Goal: Task Accomplishment & Management: Manage account settings

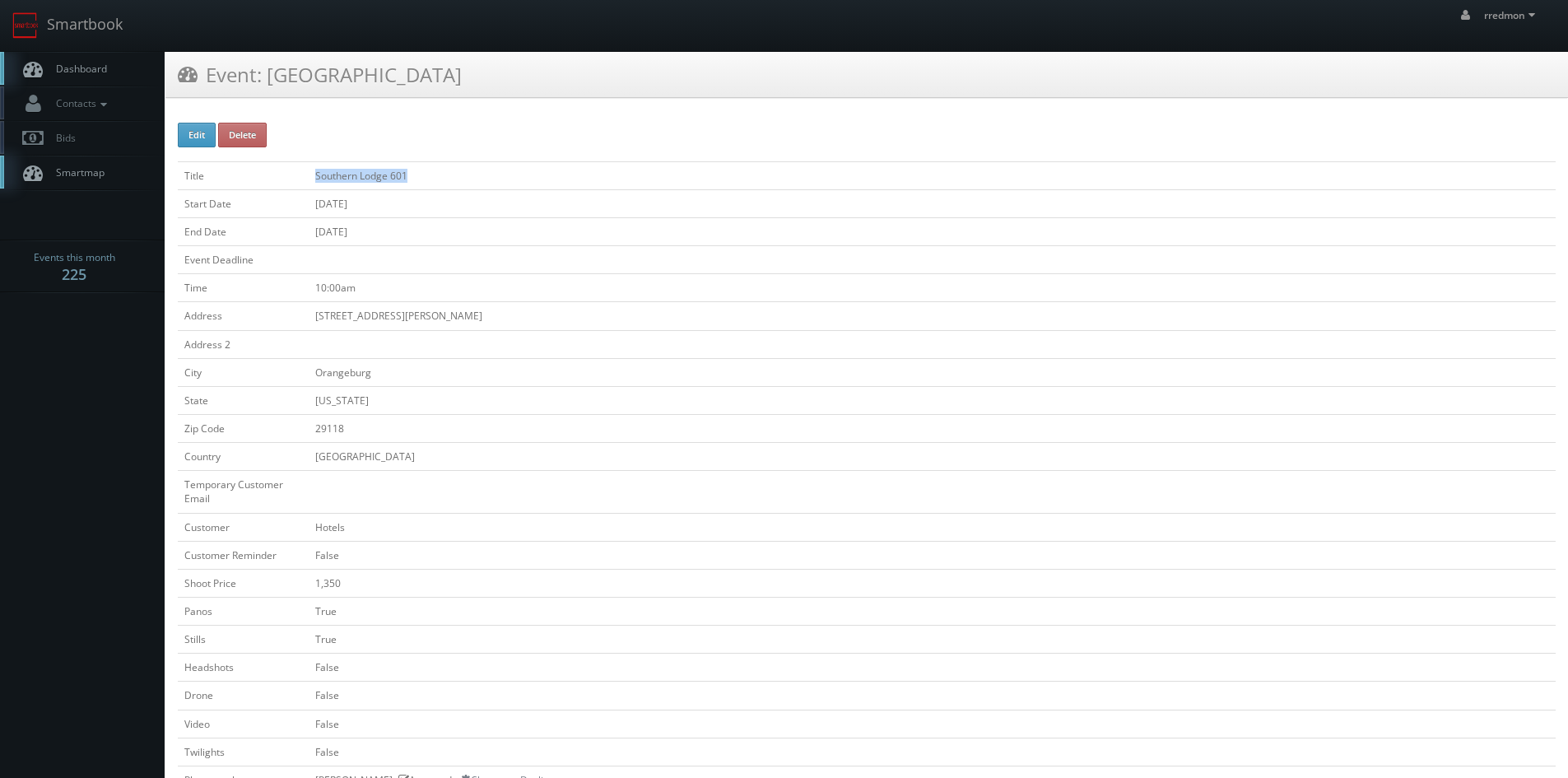
click at [110, 74] on link "Dashboard" at bounding box center [82, 68] width 165 height 34
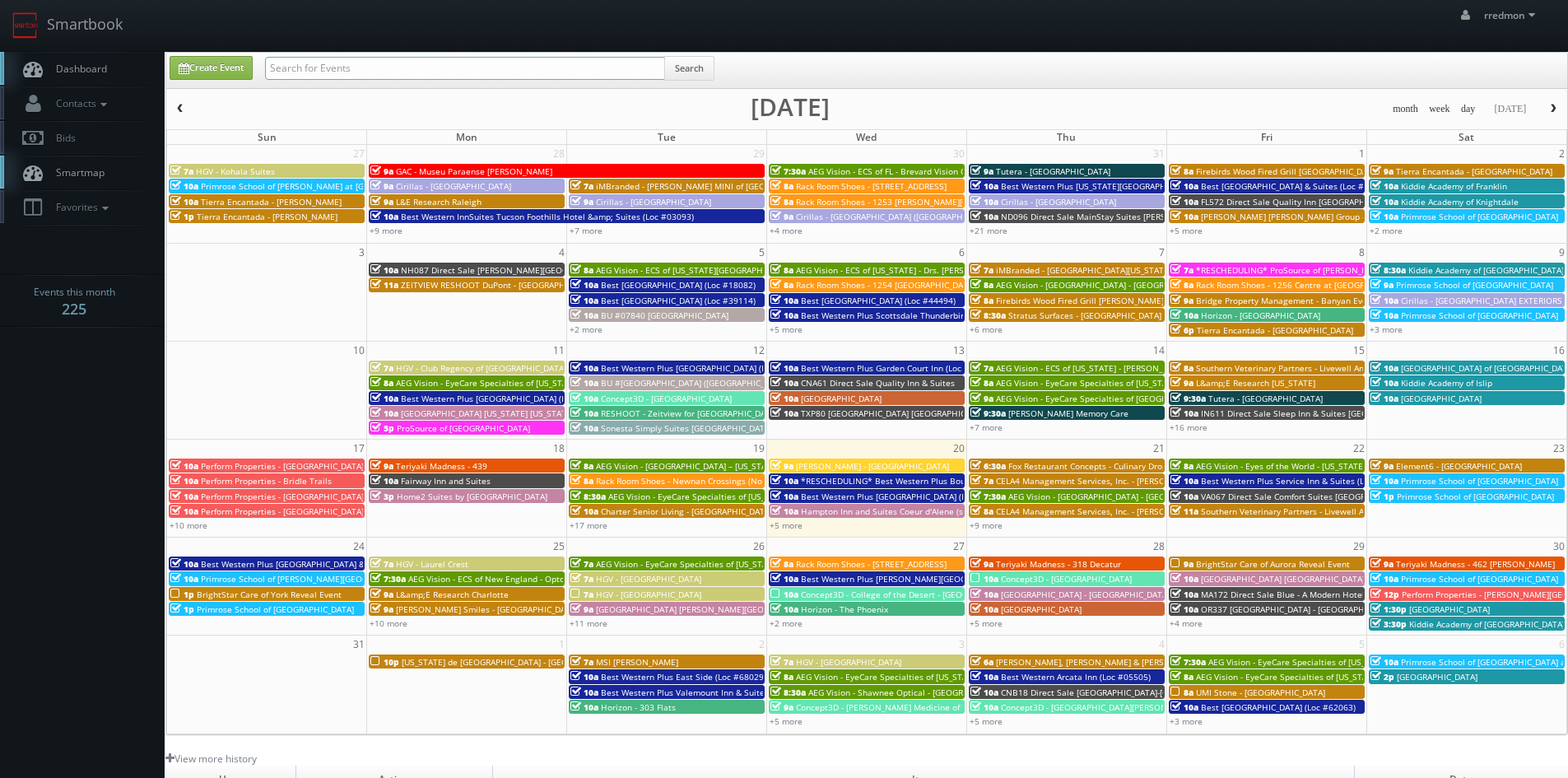
click at [461, 70] on input "text" at bounding box center [465, 68] width 400 height 23
type input "c"
type input "s"
type input "brightstar"
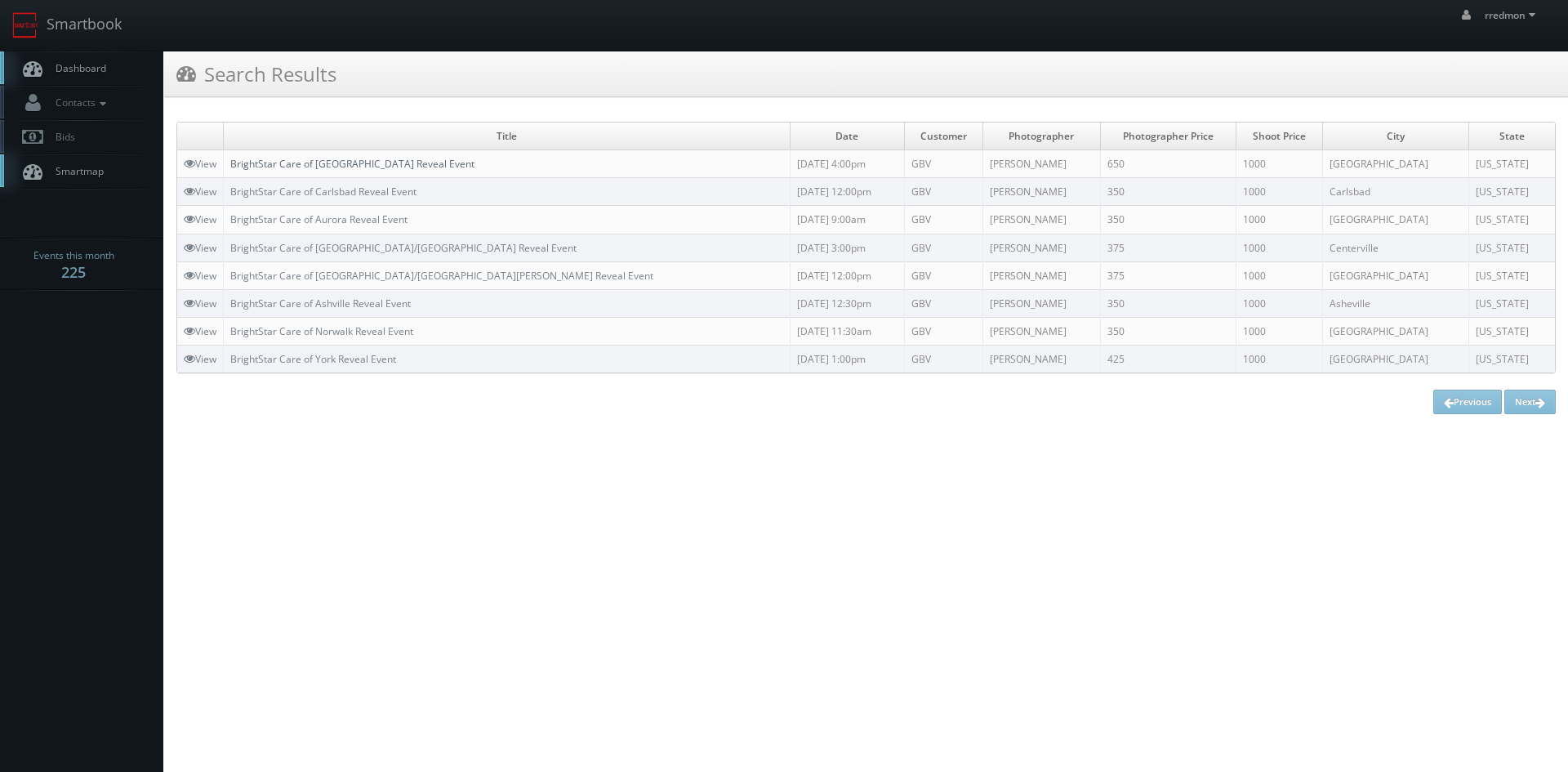
click at [423, 165] on link "BrightStar Care of [GEOGRAPHIC_DATA] Reveal Event" at bounding box center [352, 163] width 244 height 14
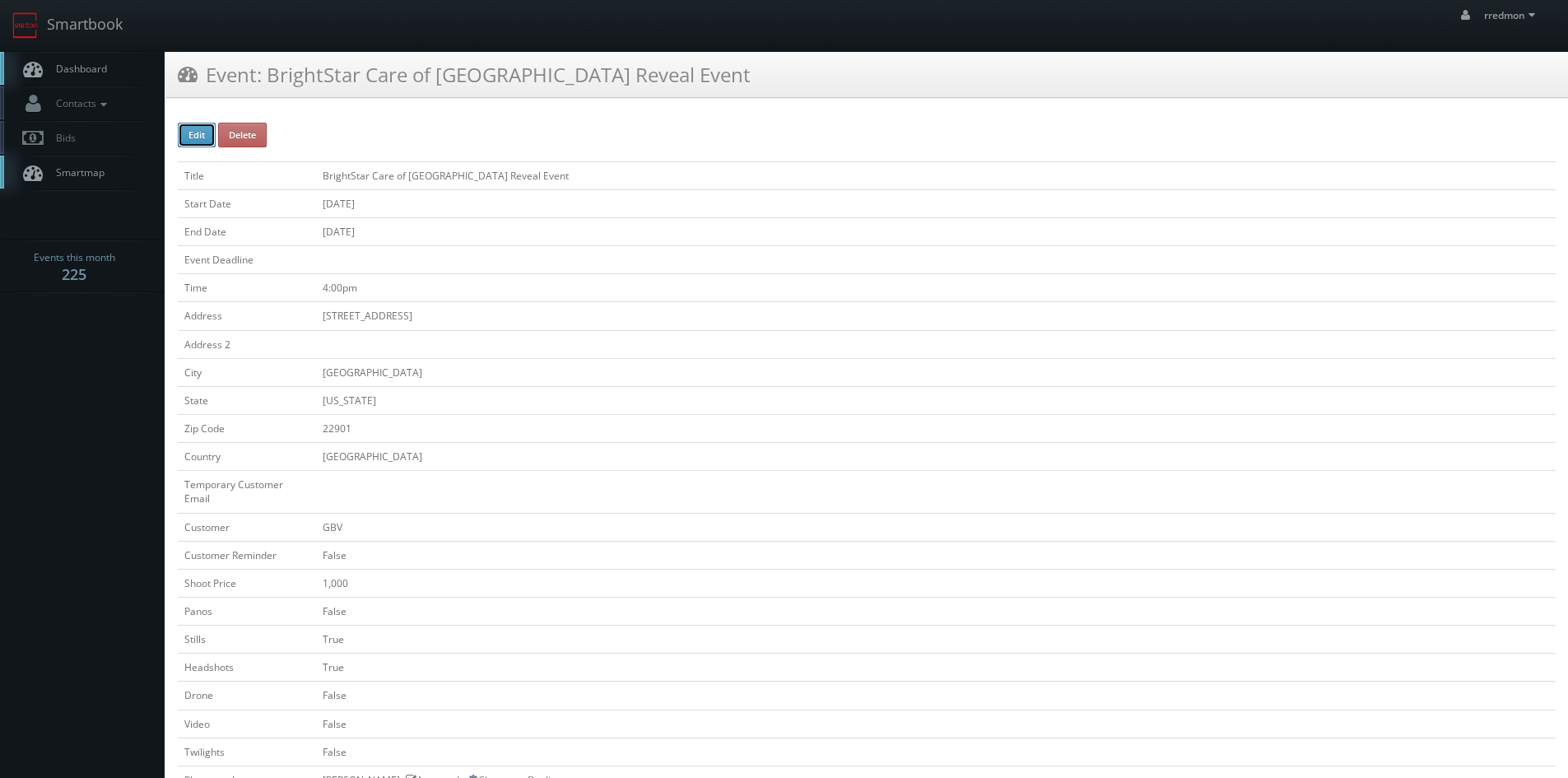
click at [183, 134] on button "Edit" at bounding box center [197, 135] width 38 height 25
type input "BrightStar Care of [GEOGRAPHIC_DATA] Reveal Event"
type input "500 Belbedere Blvd"
type input "[GEOGRAPHIC_DATA]"
type input "22901"
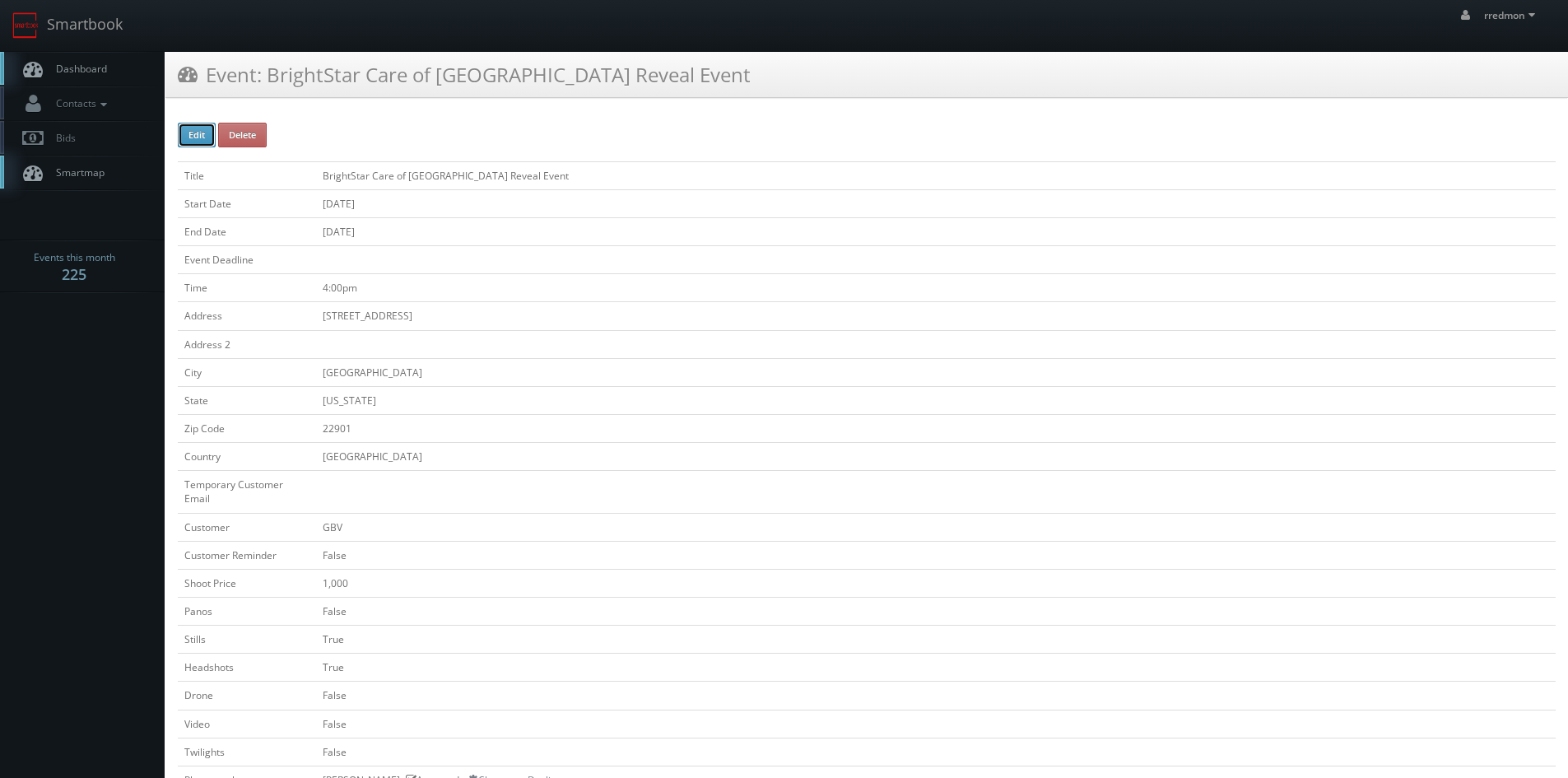
checkbox input "false"
type input "1,000"
checkbox input "false"
checkbox input "true"
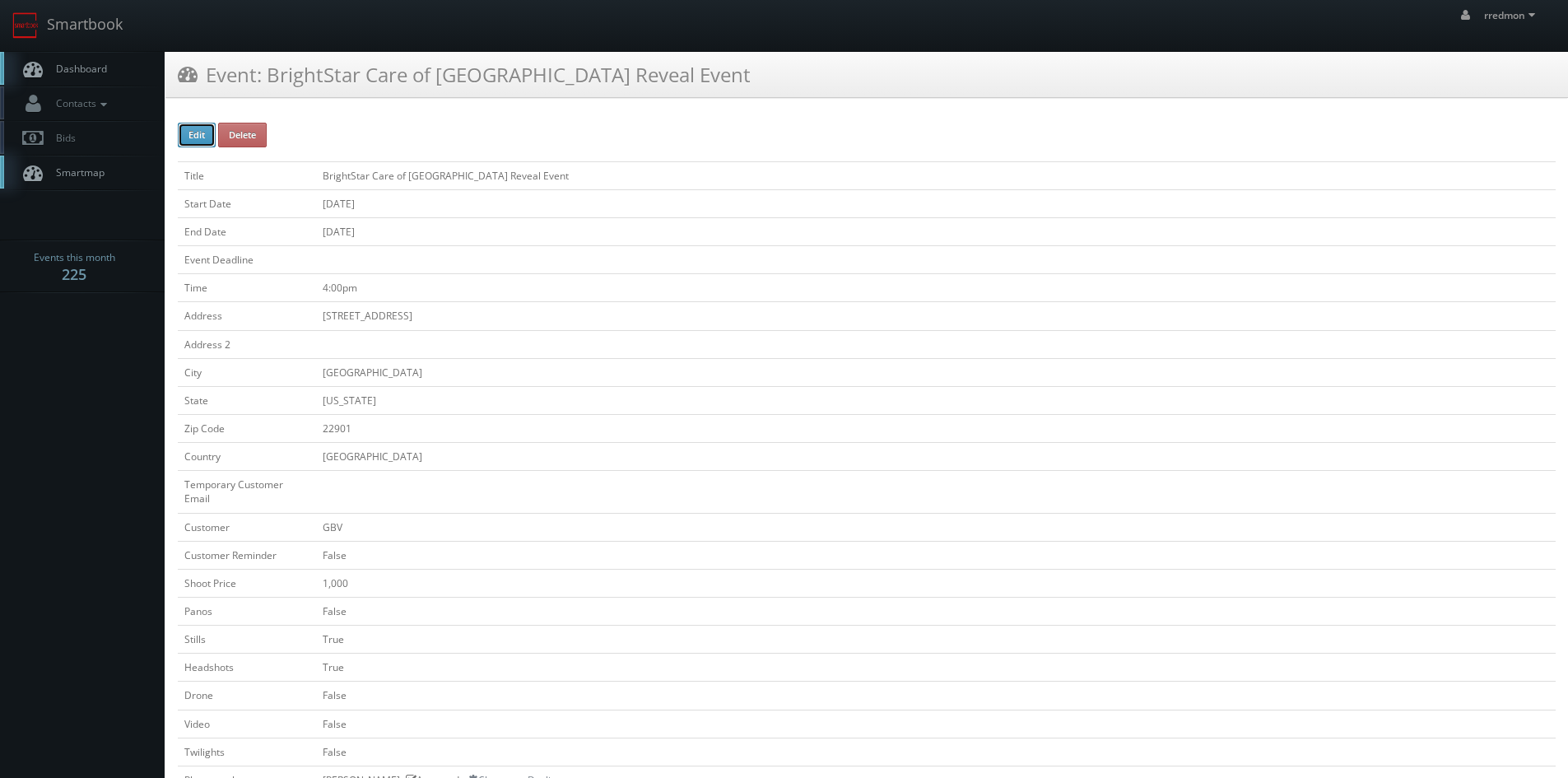
checkbox input "false"
type input "[DATE]"
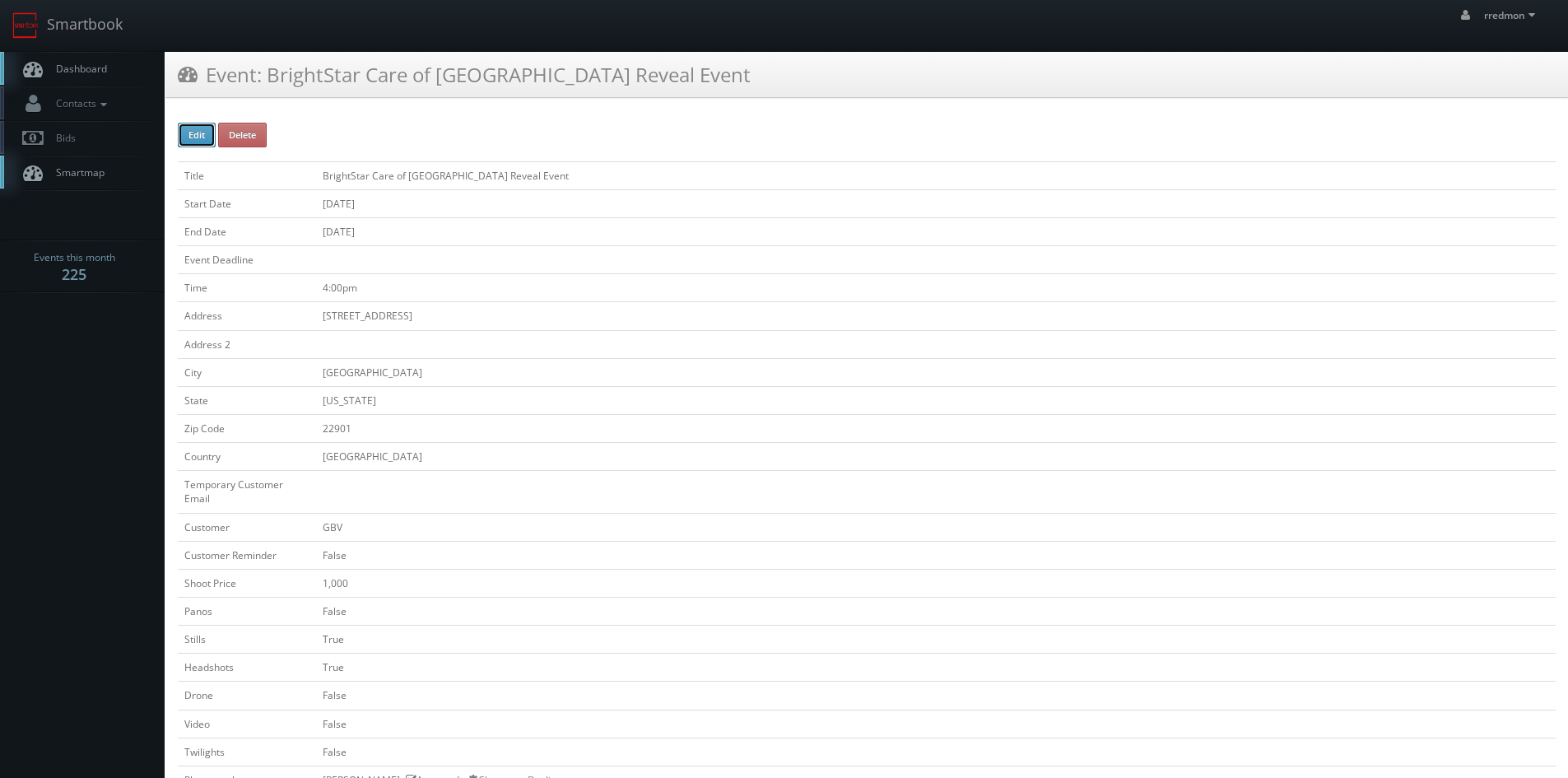
type input "08/30/2025"
type input "4:00pm"
checkbox input "true"
checkbox input "false"
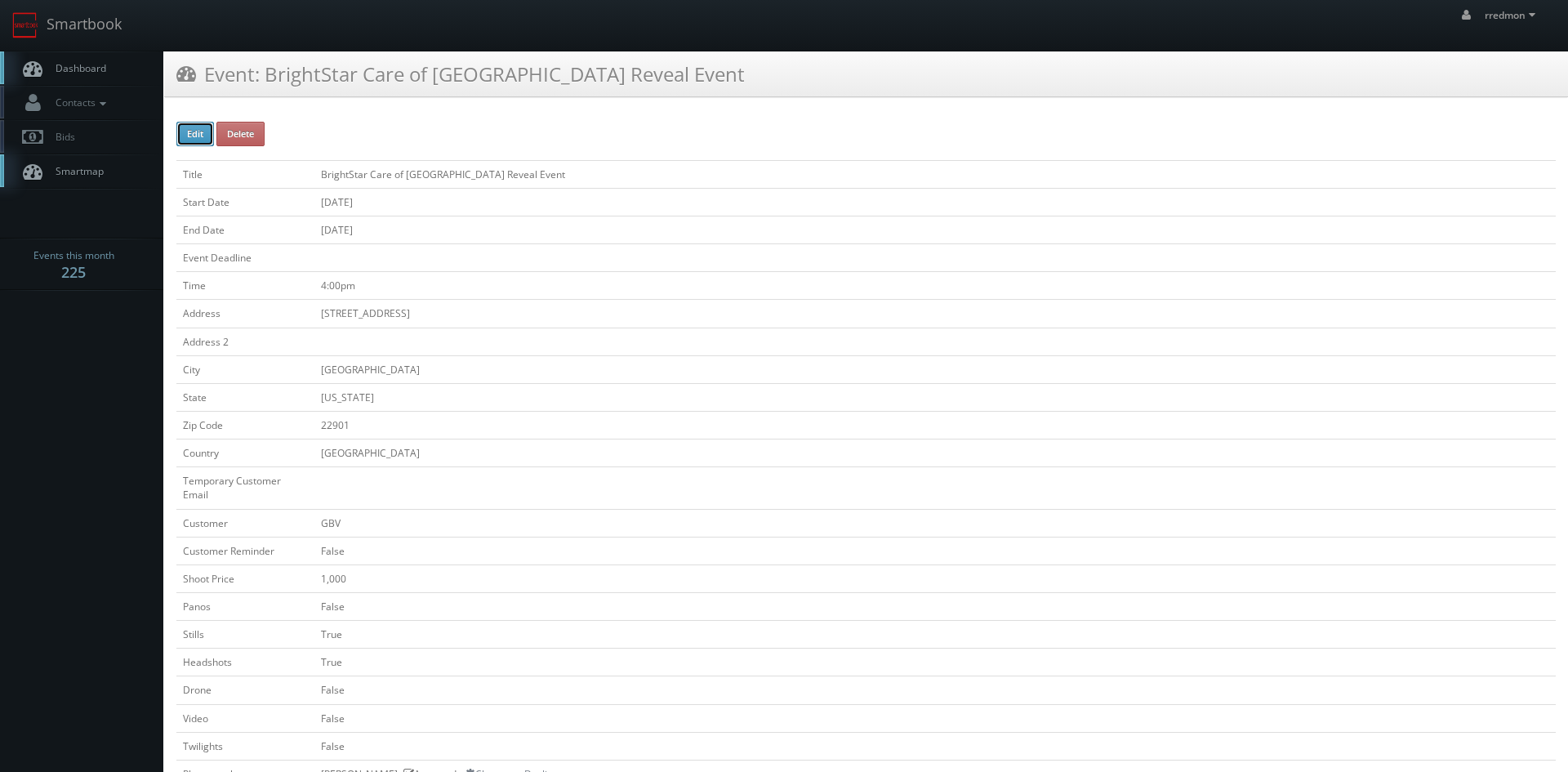
type input "650"
type input "1,000"
select select "[US_STATE]"
select select "fake72@mg.cs3calendar.com"
select select "jpcypres@gmail.com"
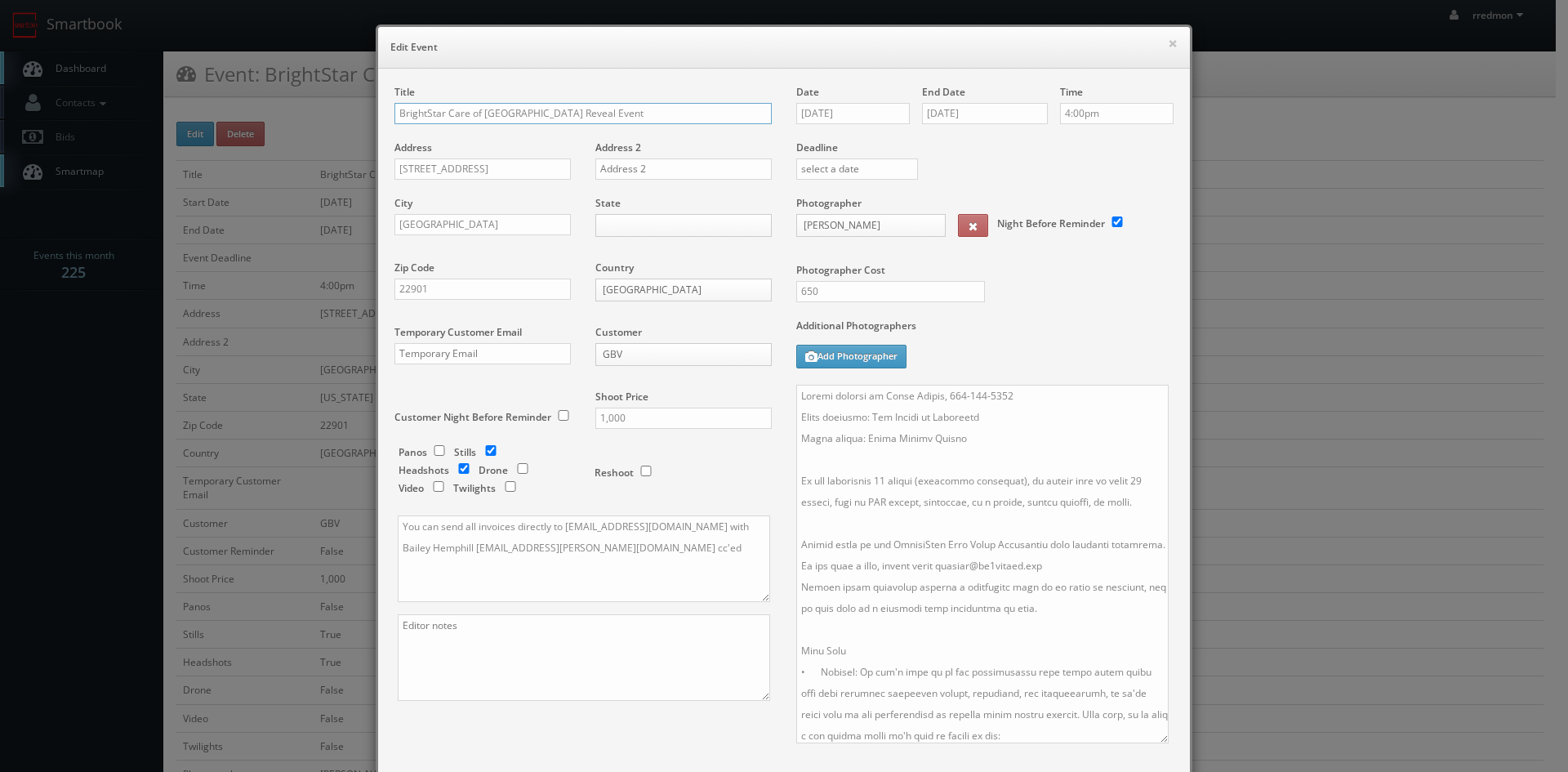
drag, startPoint x: 1161, startPoint y: 467, endPoint x: 1157, endPoint y: 738, distance: 271.0
click at [1157, 738] on textarea at bounding box center [982, 564] width 372 height 358
drag, startPoint x: 1145, startPoint y: 501, endPoint x: 919, endPoint y: 511, distance: 226.2
click at [919, 511] on textarea at bounding box center [982, 564] width 372 height 358
type textarea "Onsite contact is Aaron Rivers, 434-422-3600 Event location: The Center at Belv…"
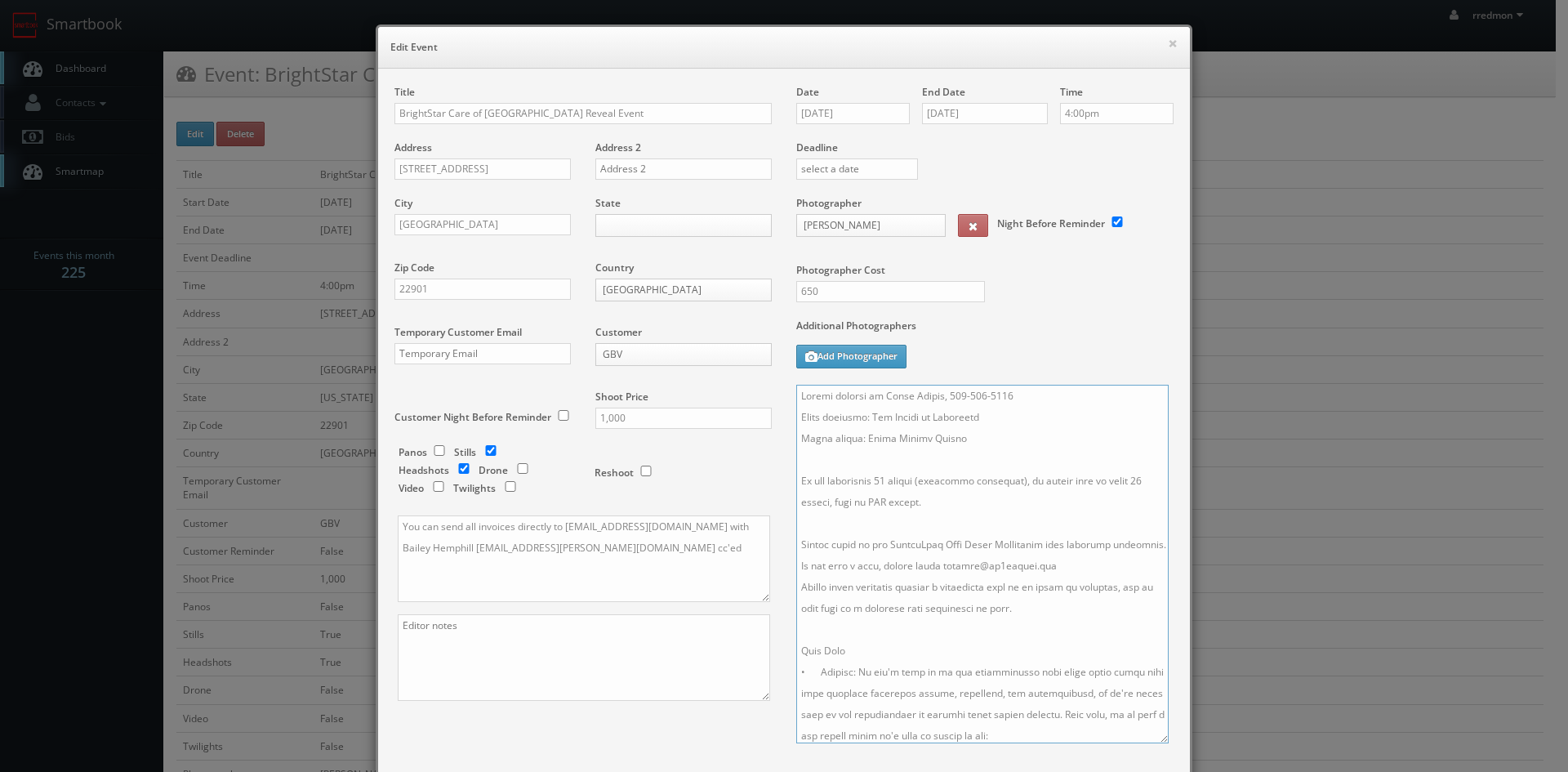
click at [943, 503] on textarea at bounding box center [982, 564] width 372 height 358
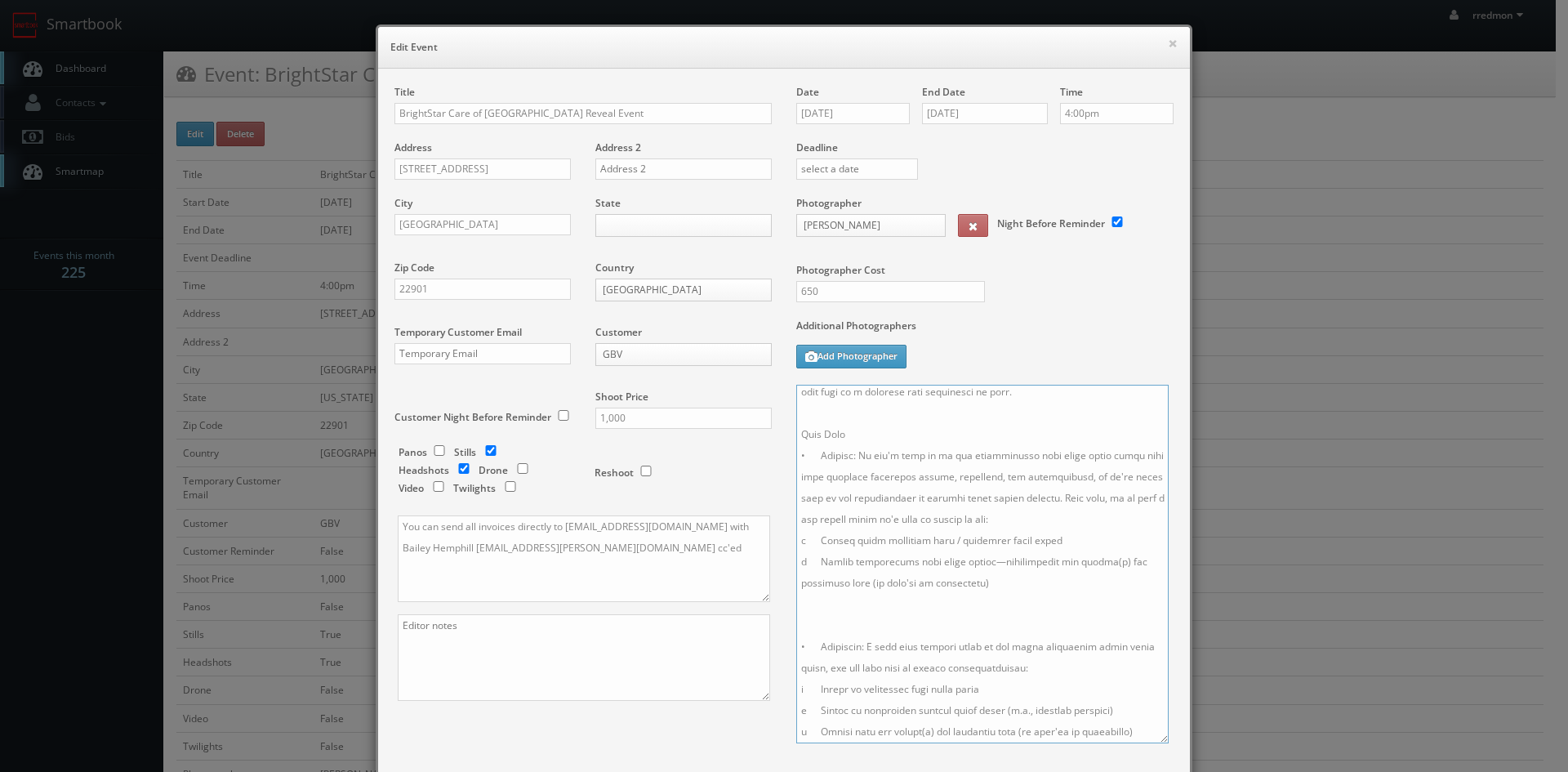
scroll to position [214, 0]
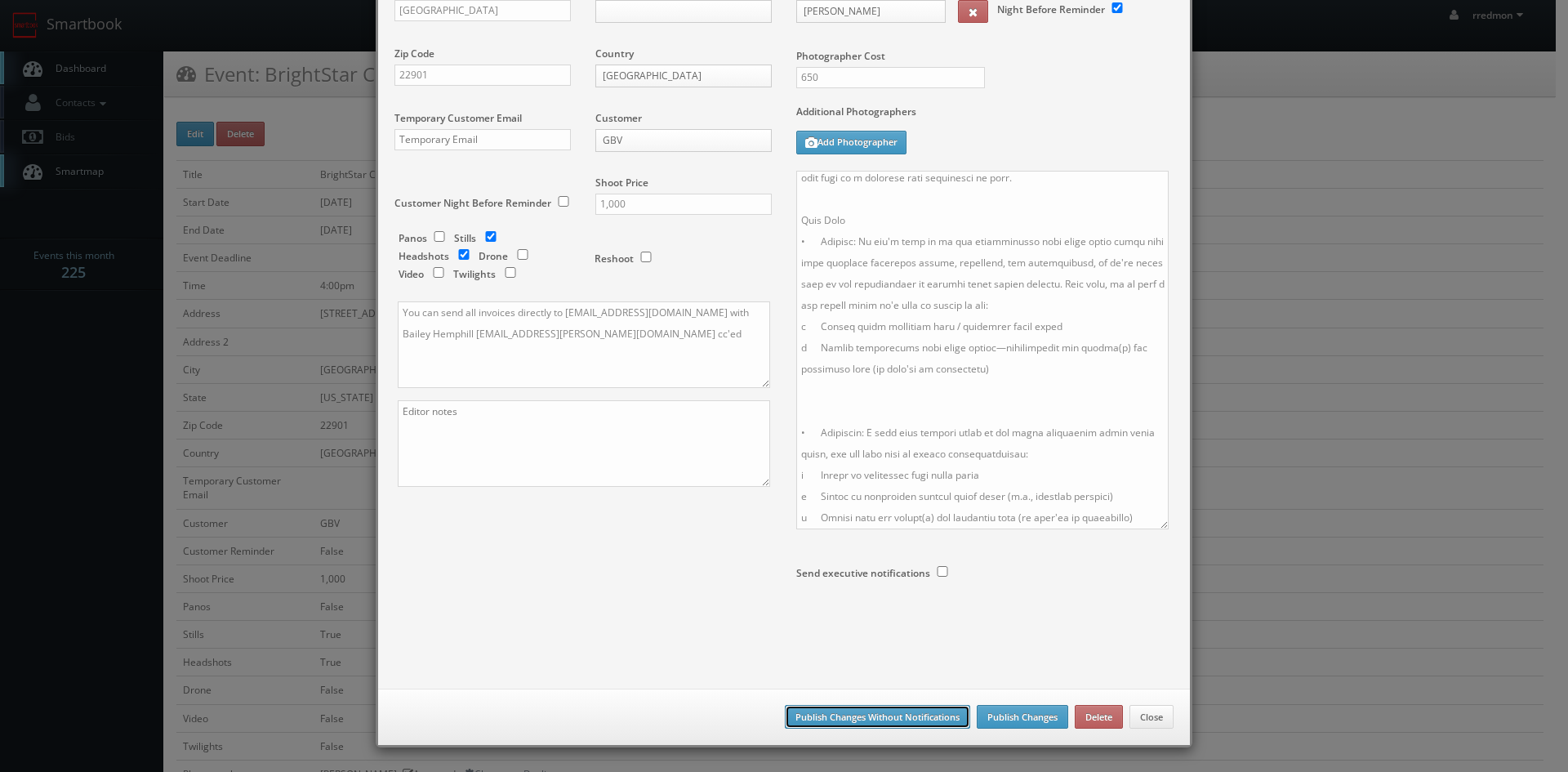
click at [823, 710] on button "Publish Changes Without Notifications" at bounding box center [878, 717] width 186 height 25
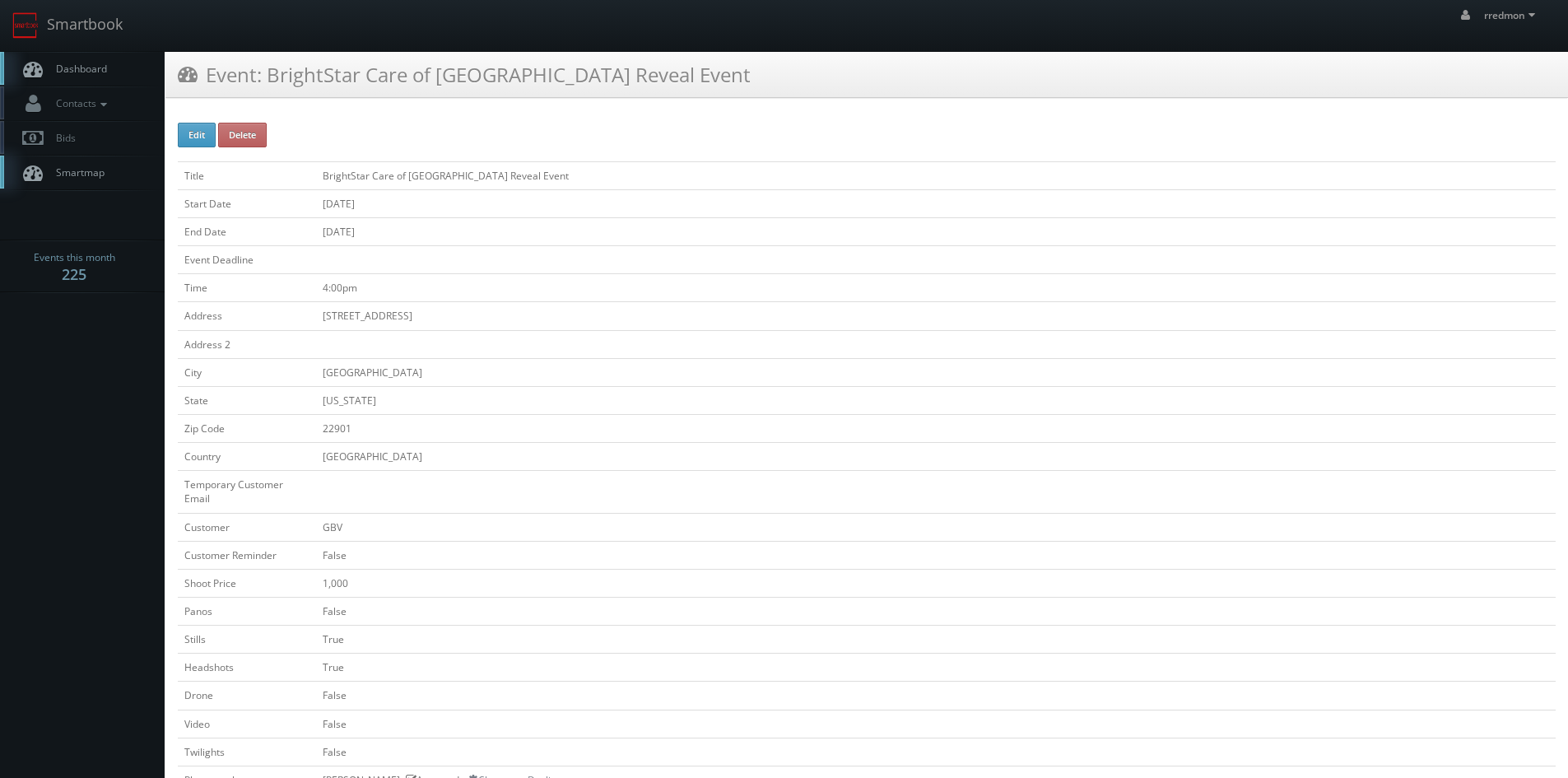
click at [110, 73] on link "Dashboard" at bounding box center [82, 68] width 165 height 34
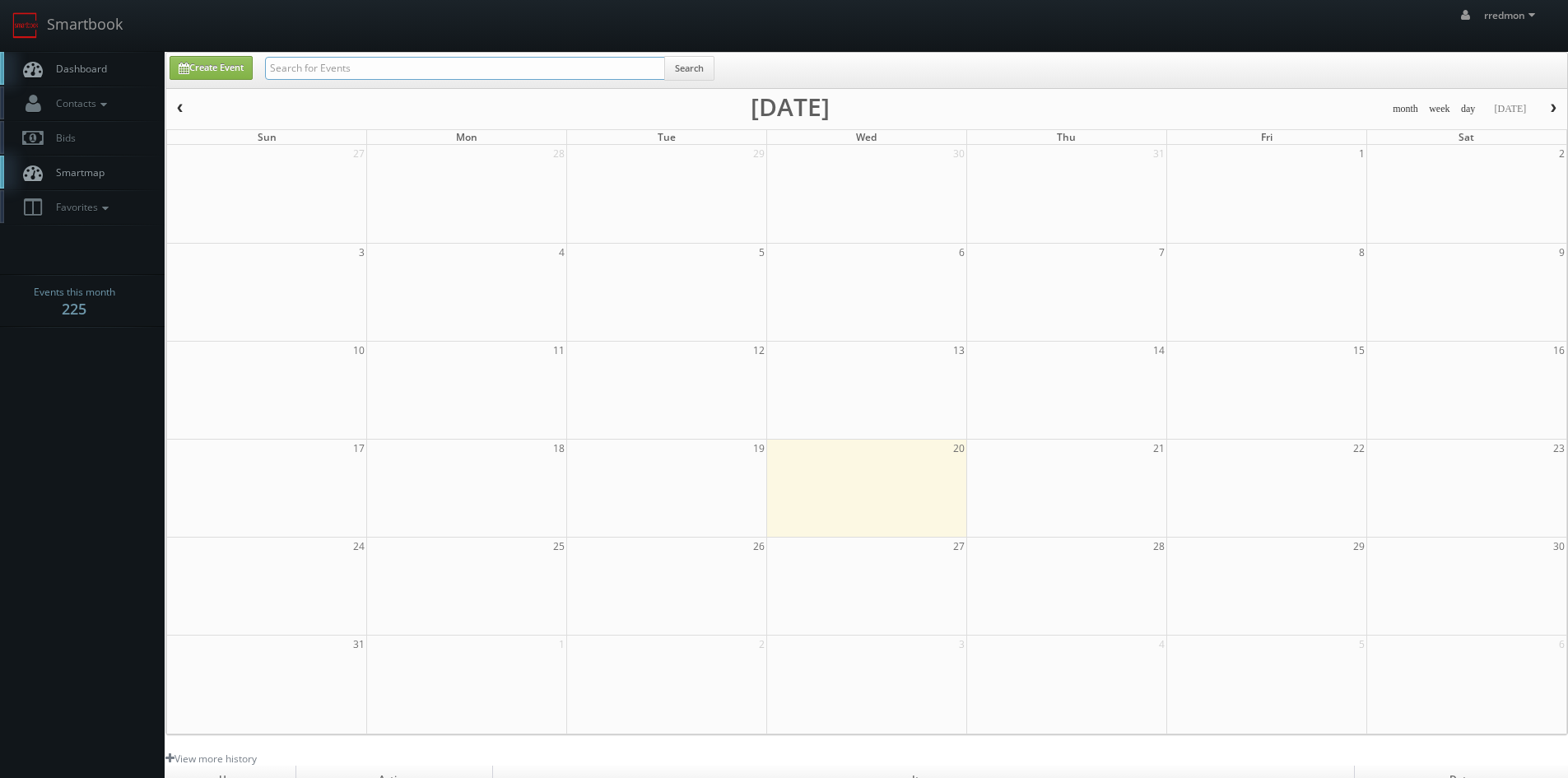
click at [392, 74] on input "text" at bounding box center [465, 68] width 400 height 23
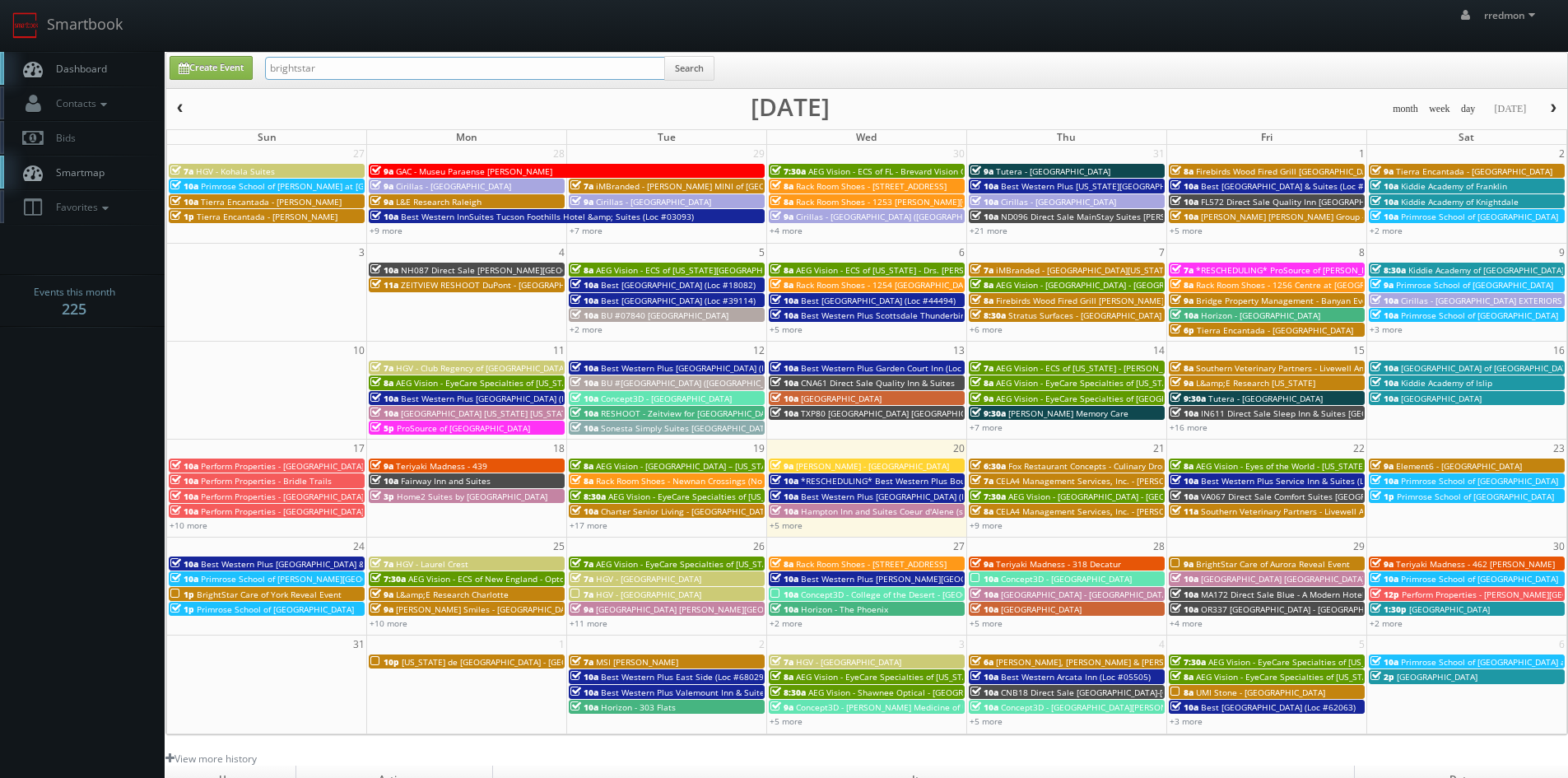
type input "brightstar"
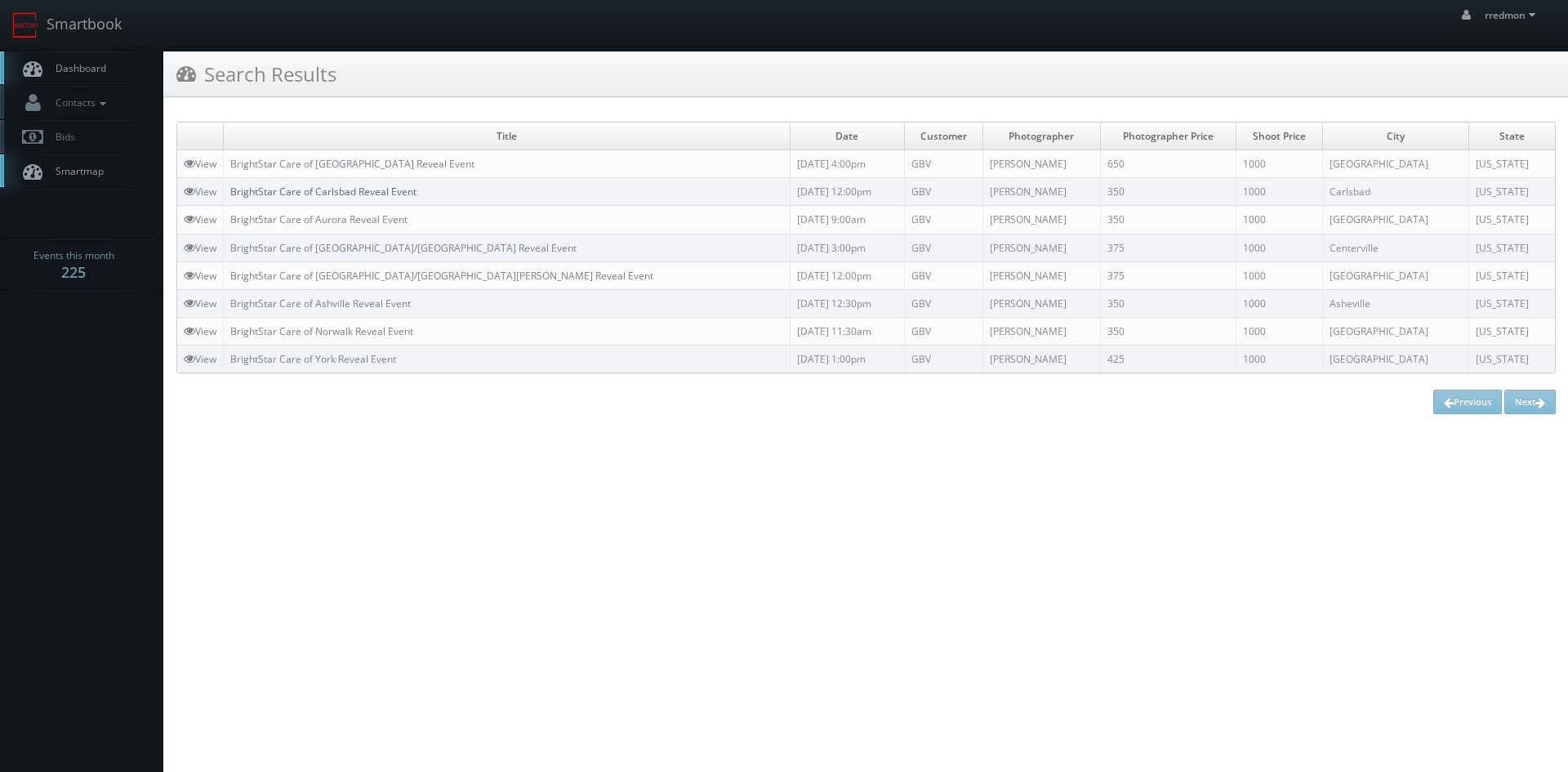
click at [399, 195] on link "BrightStar Care of Carlsbad Reveal Event" at bounding box center [323, 192] width 187 height 14
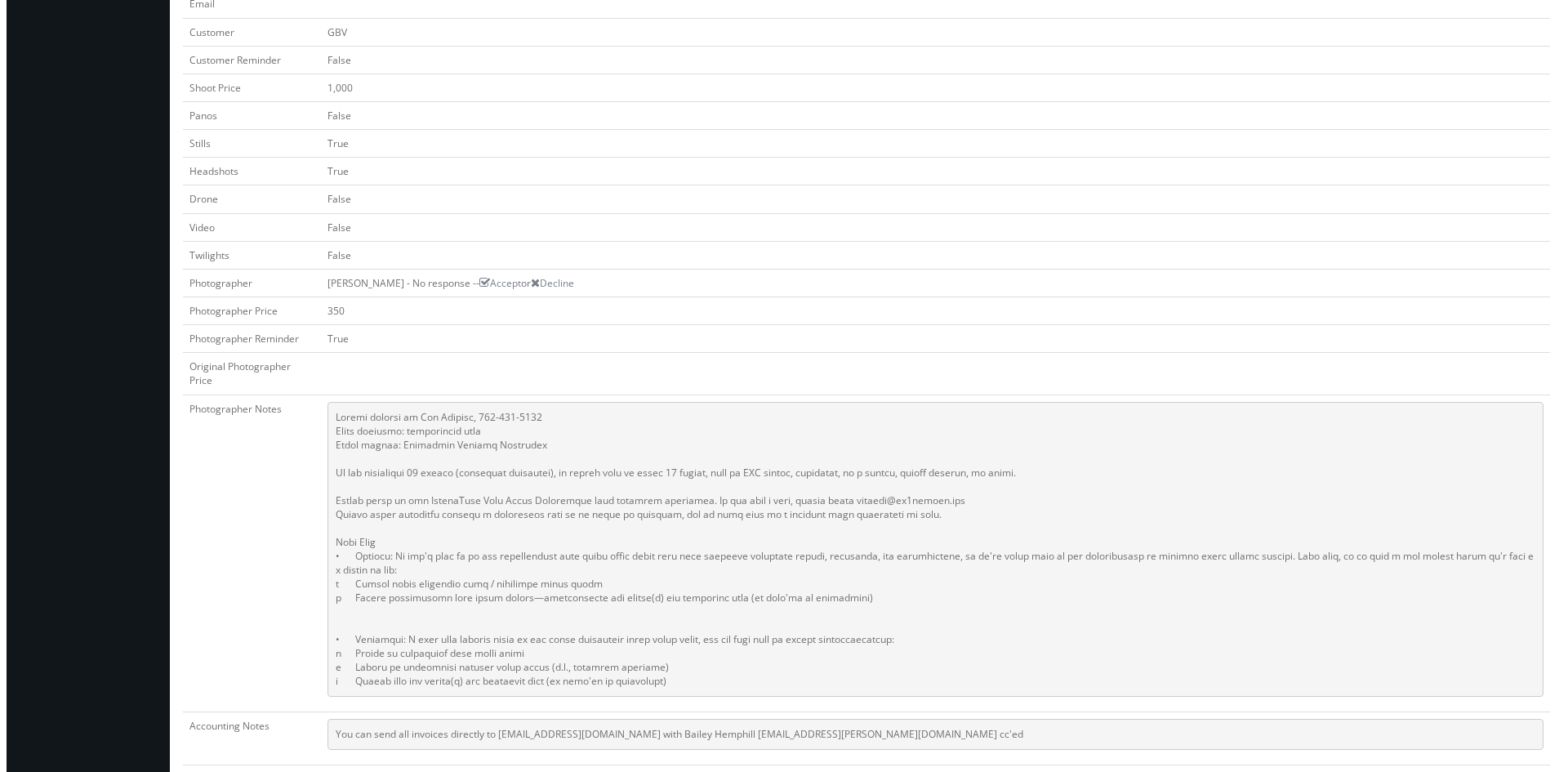
scroll to position [1, 0]
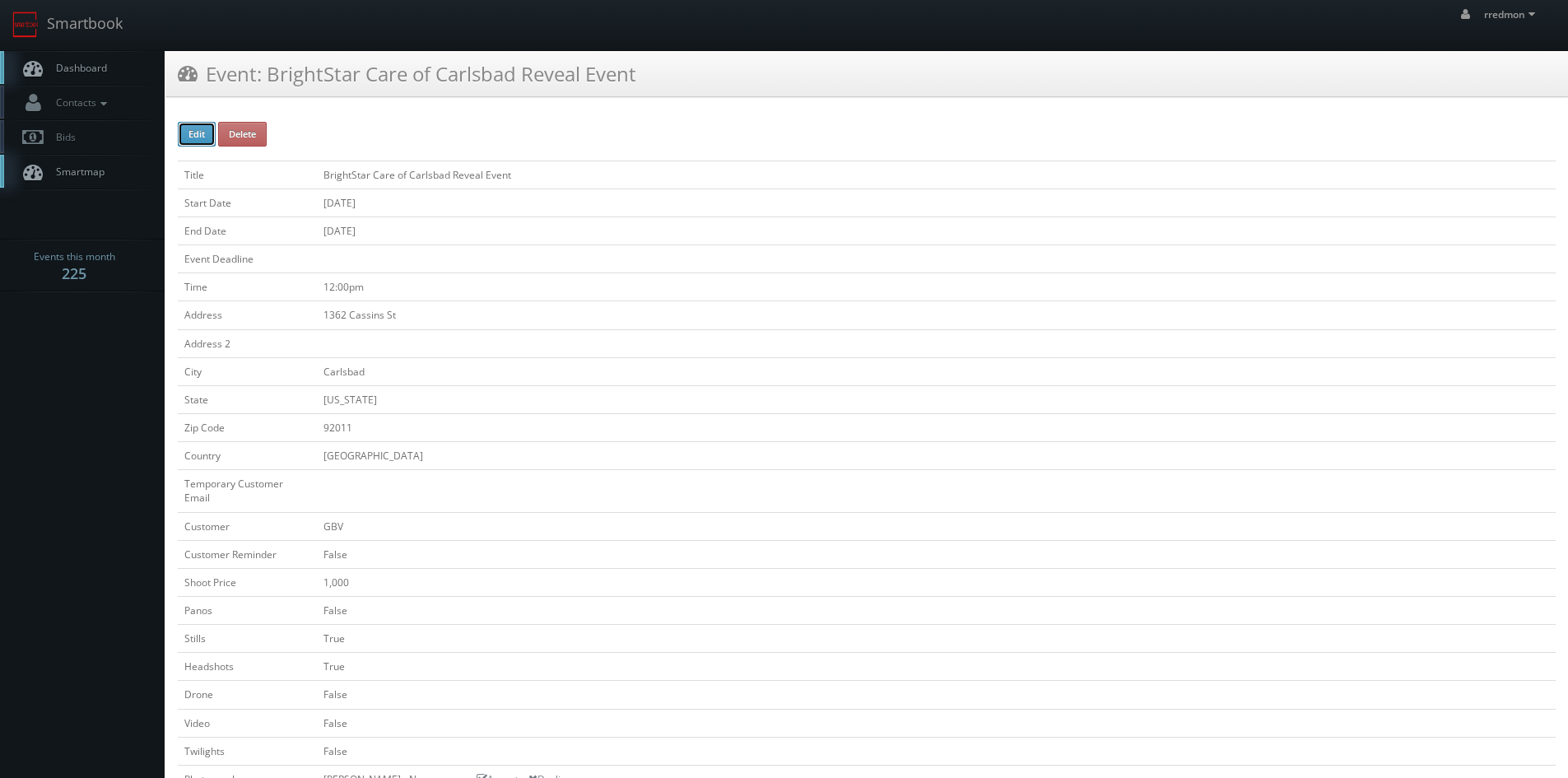
click at [201, 139] on button "Edit" at bounding box center [197, 134] width 38 height 25
type input "BrightStar Care of Carlsbad Reveal Event"
type input "1362 Cassins St"
type input "Carlsbad"
type input "92011"
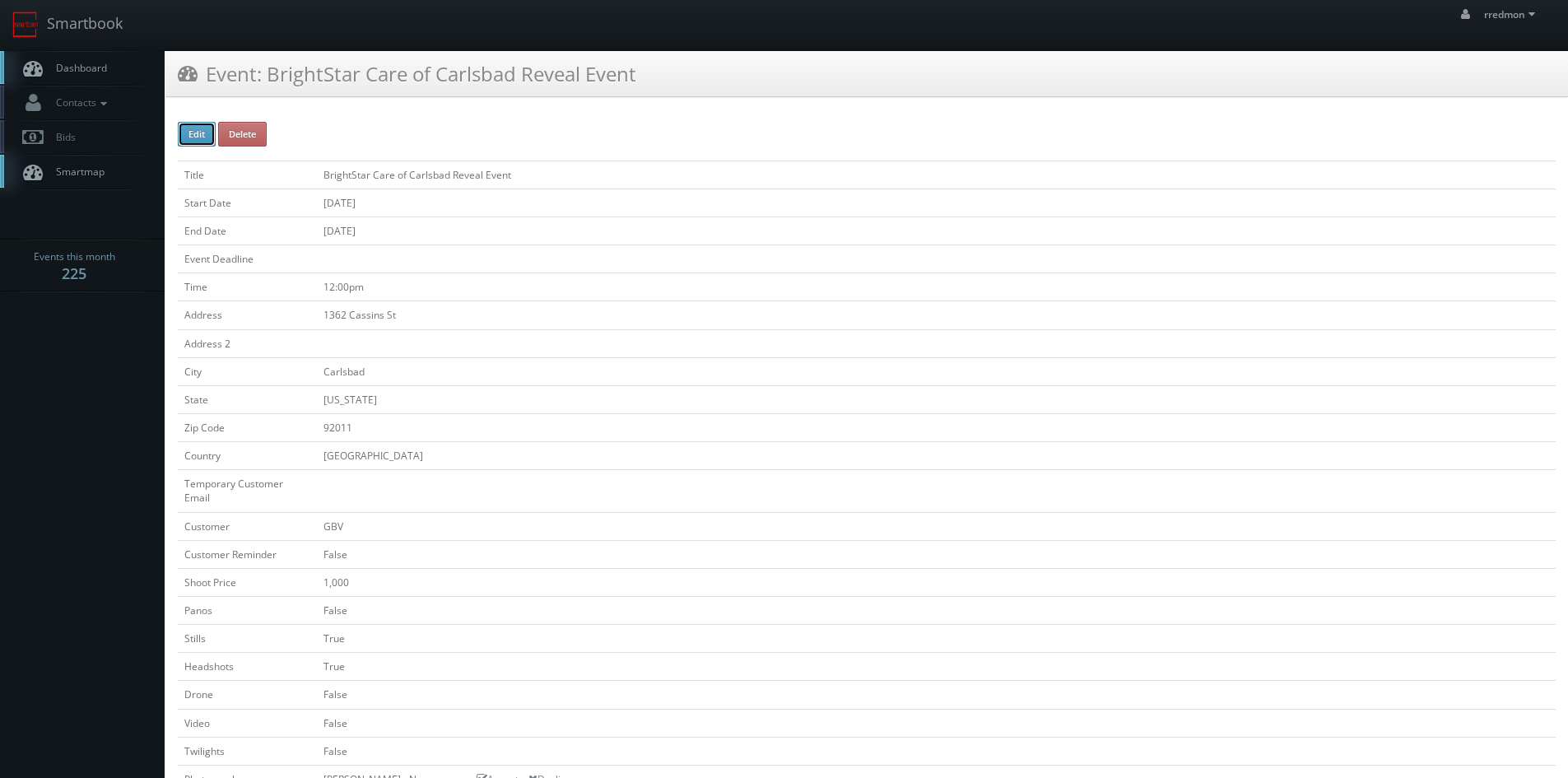
checkbox input "false"
type input "1,000"
checkbox input "false"
checkbox input "true"
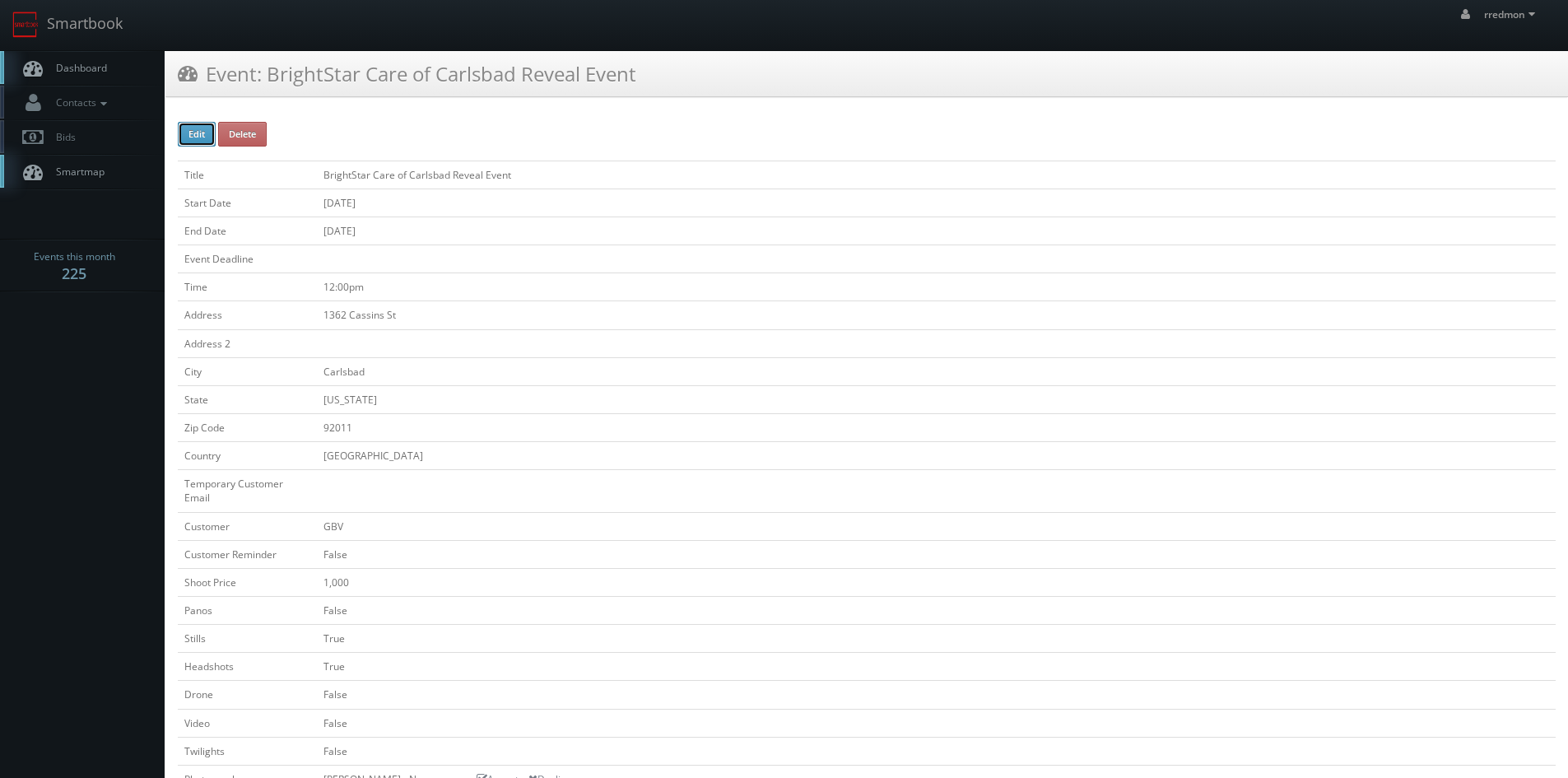
checkbox input "false"
type input "[DATE]"
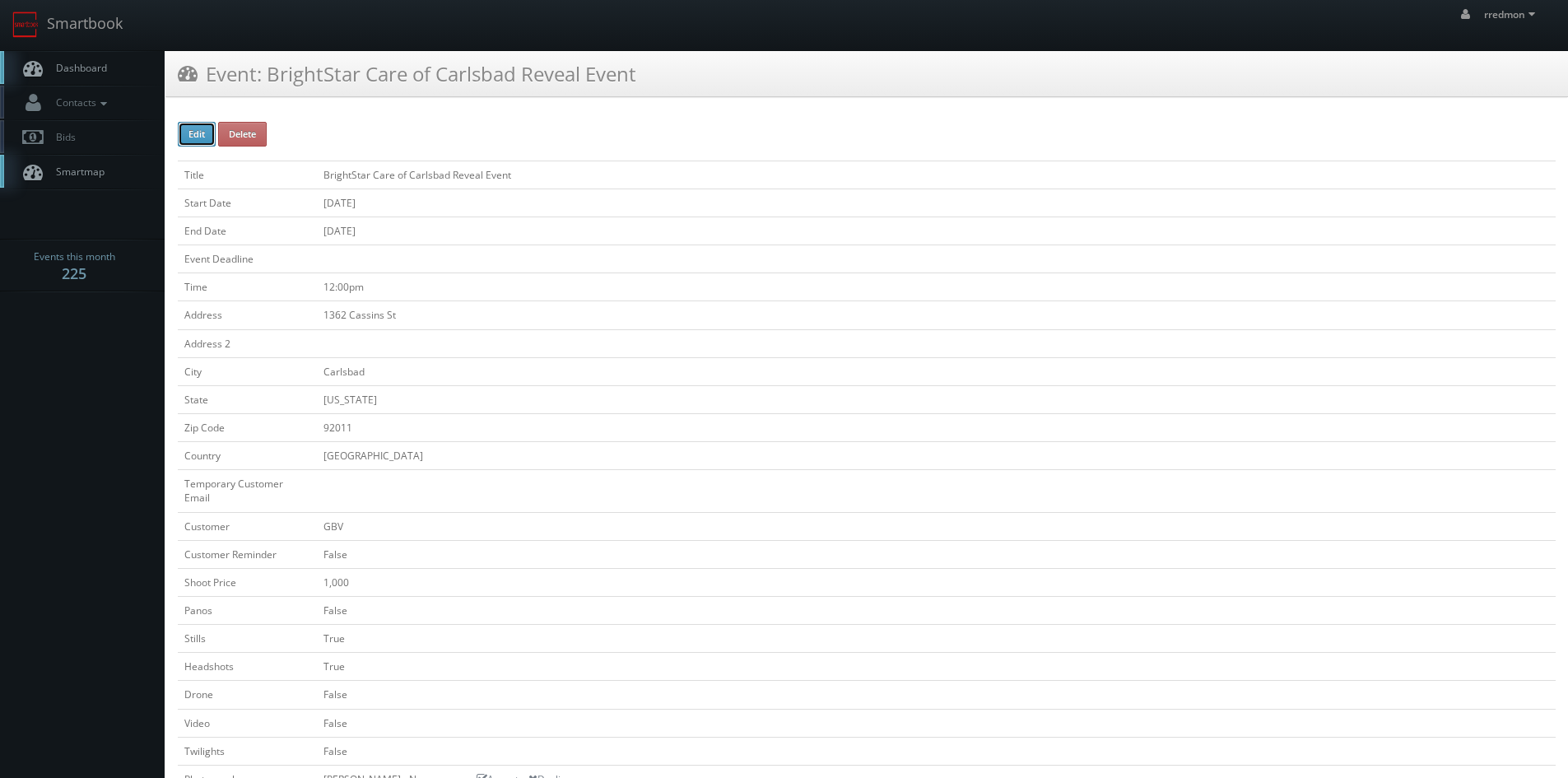
type input "08/29/2025"
type input "12:00pm"
checkbox input "true"
checkbox input "false"
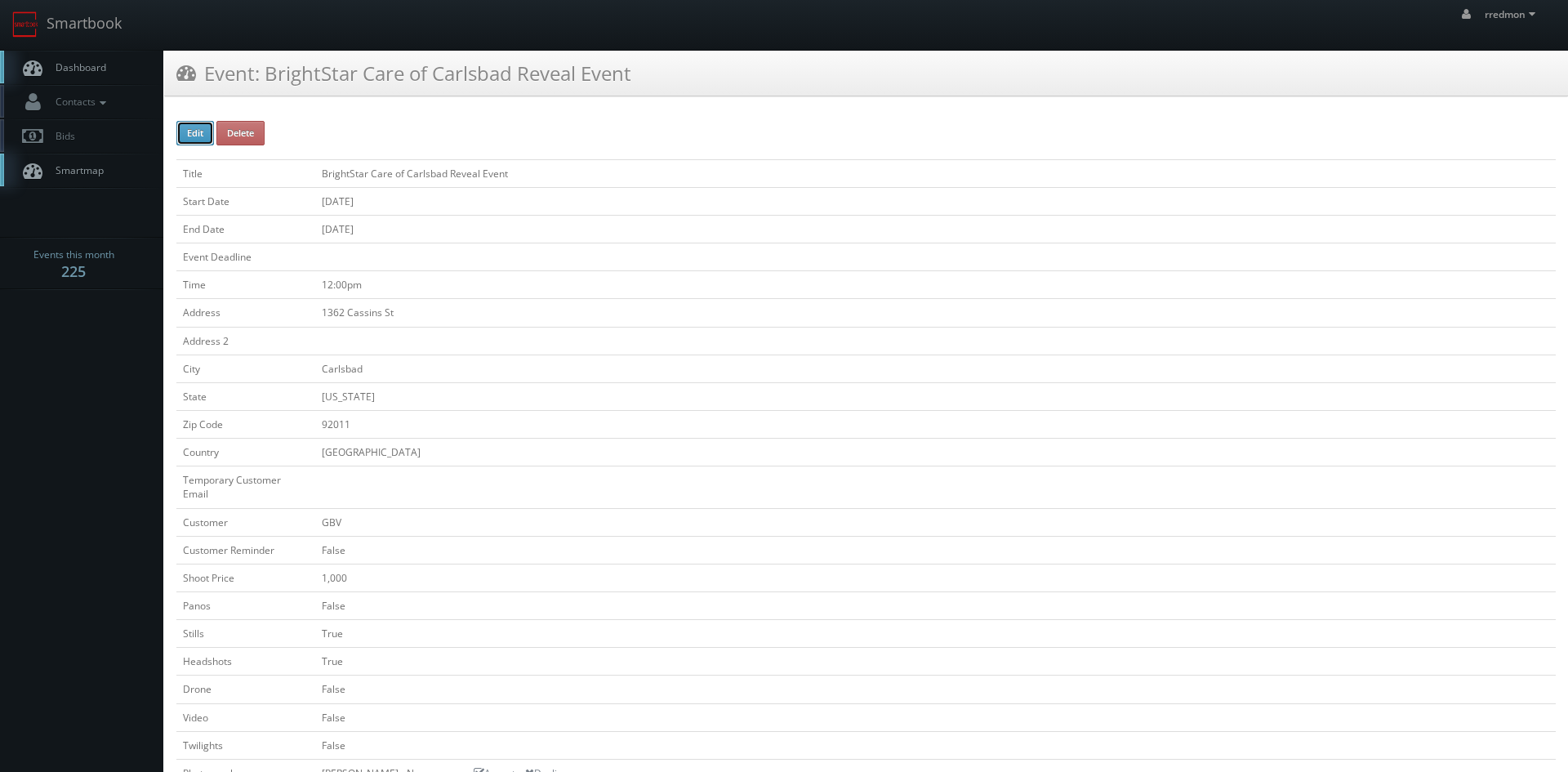
type input "1,000"
type input "350"
select select "[US_STATE]"
select select "fake72@mg.cs3calendar.com"
select select "keith@inthebarrelphoto.com"
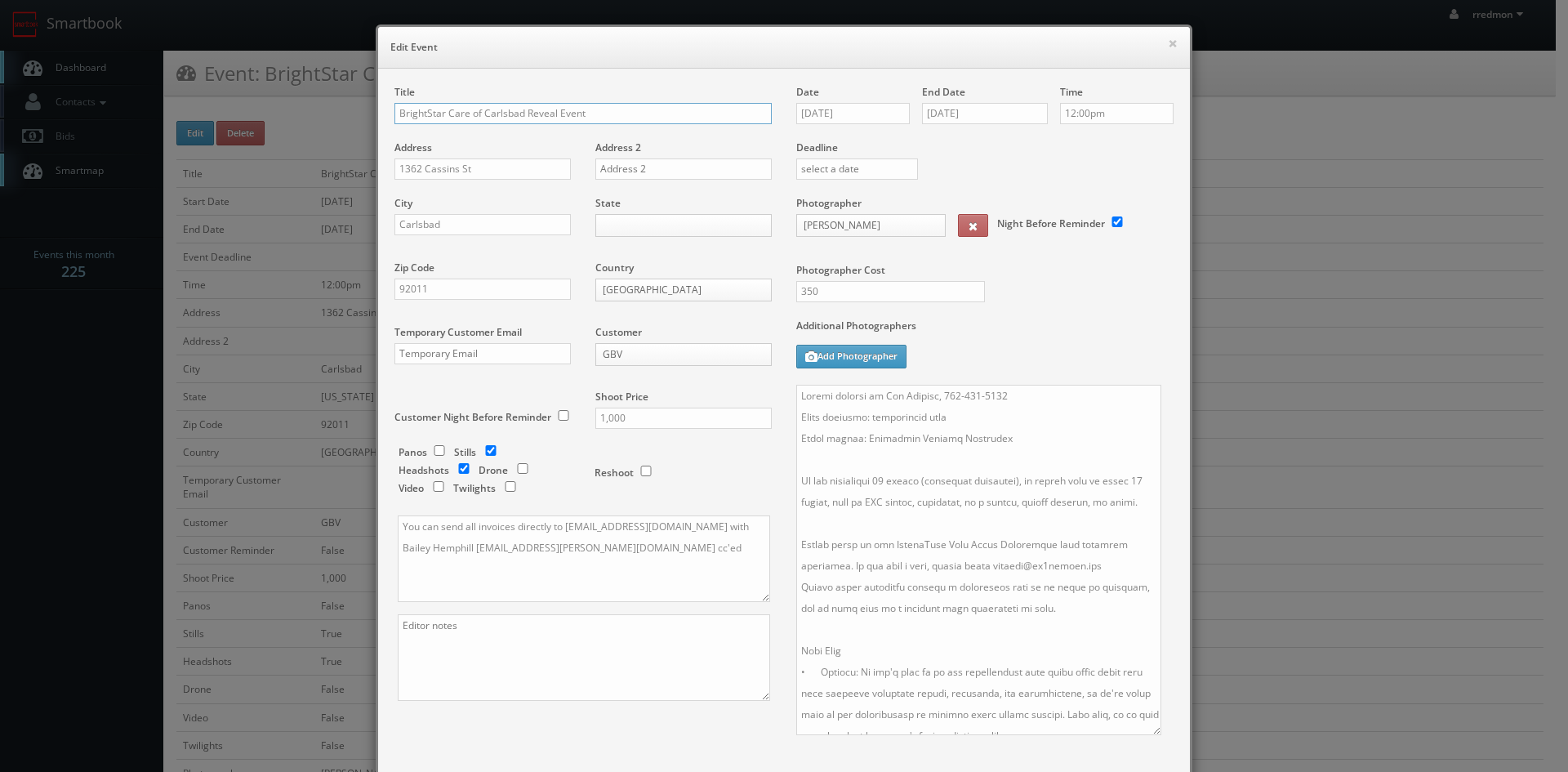
drag, startPoint x: 1158, startPoint y: 466, endPoint x: 1145, endPoint y: 730, distance: 264.3
click at [1145, 730] on textarea at bounding box center [978, 561] width 365 height 351
drag, startPoint x: 1134, startPoint y: 501, endPoint x: 917, endPoint y: 512, distance: 217.3
click at [917, 512] on textarea at bounding box center [978, 561] width 365 height 351
click at [867, 523] on textarea at bounding box center [978, 561] width 365 height 351
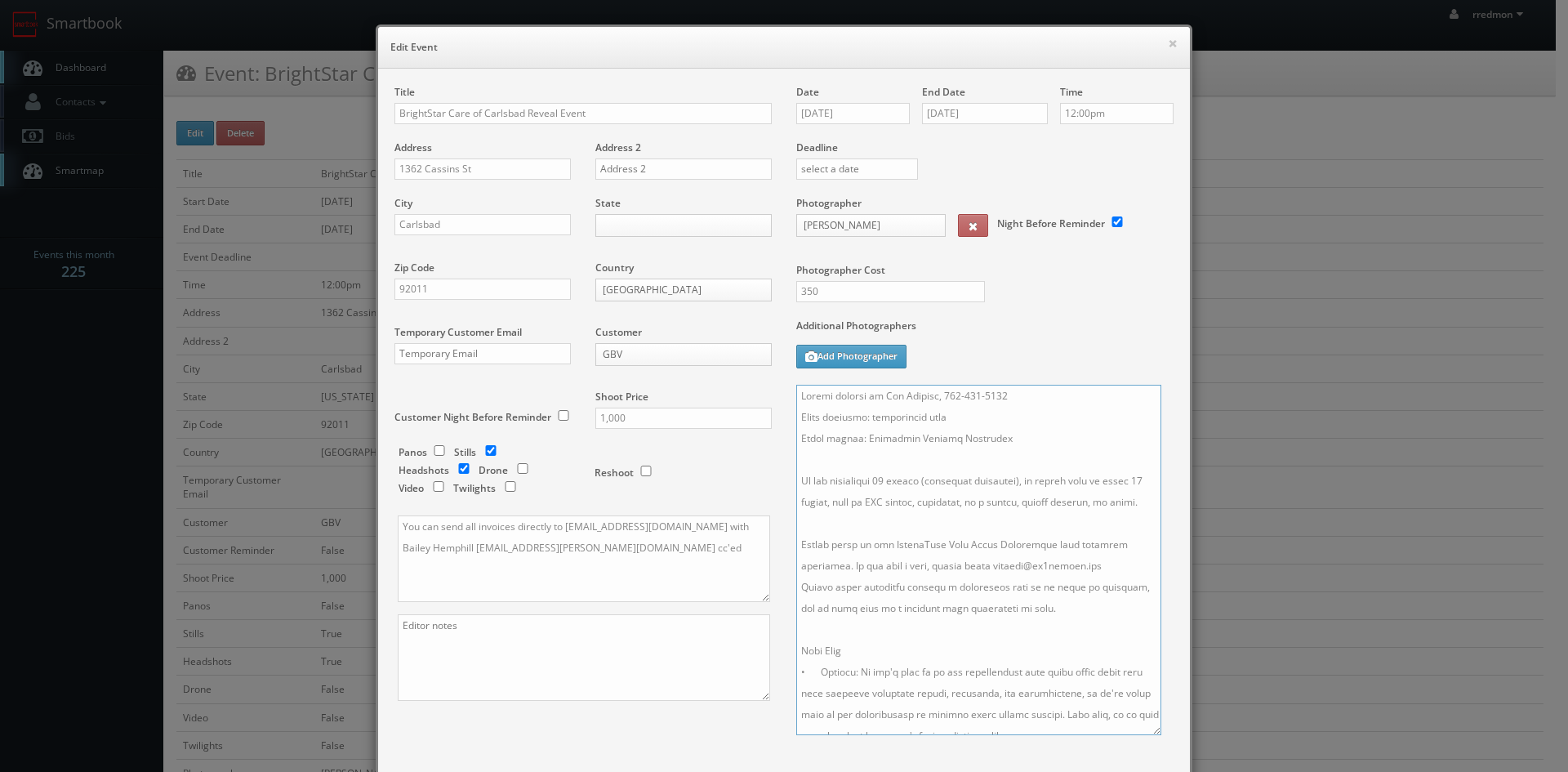
drag, startPoint x: 842, startPoint y: 523, endPoint x: 918, endPoint y: 505, distance: 78.1
click at [918, 505] on textarea at bounding box center [978, 561] width 365 height 351
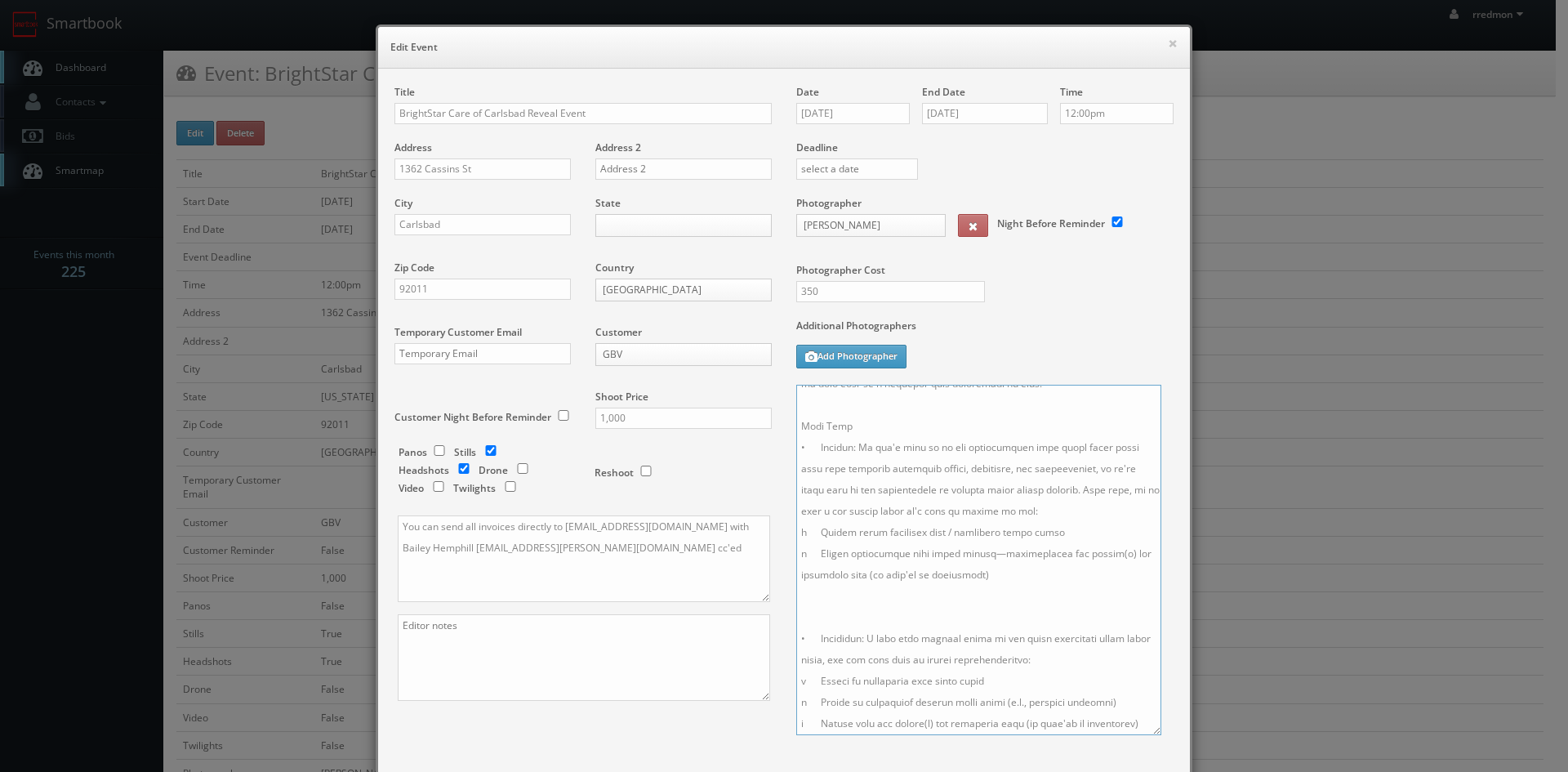
scroll to position [205, 0]
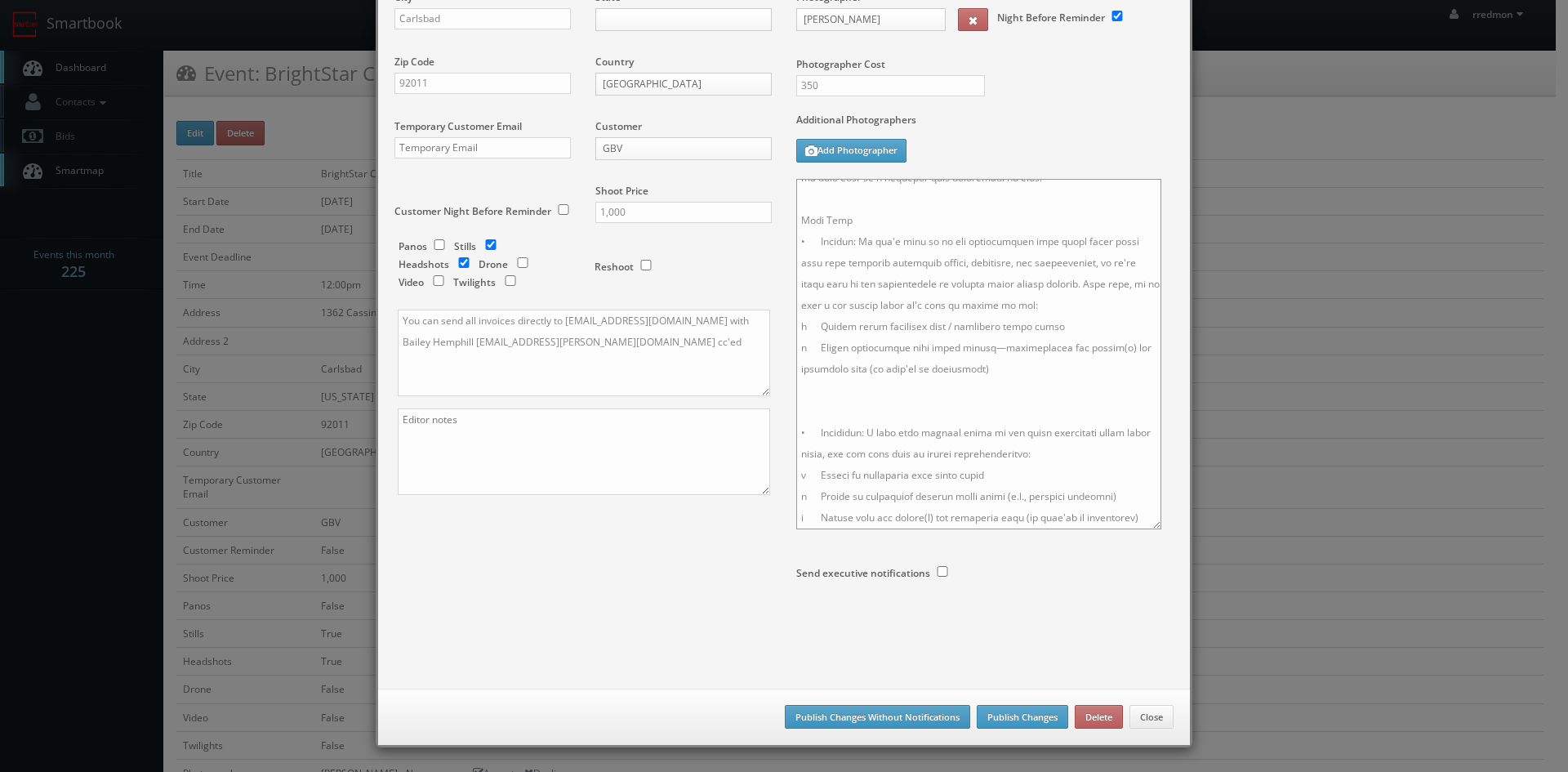
type textarea "Onsite contact is Dan Sweiger, 760-448-1021 Event location: residential home Aw…"
click at [879, 714] on button "Publish Changes Without Notifications" at bounding box center [878, 717] width 186 height 25
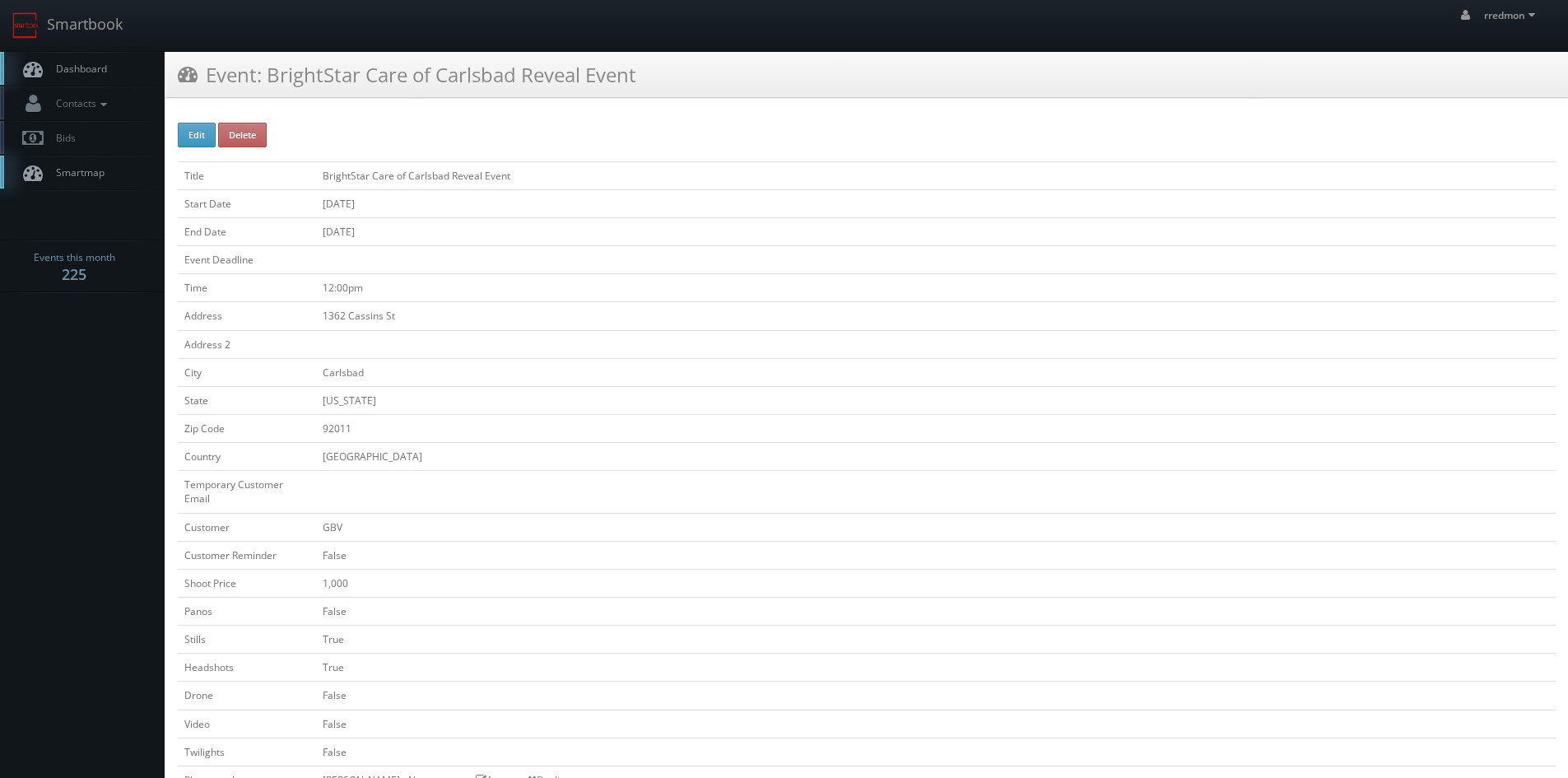
scroll to position [1, 0]
click at [87, 65] on span "Dashboard" at bounding box center [77, 68] width 59 height 14
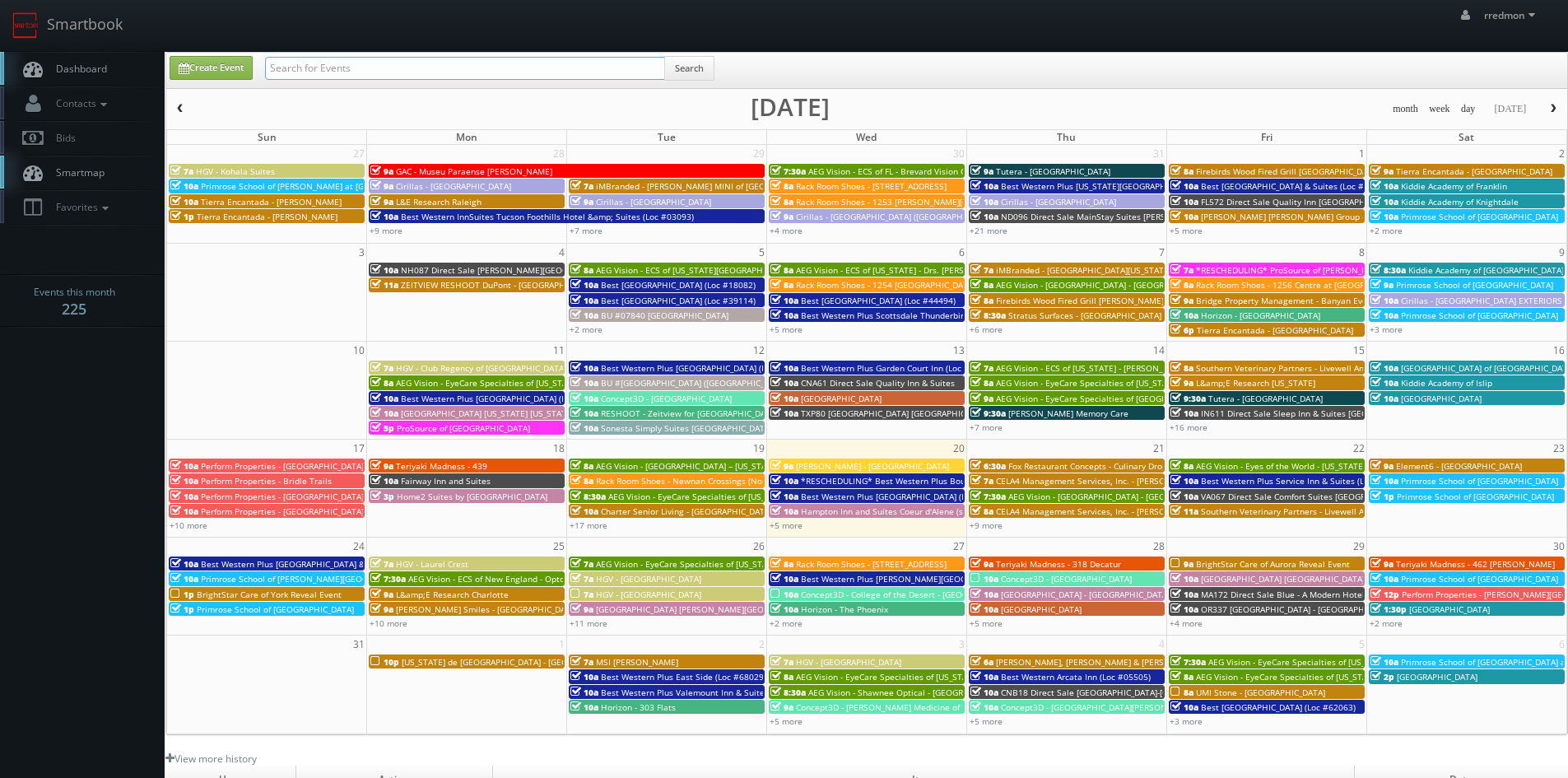
click at [322, 64] on input "text" at bounding box center [465, 68] width 400 height 23
type input "brightstar"
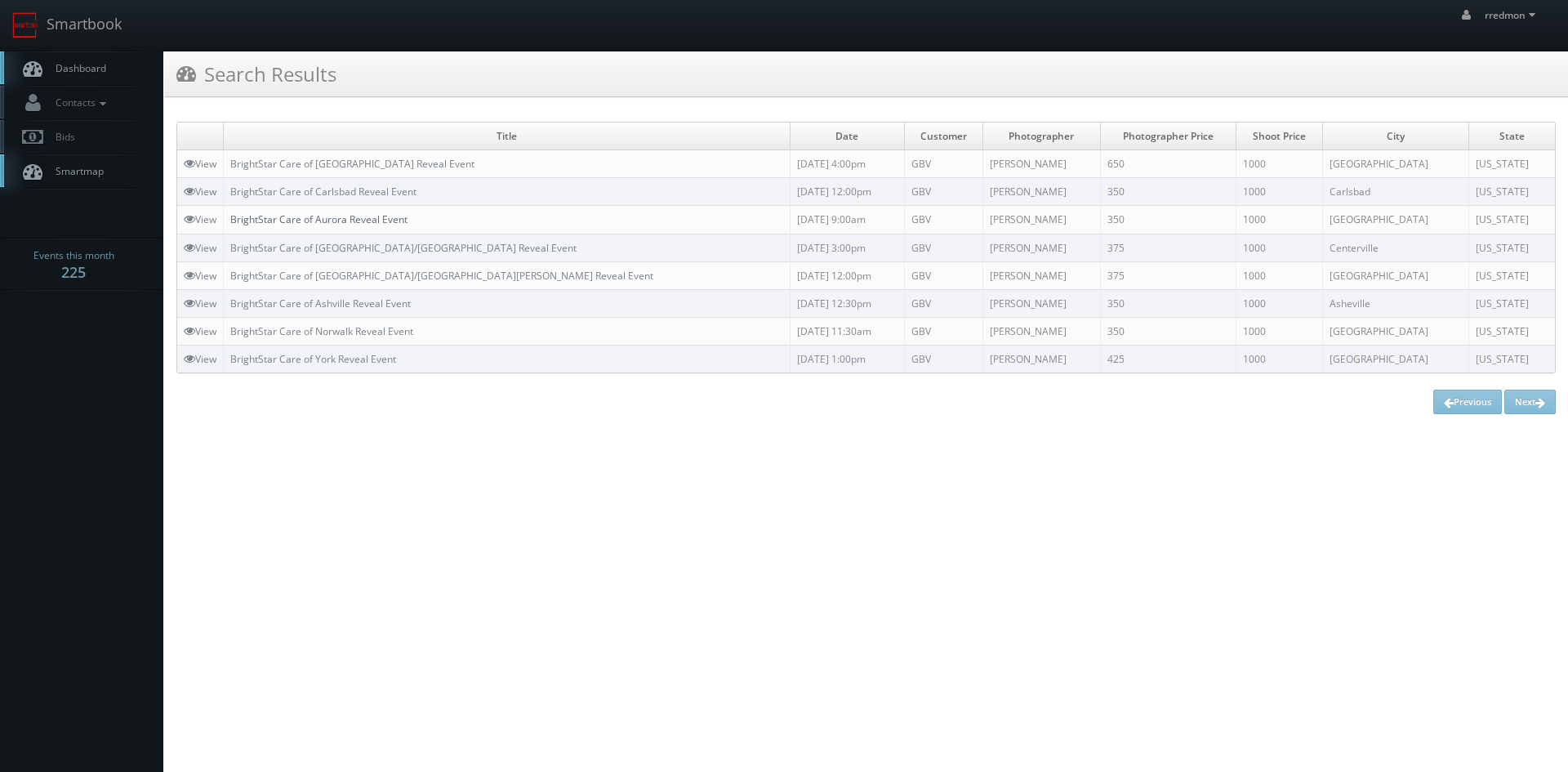
click at [364, 215] on link "BrightStar Care of Aurora Reveal Event" at bounding box center [319, 219] width 177 height 14
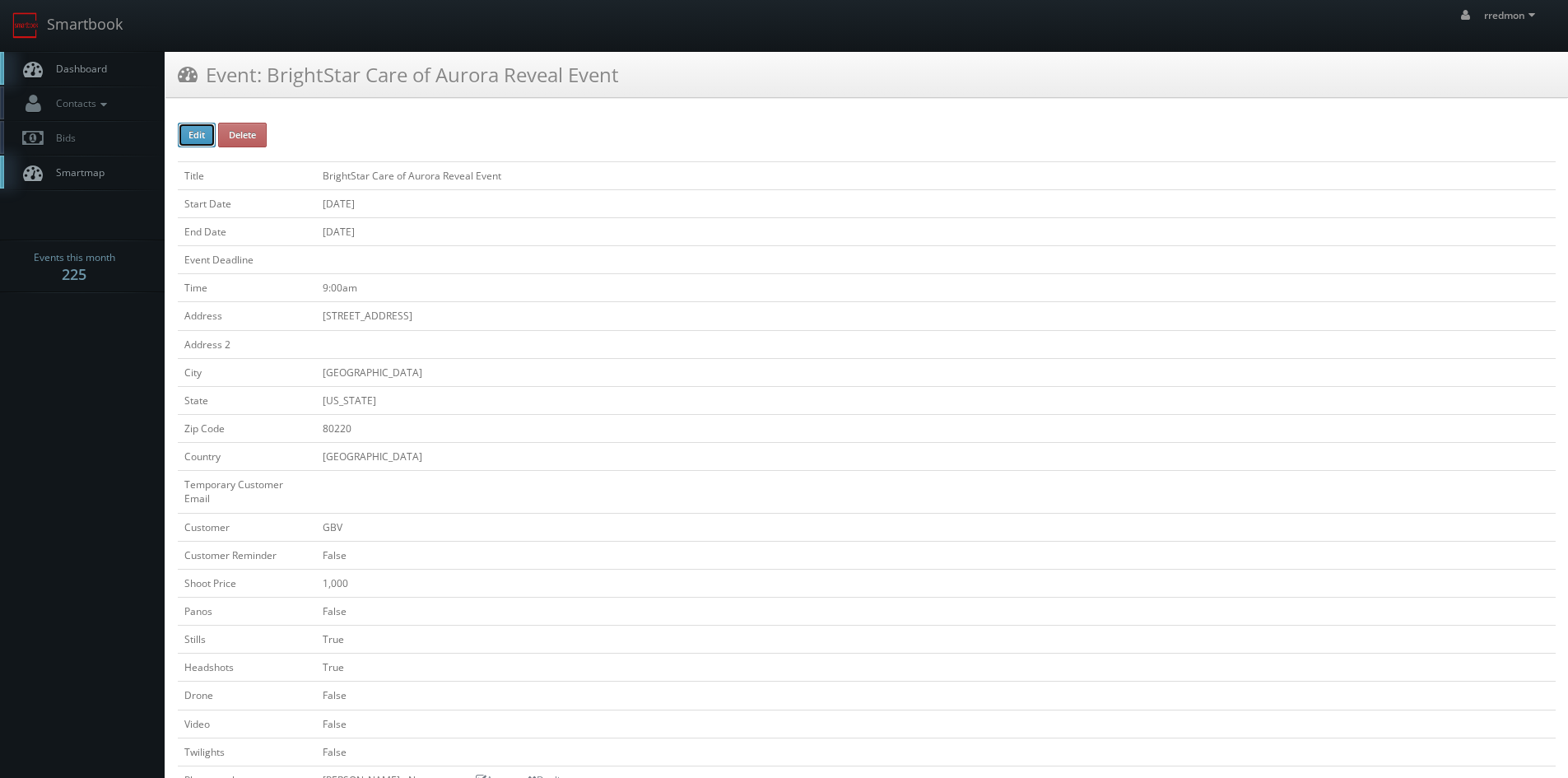
click at [191, 138] on button "Edit" at bounding box center [197, 135] width 38 height 25
type input "BrightStar Care of Aurora Reveal Event"
type input "985 Albion St"
type input "[GEOGRAPHIC_DATA]"
type input "80220"
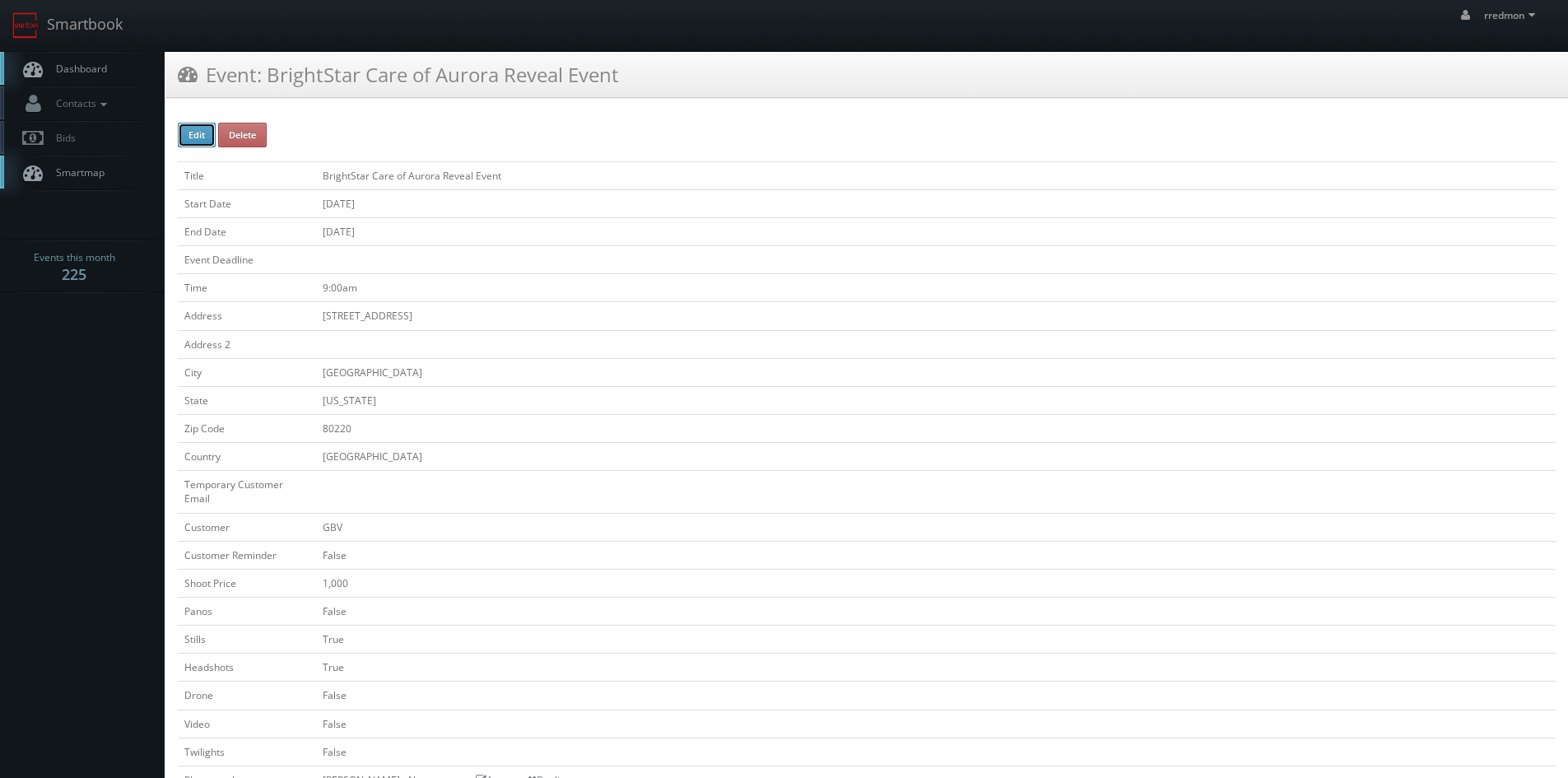
checkbox input "false"
type input "1,000"
checkbox input "false"
checkbox input "true"
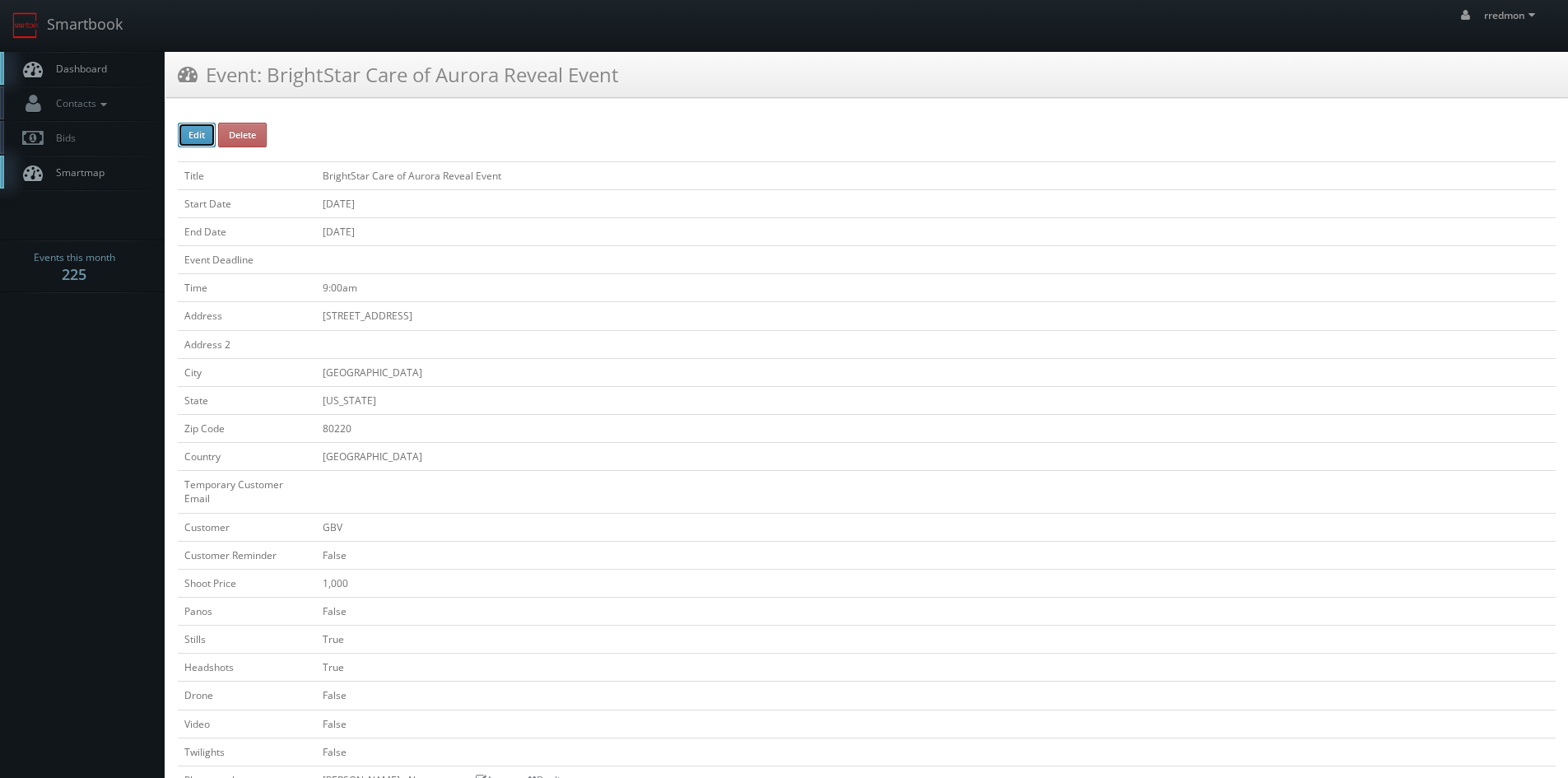
checkbox input "false"
type input "08/29/2025"
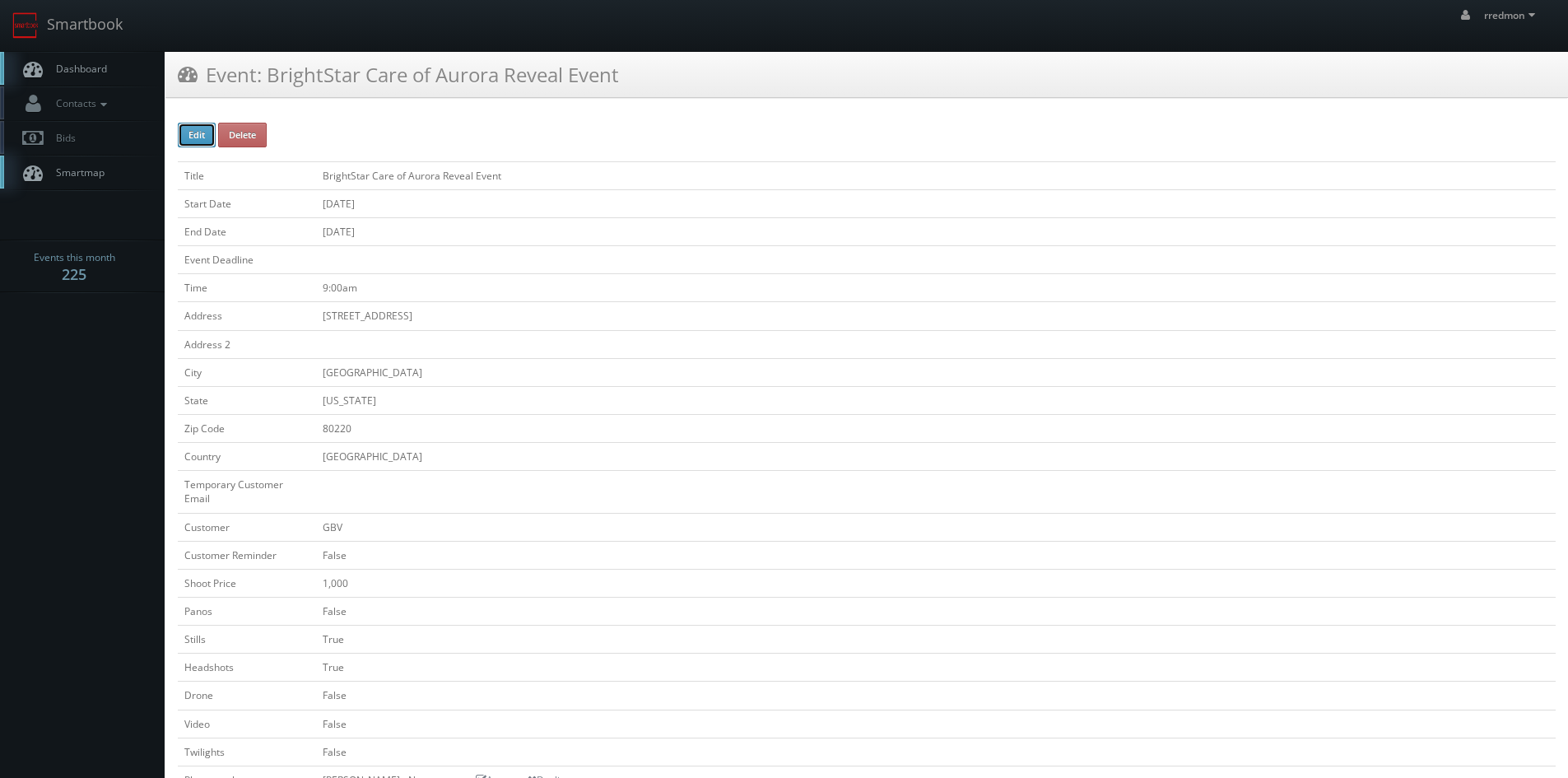
type input "08/29/2025"
type input "9:00am"
checkbox input "true"
checkbox input "false"
type input "350"
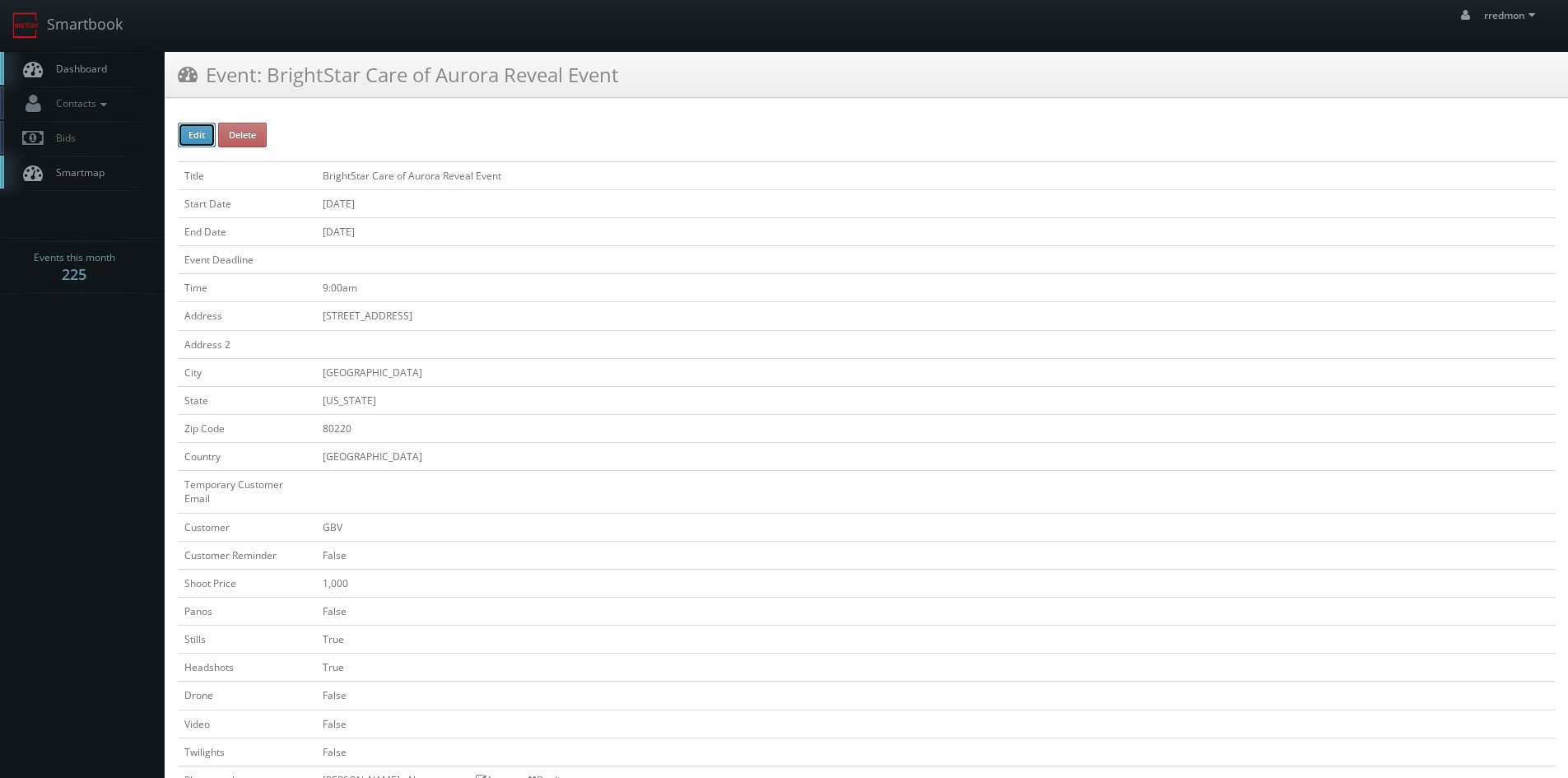
type input "1,000"
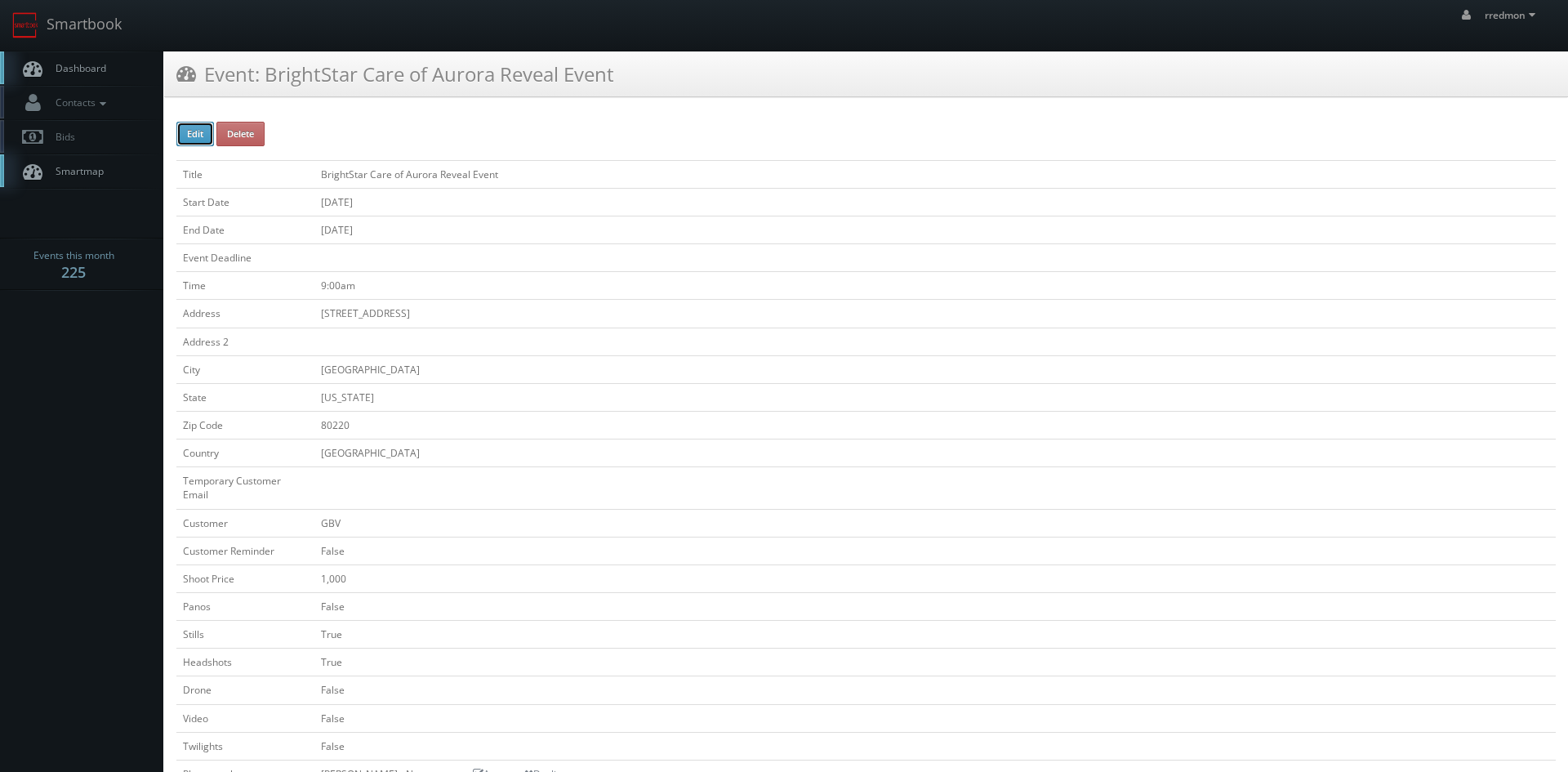
select select "[US_STATE]"
select select "fake72@mg.cs3calendar.com"
select select "bryan@pixilstudio.com"
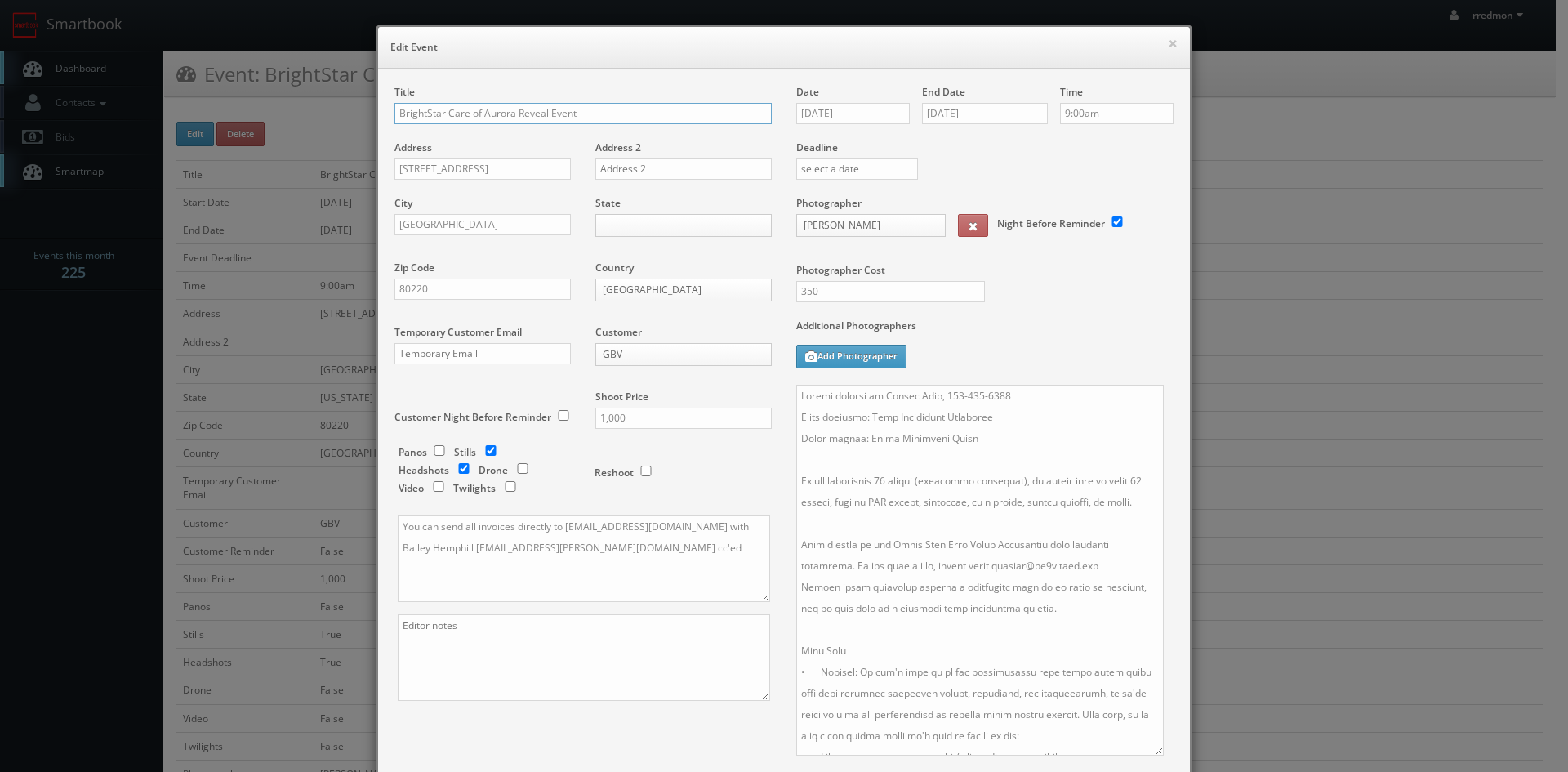
drag, startPoint x: 1164, startPoint y: 463, endPoint x: 1155, endPoint y: 747, distance: 284.1
click at [1155, 747] on textarea at bounding box center [980, 570] width 368 height 371
drag, startPoint x: 1142, startPoint y: 503, endPoint x: 917, endPoint y: 509, distance: 225.1
click at [917, 509] on textarea at bounding box center [980, 570] width 368 height 371
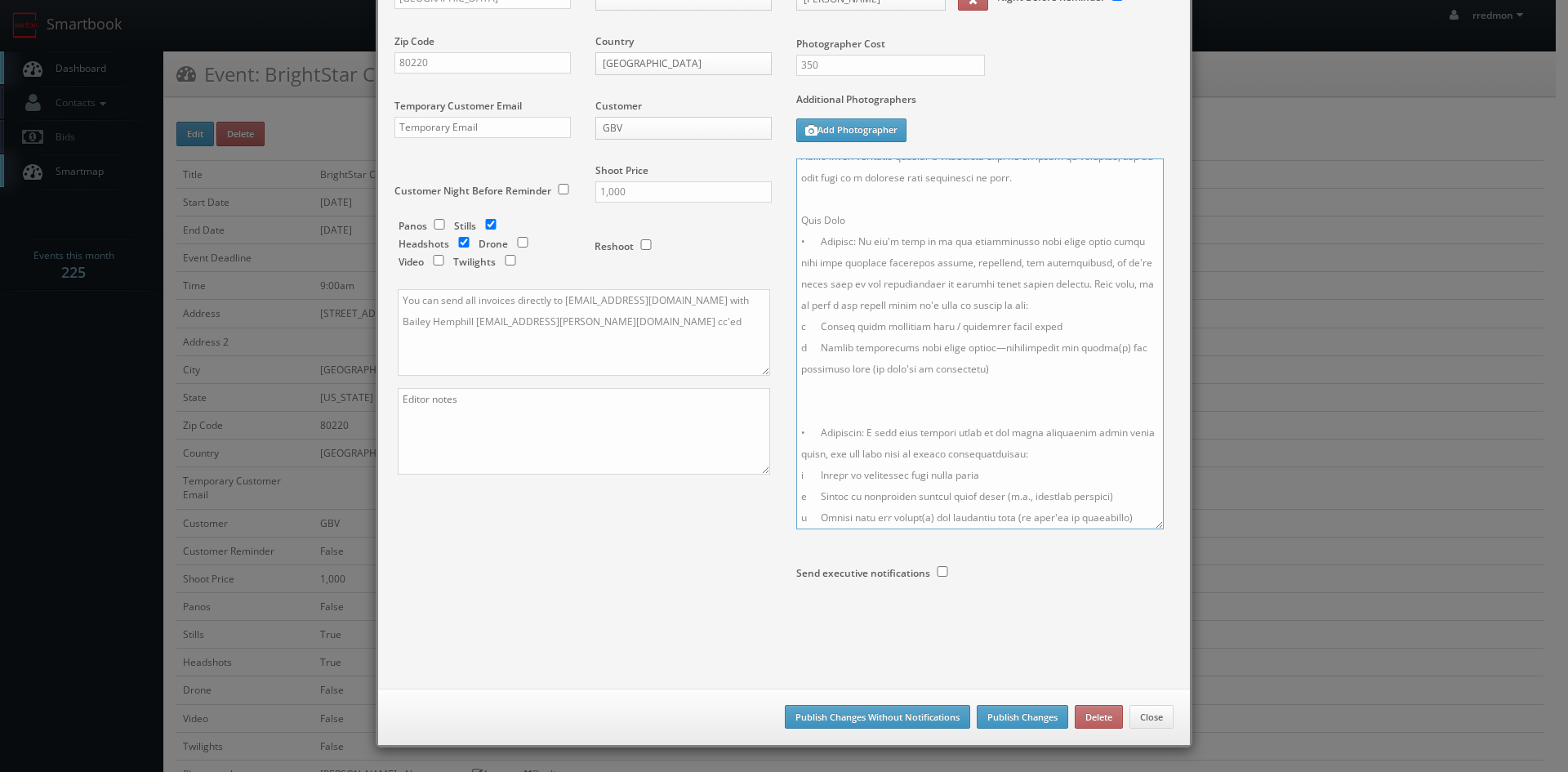
type textarea "Onsite contact is Alexis Ring, 303-300-6666 Event location: Theo Apartments Clu…"
click at [832, 713] on button "Publish Changes Without Notifications" at bounding box center [878, 717] width 186 height 25
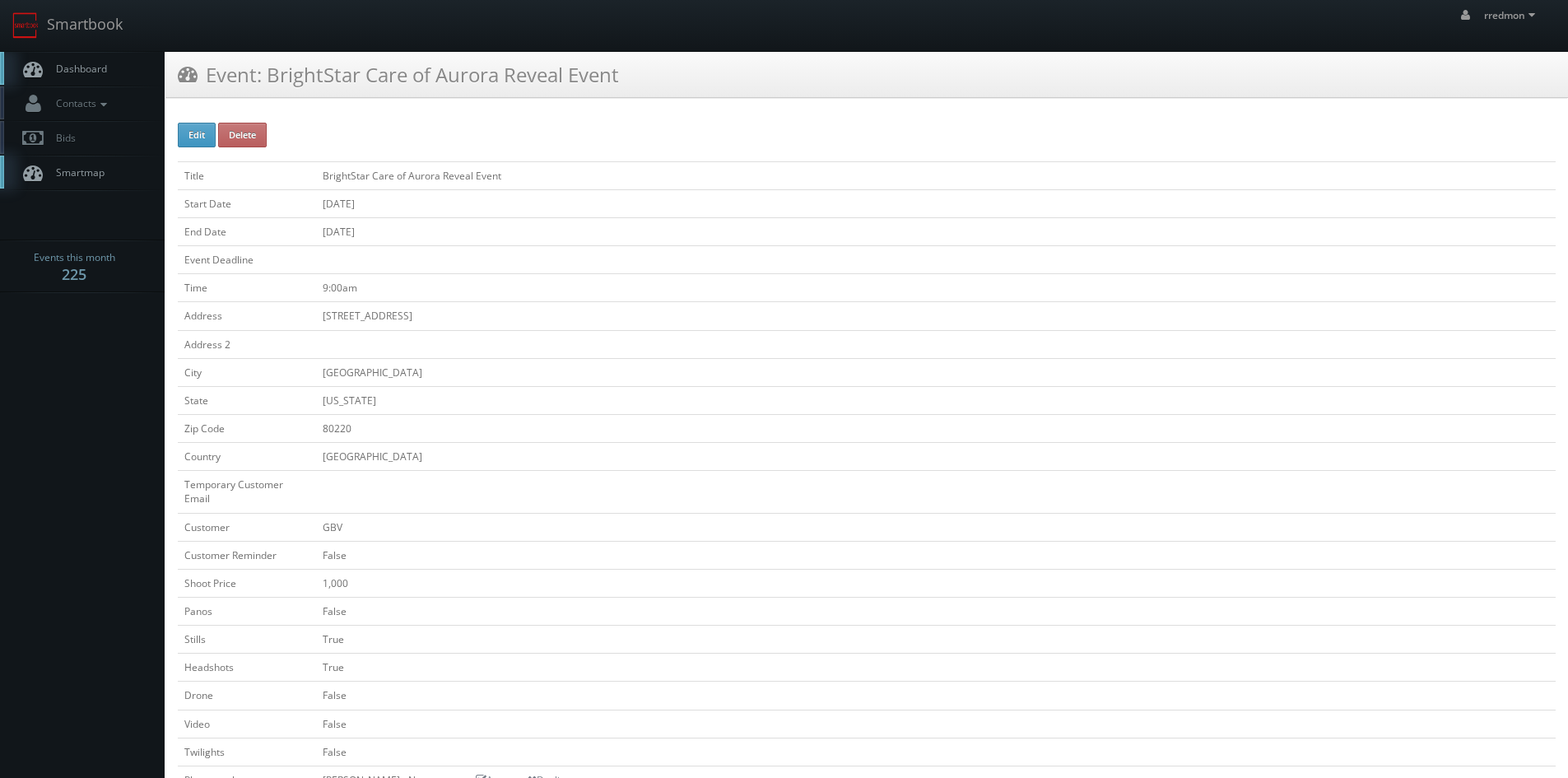
click at [64, 60] on link "Dashboard" at bounding box center [82, 68] width 165 height 34
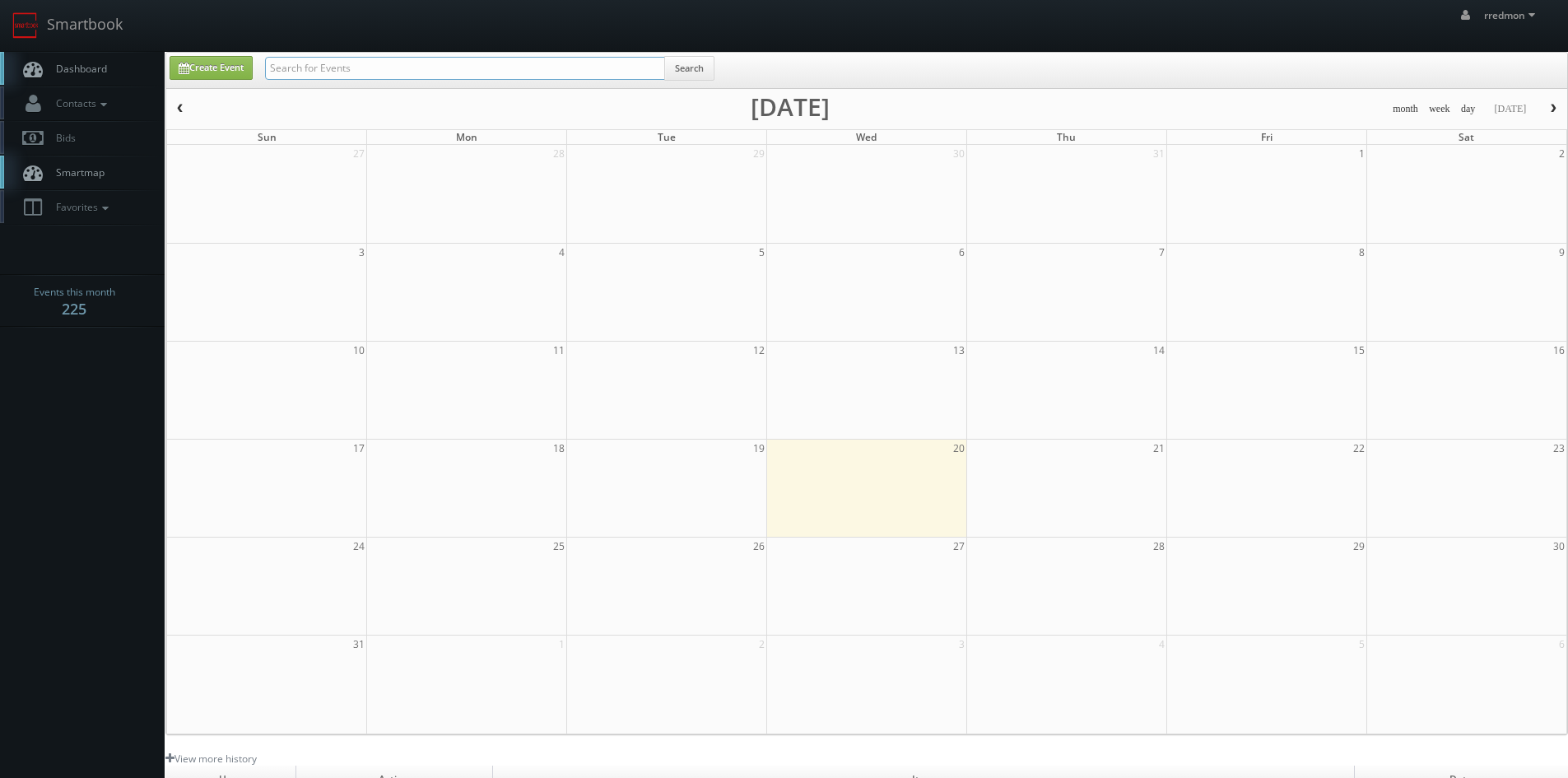
click at [356, 75] on input "text" at bounding box center [465, 68] width 400 height 23
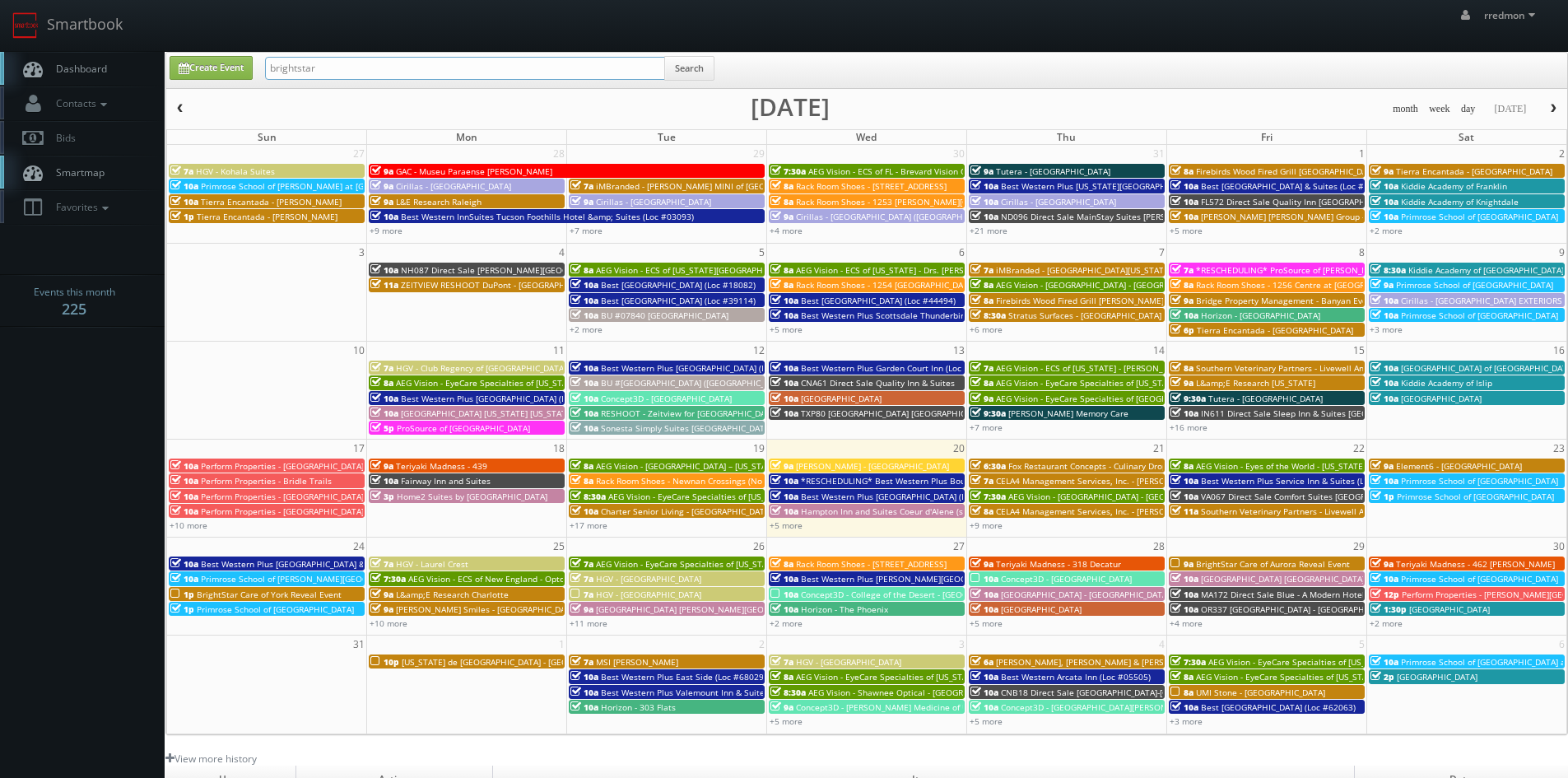
type input "brightstar"
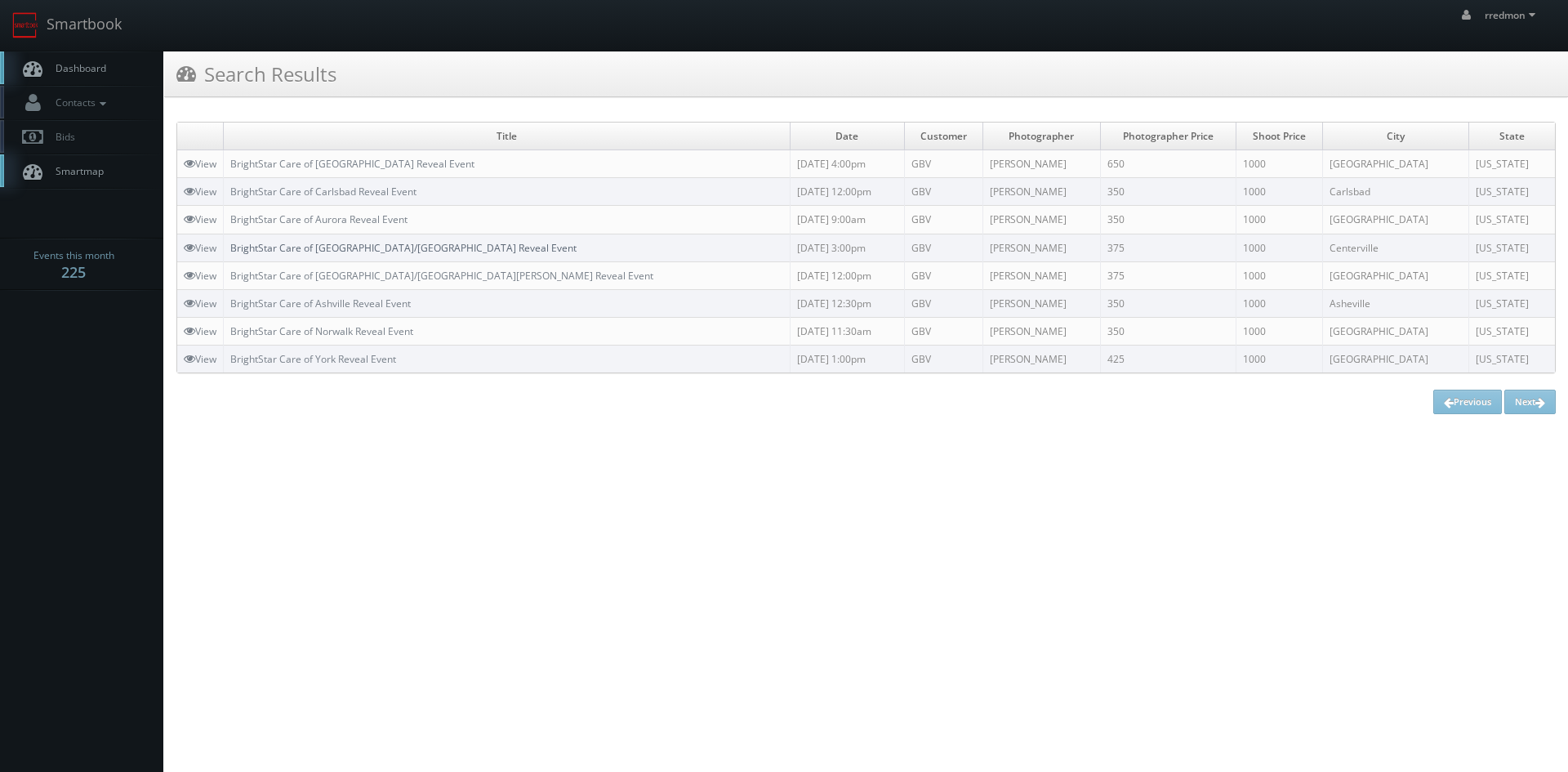
click at [406, 247] on link "BrightStar Care of [GEOGRAPHIC_DATA]/[GEOGRAPHIC_DATA] Reveal Event" at bounding box center [403, 248] width 346 height 14
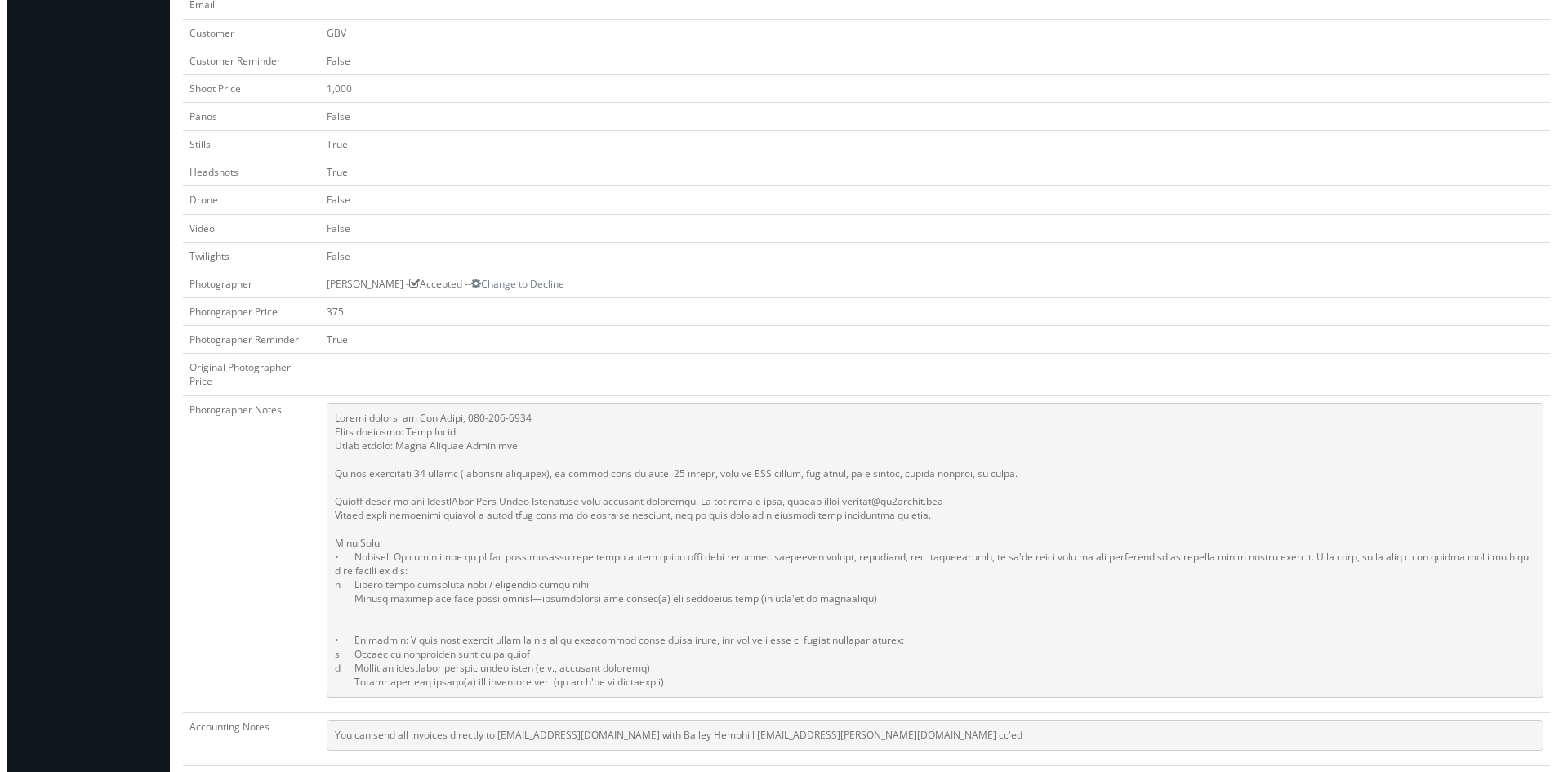
scroll to position [82, 0]
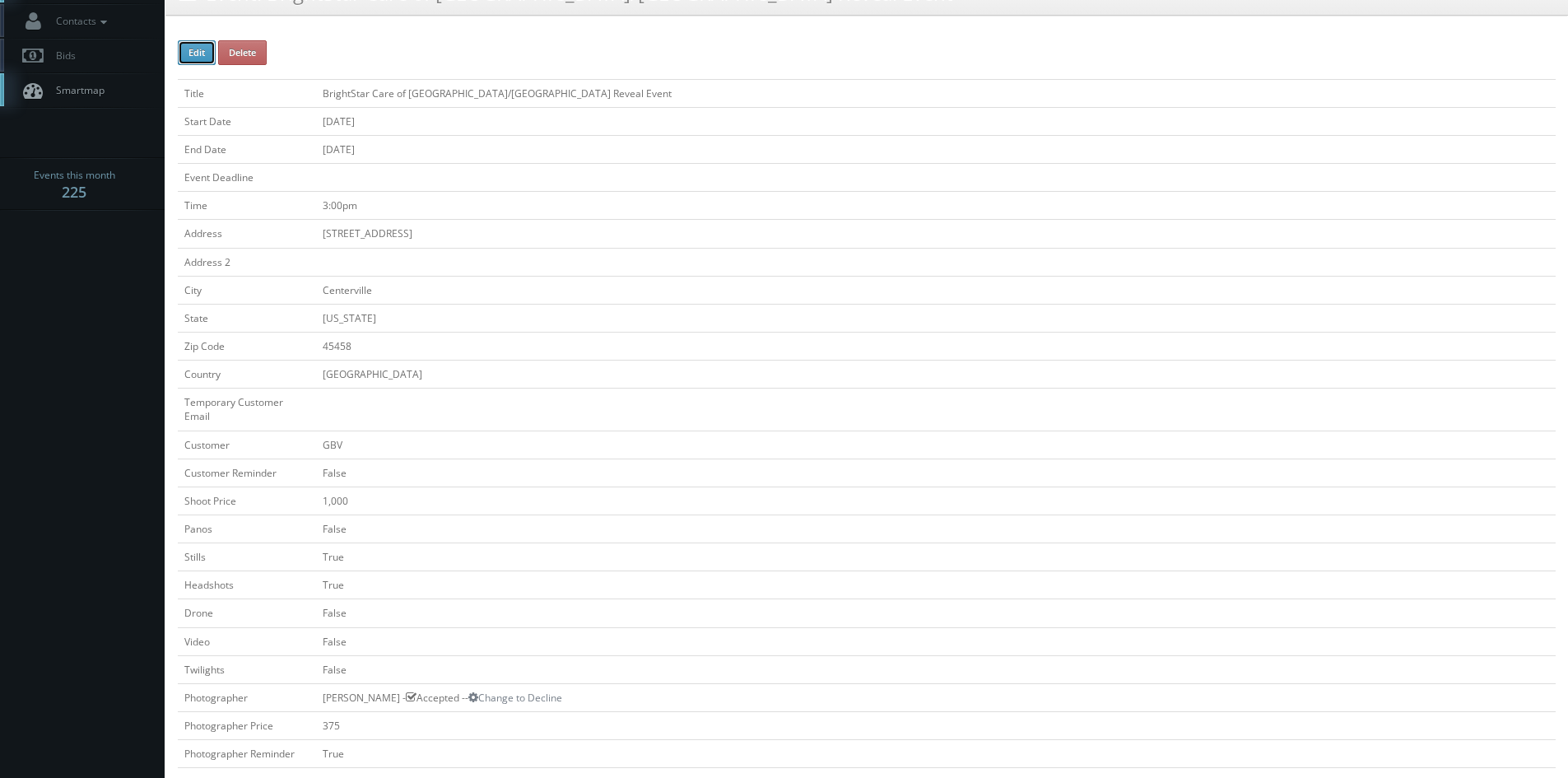
click at [189, 58] on button "Edit" at bounding box center [197, 53] width 38 height 25
select select "[US_STATE]"
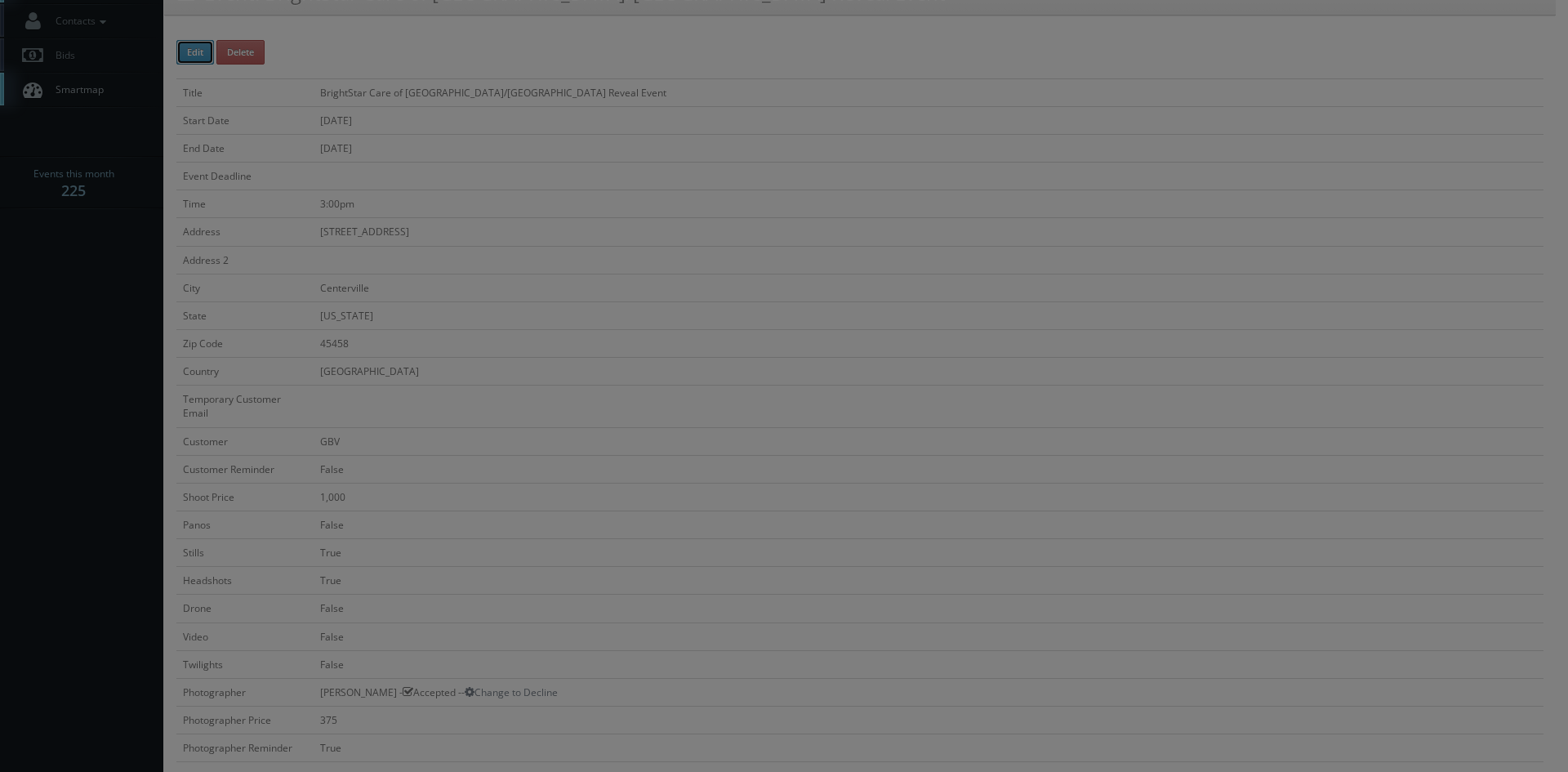
type input "1,000"
type input "375"
select select "fake72@mg.cs3calendar.com"
select select "sgrider@me.com"
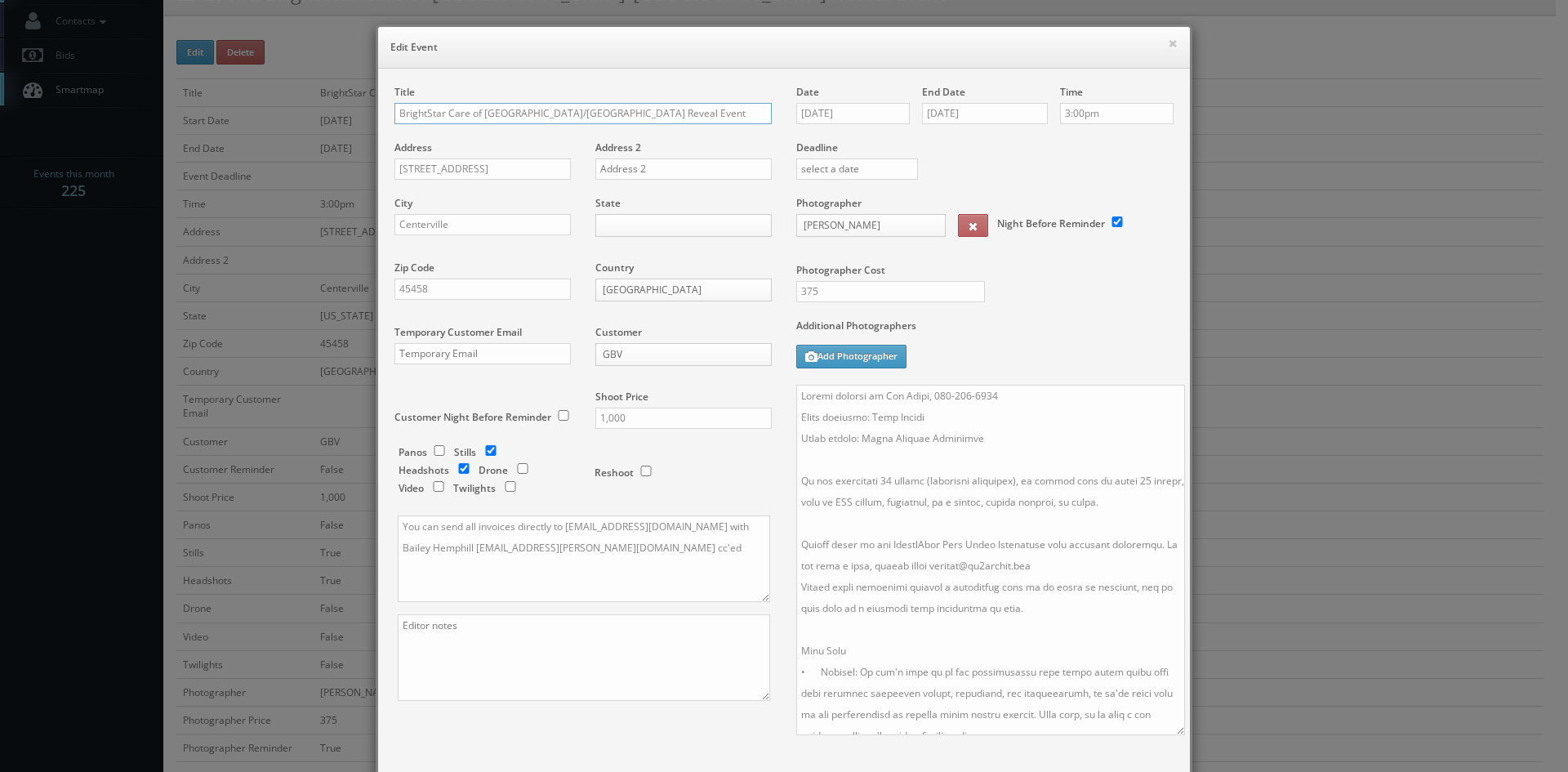
drag, startPoint x: 1166, startPoint y: 468, endPoint x: 1170, endPoint y: 675, distance: 207.0
click at [1176, 735] on textarea at bounding box center [990, 561] width 389 height 351
drag, startPoint x: 1135, startPoint y: 495, endPoint x: 883, endPoint y: 507, distance: 252.3
click at [883, 507] on textarea at bounding box center [989, 562] width 388 height 354
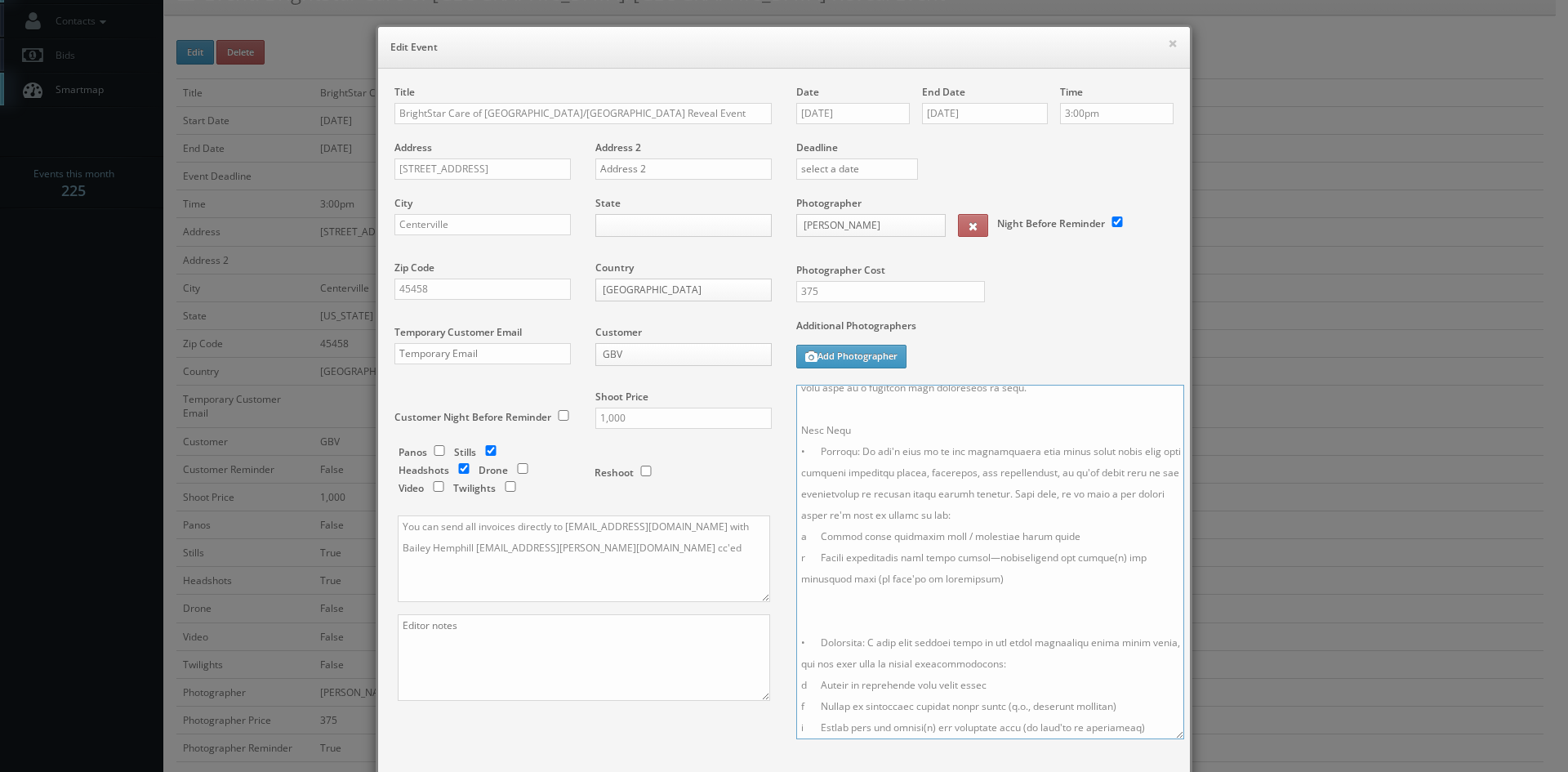
scroll to position [210, 0]
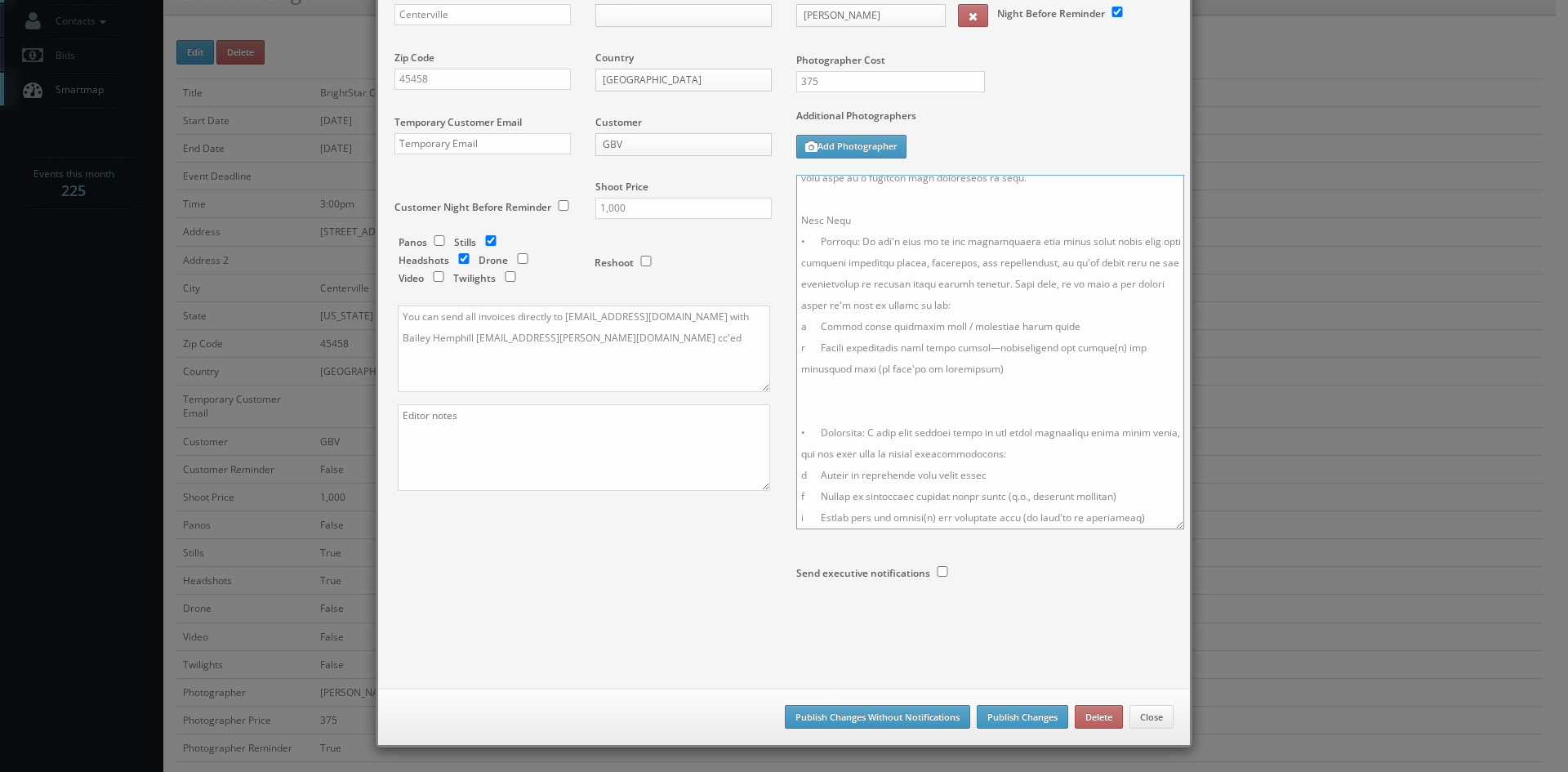
type textarea "Onsite contact is Pat Luers, 937-619-3111 Event location: Lake Redman Award win…"
click at [871, 717] on button "Publish Changes Without Notifications" at bounding box center [878, 717] width 186 height 25
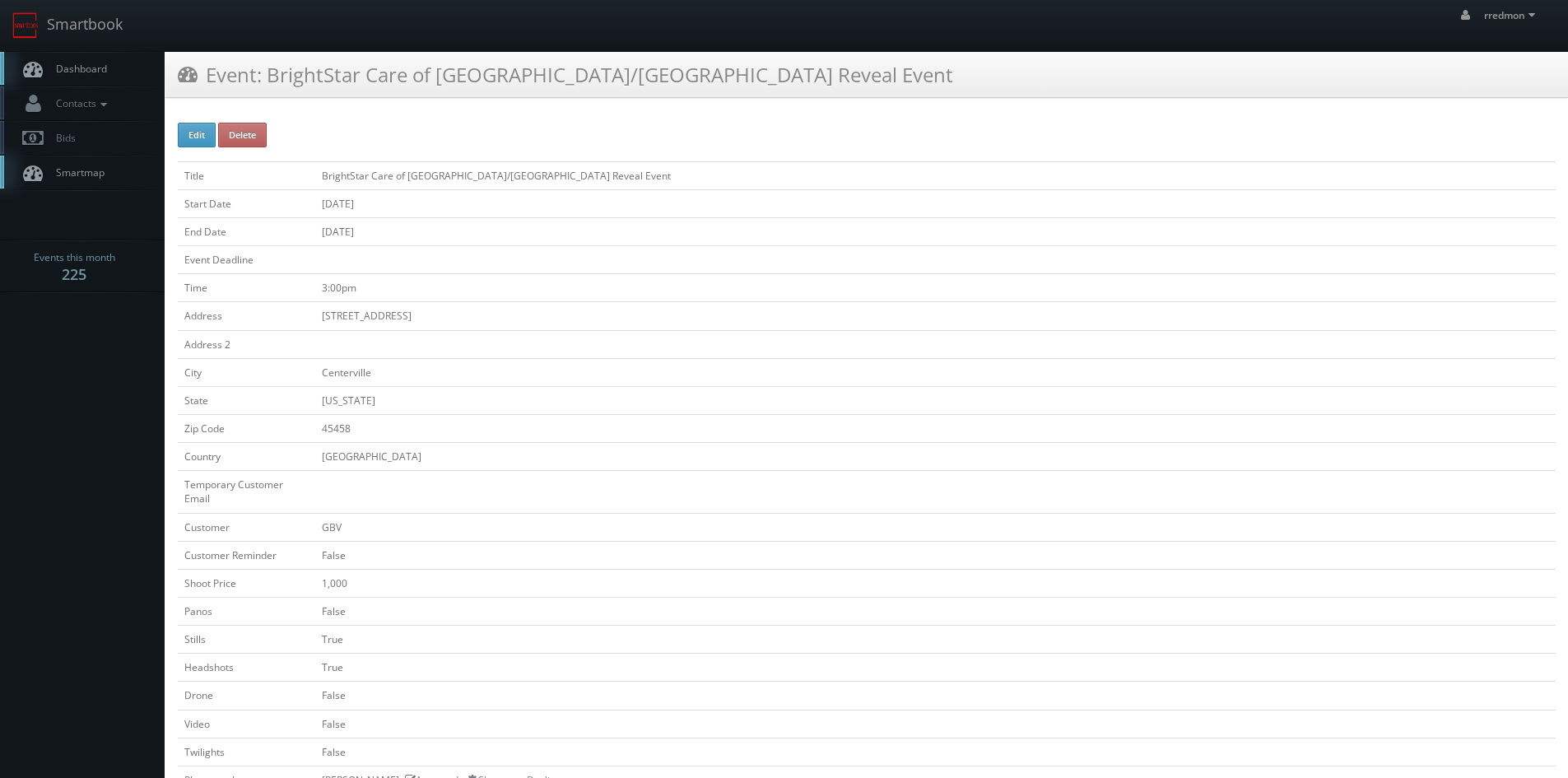
click at [86, 67] on span "Dashboard" at bounding box center [77, 68] width 59 height 14
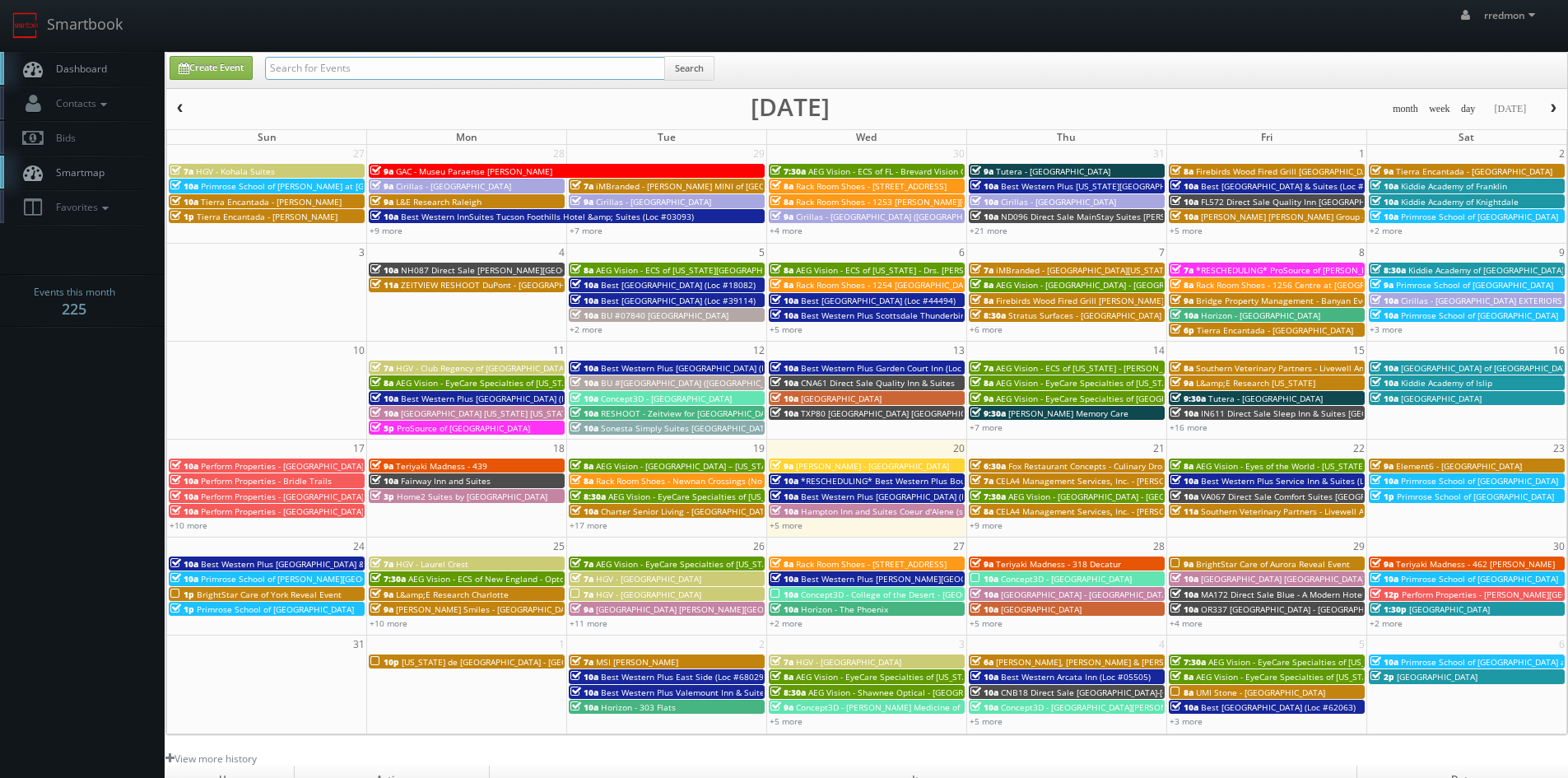
click at [443, 71] on input "text" at bounding box center [465, 68] width 400 height 23
type input "brightstar"
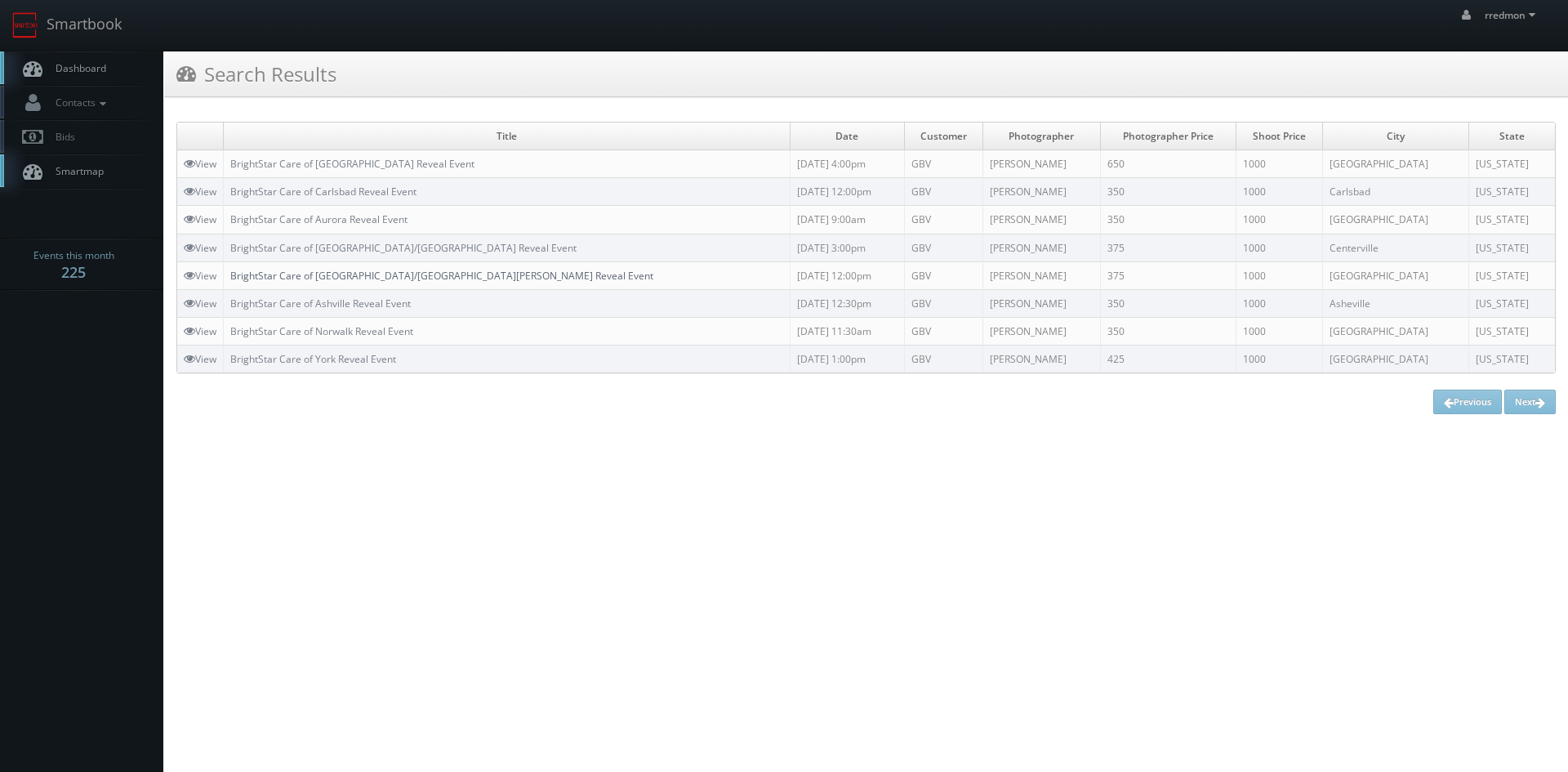
click at [413, 272] on link "BrightStar Care of Burnsville/South St. Paul Reveal Event" at bounding box center [442, 276] width 423 height 14
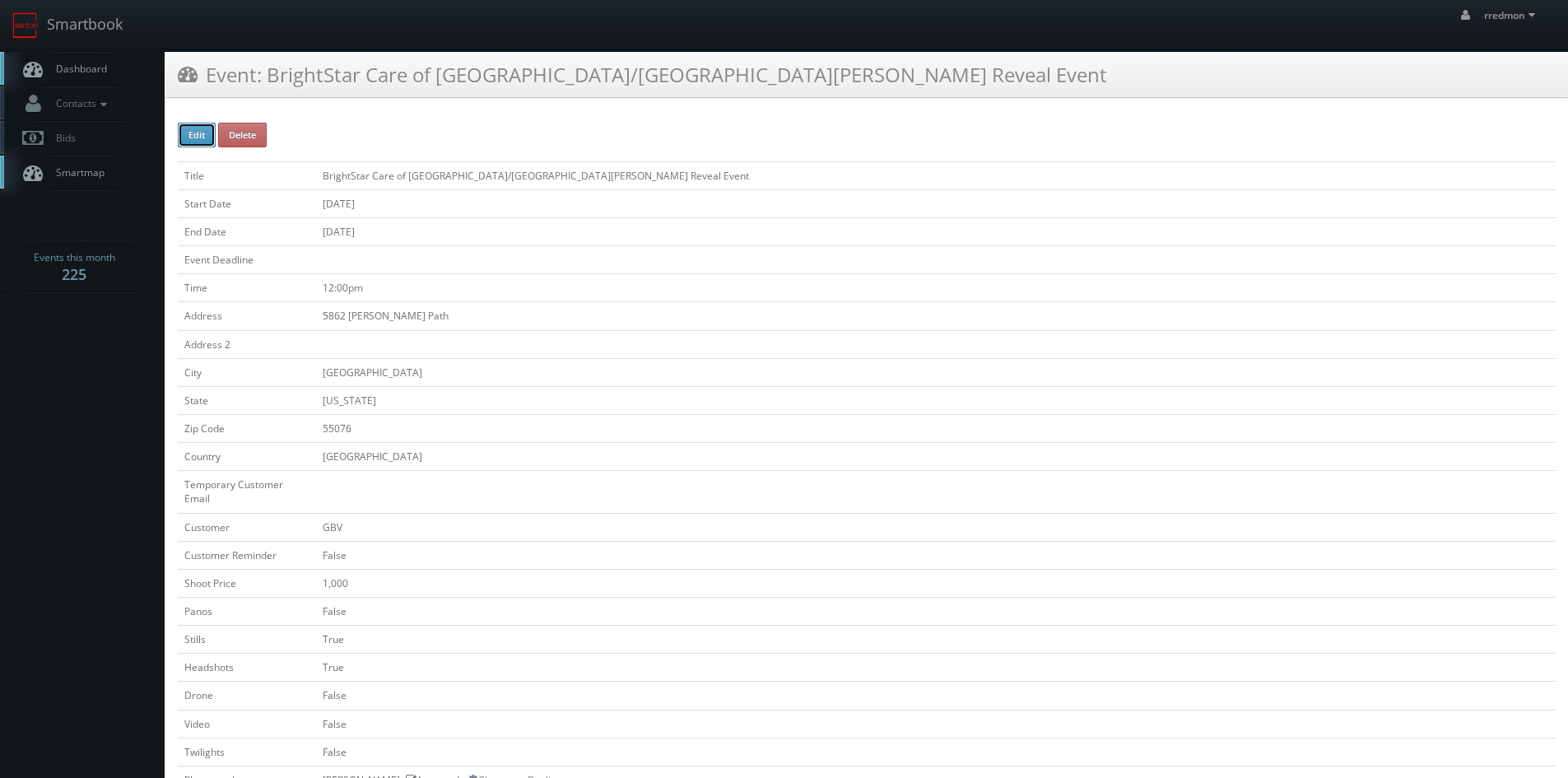
click at [182, 131] on button "Edit" at bounding box center [197, 135] width 38 height 25
type input "BrightStar Care of [GEOGRAPHIC_DATA]/[GEOGRAPHIC_DATA][PERSON_NAME] Reveal Event"
type input "5862 Blackshire Path"
type input "Inver Grove Heights"
type input "55076"
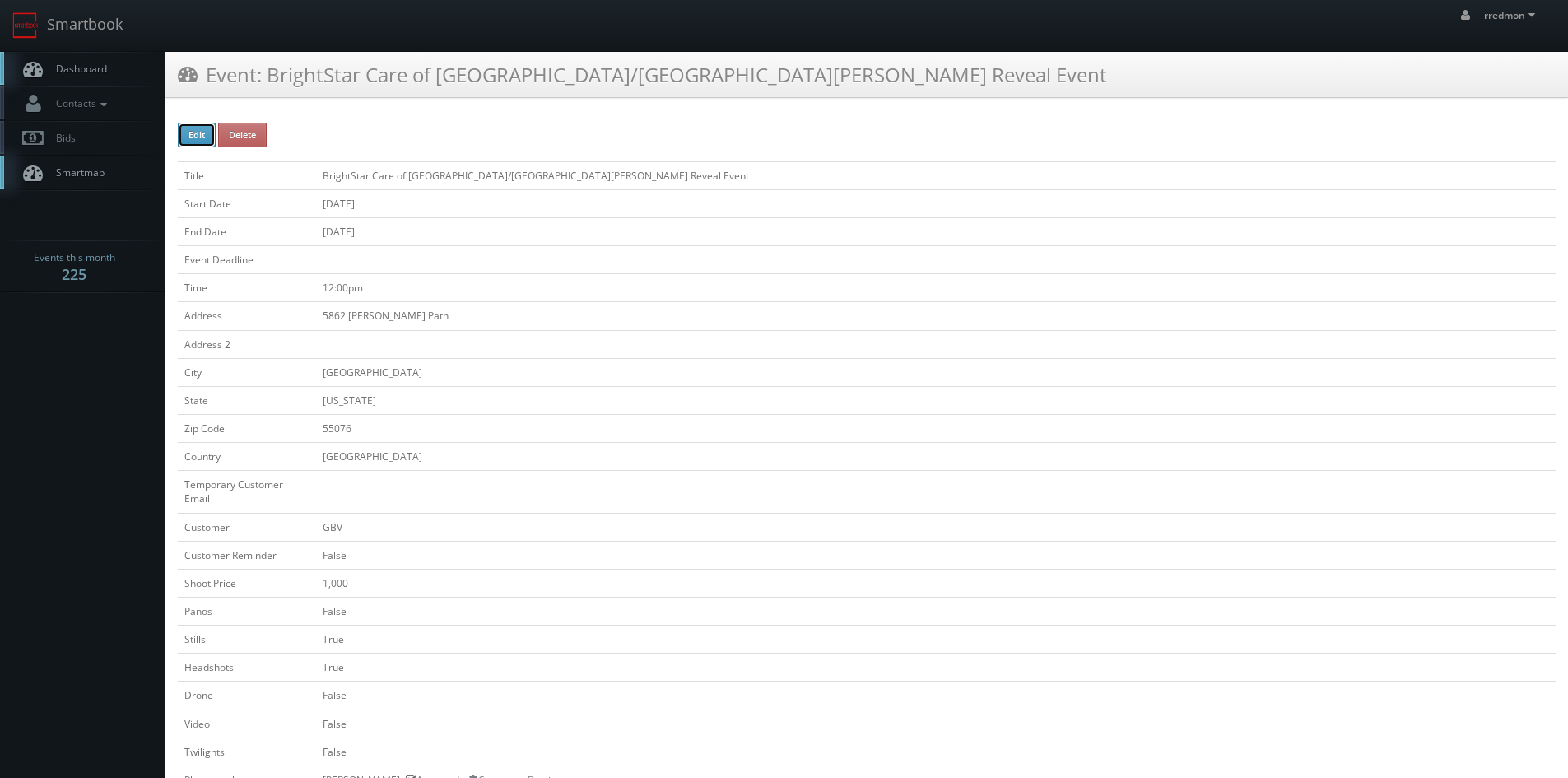
checkbox input "false"
type input "1,000"
checkbox input "false"
checkbox input "true"
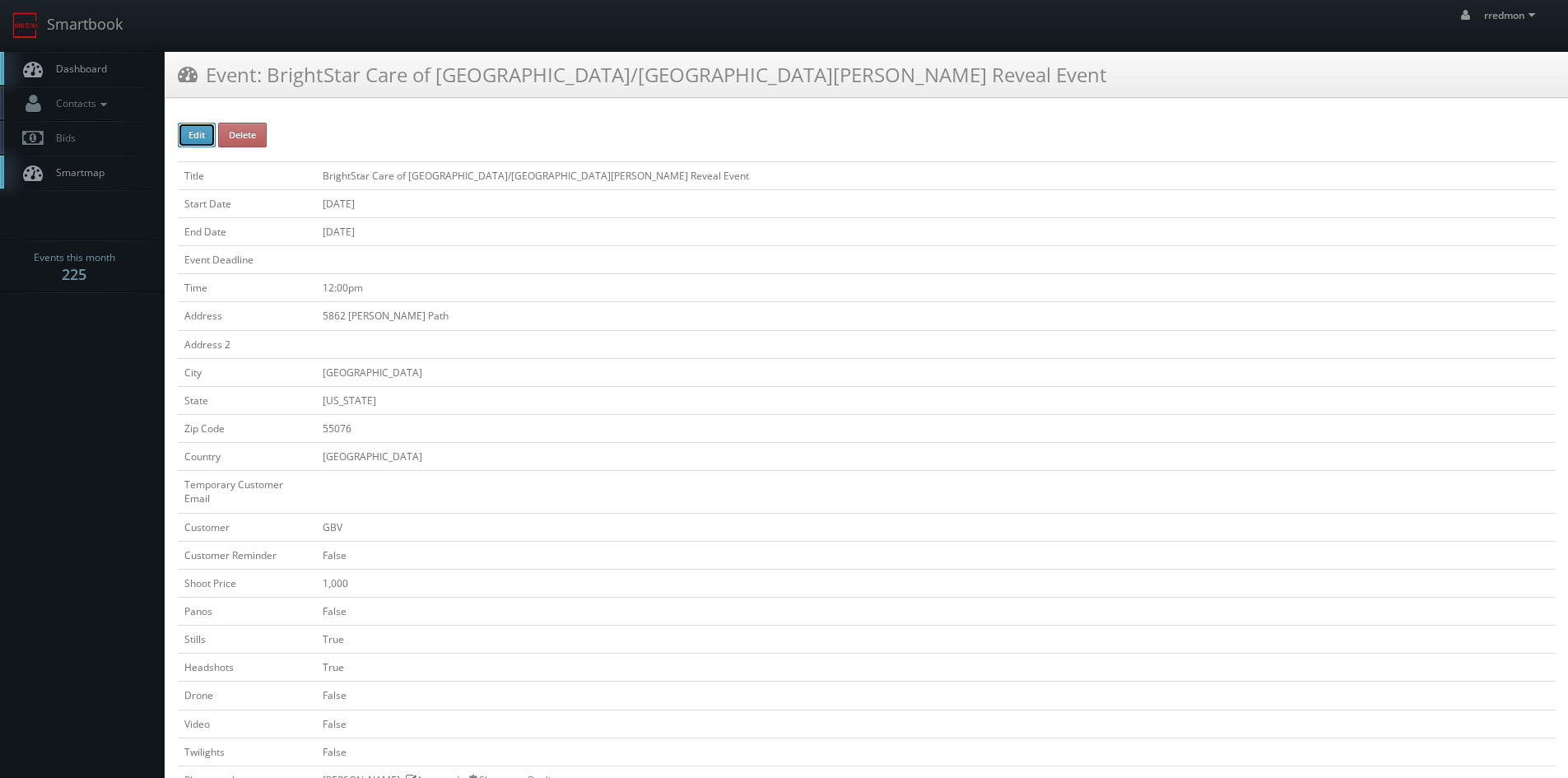
checkbox input "false"
type input "08/26/2025"
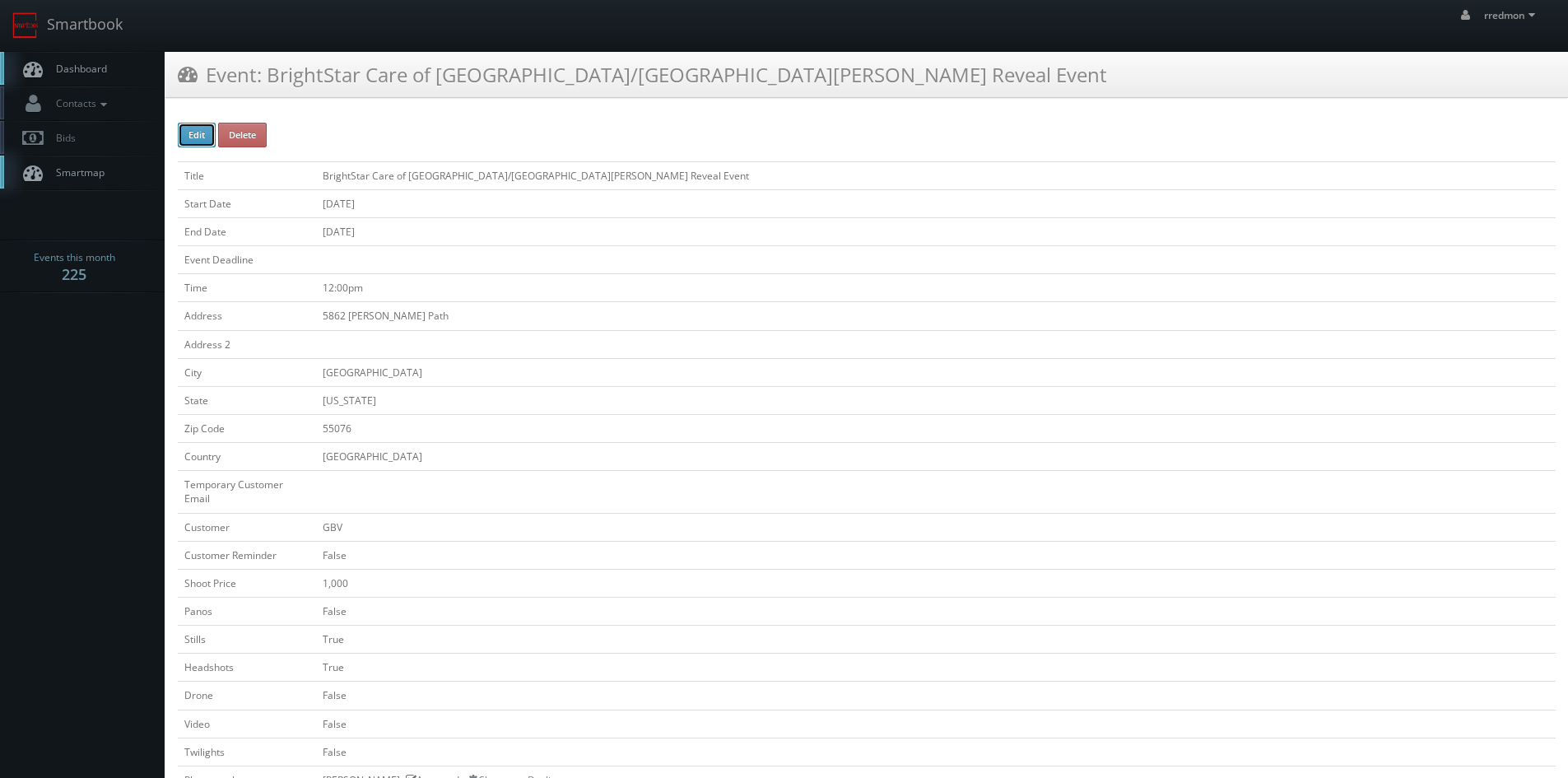
type input "08/26/2025"
type input "12:00pm"
checkbox input "true"
checkbox input "false"
type input "1,000"
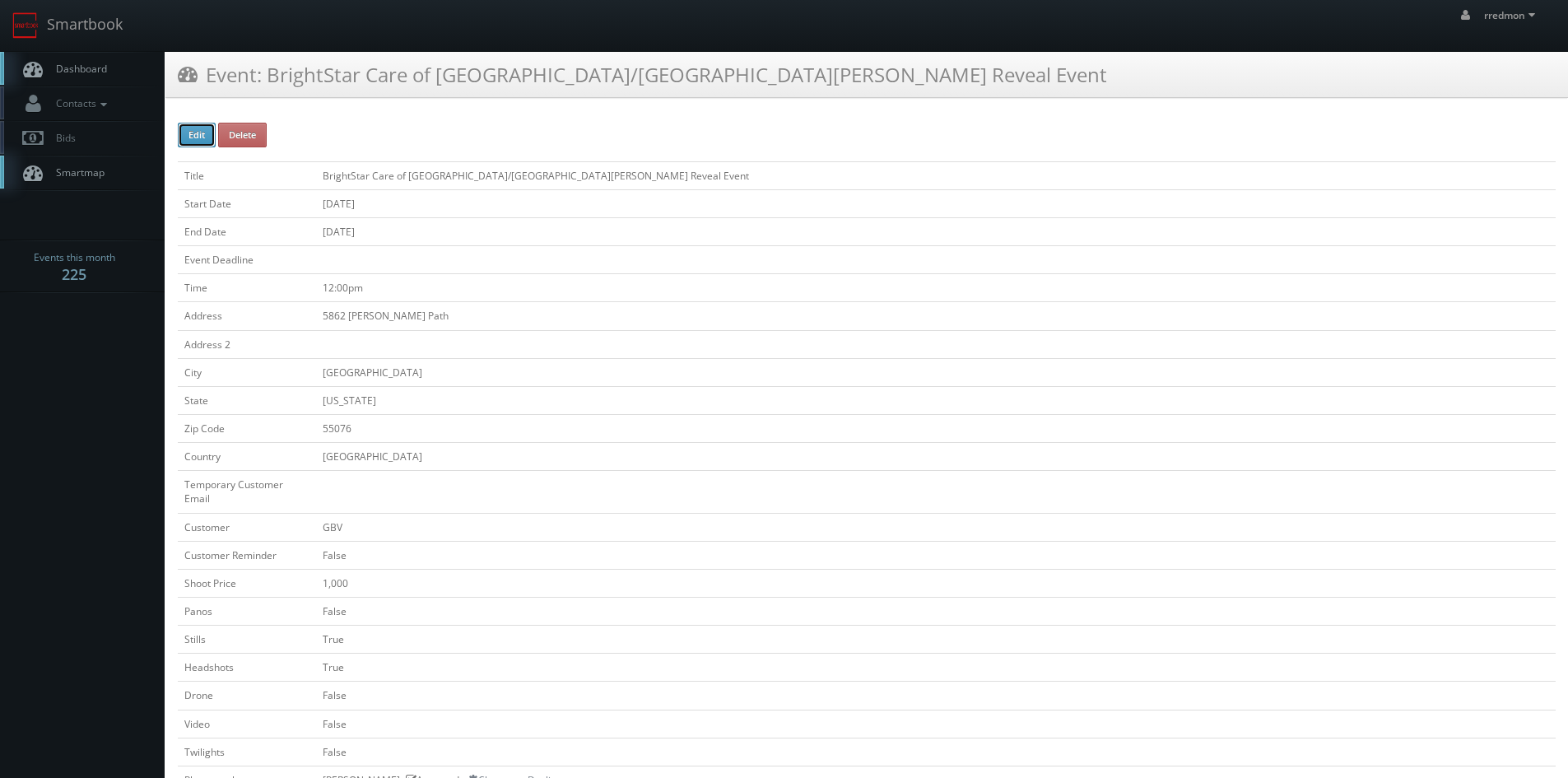
type input "375"
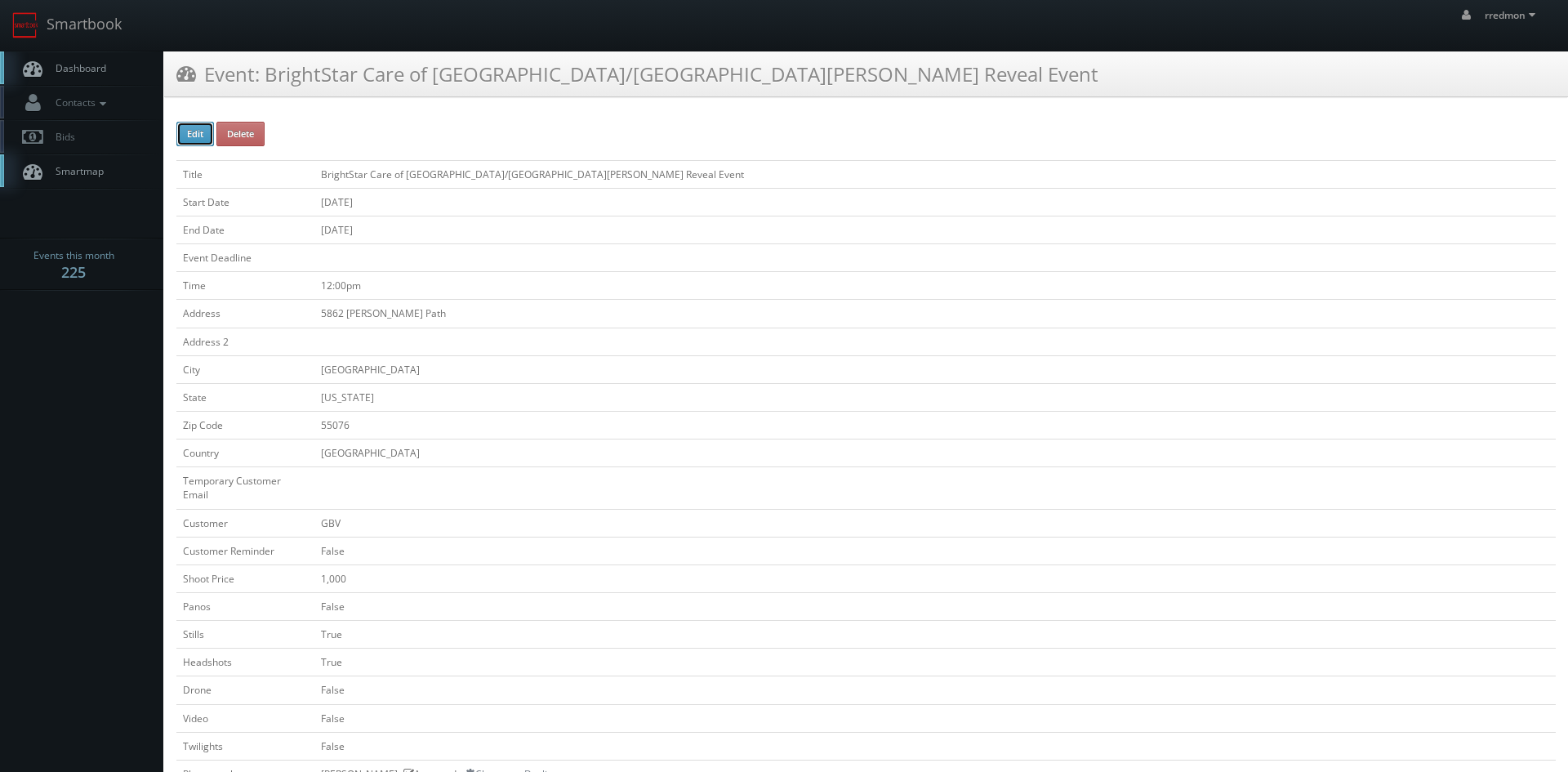
select select "[US_STATE]"
select select "fake72@mg.cs3calendar.com"
select select "timbyk52@gmail.com"
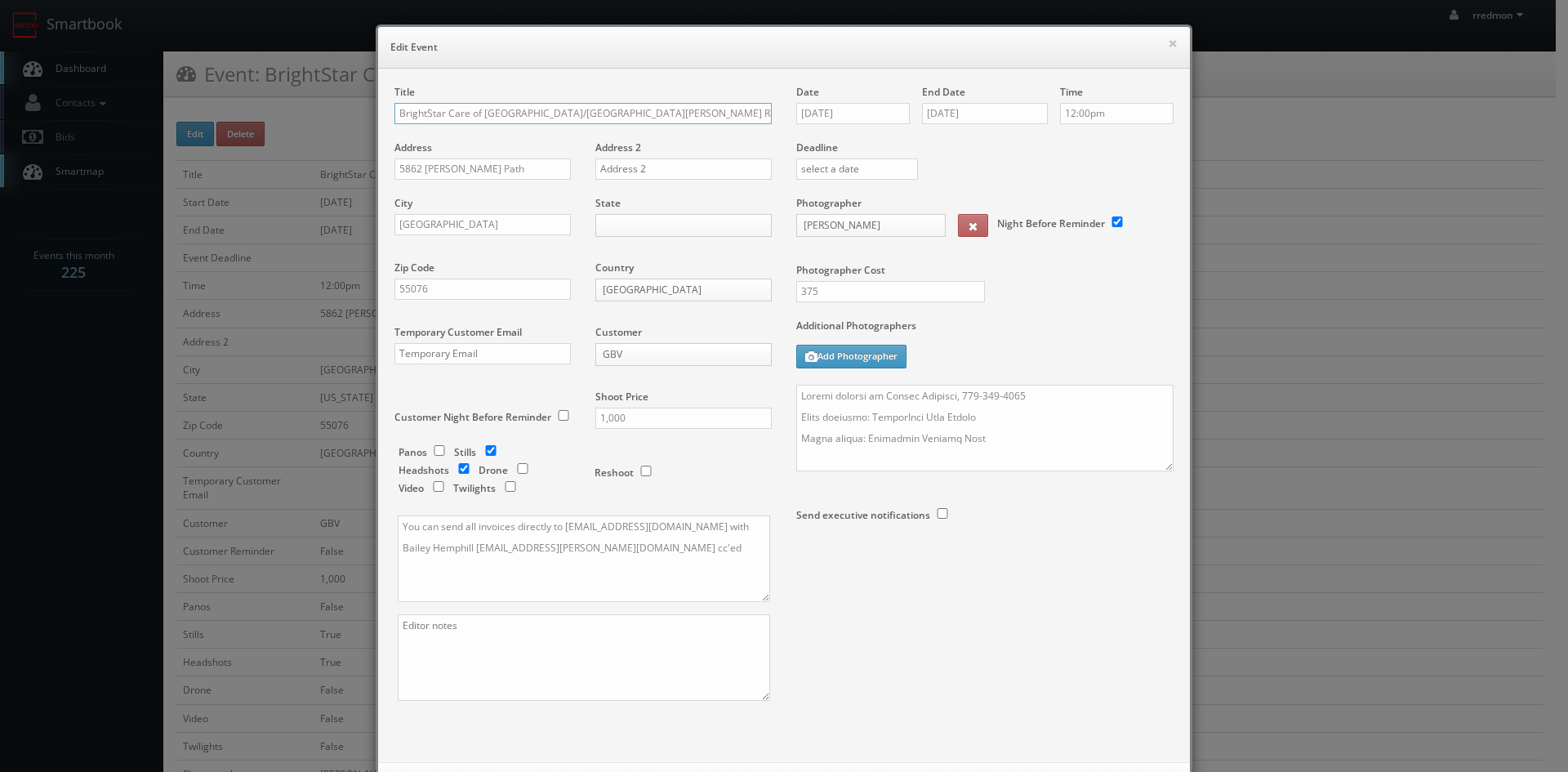
scroll to position [74, 0]
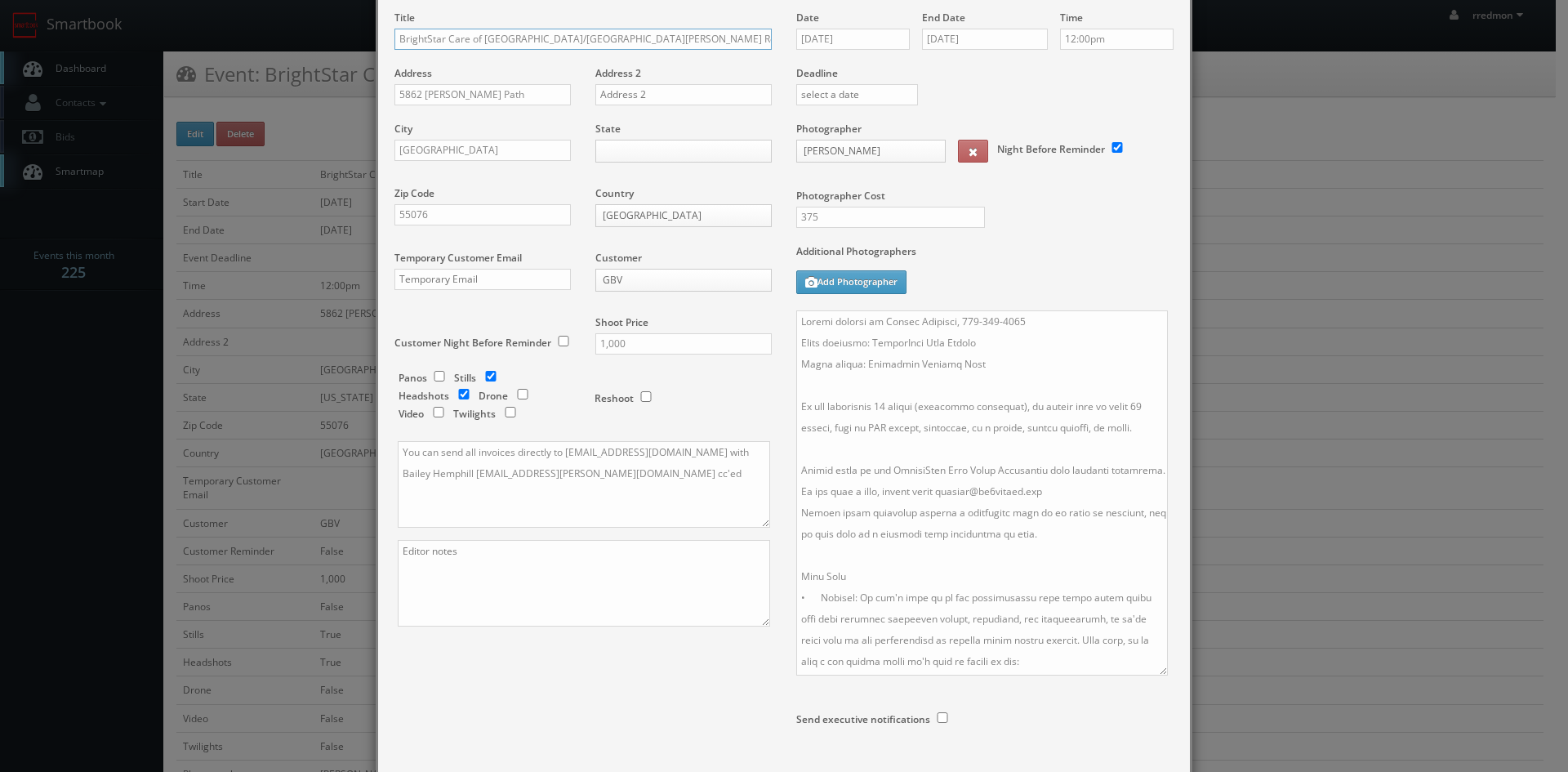
drag, startPoint x: 1161, startPoint y: 389, endPoint x: 1151, endPoint y: 659, distance: 270.2
click at [1154, 668] on textarea at bounding box center [982, 493] width 371 height 365
drag, startPoint x: 1143, startPoint y: 424, endPoint x: 918, endPoint y: 432, distance: 225.1
click at [918, 432] on textarea at bounding box center [981, 493] width 370 height 365
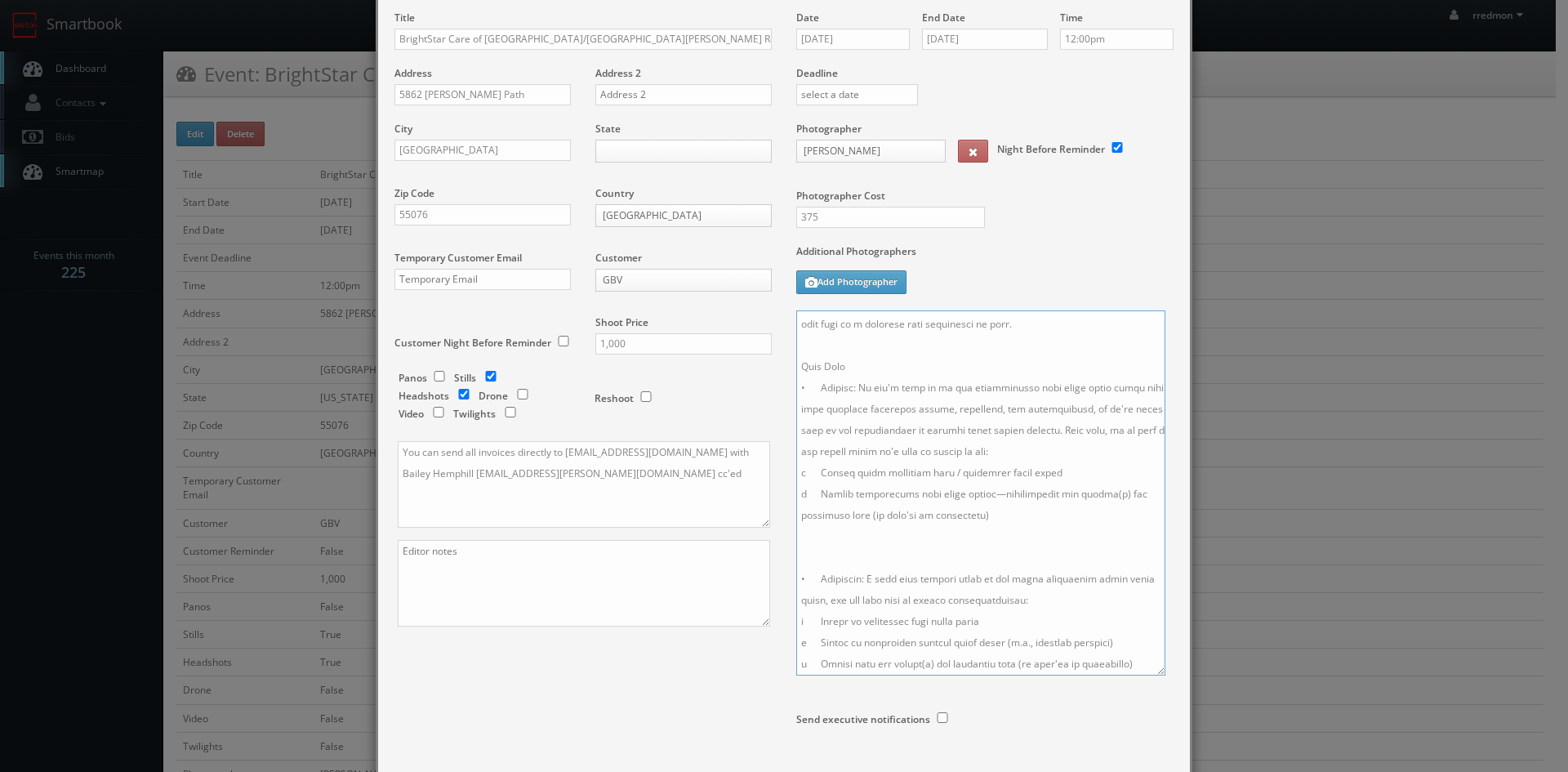
scroll to position [221, 0]
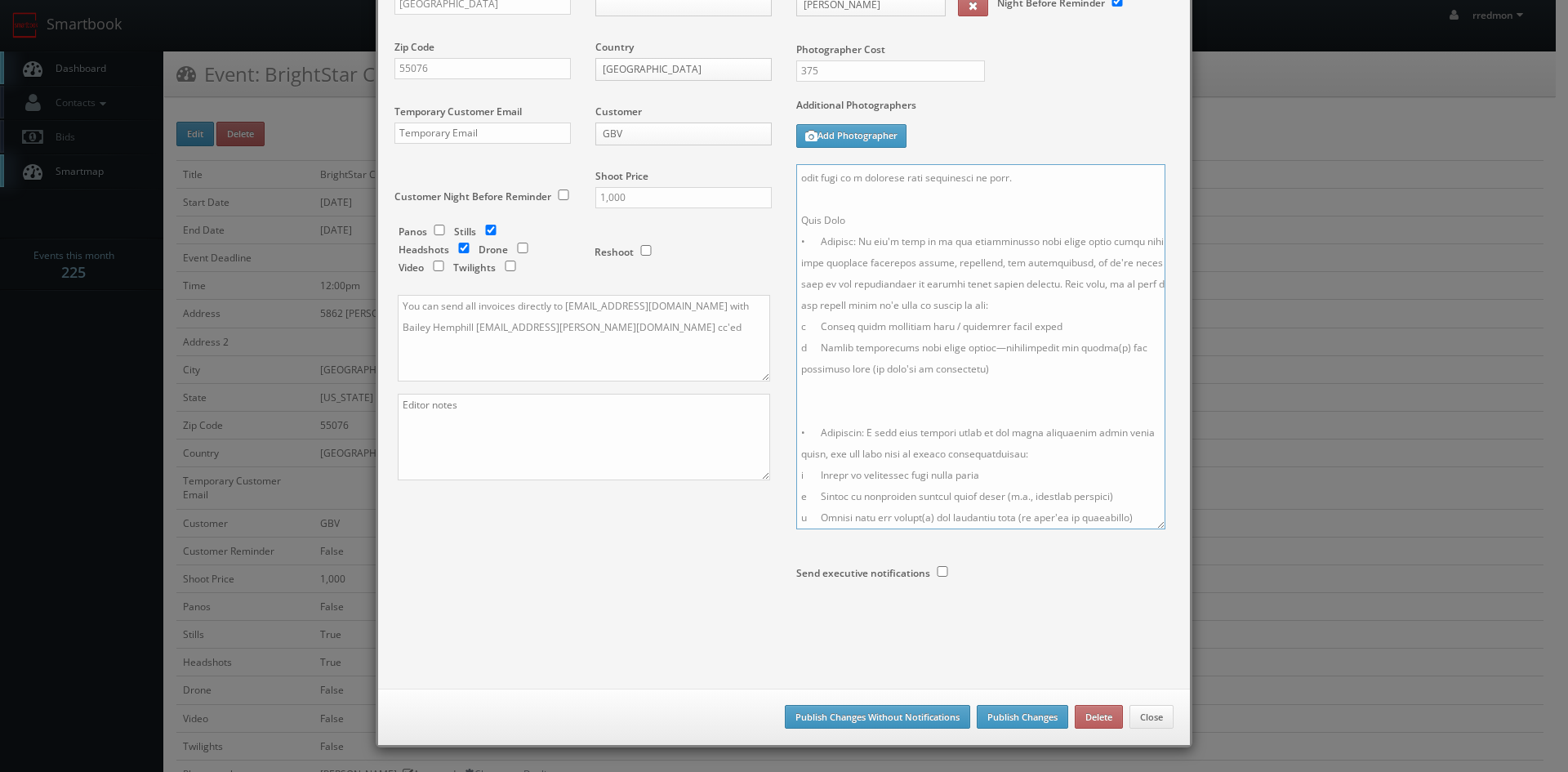
type textarea "Onsite contact is Ashley Eiserman, 651-770-8427 Event location: BrightStar Care…"
click at [923, 714] on button "Publish Changes Without Notifications" at bounding box center [878, 717] width 186 height 25
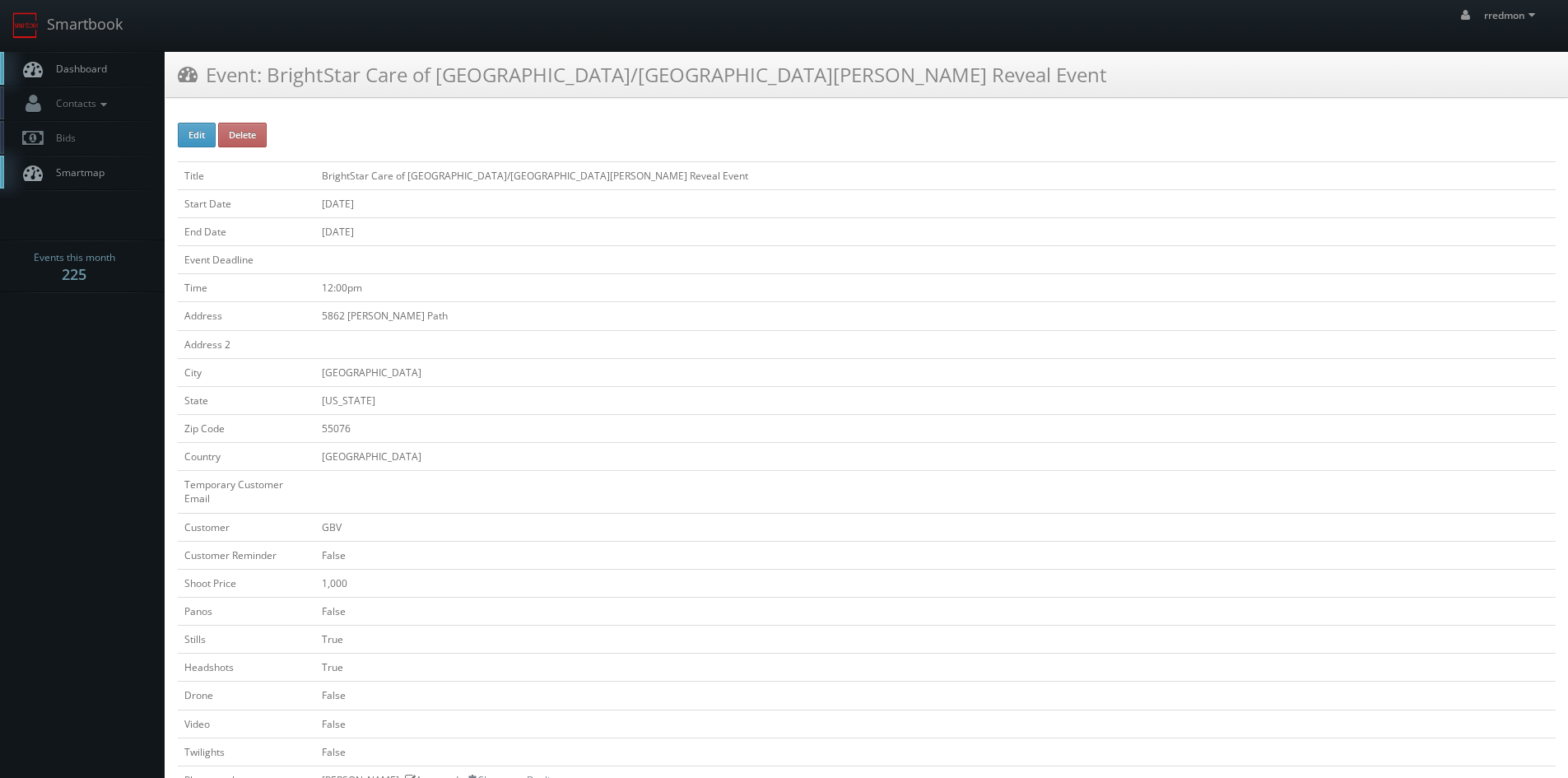
click at [74, 68] on span "Dashboard" at bounding box center [77, 68] width 59 height 14
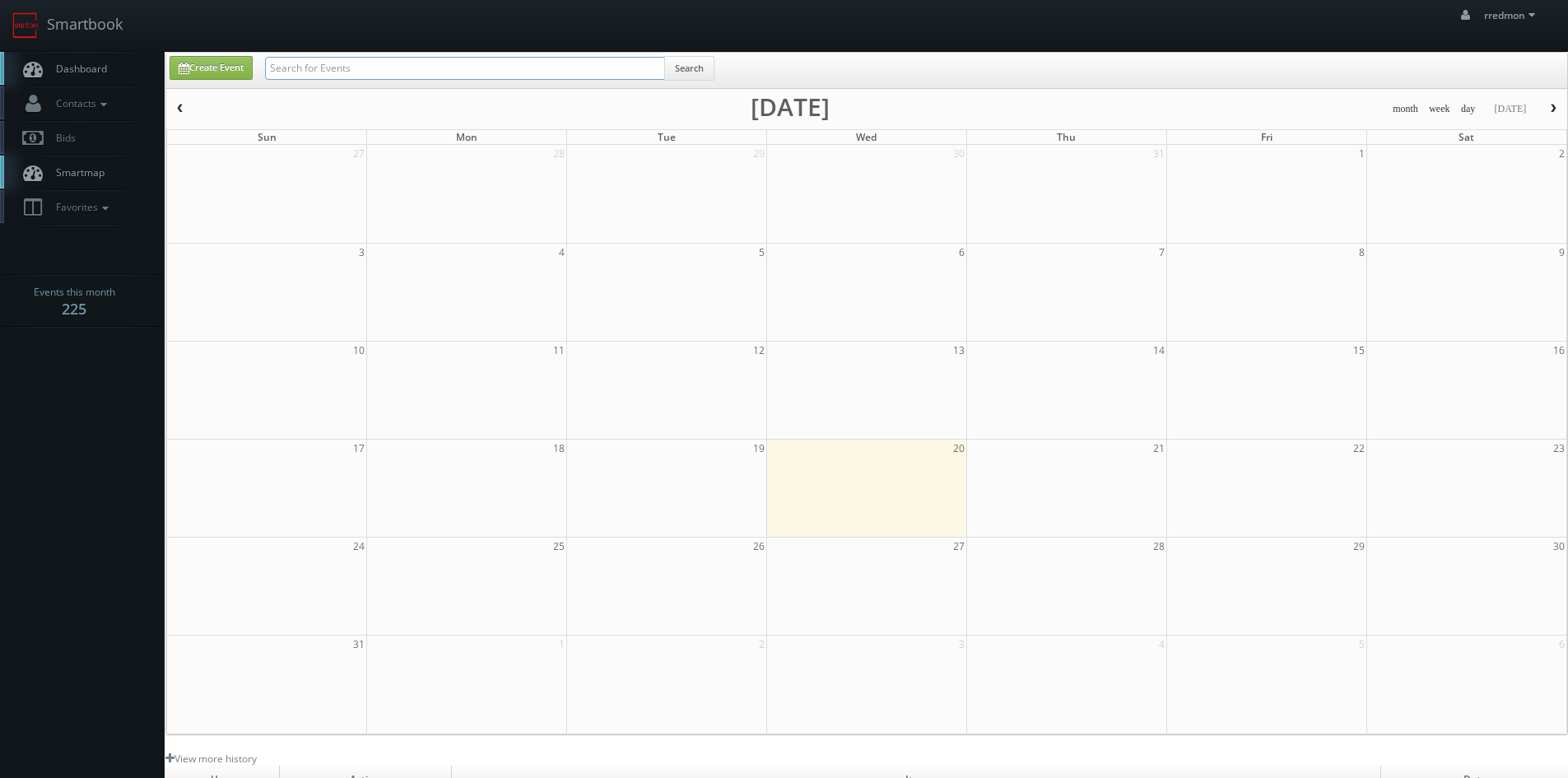
click at [385, 69] on input "text" at bounding box center [465, 68] width 400 height 23
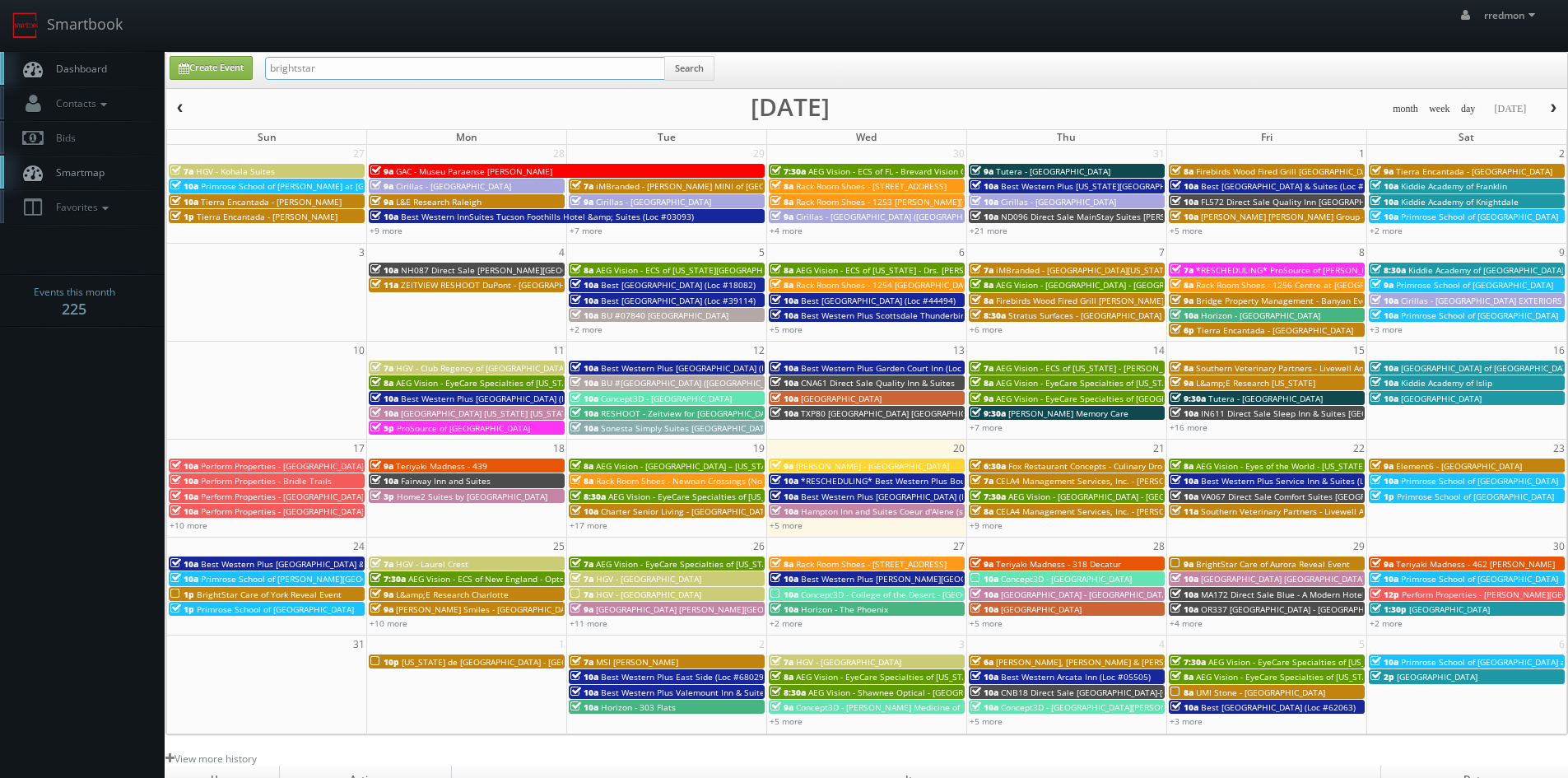
type input "brightstar"
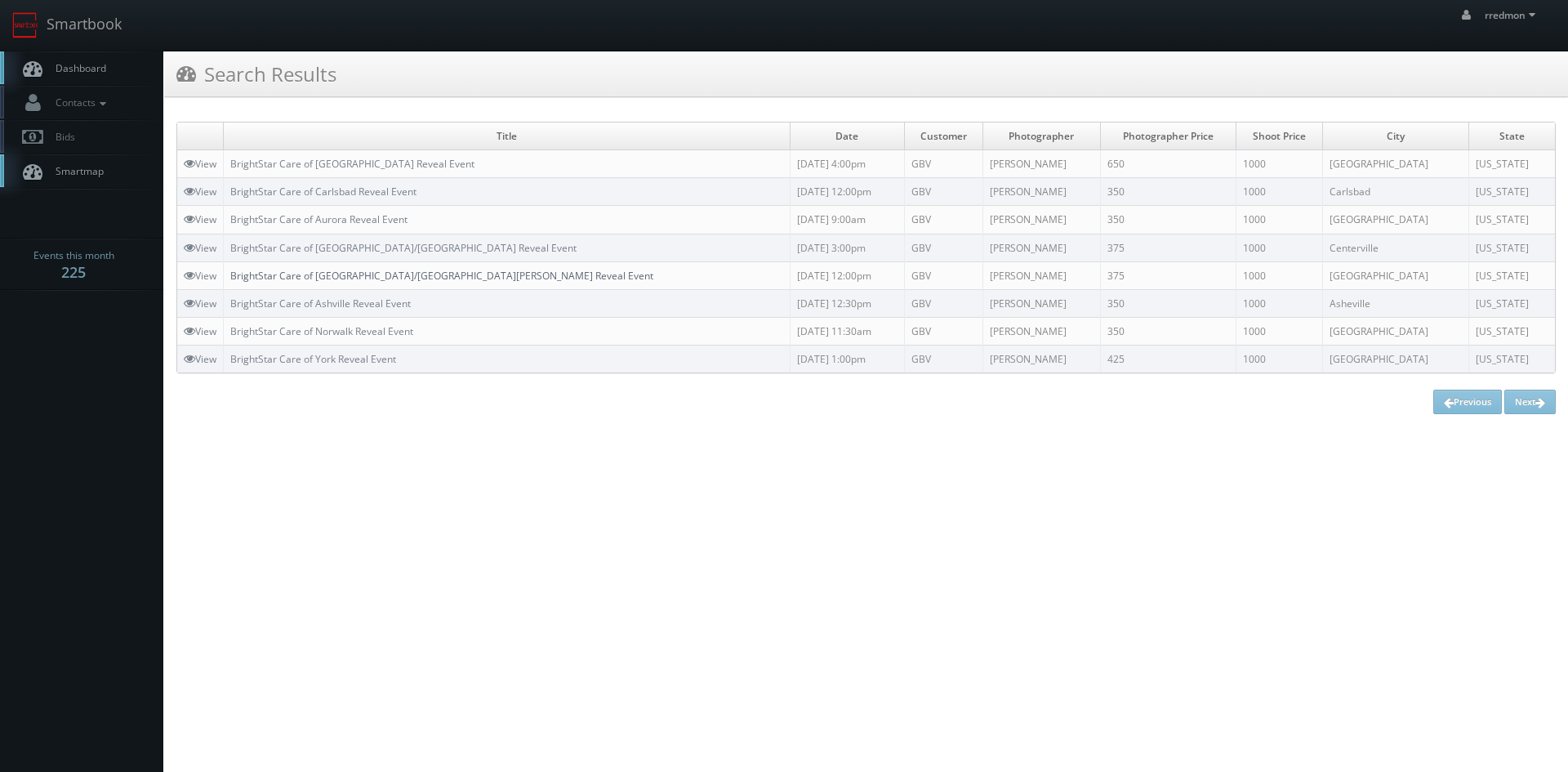
click at [380, 277] on link "BrightStar Care of [GEOGRAPHIC_DATA]/[GEOGRAPHIC_DATA][PERSON_NAME] Reveal Event" at bounding box center [442, 276] width 423 height 14
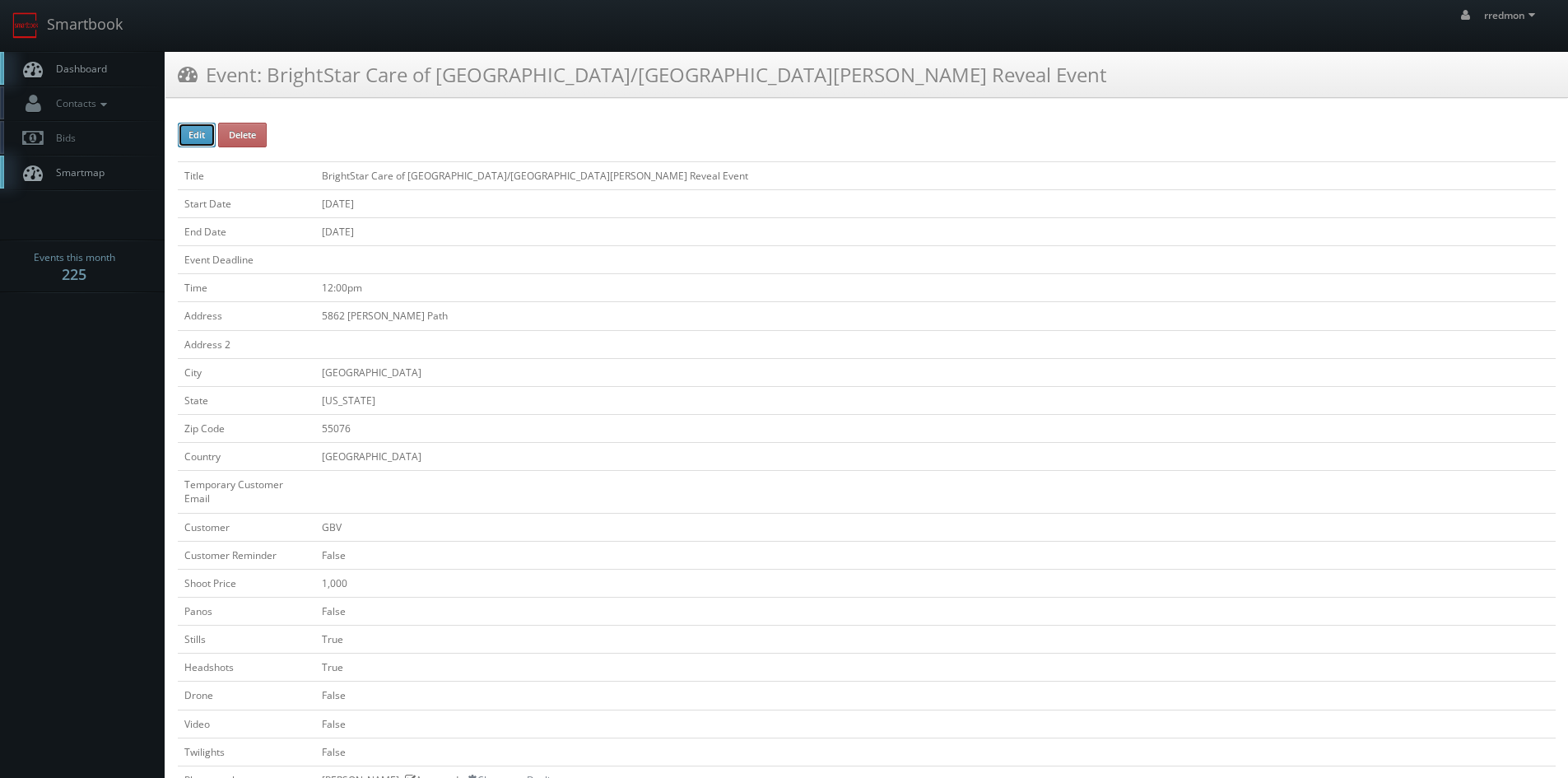
click at [185, 125] on button "Edit" at bounding box center [197, 135] width 38 height 25
type input "BrightStar Care of [GEOGRAPHIC_DATA]/[GEOGRAPHIC_DATA][PERSON_NAME] Reveal Event"
type input "5862 Blackshire Path"
type input "Inver Grove Heights"
type input "55076"
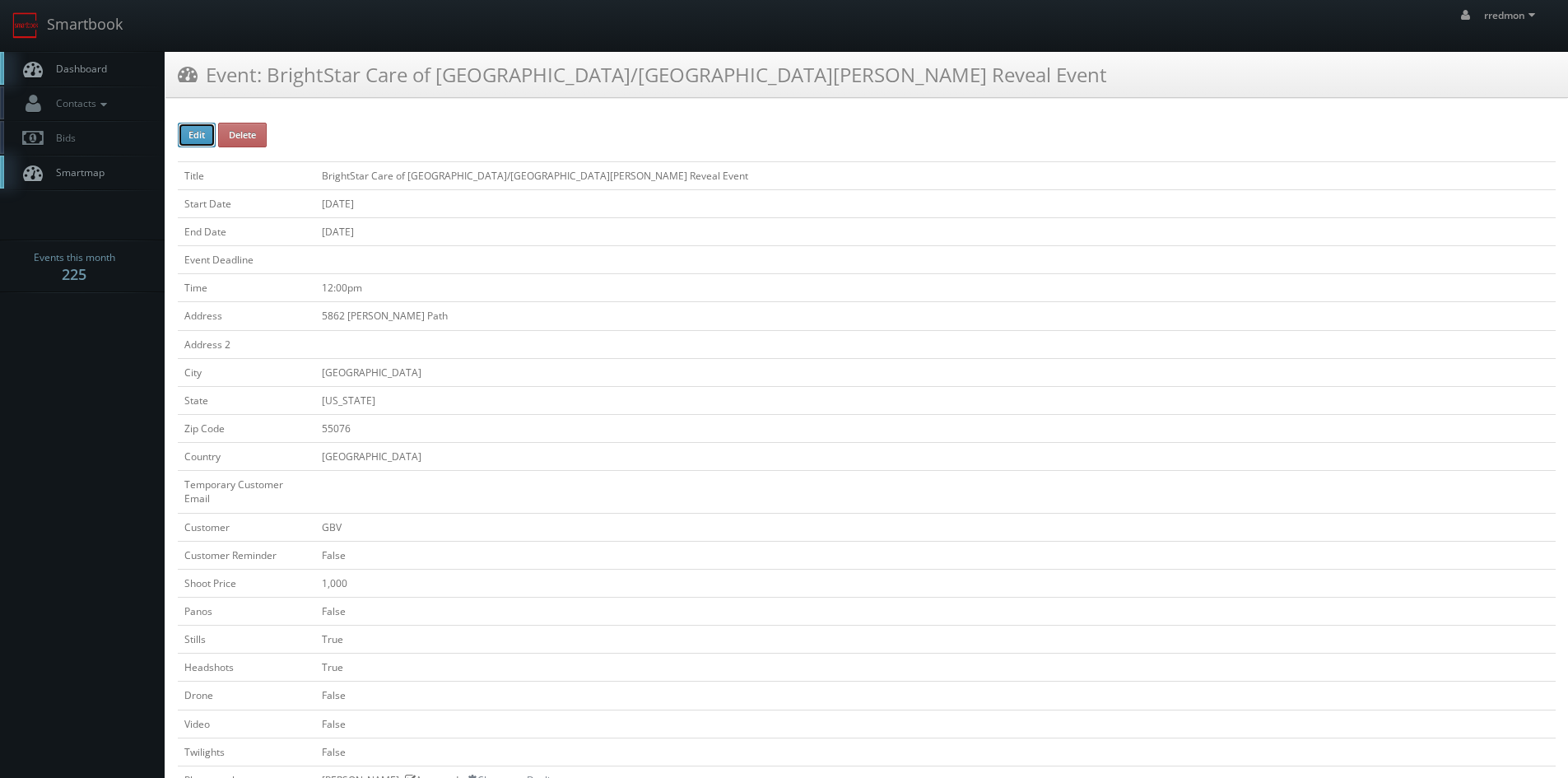
checkbox input "false"
type input "1,000"
checkbox input "false"
checkbox input "true"
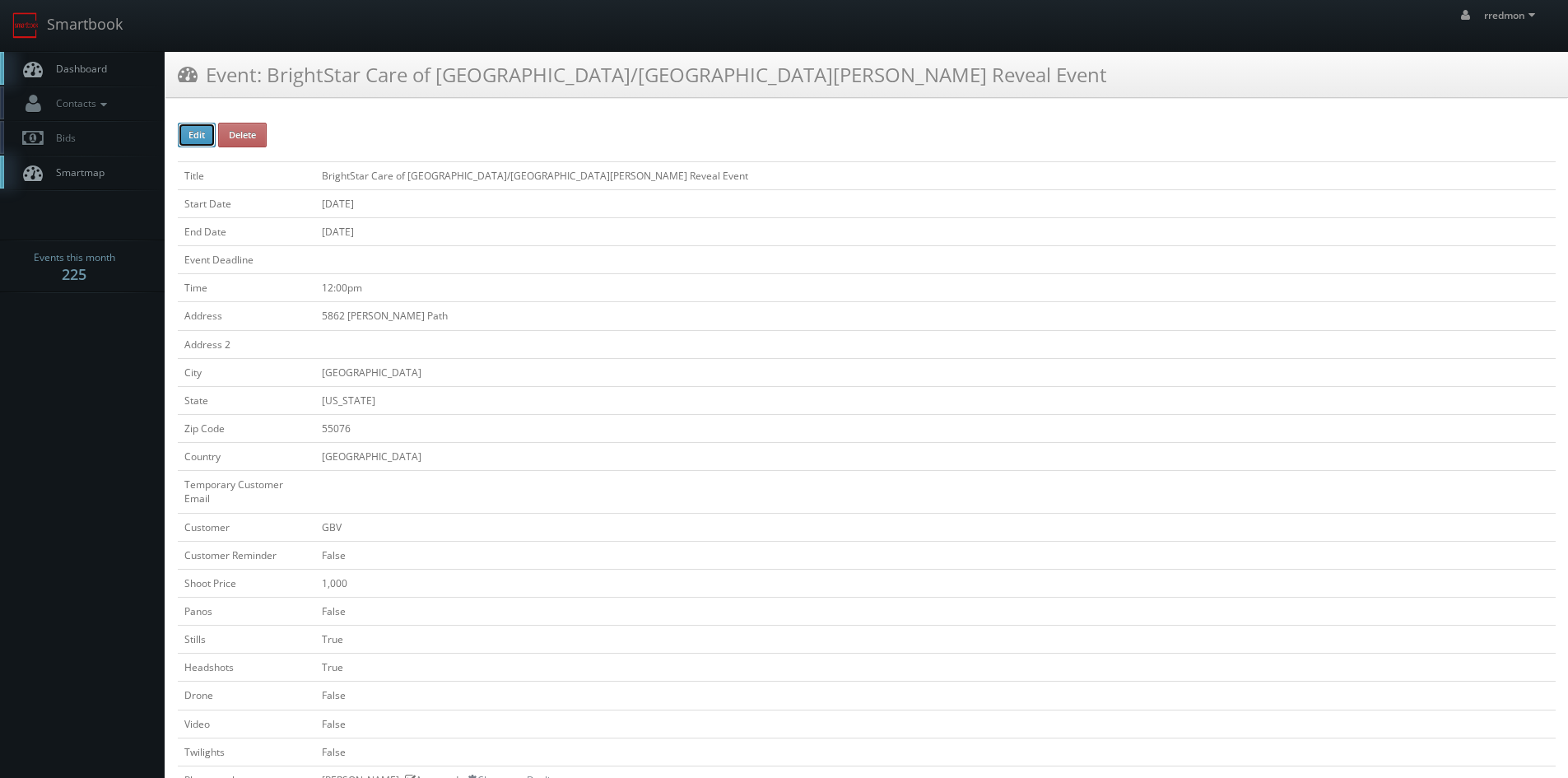
checkbox input "false"
type input "08/26/2025"
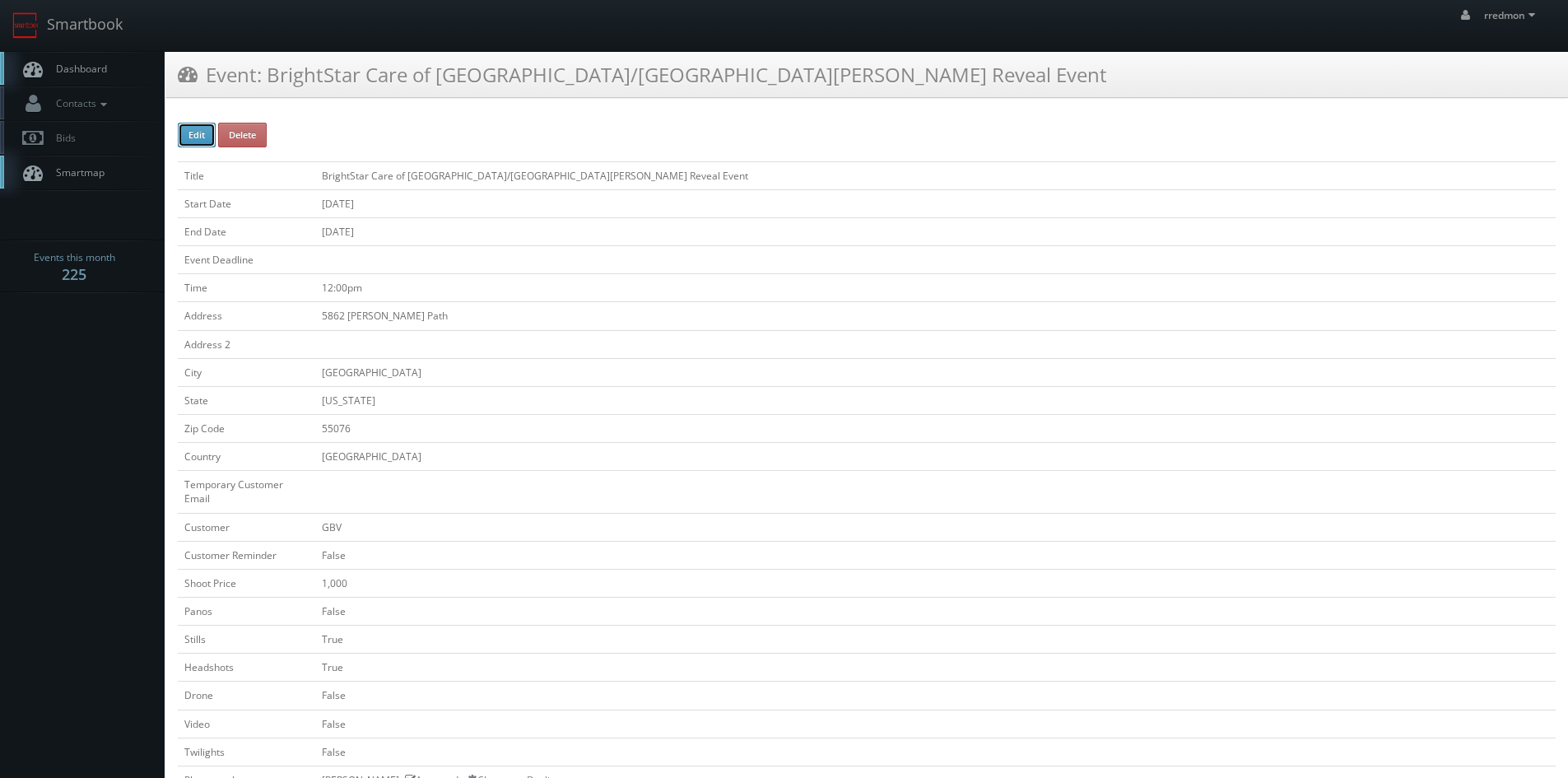
type input "08/26/2025"
type input "12:00pm"
checkbox input "true"
checkbox input "false"
type input "1,000"
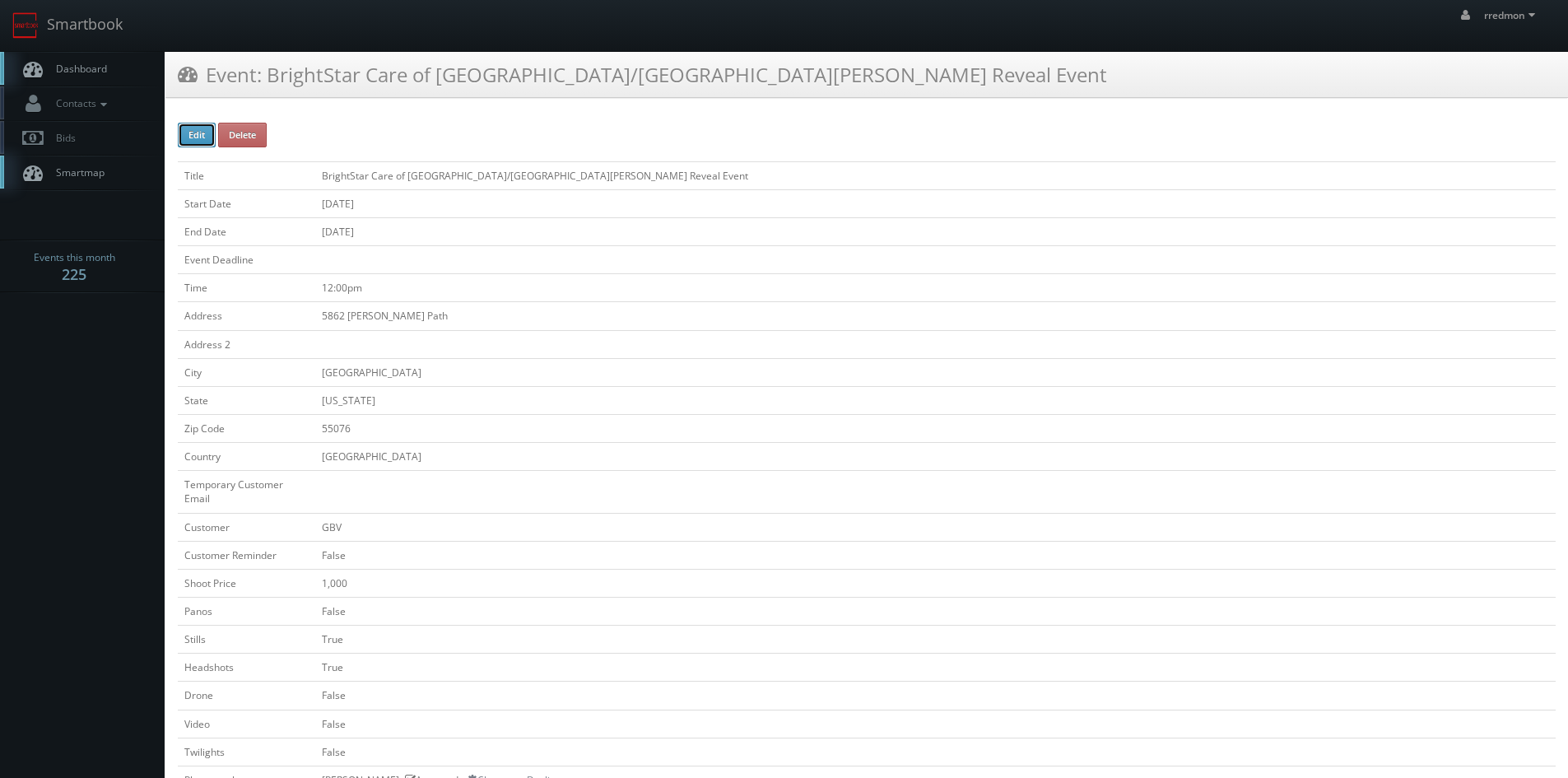
type input "375"
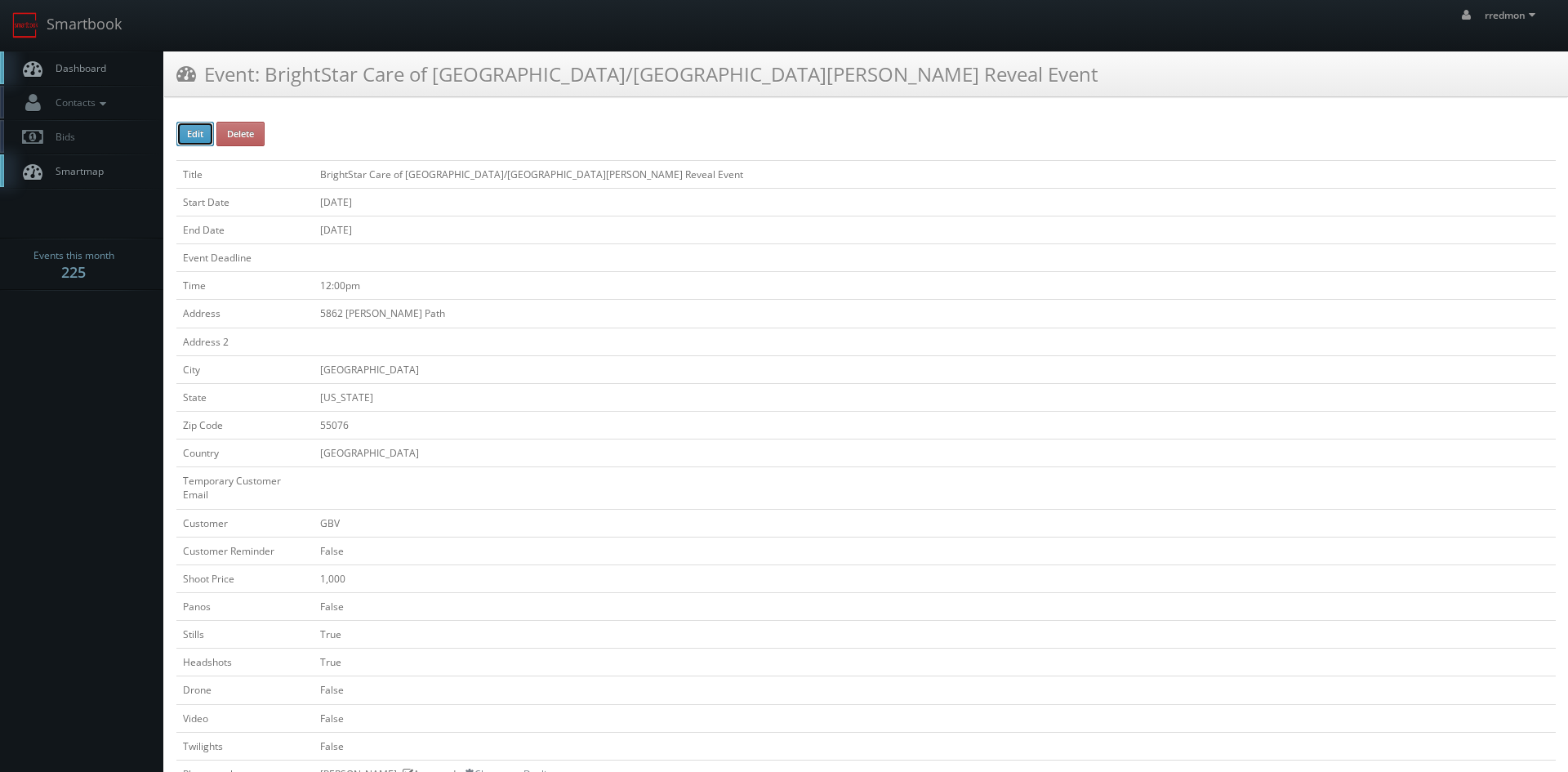
select select "[US_STATE]"
select select "[EMAIL_ADDRESS][DOMAIN_NAME]"
select select "timbyk52@gmail.com"
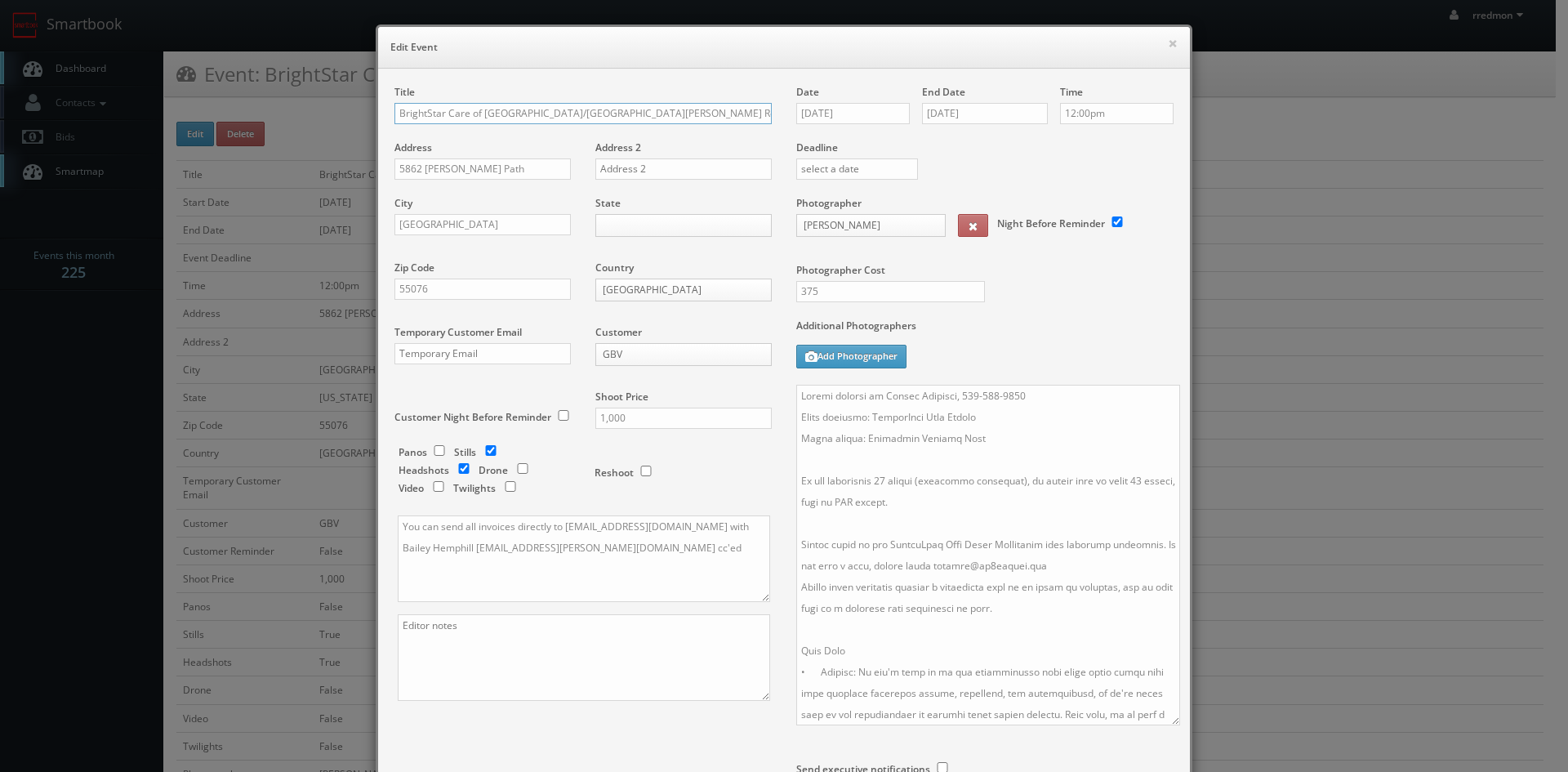
drag, startPoint x: 1163, startPoint y: 466, endPoint x: 1170, endPoint y: 720, distance: 254.1
click at [1170, 720] on textarea at bounding box center [988, 555] width 384 height 340
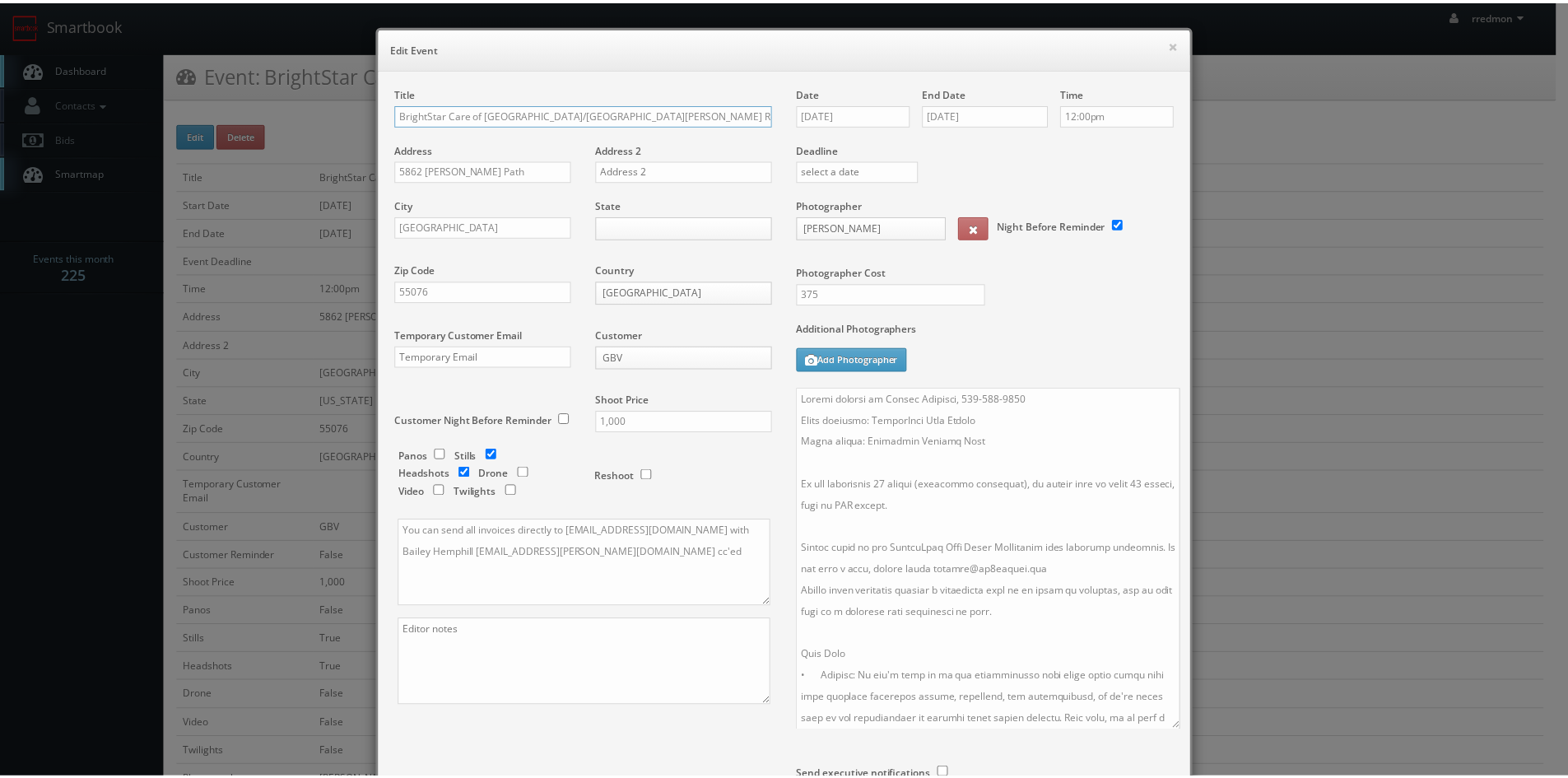
scroll to position [198, 0]
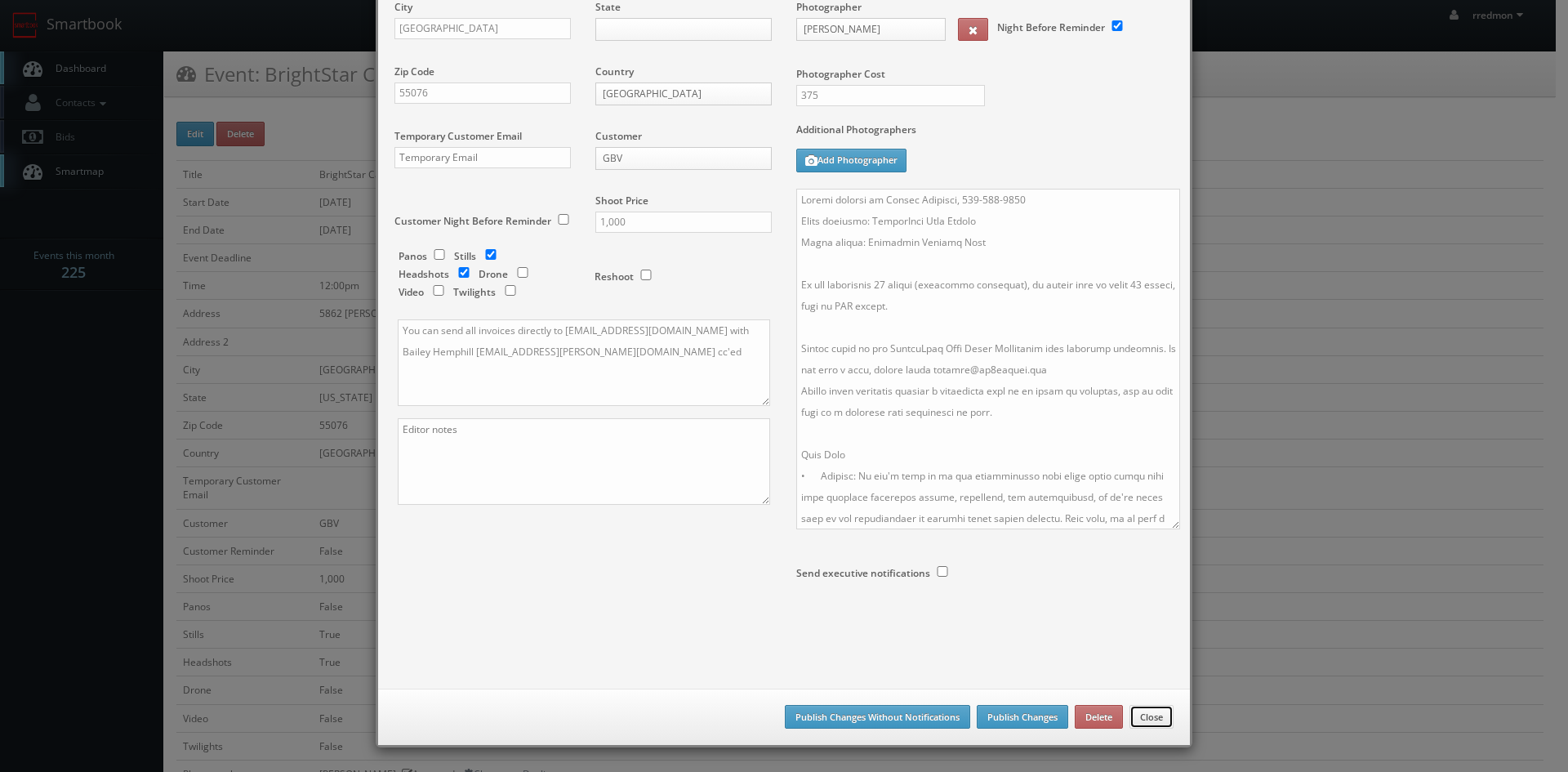
click at [1157, 720] on button "Close" at bounding box center [1151, 717] width 44 height 25
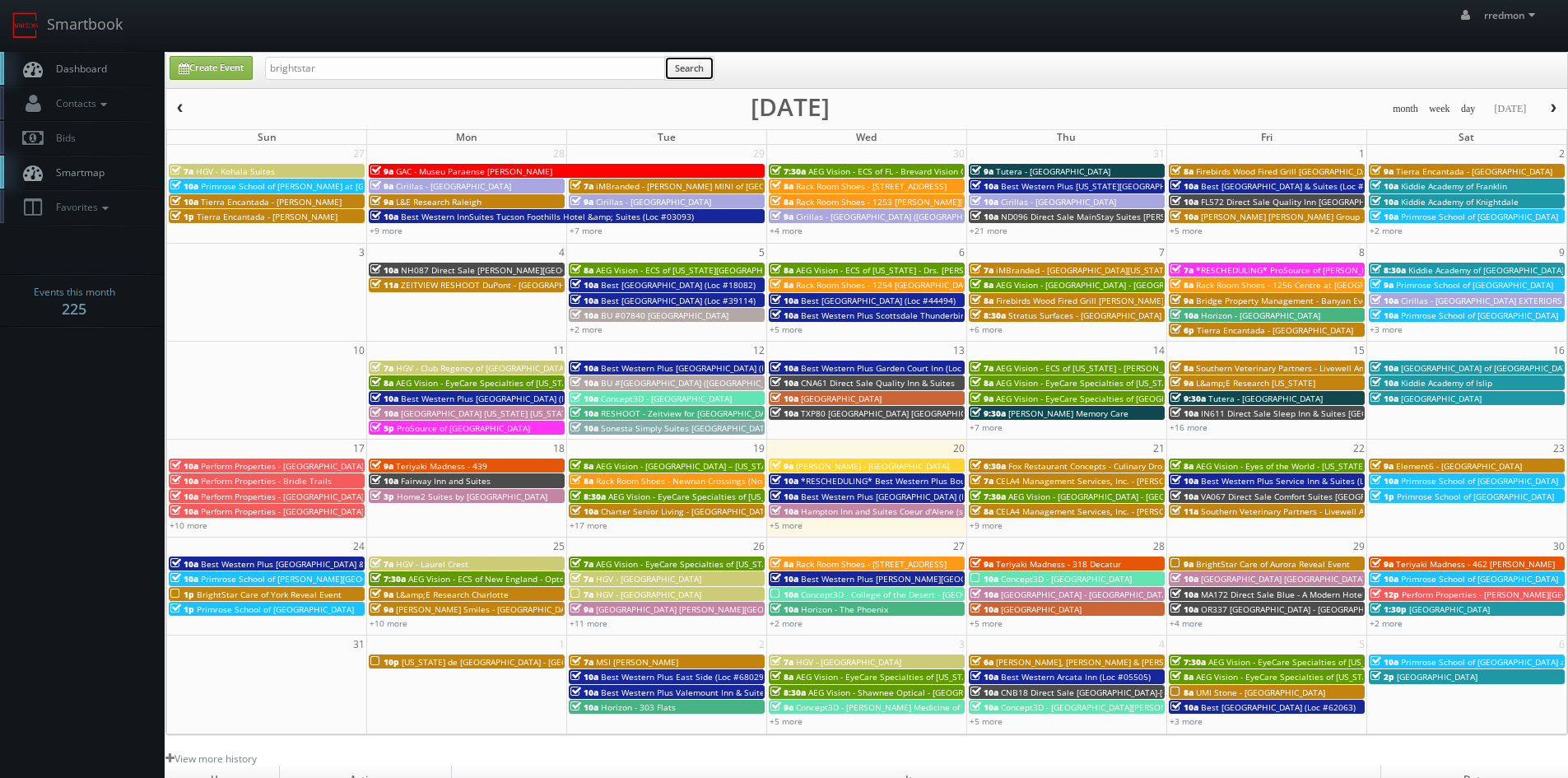
click at [708, 72] on button "Search" at bounding box center [690, 68] width 50 height 25
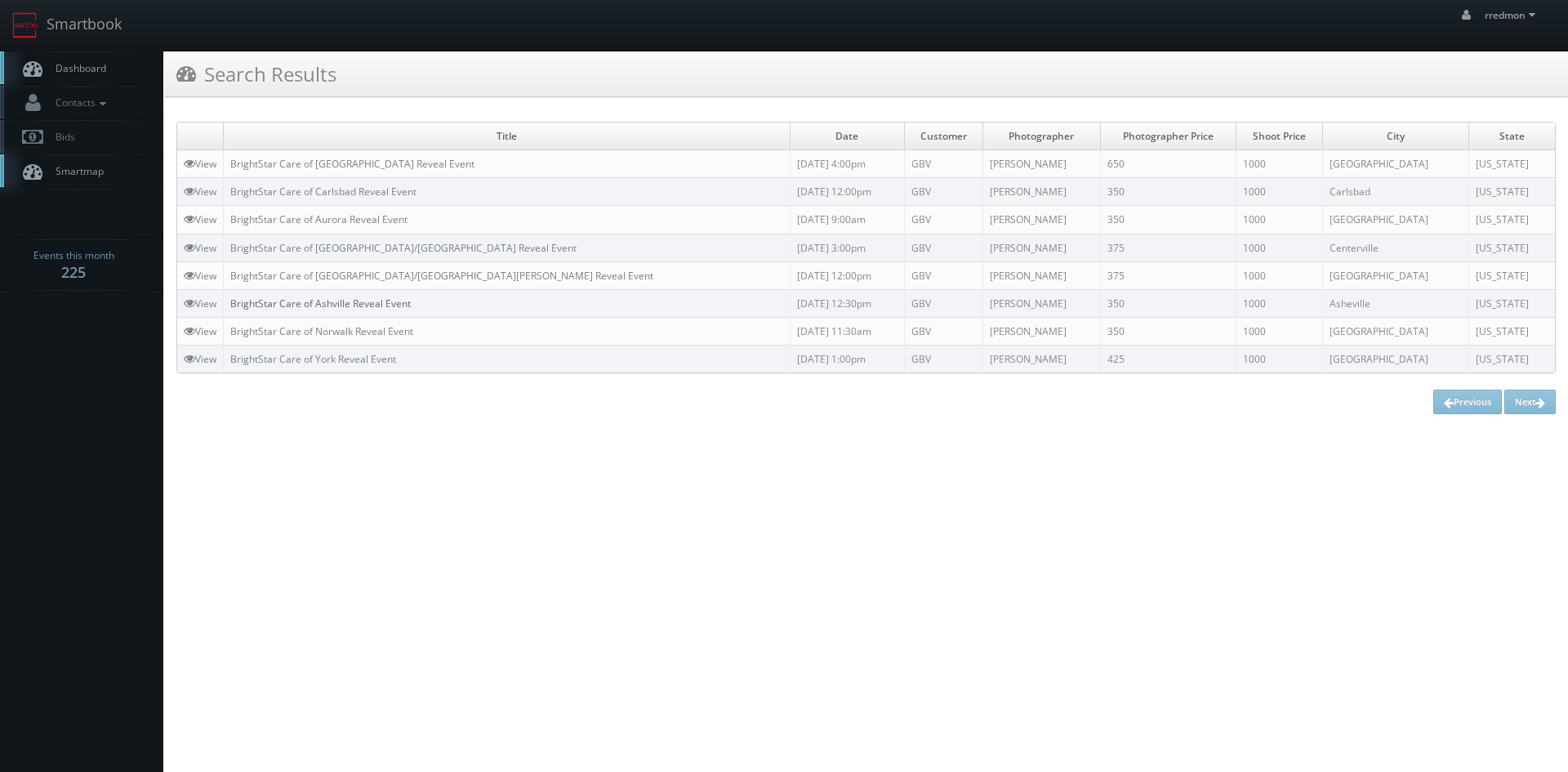
click at [368, 303] on link "BrightStar Care of Ashville Reveal Event" at bounding box center [321, 303] width 181 height 14
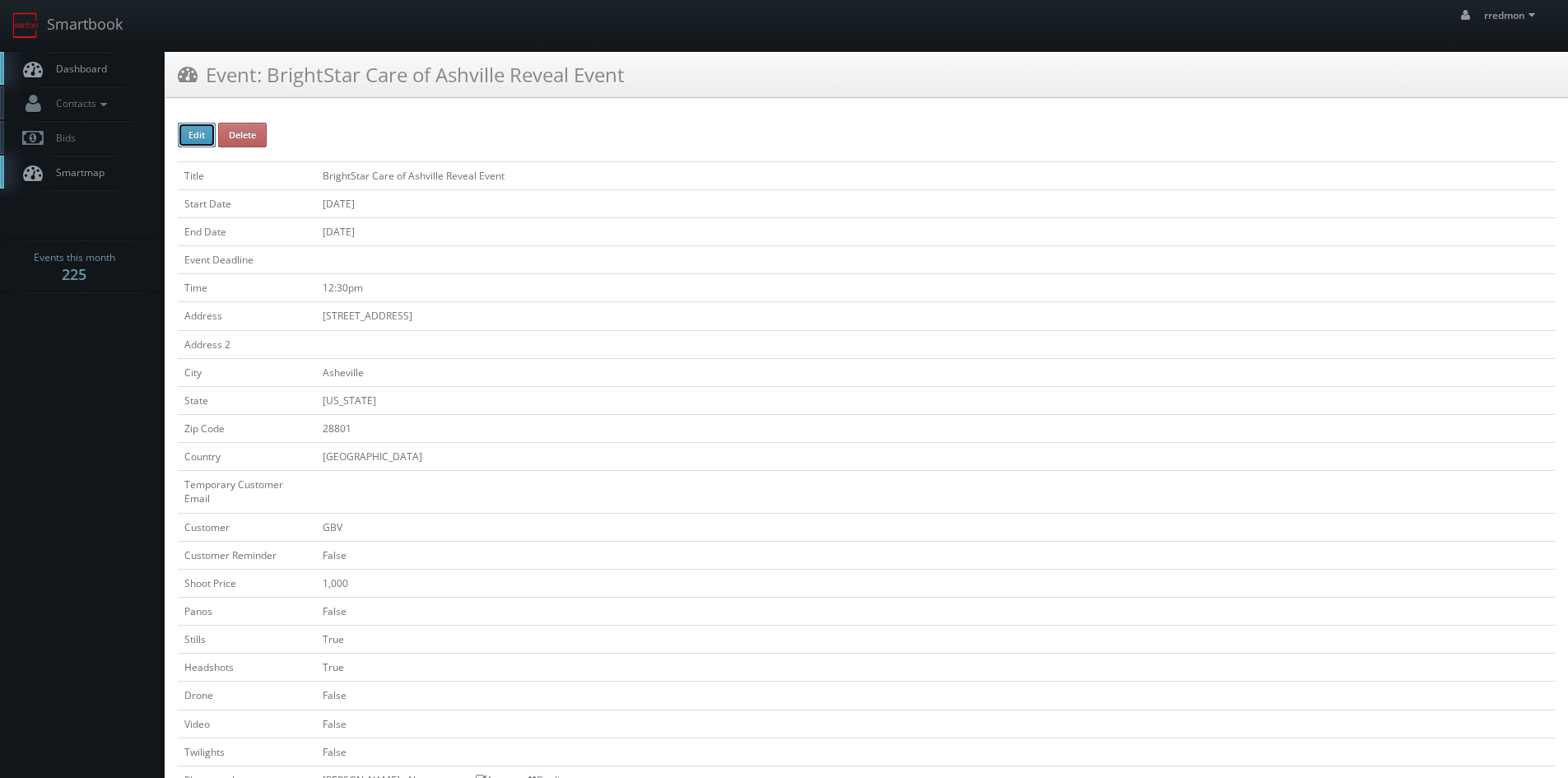
click at [197, 125] on button "Edit" at bounding box center [197, 135] width 38 height 25
type input "BrightStar Care of Ashville Reveal Event"
type input "[STREET_ADDRESS]"
type input "Asheville"
type input "28801"
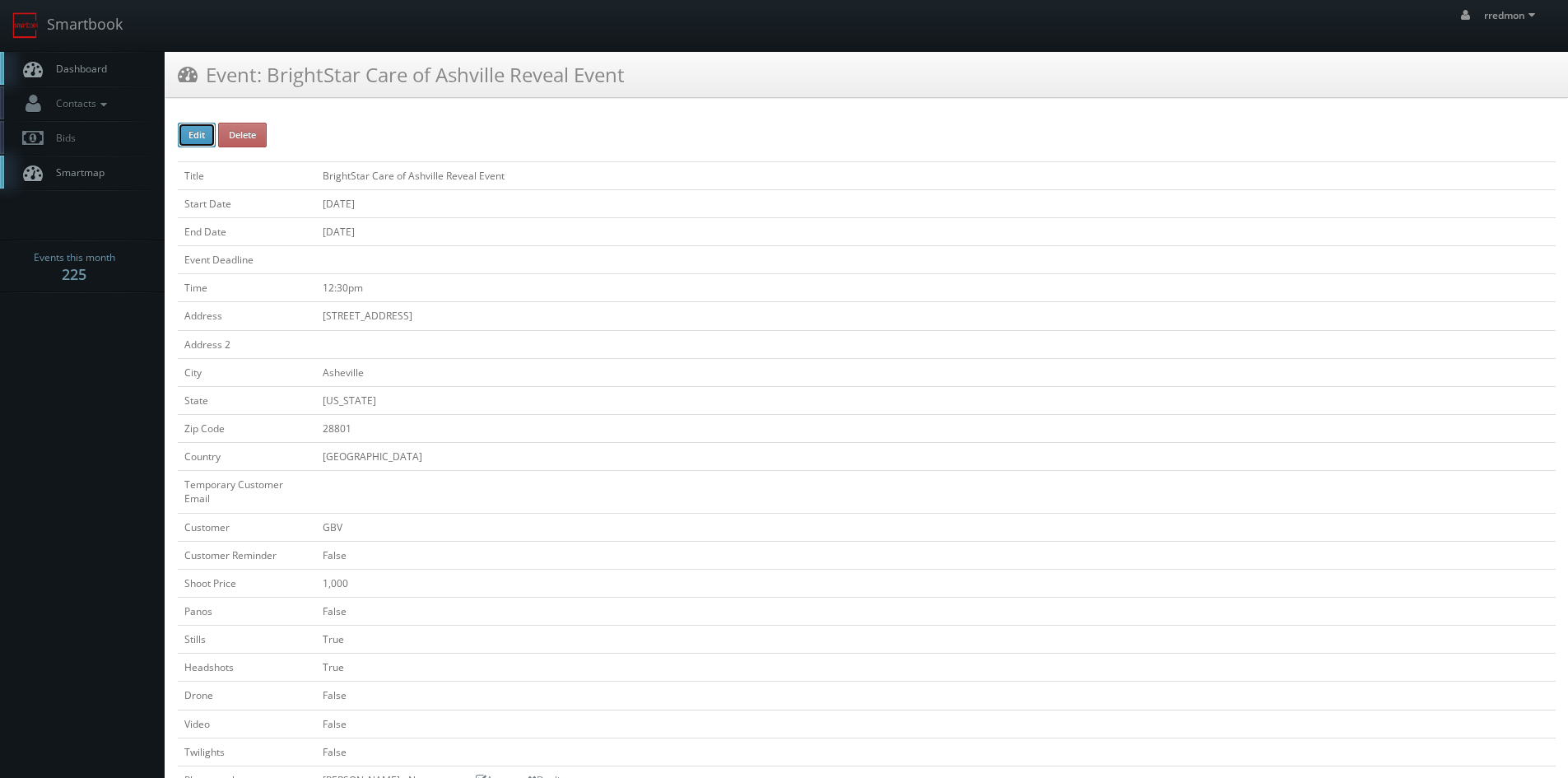
checkbox input "false"
type input "1,000"
checkbox input "false"
checkbox input "true"
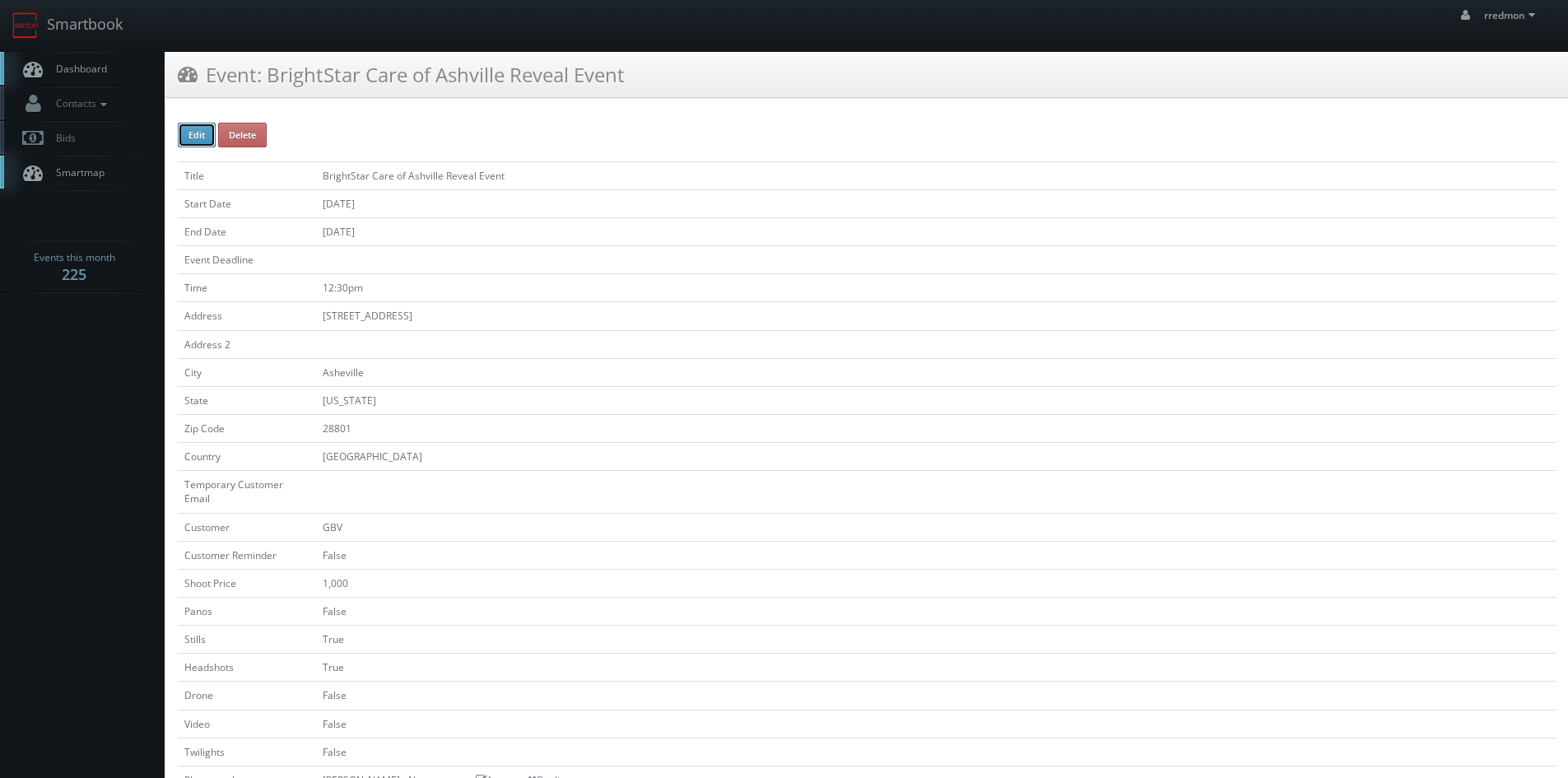
checkbox input "false"
type input "[DATE]"
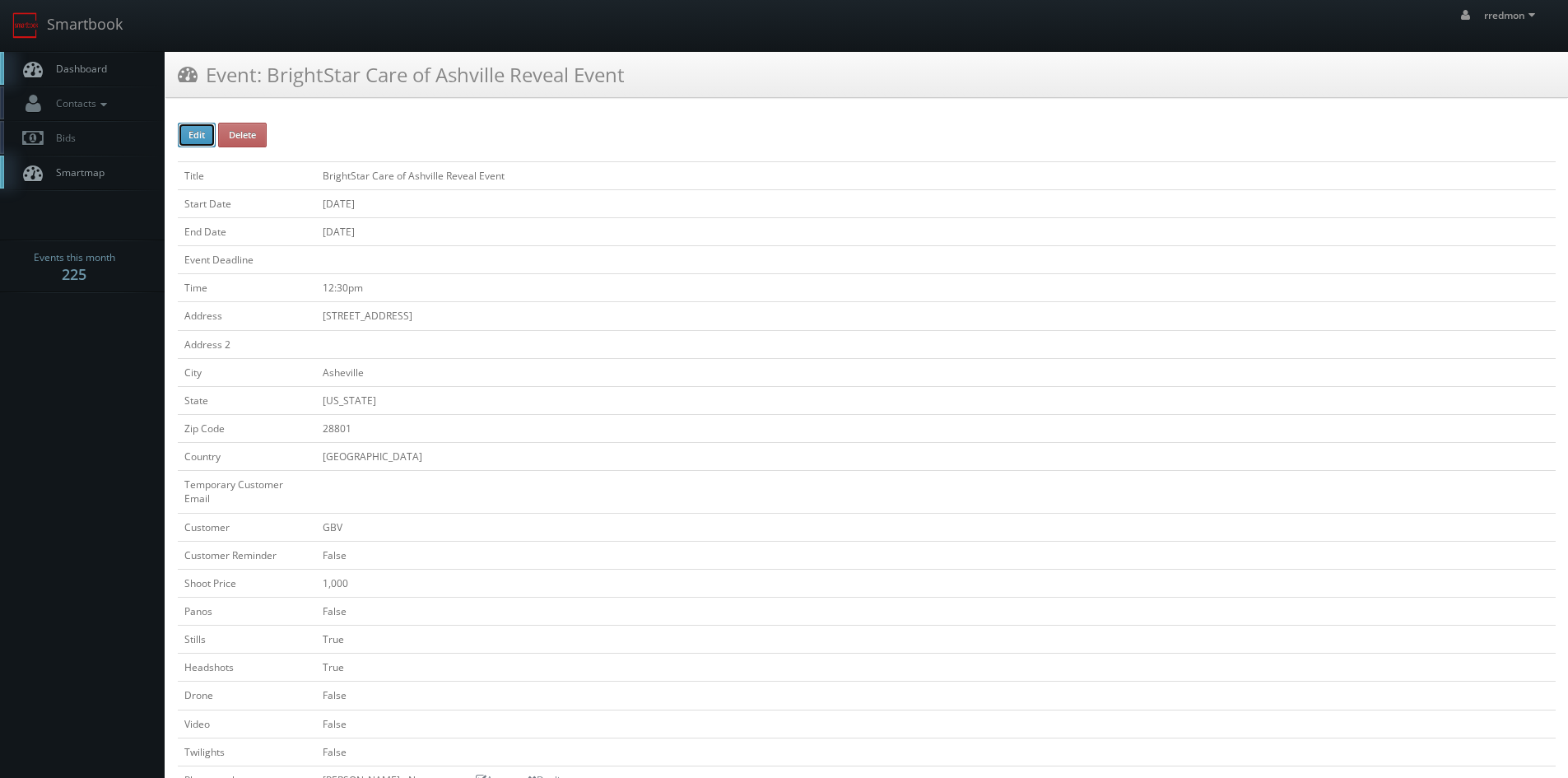
type input "[DATE]"
type input "12:30pm"
checkbox input "true"
checkbox input "false"
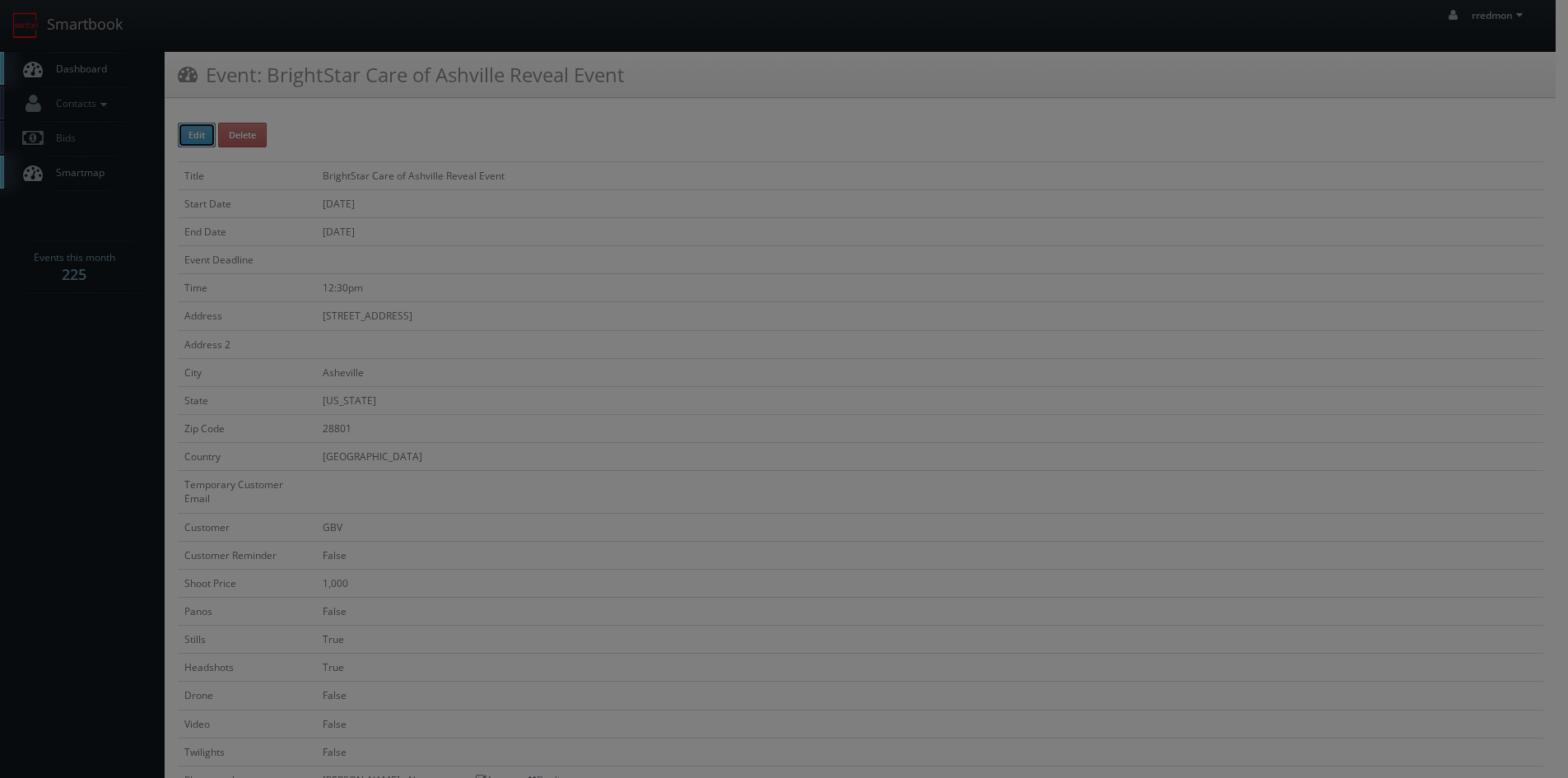
type input "1,000"
select select "[EMAIL_ADDRESS][DOMAIN_NAME]"
type input "350"
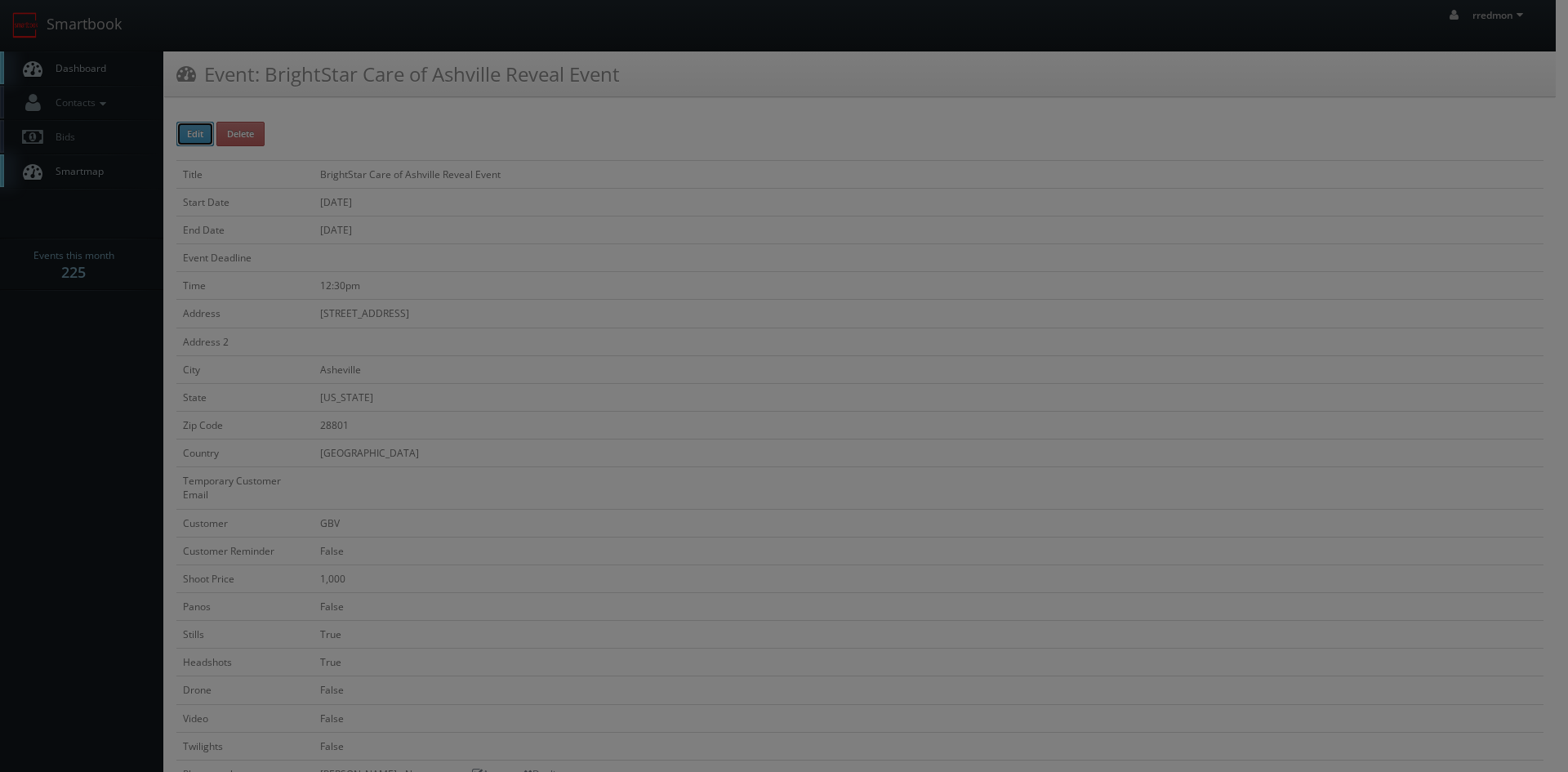
select select "[EMAIL_ADDRESS][DOMAIN_NAME]"
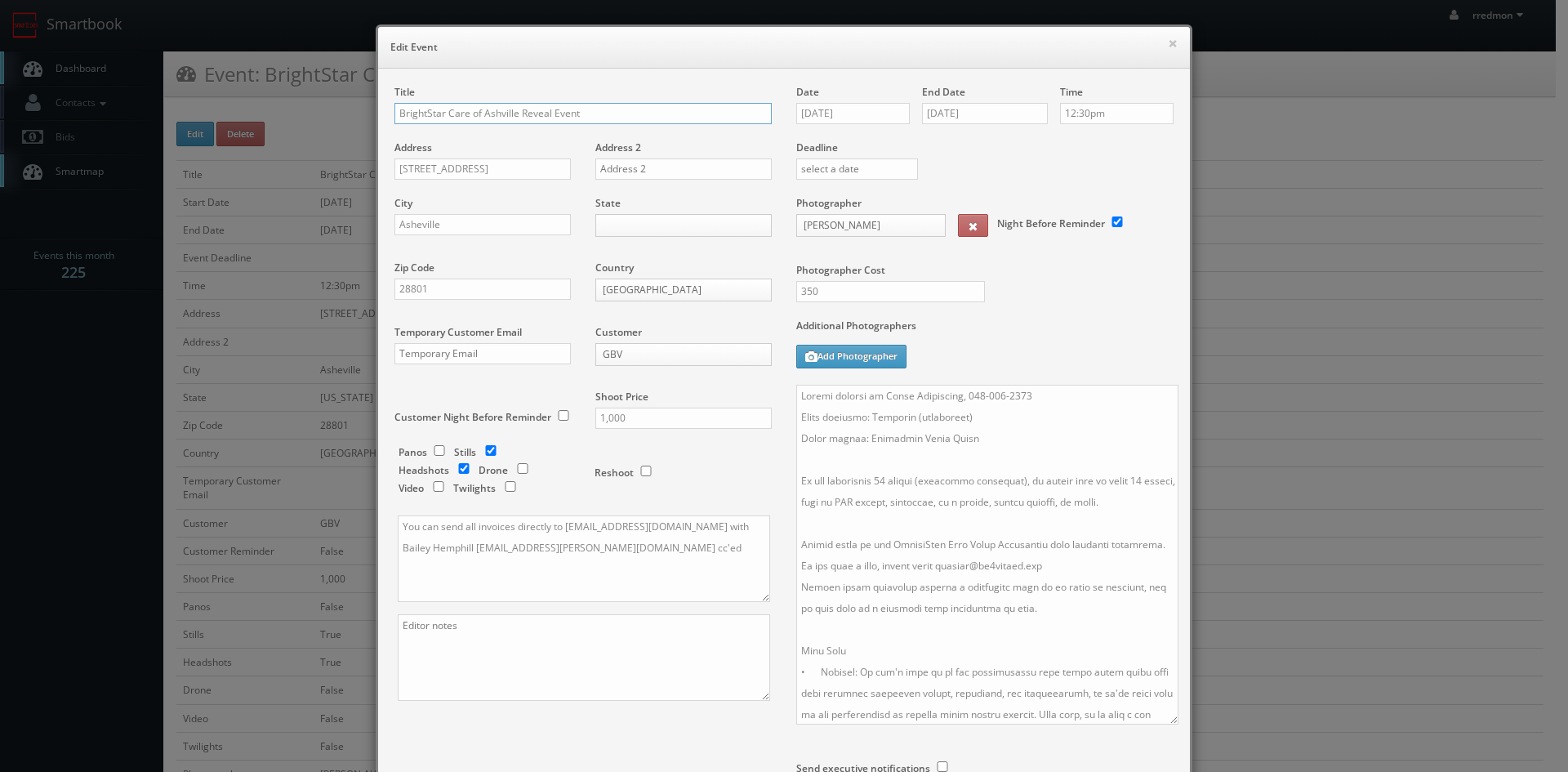
drag, startPoint x: 1165, startPoint y: 469, endPoint x: 1170, endPoint y: 728, distance: 259.0
click at [1170, 725] on textarea at bounding box center [987, 554] width 383 height 340
drag, startPoint x: 1154, startPoint y: 499, endPoint x: 919, endPoint y: 508, distance: 235.2
click at [919, 508] on textarea at bounding box center [987, 558] width 383 height 346
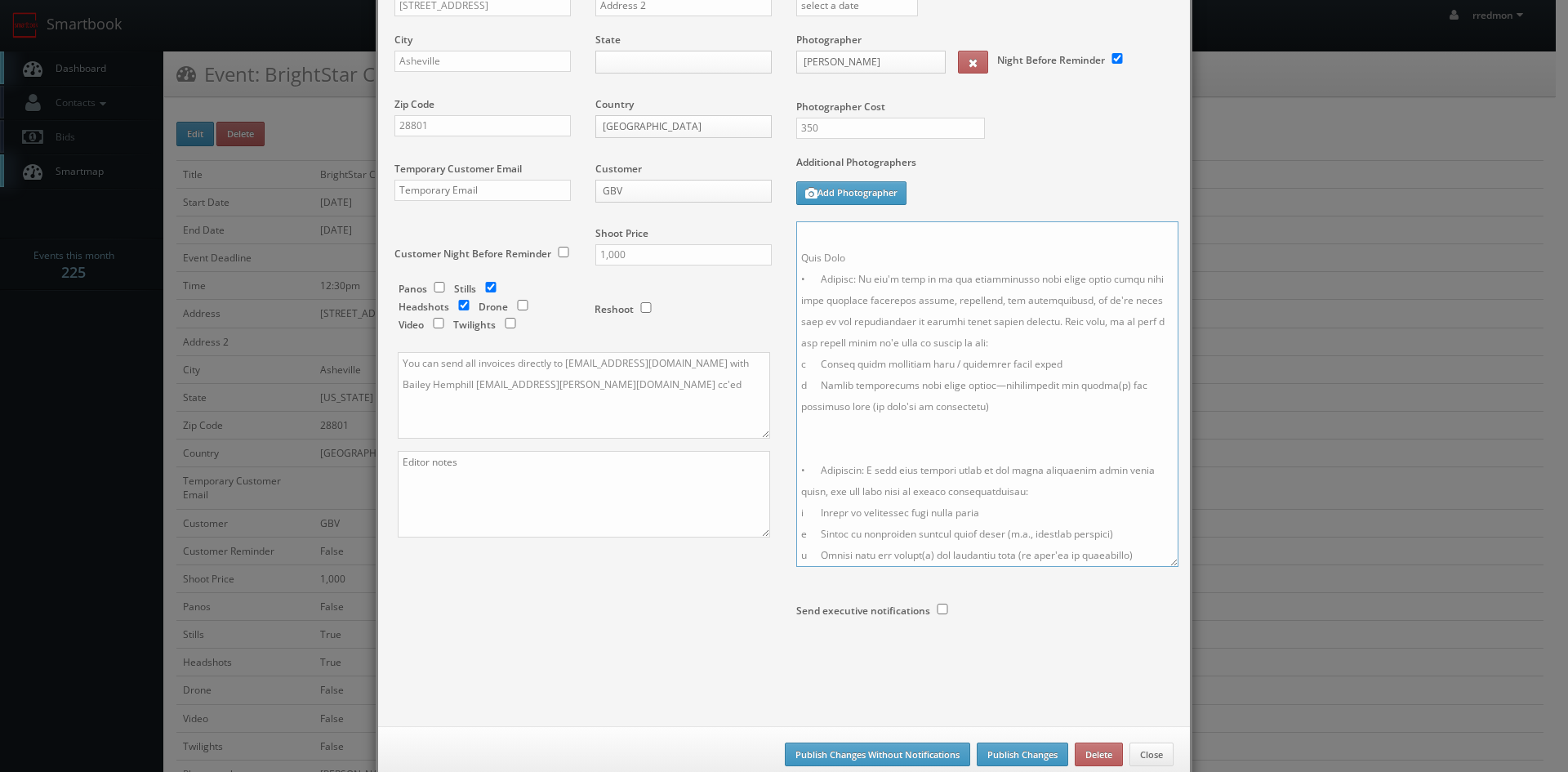
scroll to position [201, 0]
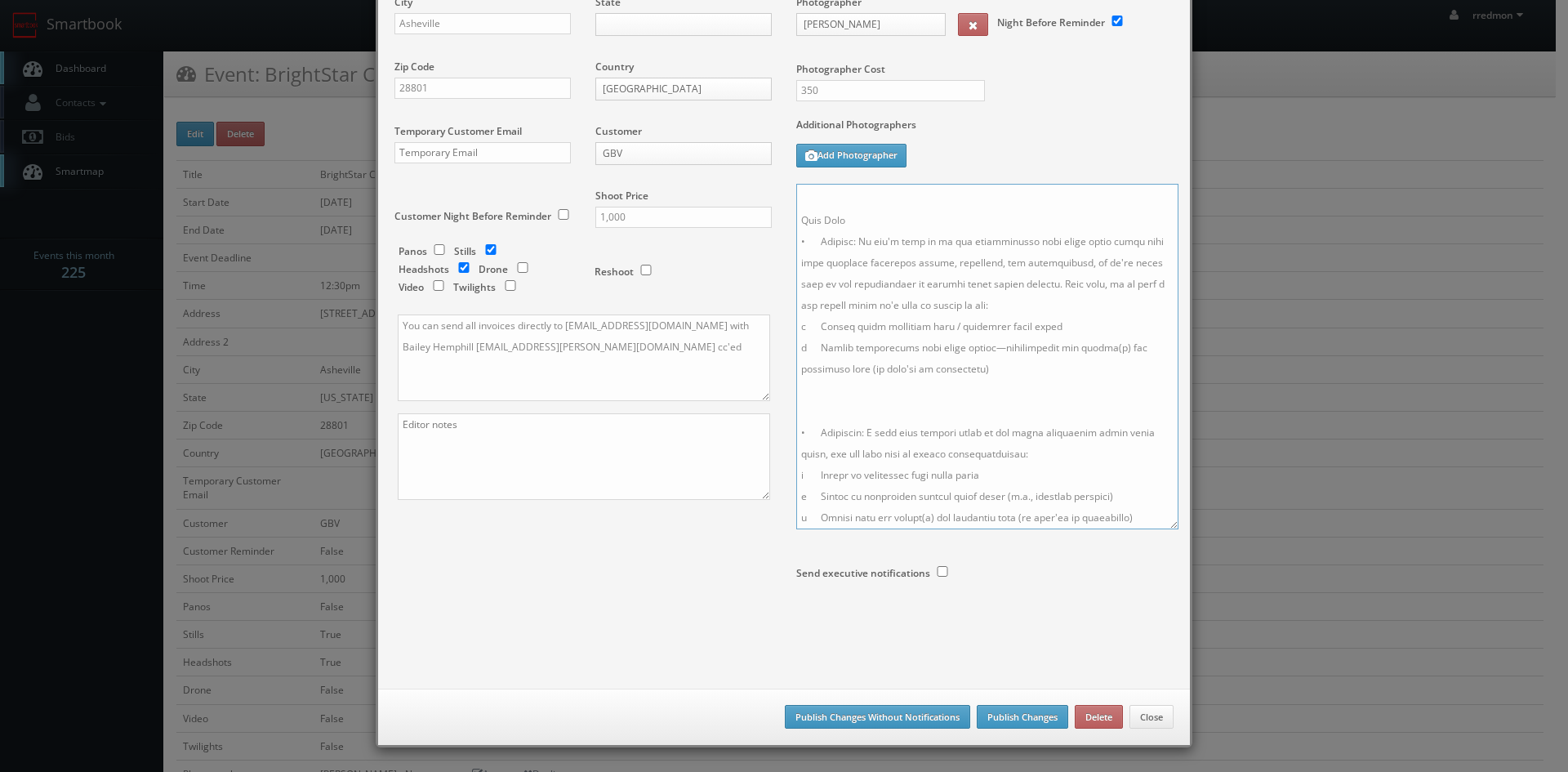
type textarea "Loremi dolorsi am Conse Adipiscing, 882-773-0500 Elits doeiusmo: Temporin (utla…"
click at [860, 714] on button "Publish Changes Without Notifications" at bounding box center [878, 717] width 186 height 25
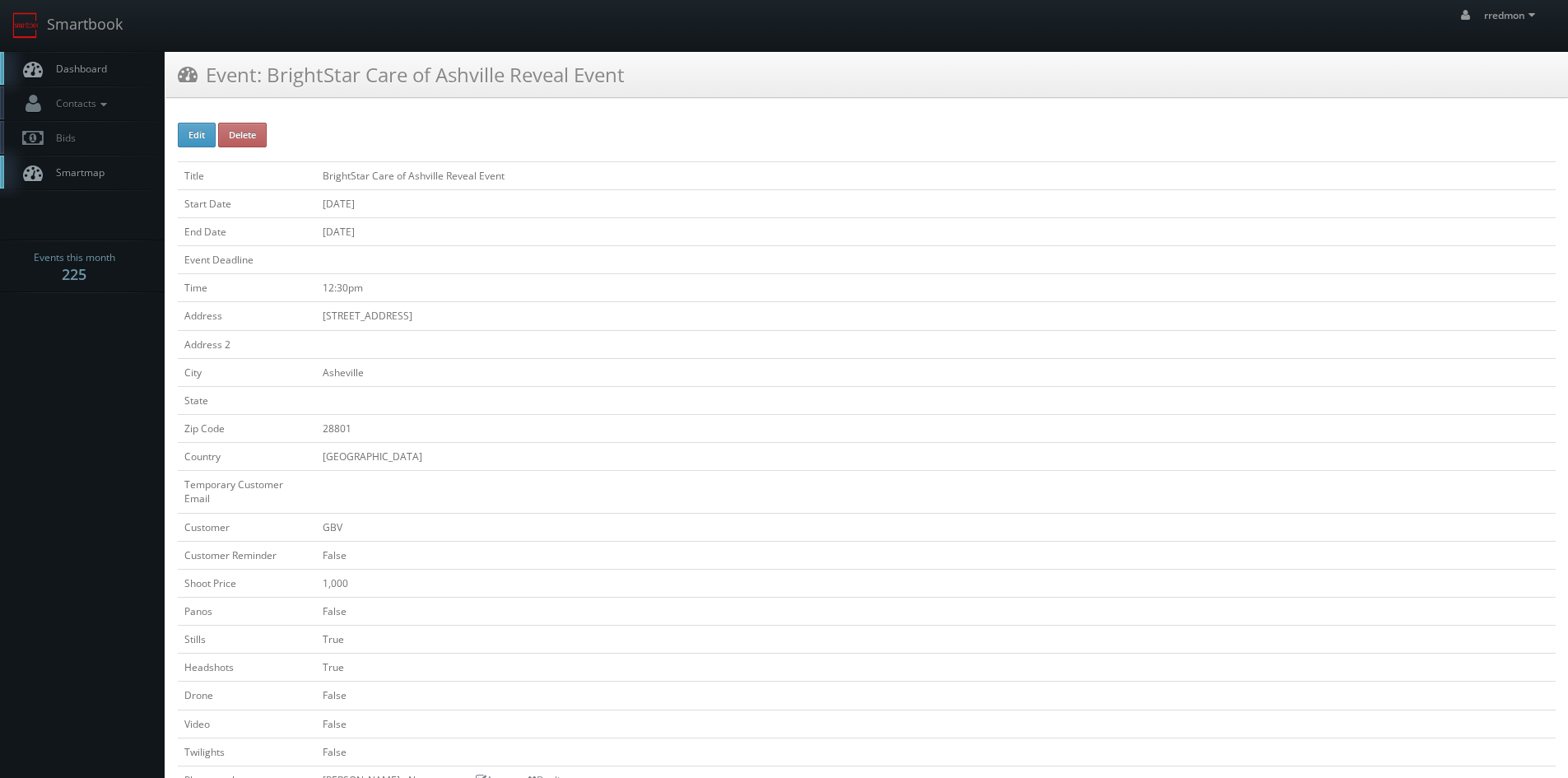
click at [55, 62] on span "Dashboard" at bounding box center [77, 68] width 59 height 14
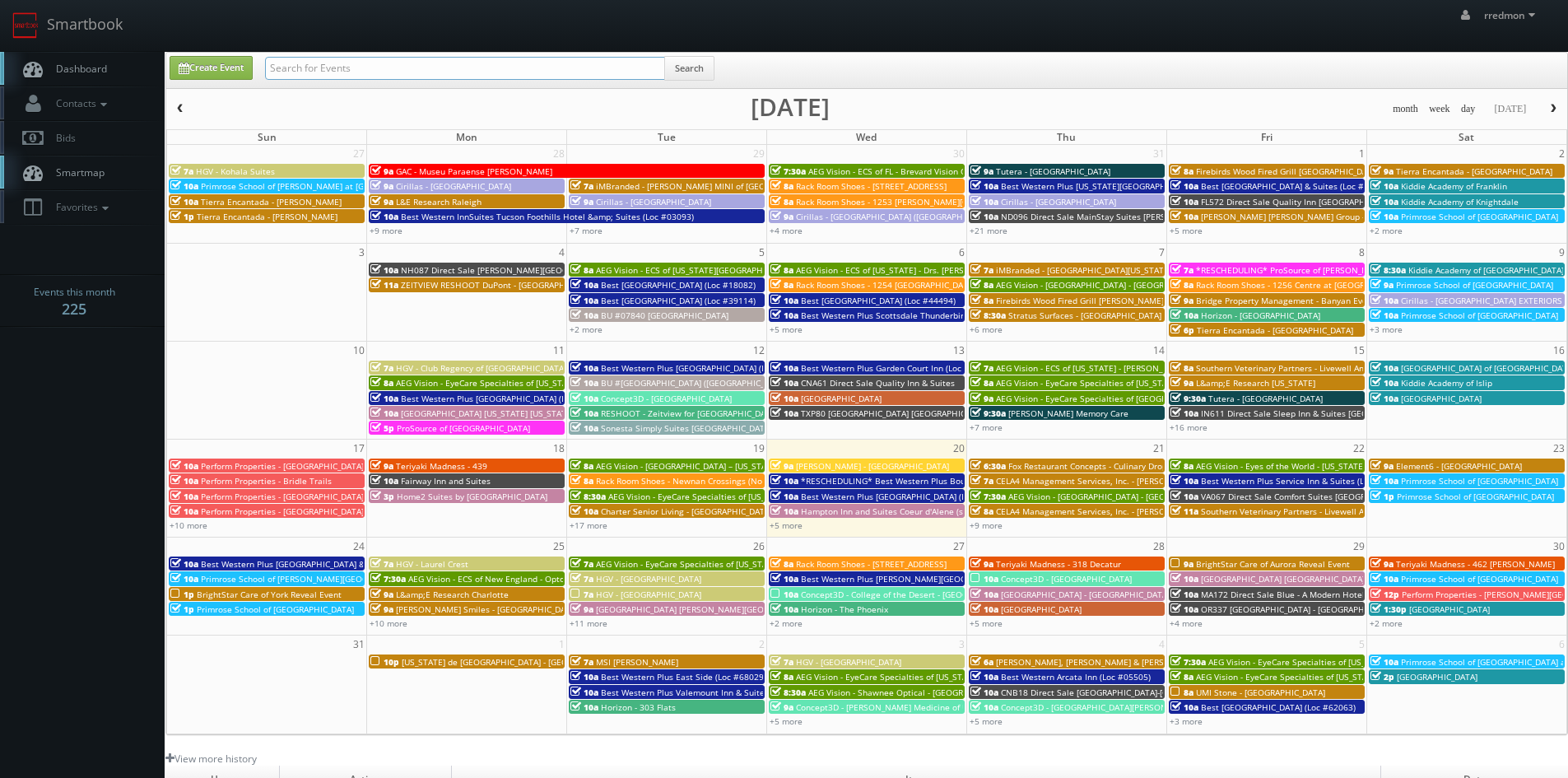
click at [327, 75] on input "text" at bounding box center [465, 68] width 400 height 23
type input "brightstar"
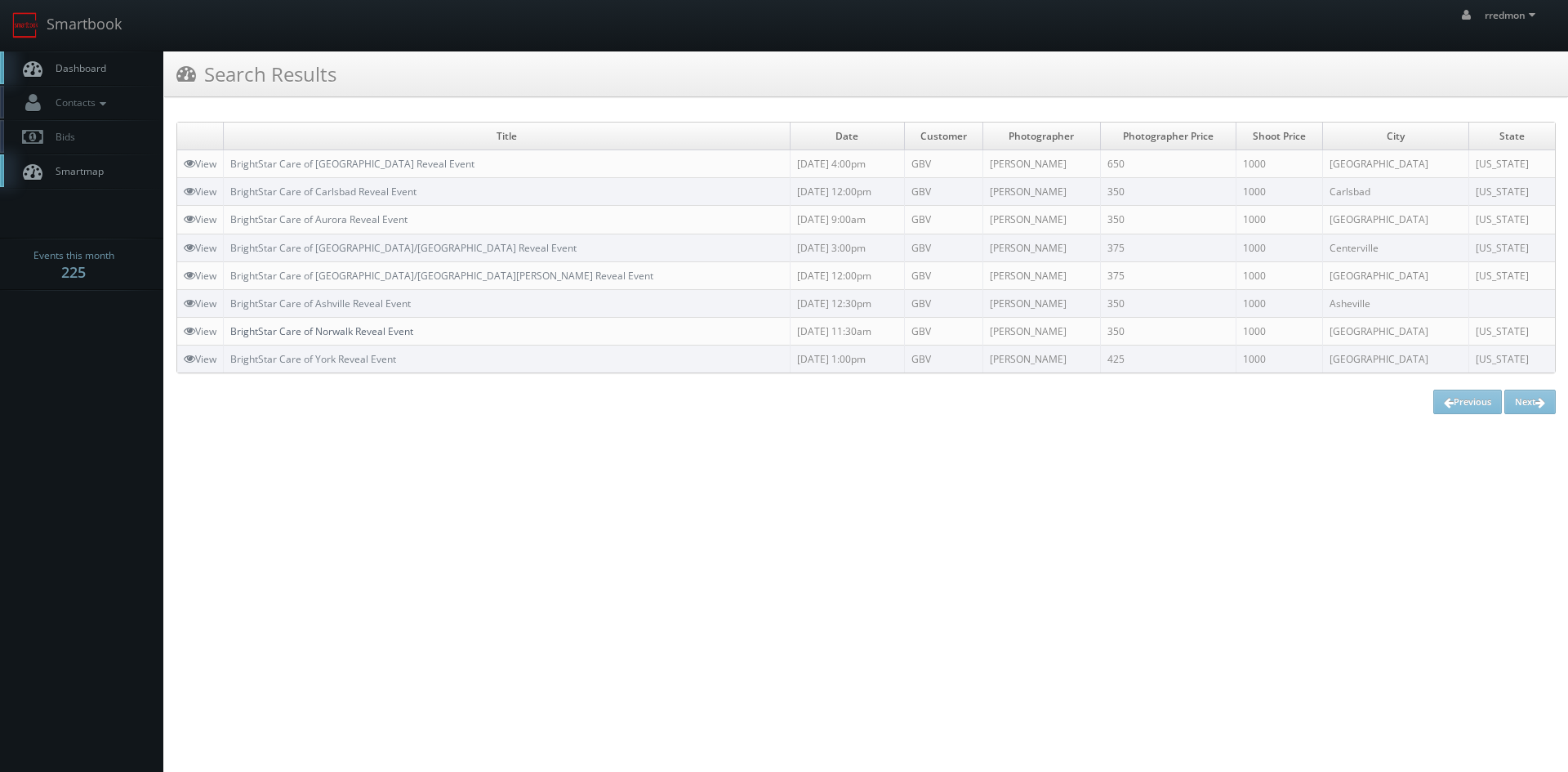
click at [383, 326] on link "BrightStar Care of Norwalk Reveal Event" at bounding box center [322, 331] width 183 height 14
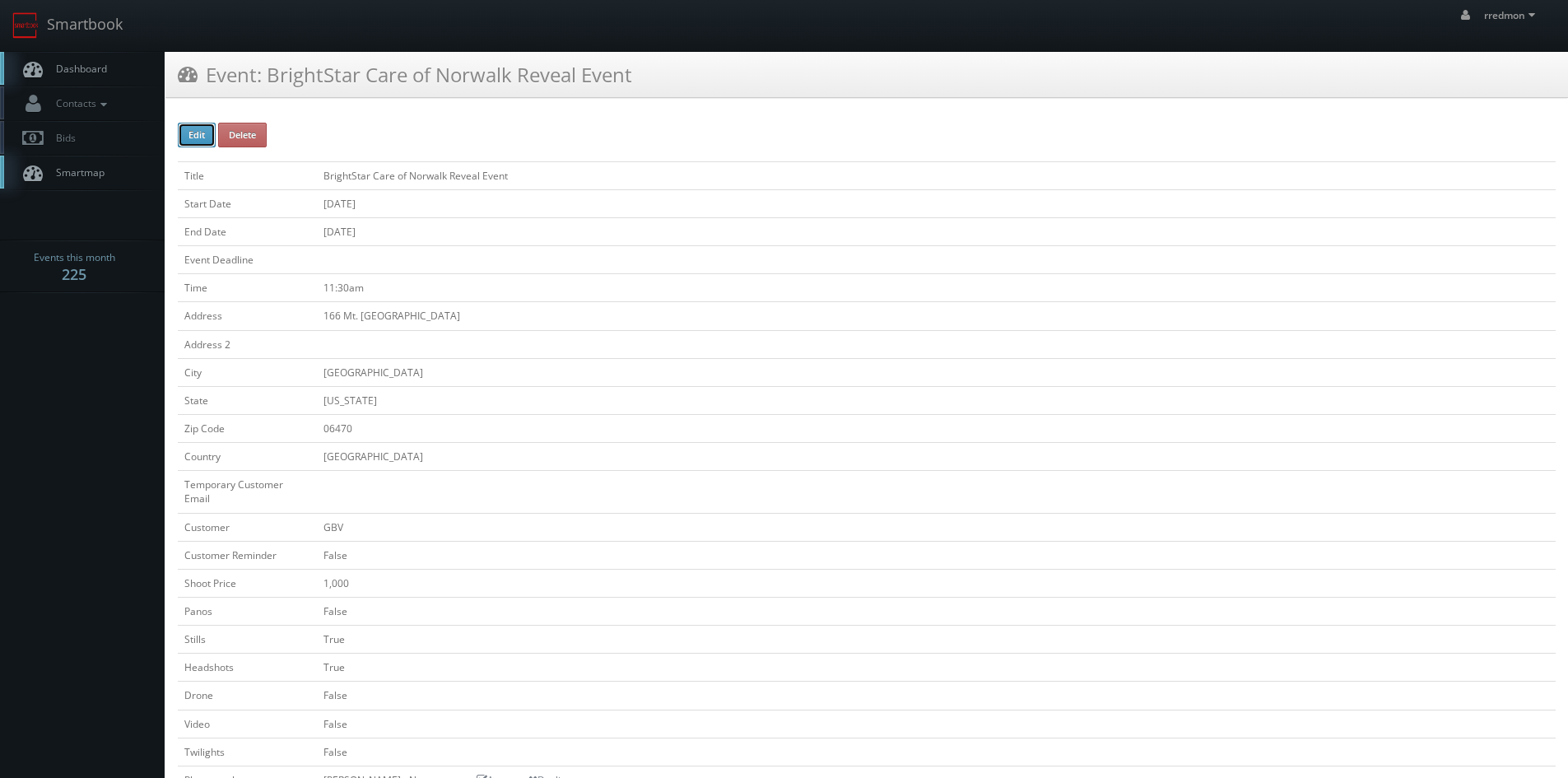
click at [201, 141] on button "Edit" at bounding box center [197, 135] width 38 height 25
type input "BrightStar Care of Norwalk Reveal Event"
type input "166 Mt. Pleasant Rd"
type input "[GEOGRAPHIC_DATA]"
type input "06470"
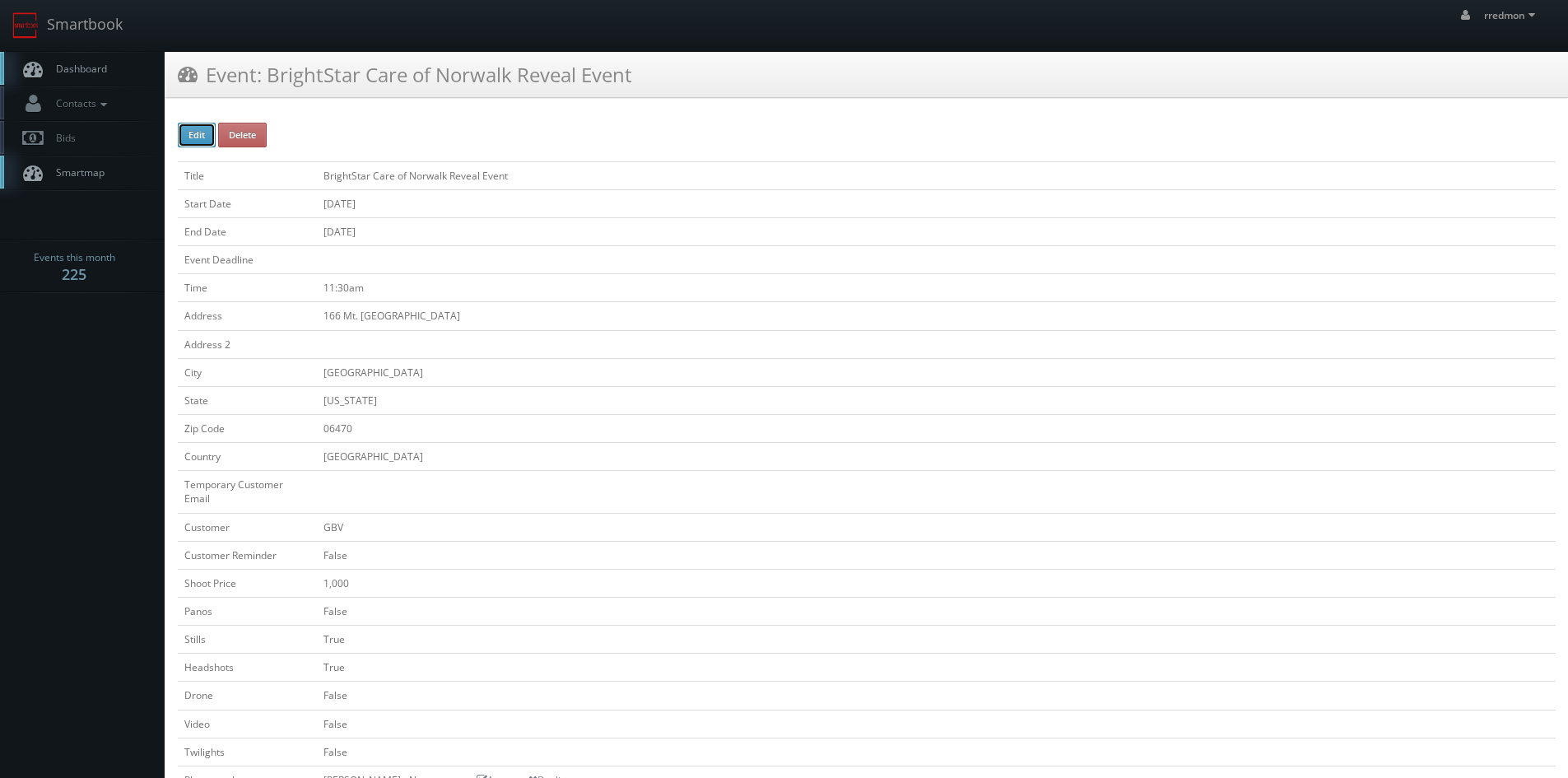
checkbox input "false"
type input "1,000"
checkbox input "false"
checkbox input "true"
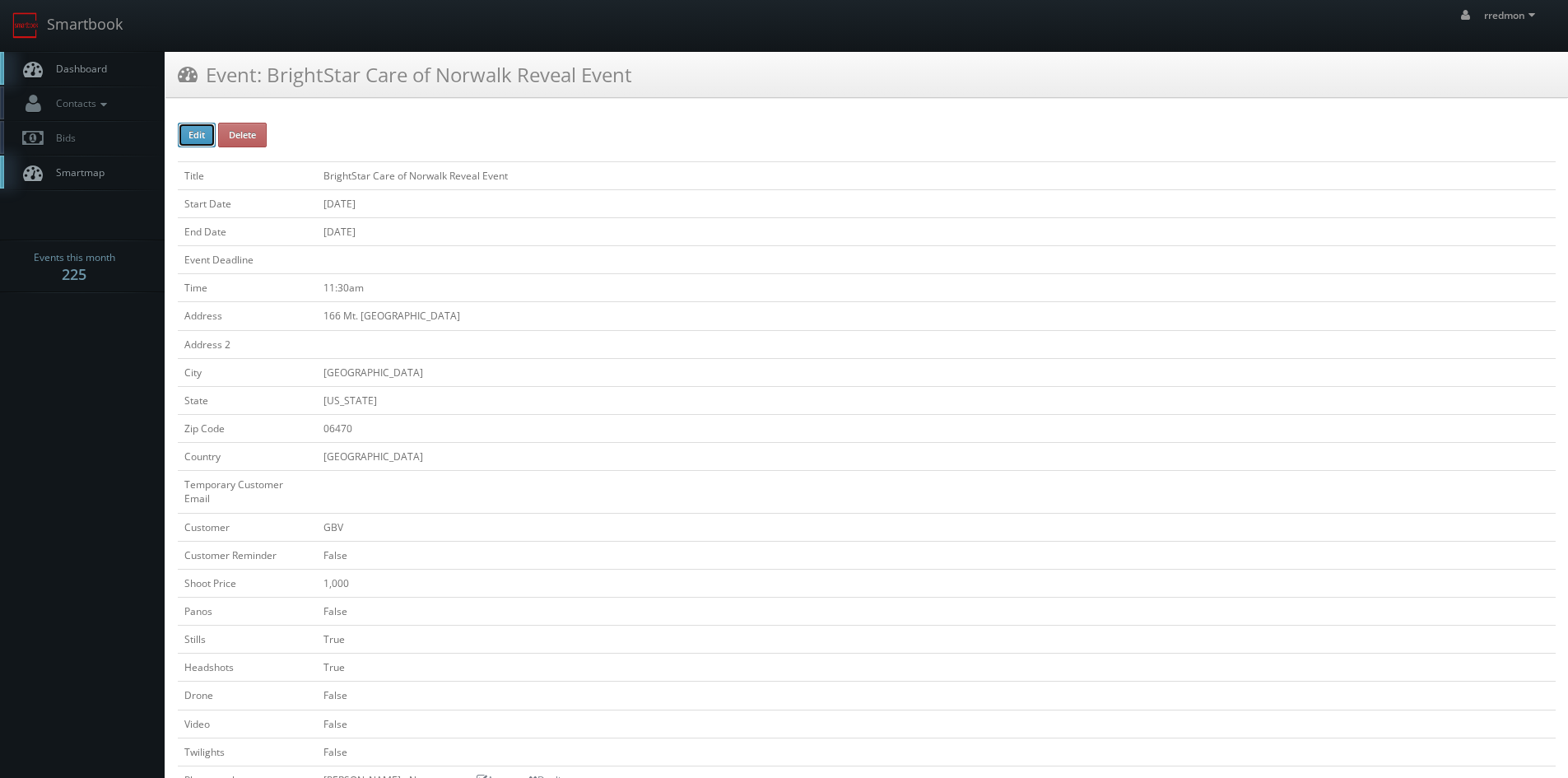
checkbox input "false"
type input "[DATE]"
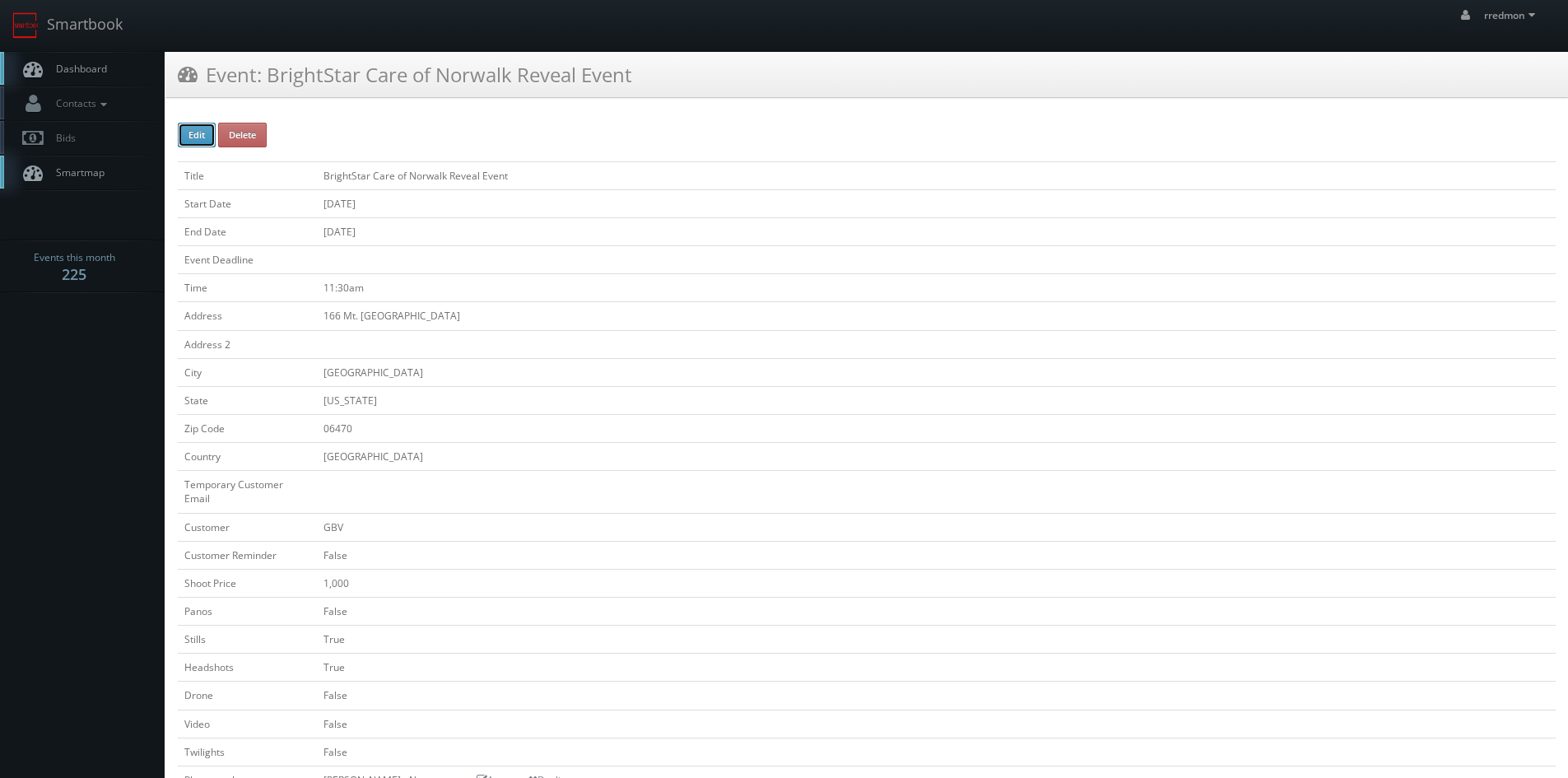
type input "[DATE]"
type input "11:30am"
checkbox input "true"
checkbox input "false"
type input "1,000"
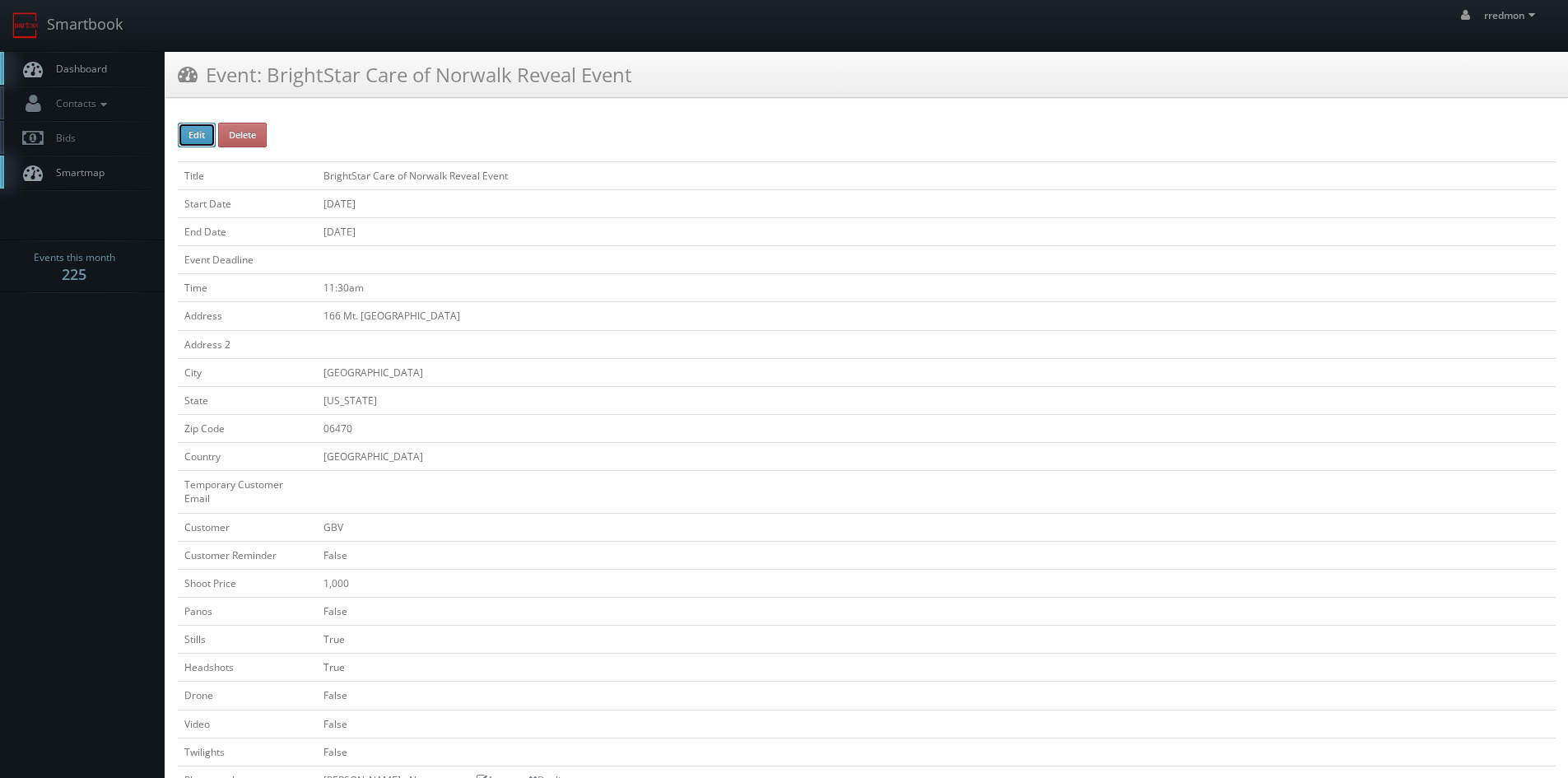
type input "350"
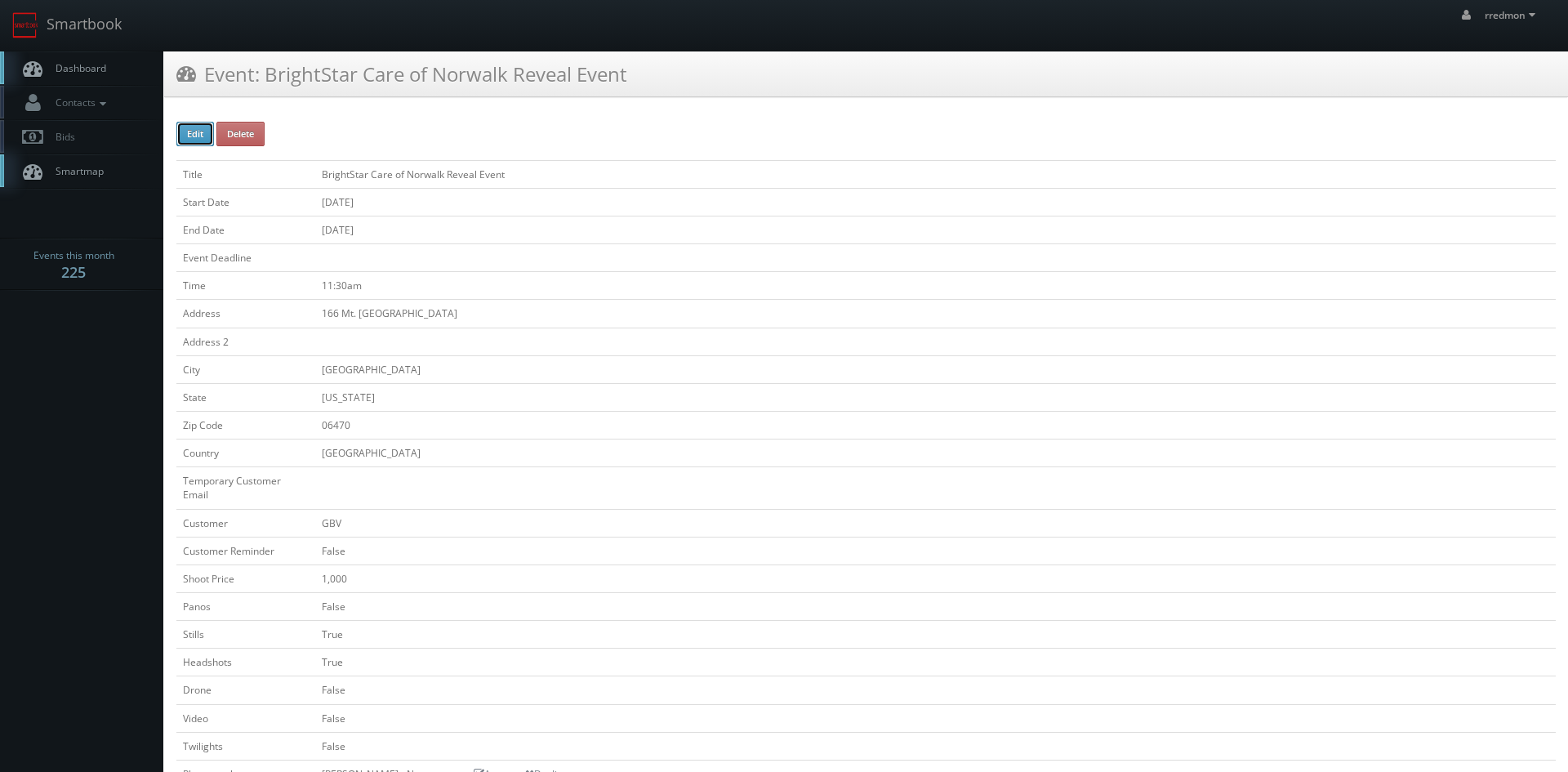
select select "[US_STATE]"
select select "fake72@mg.cs3calendar.com"
select select "tomcarusophotography@gmail.com"
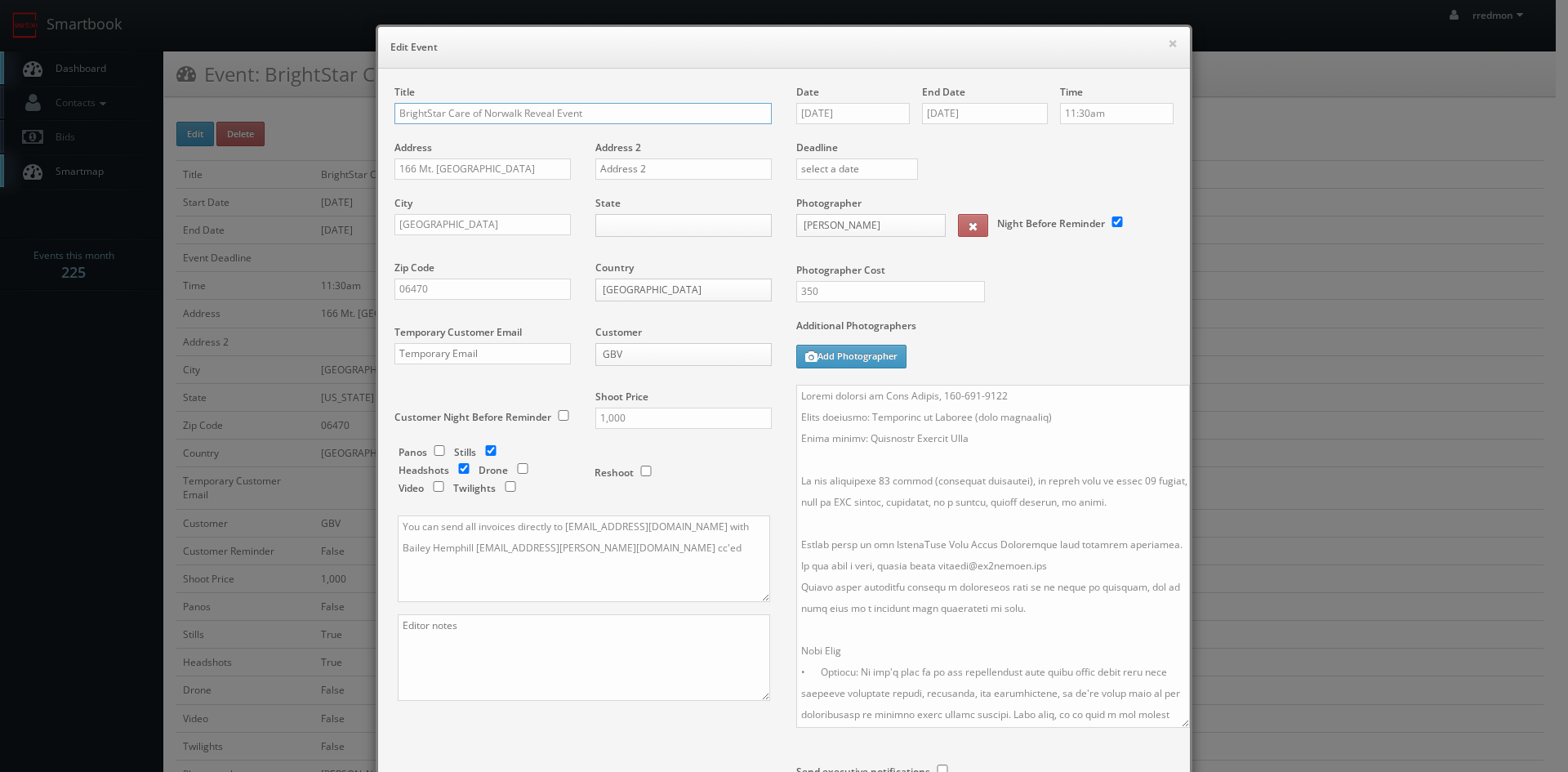
drag, startPoint x: 1161, startPoint y: 468, endPoint x: 1164, endPoint y: 674, distance: 206.0
click at [1175, 726] on textarea at bounding box center [993, 556] width 394 height 343
drag, startPoint x: 1123, startPoint y: 501, endPoint x: 885, endPoint y: 511, distance: 238.2
click at [885, 511] on textarea at bounding box center [992, 557] width 392 height 345
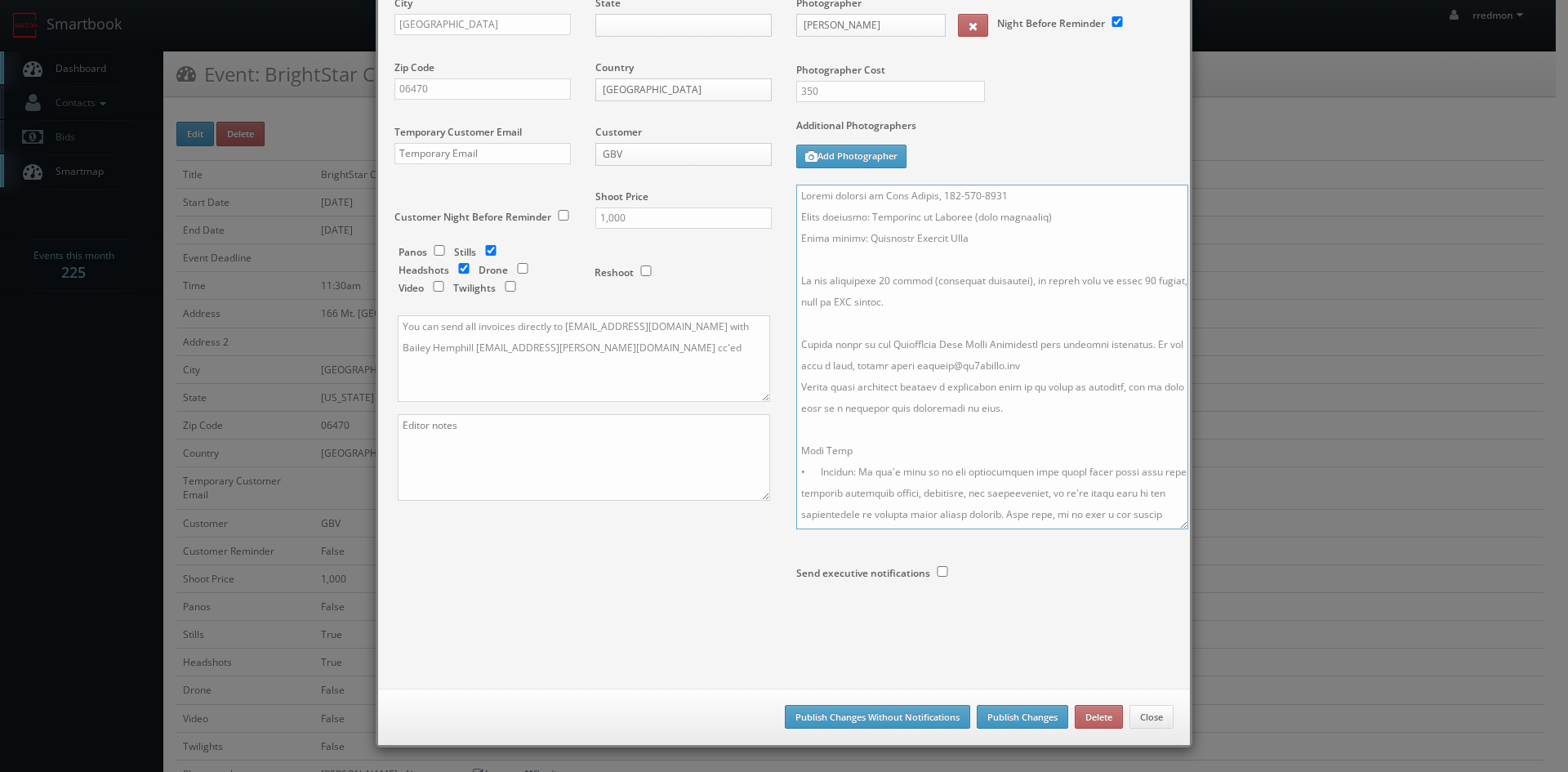
type textarea "Onsite contact is Thom Gilday, 203-810-4800 Event location: Maplewood at Newtow…"
click at [842, 703] on div "Save as draft Publish Changes Without Notifications Publish Changes Delete Close" at bounding box center [784, 717] width 812 height 58
click at [847, 714] on button "Publish Changes Without Notifications" at bounding box center [878, 717] width 186 height 25
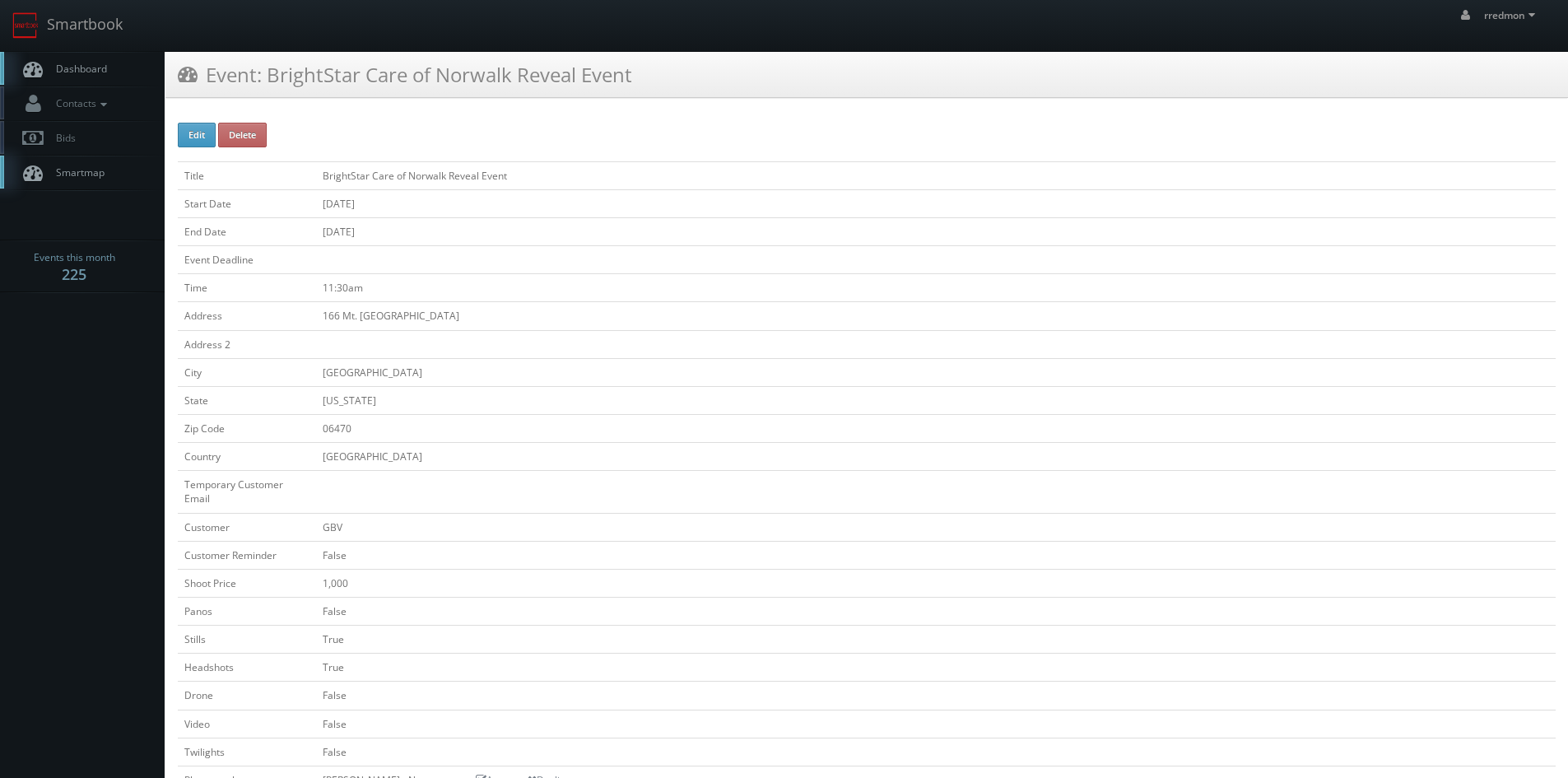
click at [87, 68] on span "Dashboard" at bounding box center [77, 68] width 59 height 14
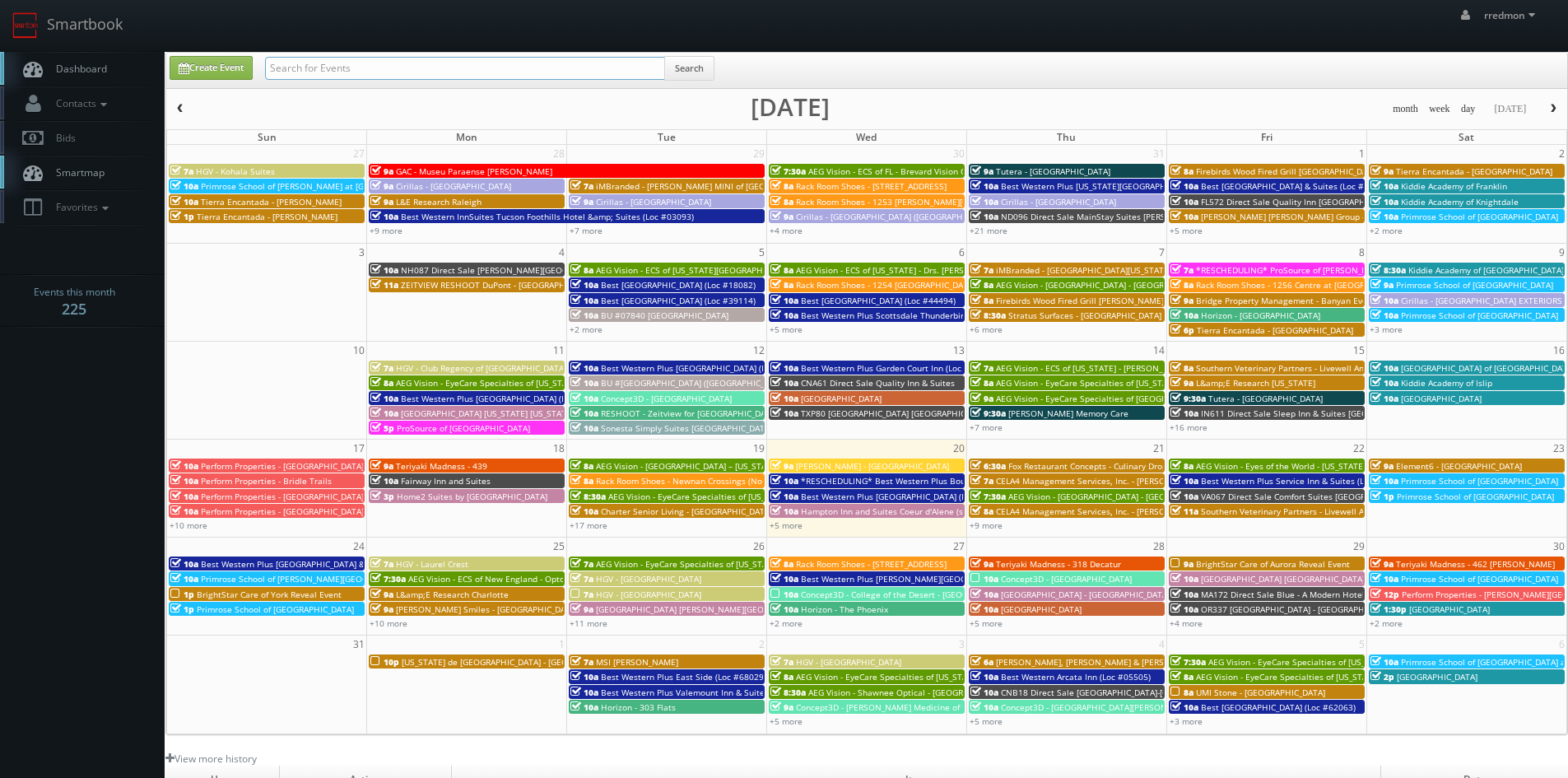
click at [444, 65] on input "text" at bounding box center [465, 68] width 400 height 23
type input "brightstar"
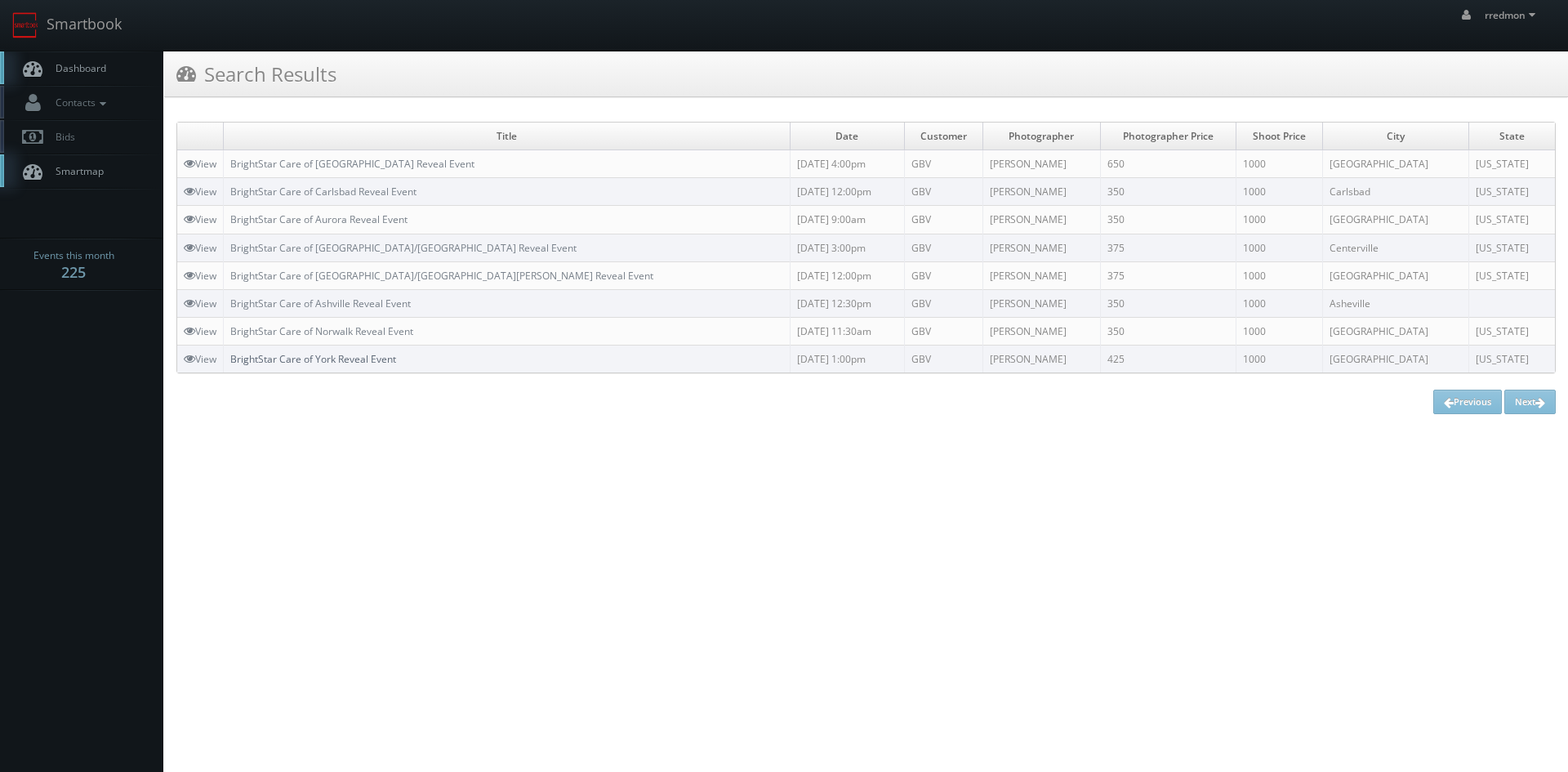
click at [367, 355] on link "BrightStar Care of York Reveal Event" at bounding box center [313, 359] width 166 height 14
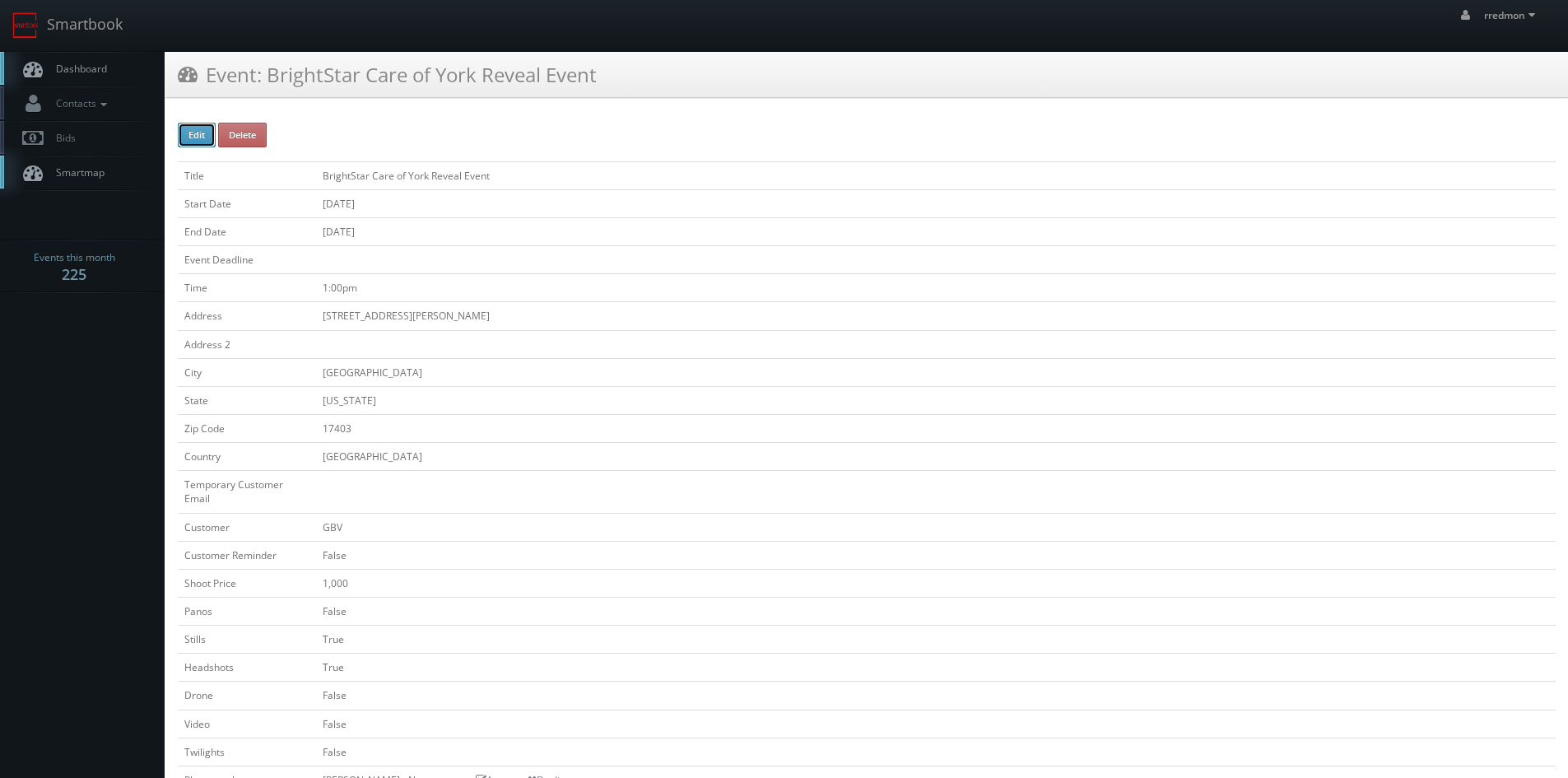
click at [191, 140] on button "Edit" at bounding box center [197, 135] width 38 height 25
type input "BrightStar Care of York Reveal Event"
type input "[STREET_ADDRESS][PERSON_NAME]"
type input "[GEOGRAPHIC_DATA]"
type input "17403"
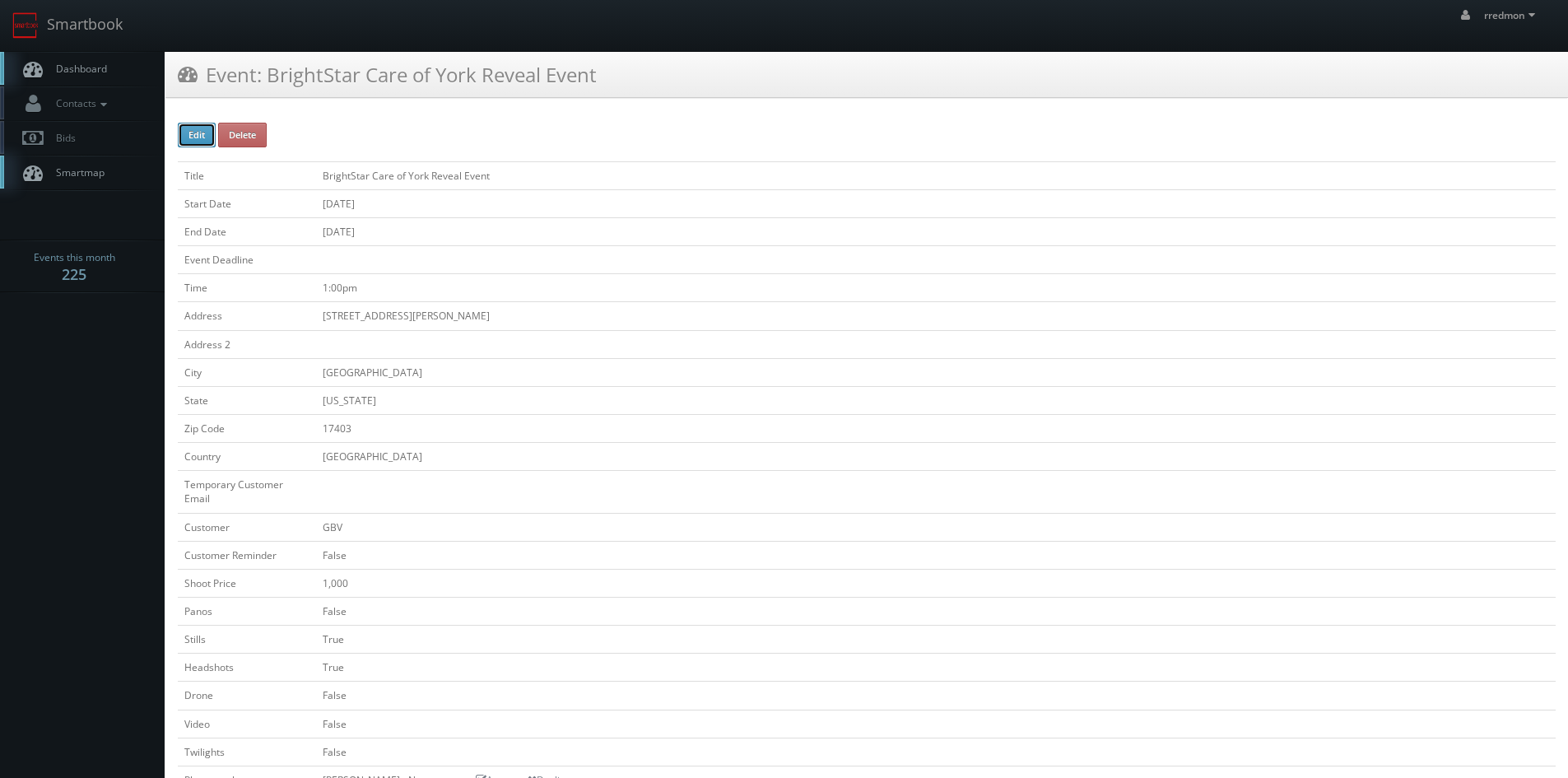
checkbox input "false"
type input "1,000"
checkbox input "false"
checkbox input "true"
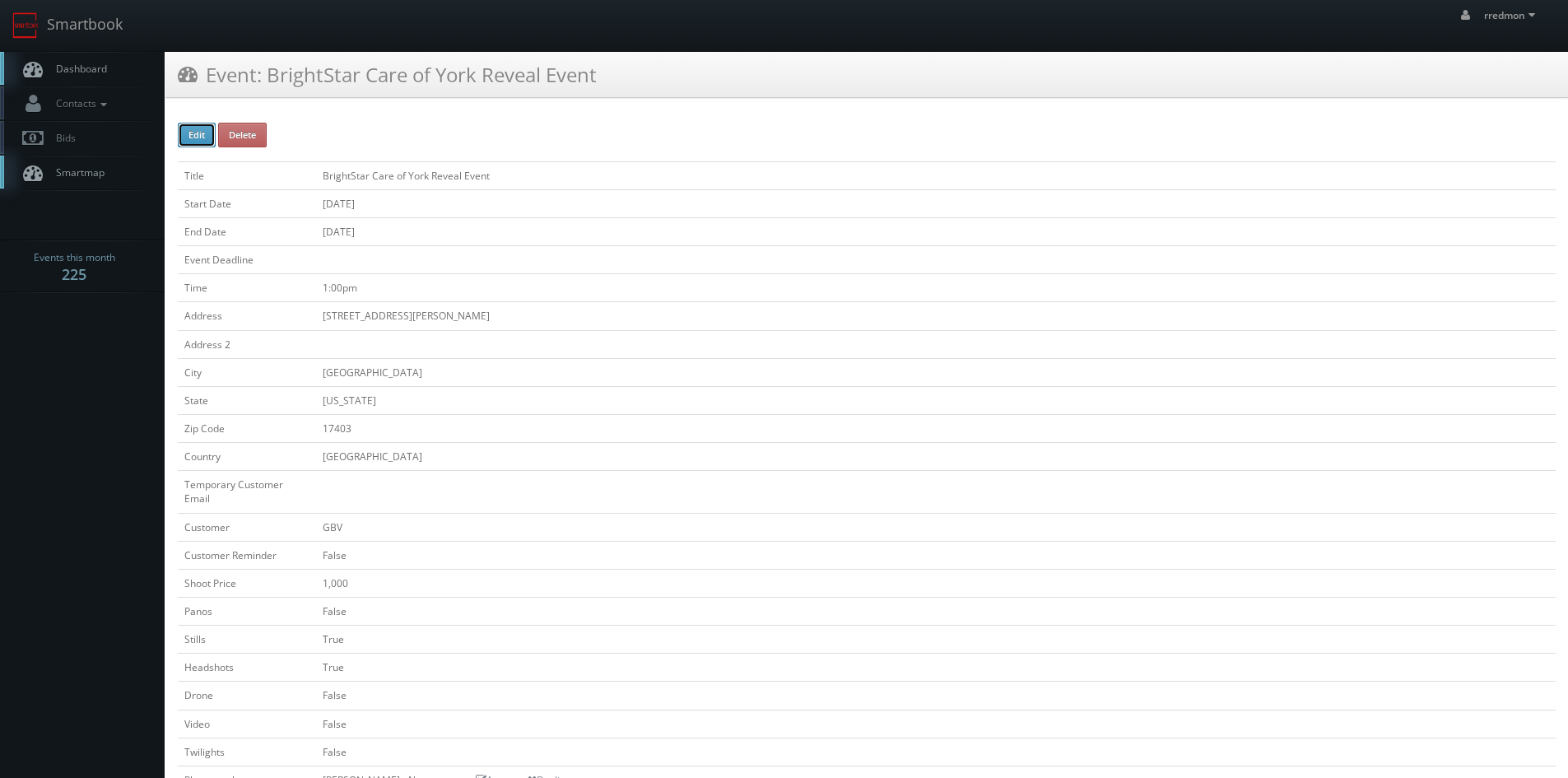
checkbox input "false"
type input "[DATE]"
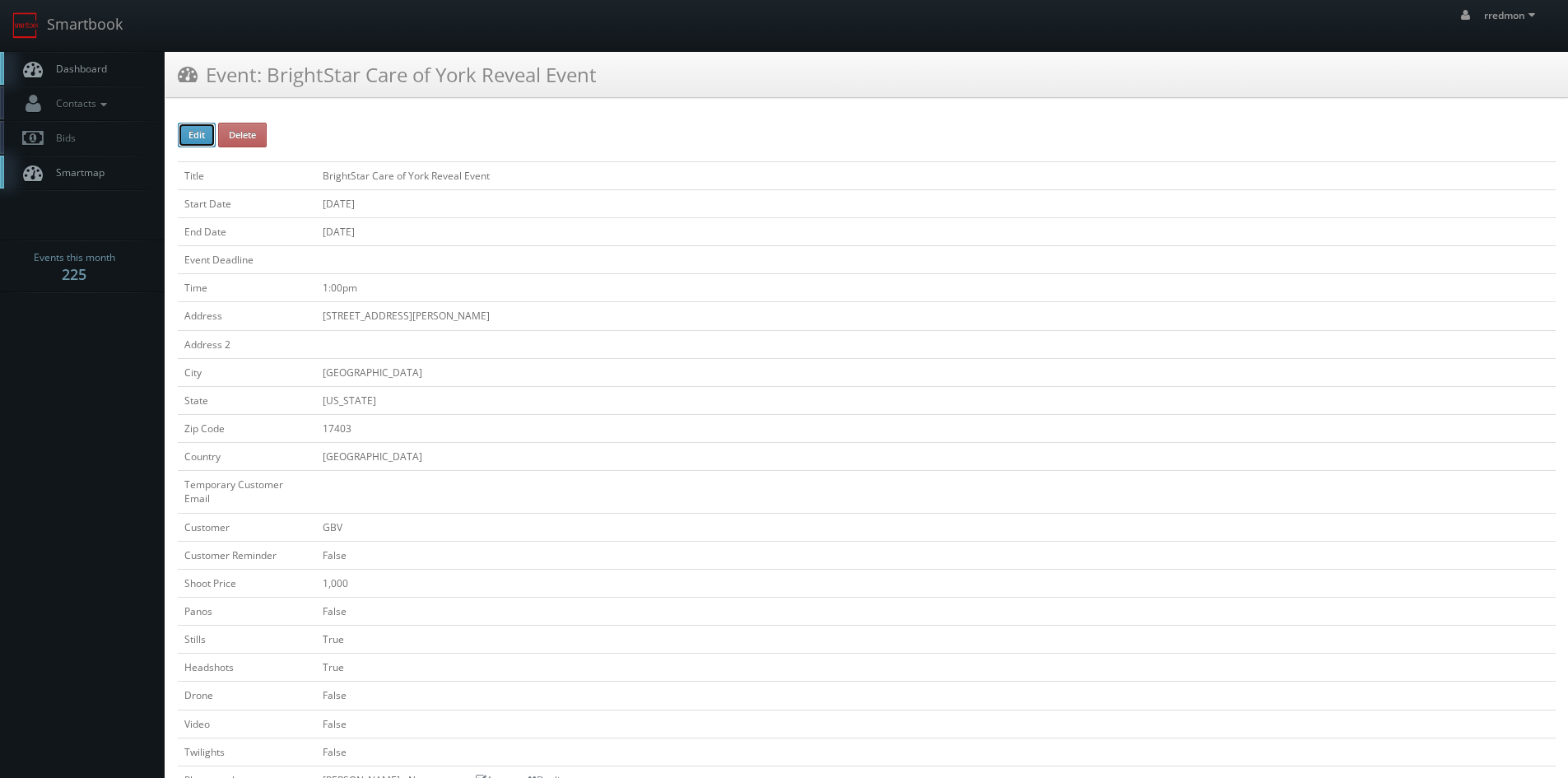
type input "[DATE]"
type input "1:00pm"
checkbox input "true"
checkbox input "false"
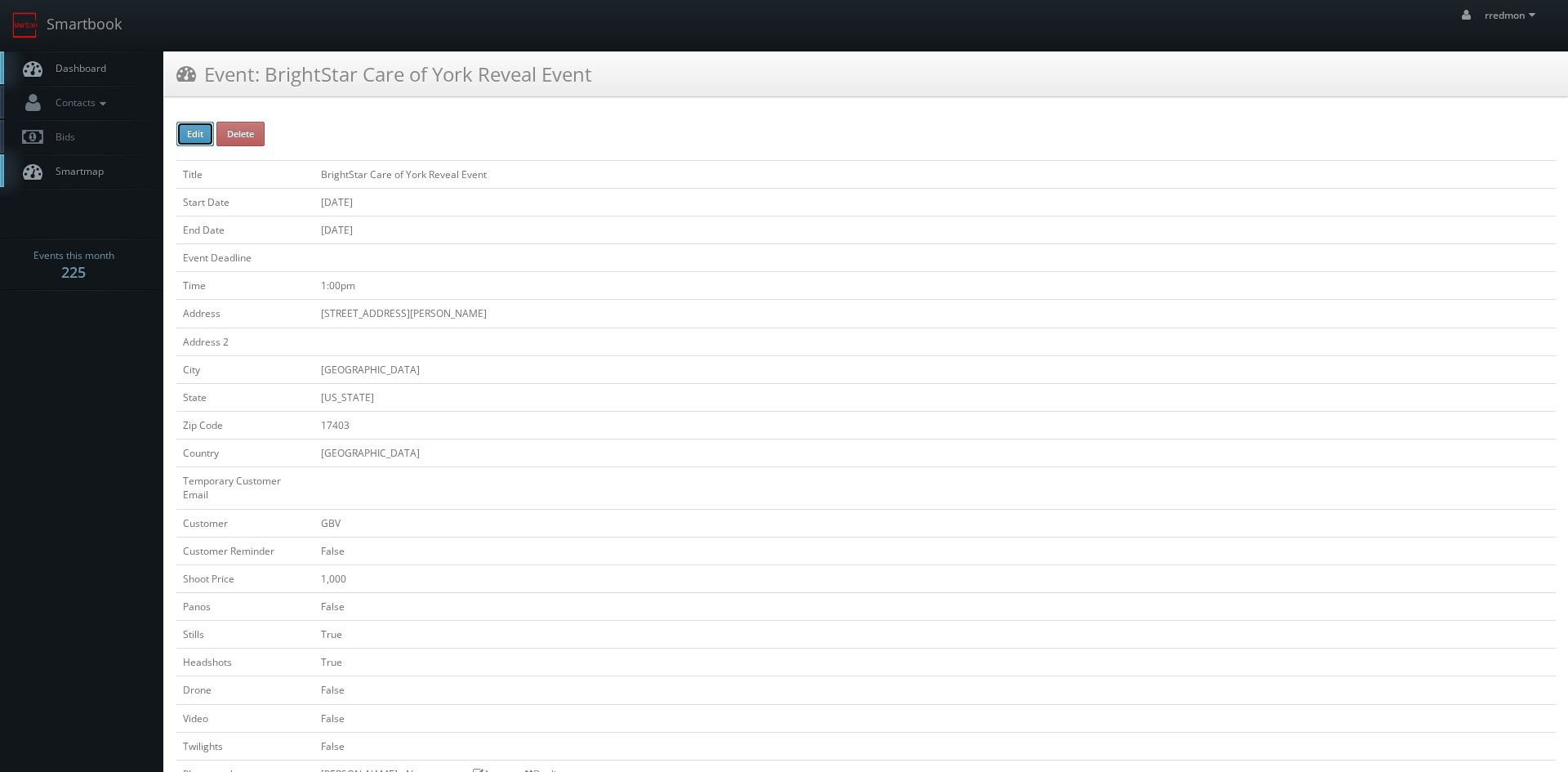
type input "1,000"
type input "425"
select select "[US_STATE]"
select select "fake72@mg.cs3calendar.com"
select select "stylishhomesphilly@gmail.com"
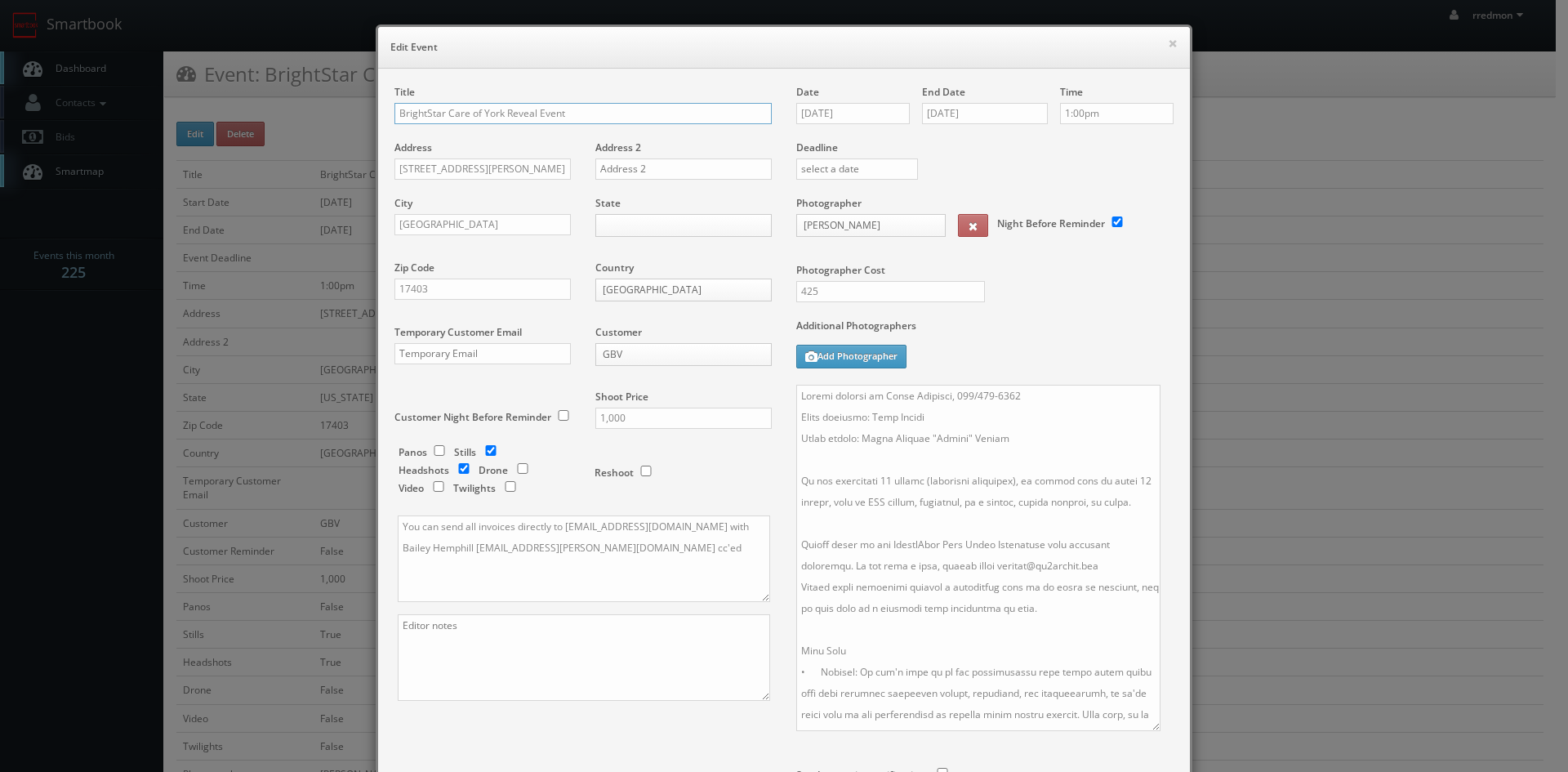
drag, startPoint x: 1162, startPoint y: 468, endPoint x: 1117, endPoint y: 613, distance: 151.8
click at [1149, 714] on textarea at bounding box center [978, 558] width 364 height 346
drag, startPoint x: 876, startPoint y: 527, endPoint x: 919, endPoint y: 511, distance: 45.9
click at [919, 511] on textarea at bounding box center [978, 551] width 364 height 333
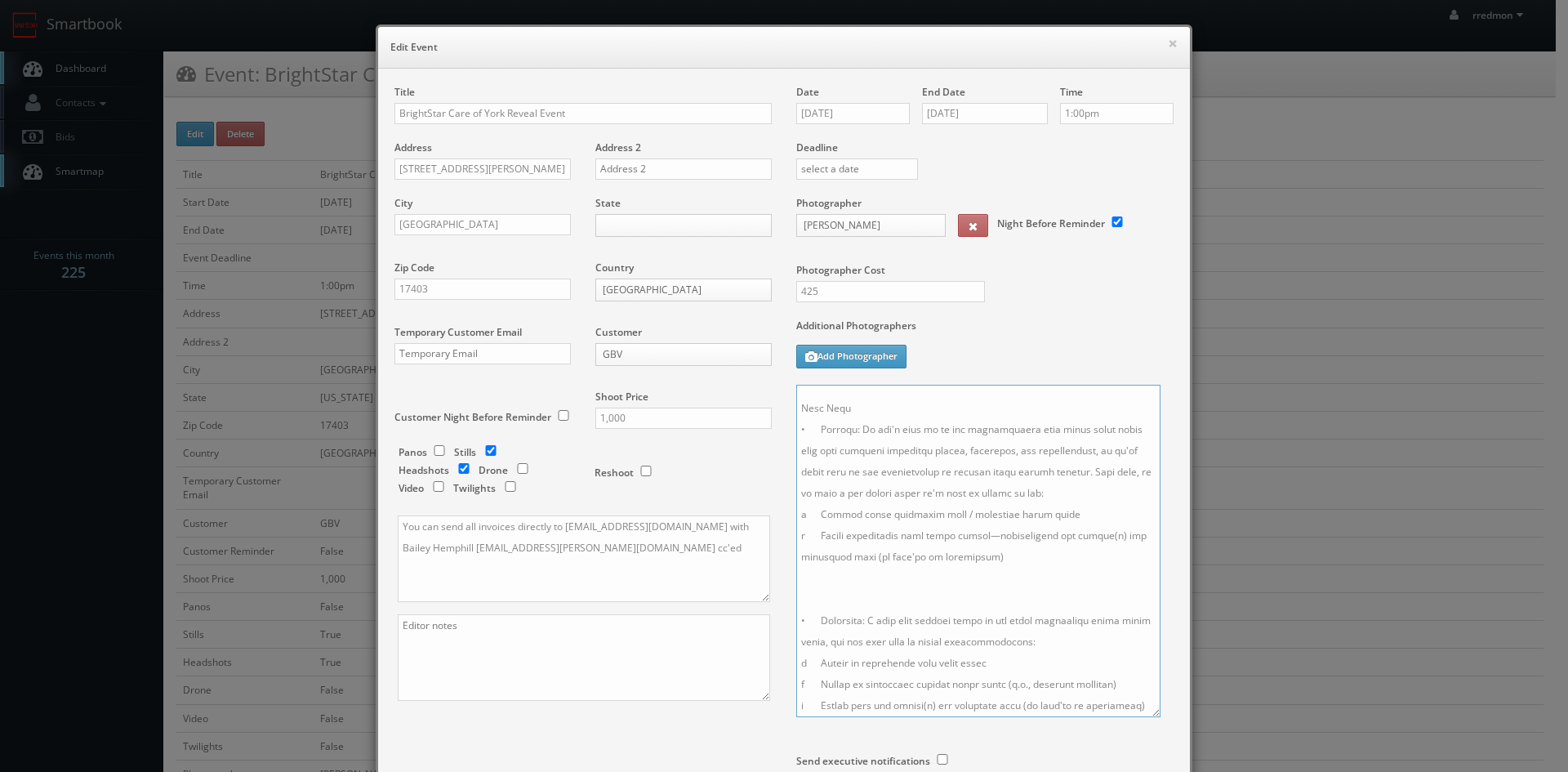
scroll to position [188, 0]
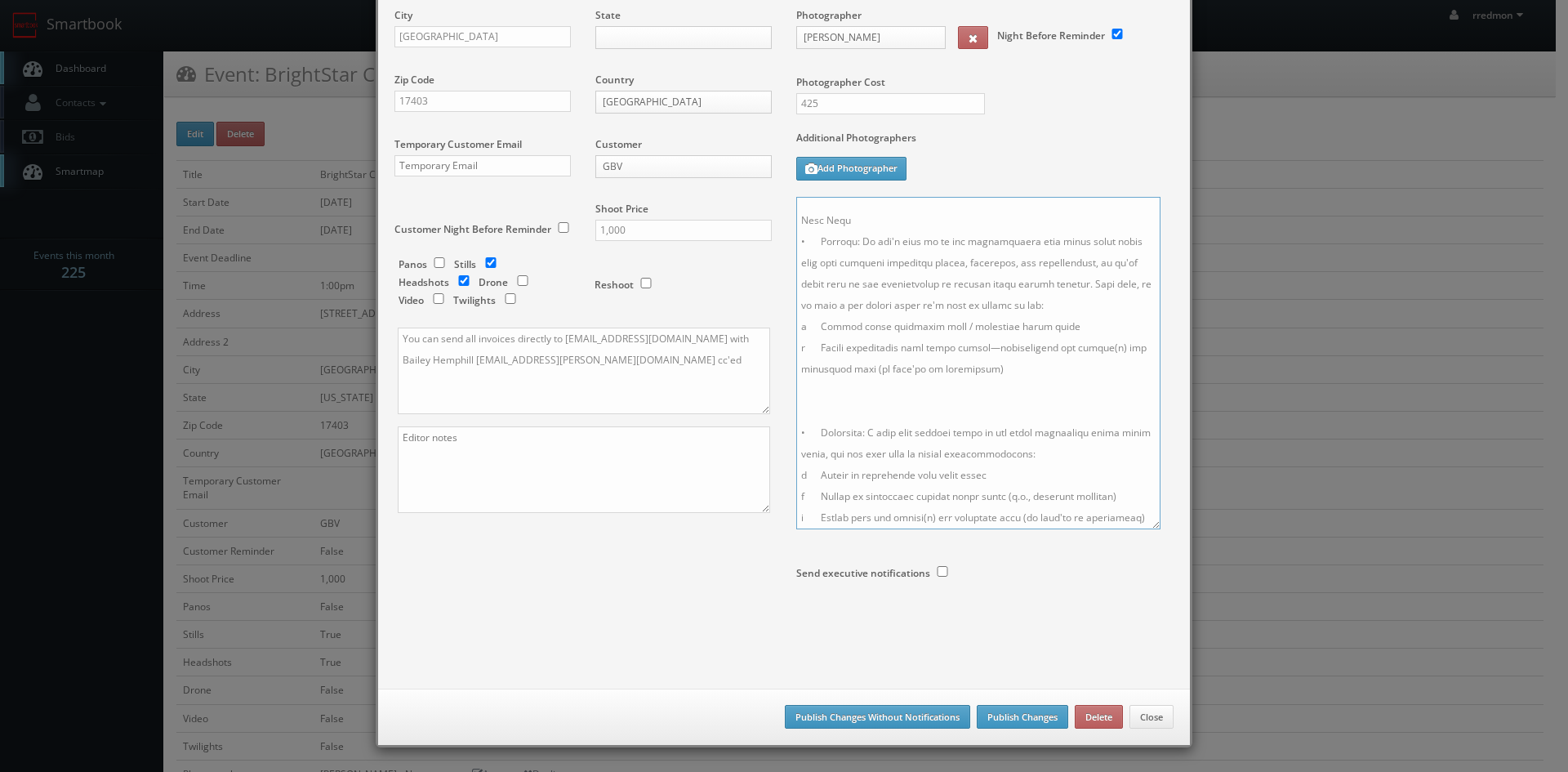
type textarea "Onsite contact is Andri Purkanto, 717/424-1112 Event location: Lake Redman Awar…"
click at [892, 715] on button "Publish Changes Without Notifications" at bounding box center [878, 717] width 186 height 25
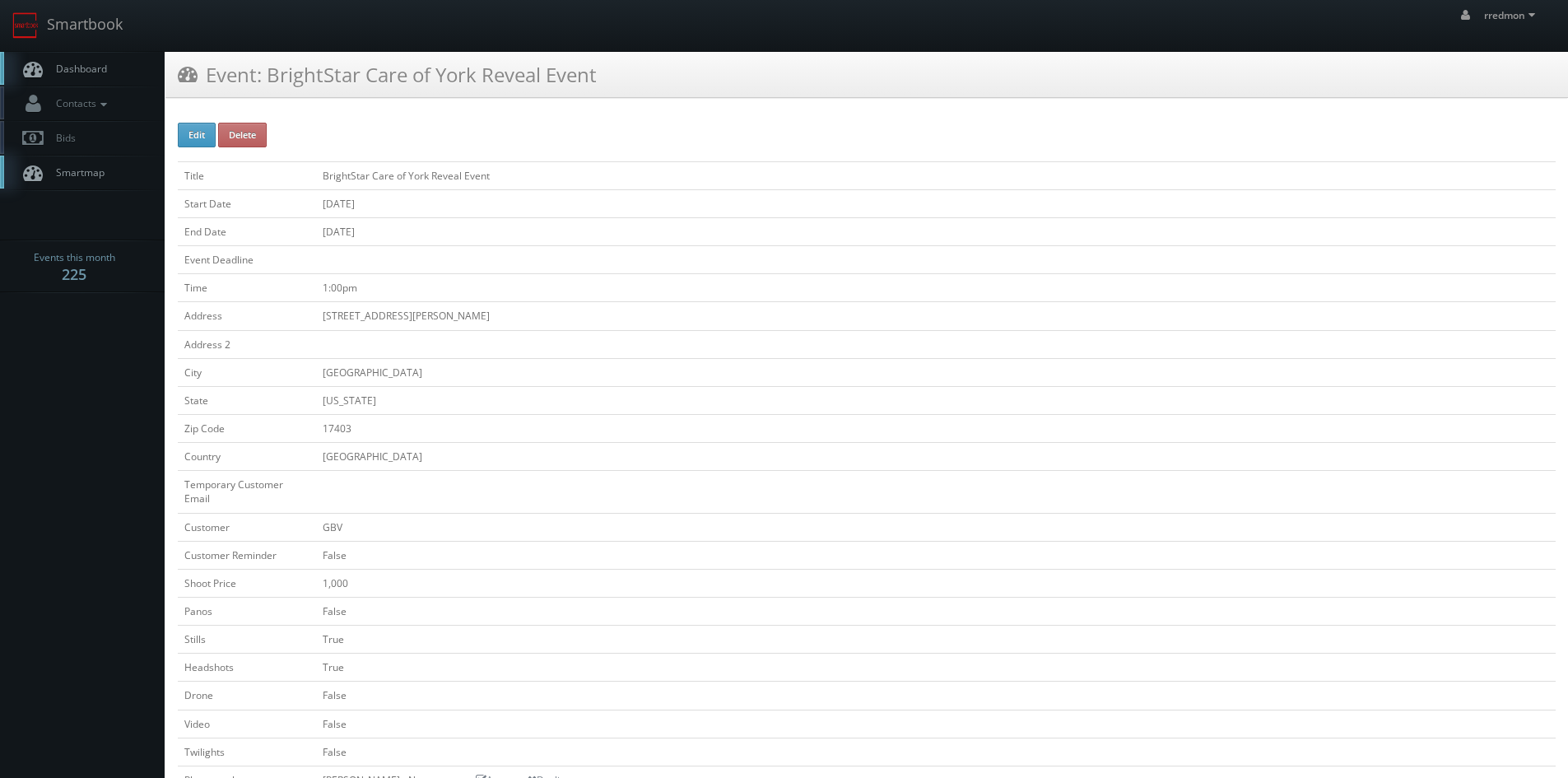
click at [103, 75] on span "Dashboard" at bounding box center [77, 68] width 59 height 14
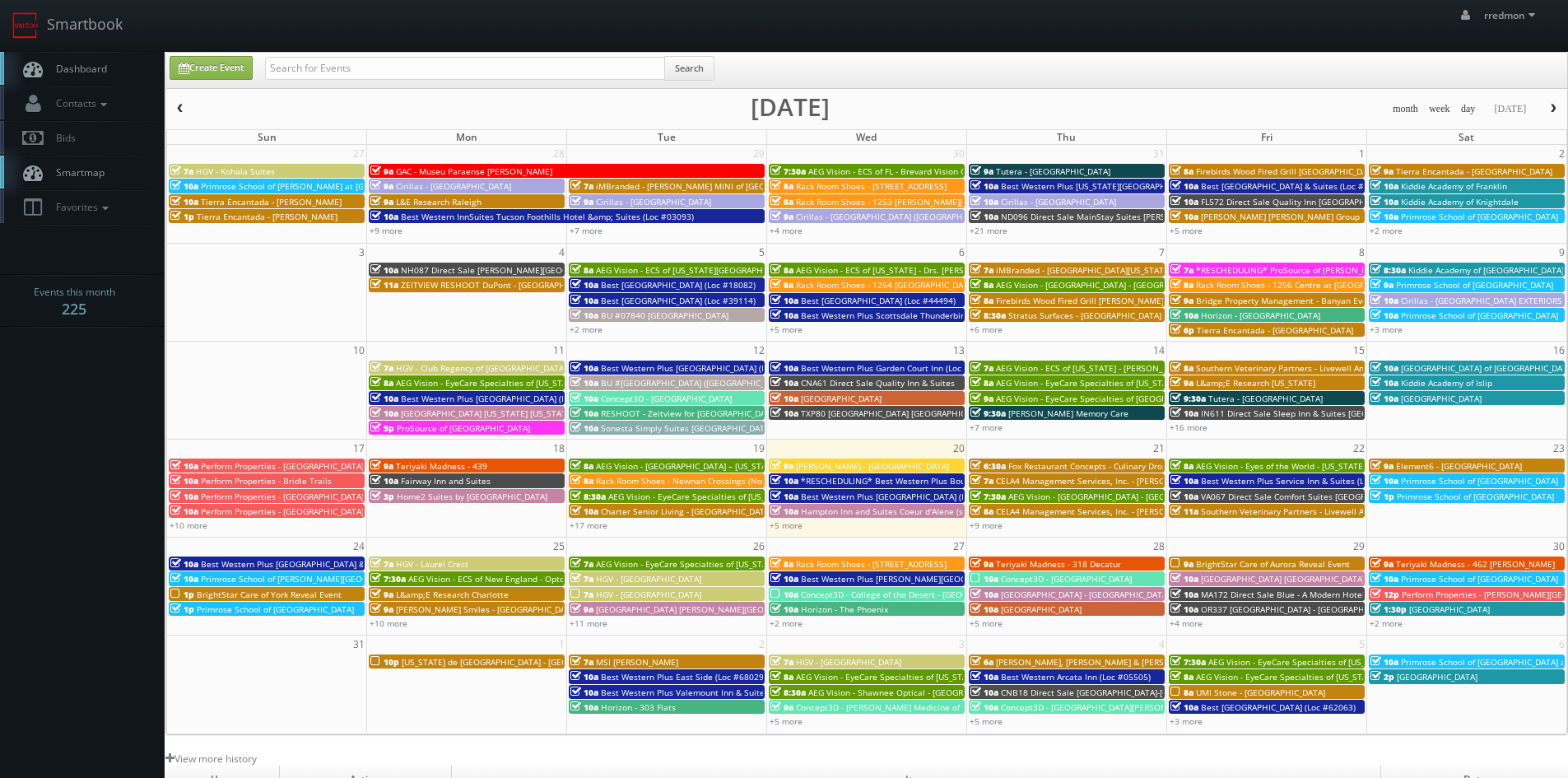
scroll to position [82, 0]
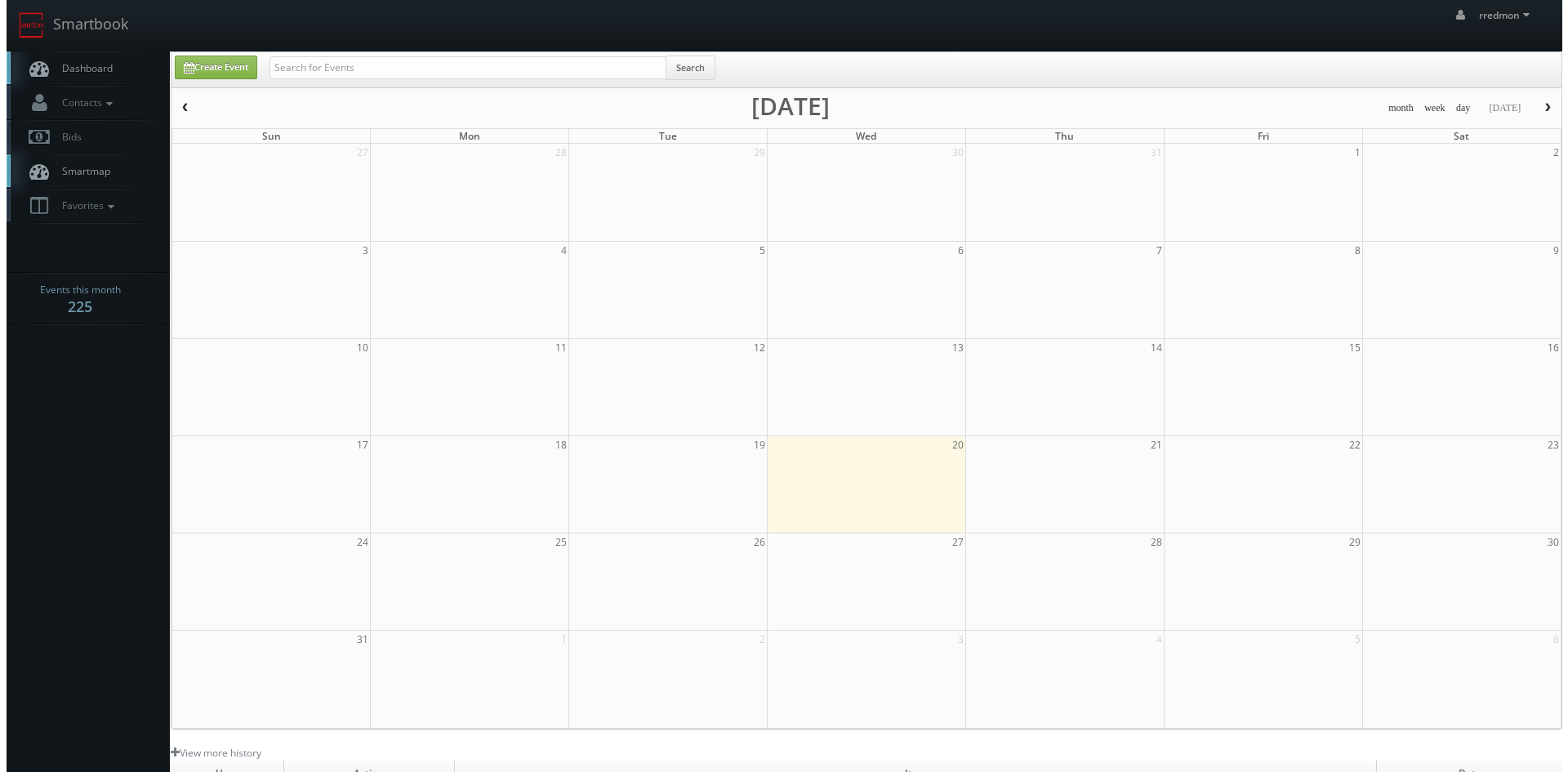
scroll to position [82, 0]
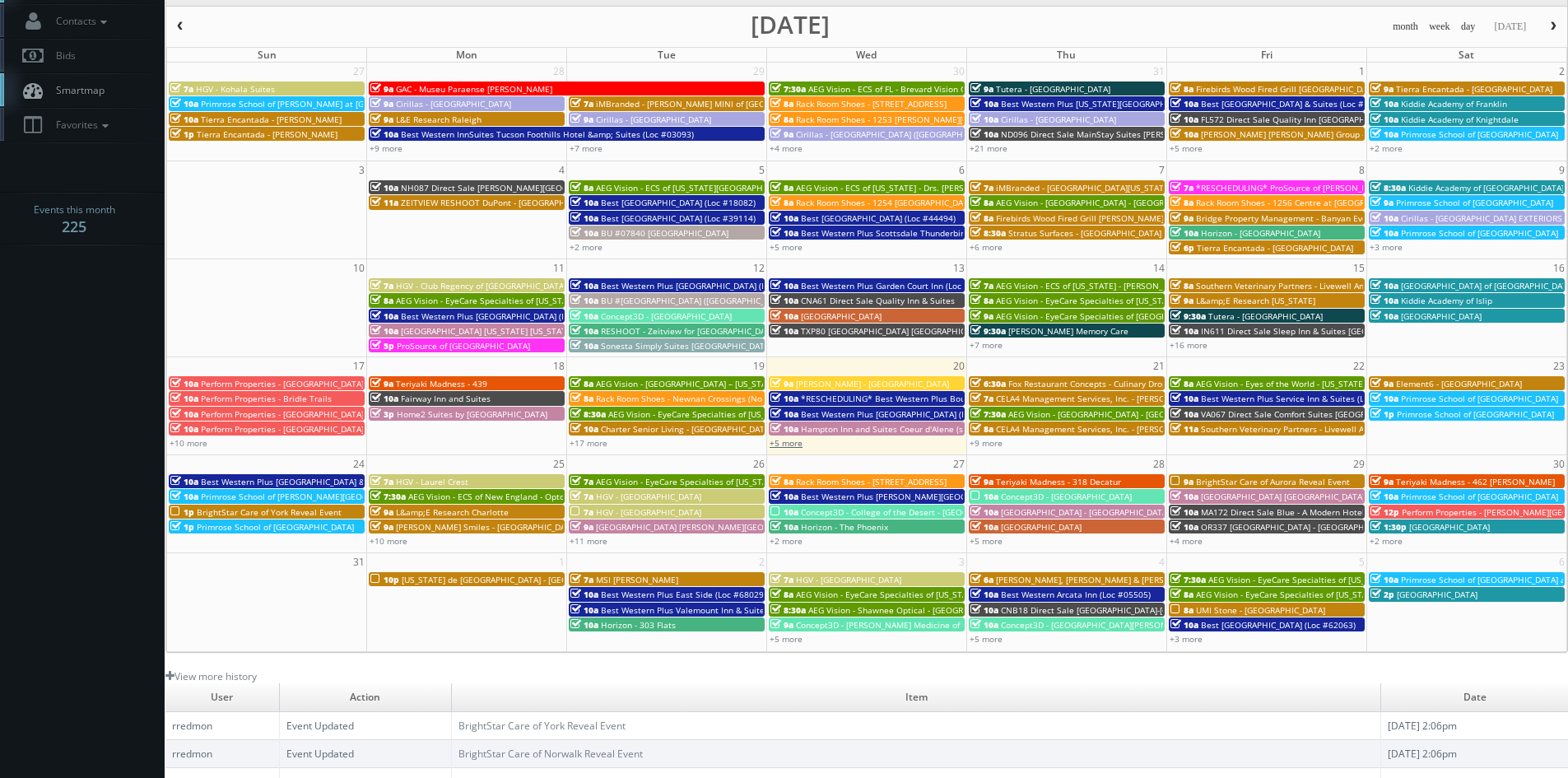
click at [790, 443] on link "+5 more" at bounding box center [786, 443] width 33 height 11
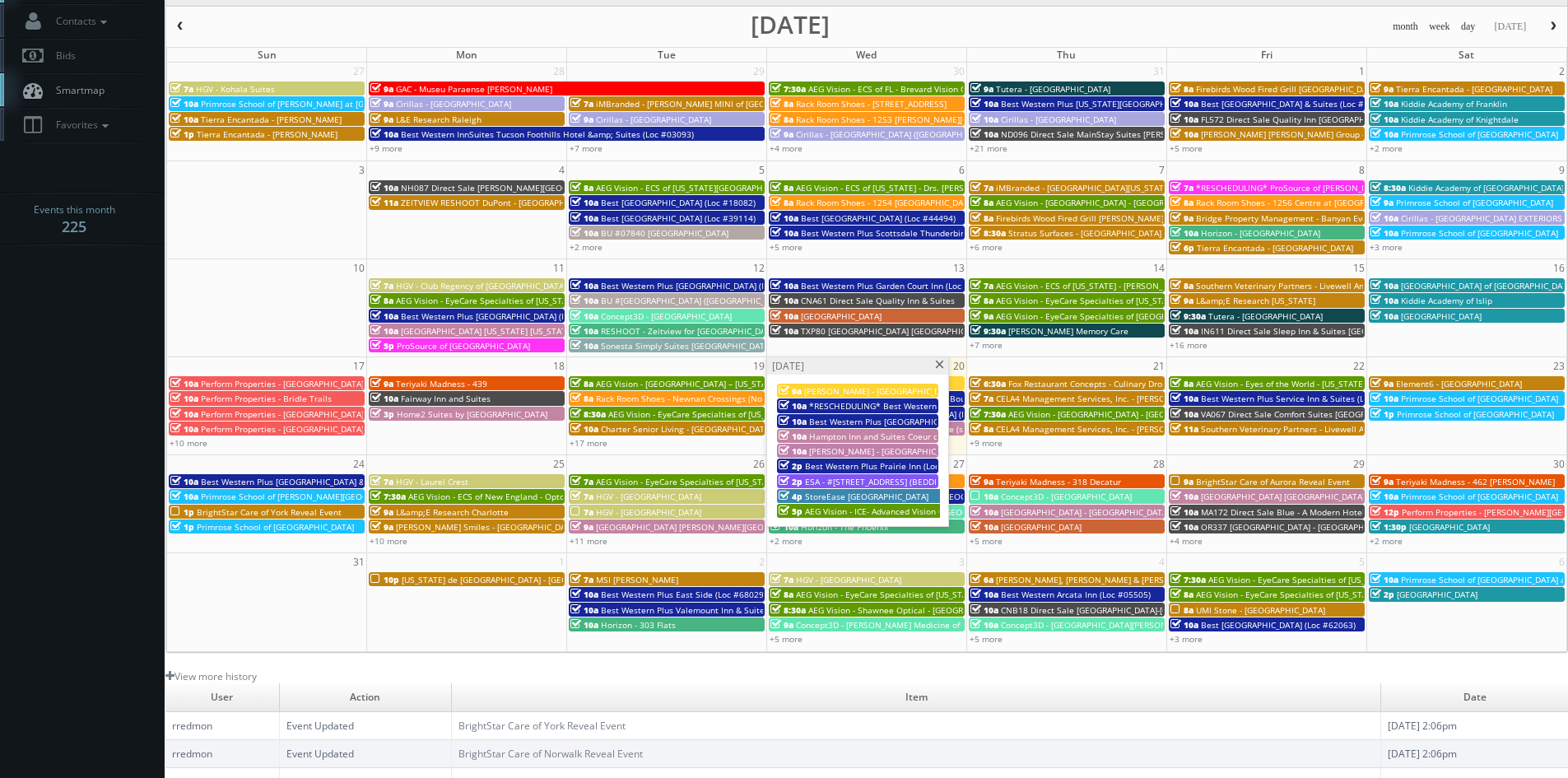
click at [938, 367] on span at bounding box center [940, 365] width 10 height 9
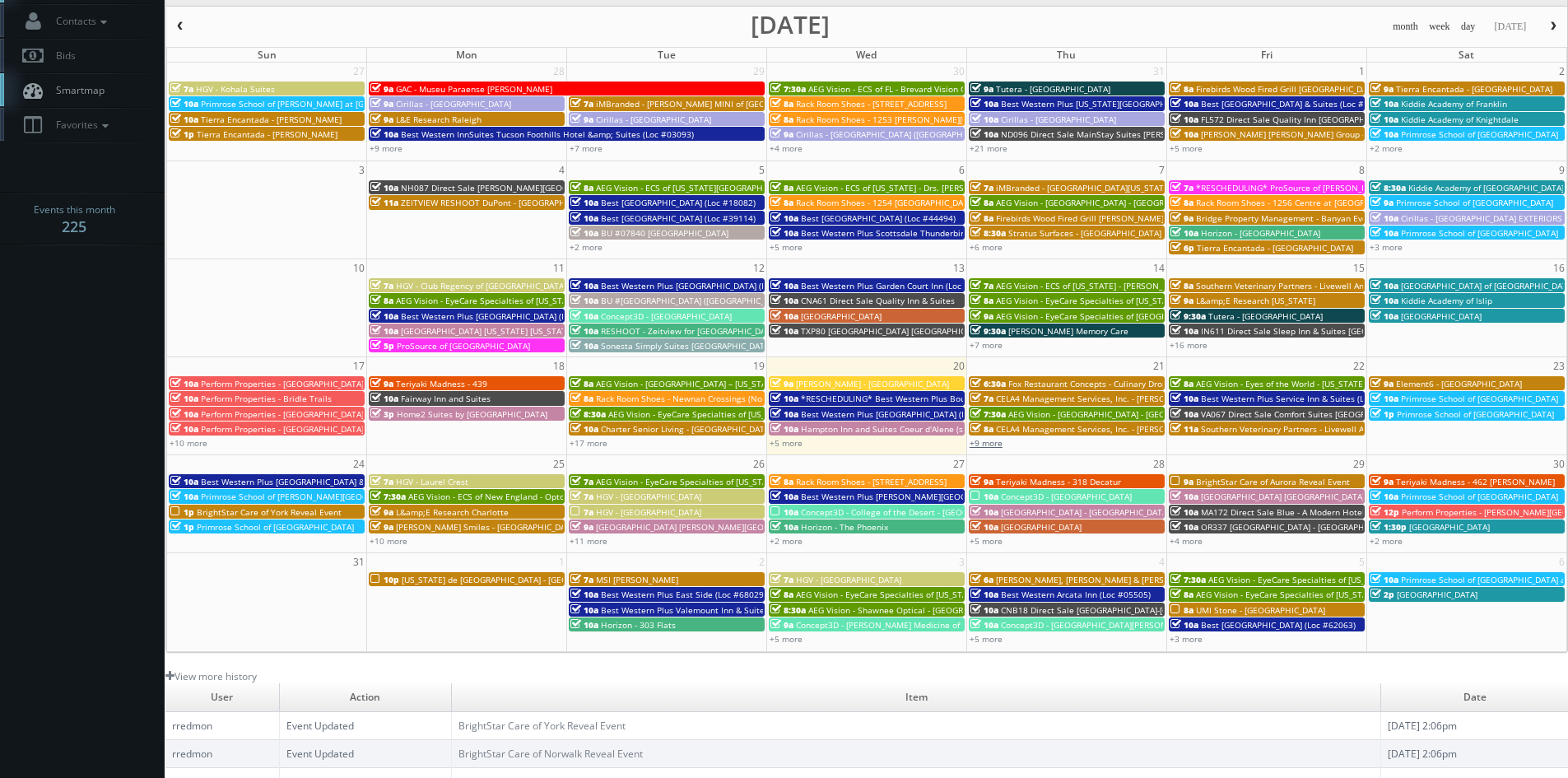
click at [989, 438] on link "+9 more" at bounding box center [986, 443] width 33 height 11
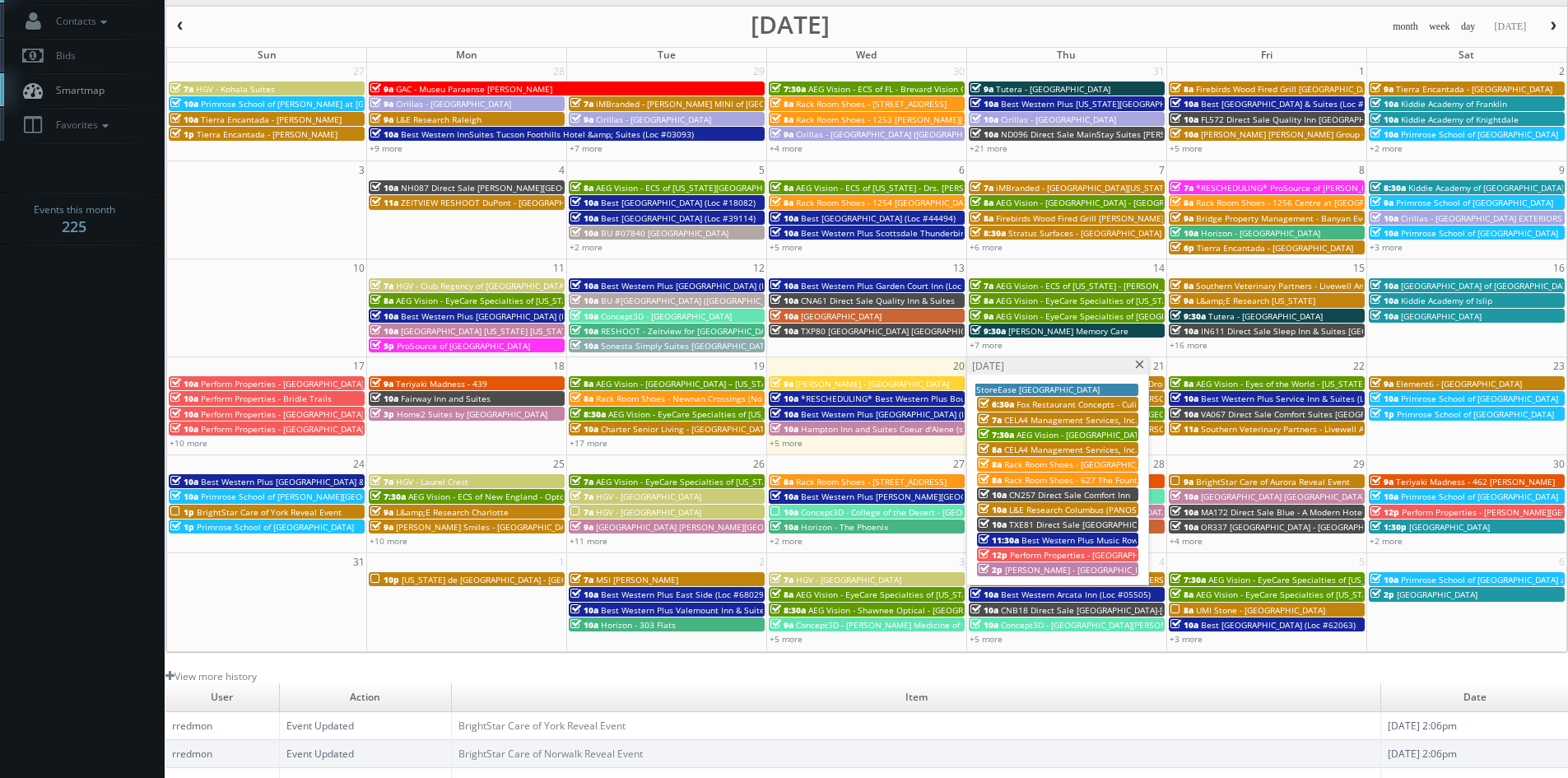
click at [1140, 367] on span at bounding box center [1139, 365] width 10 height 9
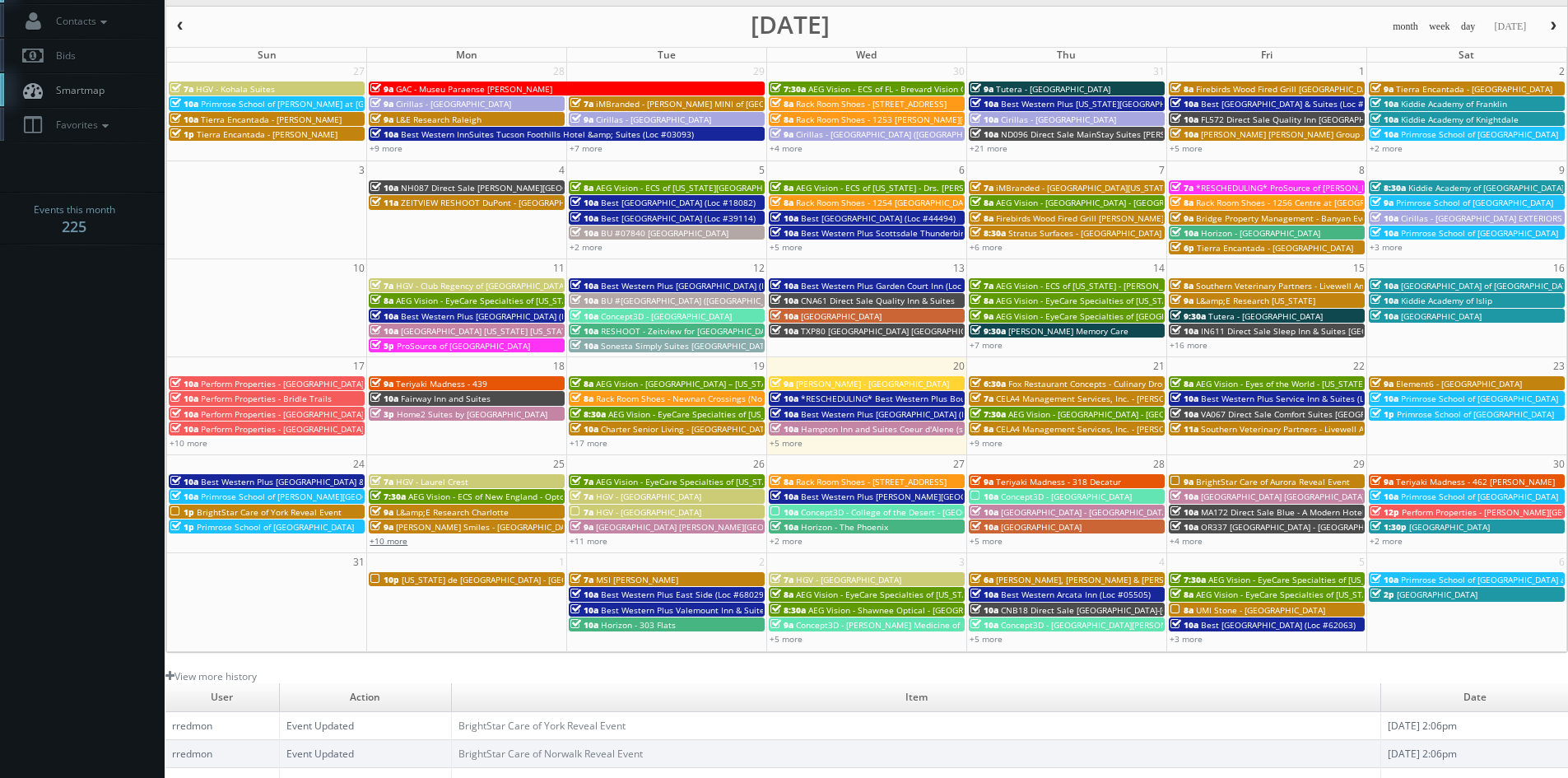
click at [399, 543] on link "+10 more" at bounding box center [389, 541] width 38 height 11
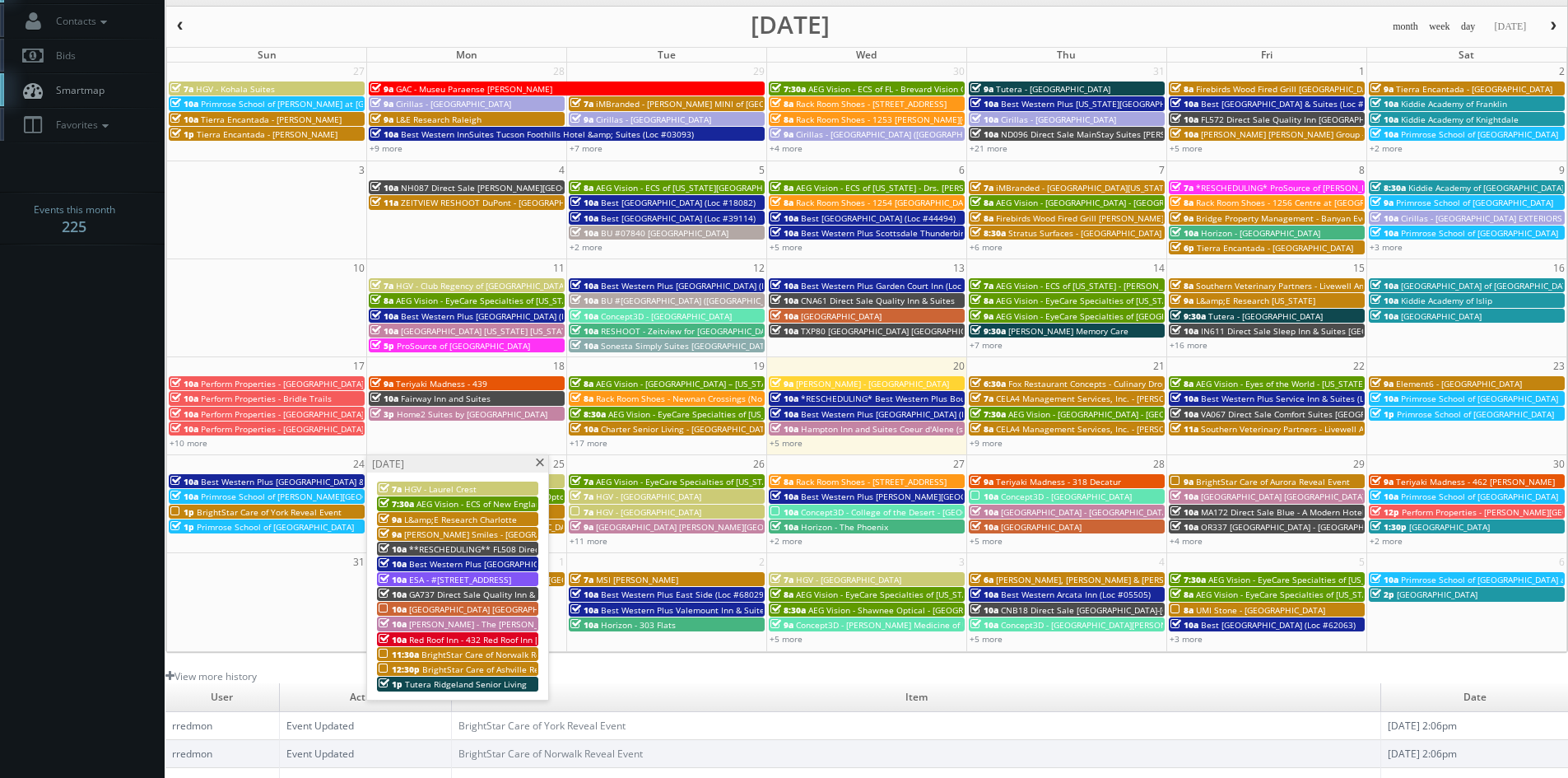
click at [466, 608] on span "[GEOGRAPHIC_DATA] [GEOGRAPHIC_DATA] - [GEOGRAPHIC_DATA]" at bounding box center [535, 609] width 252 height 11
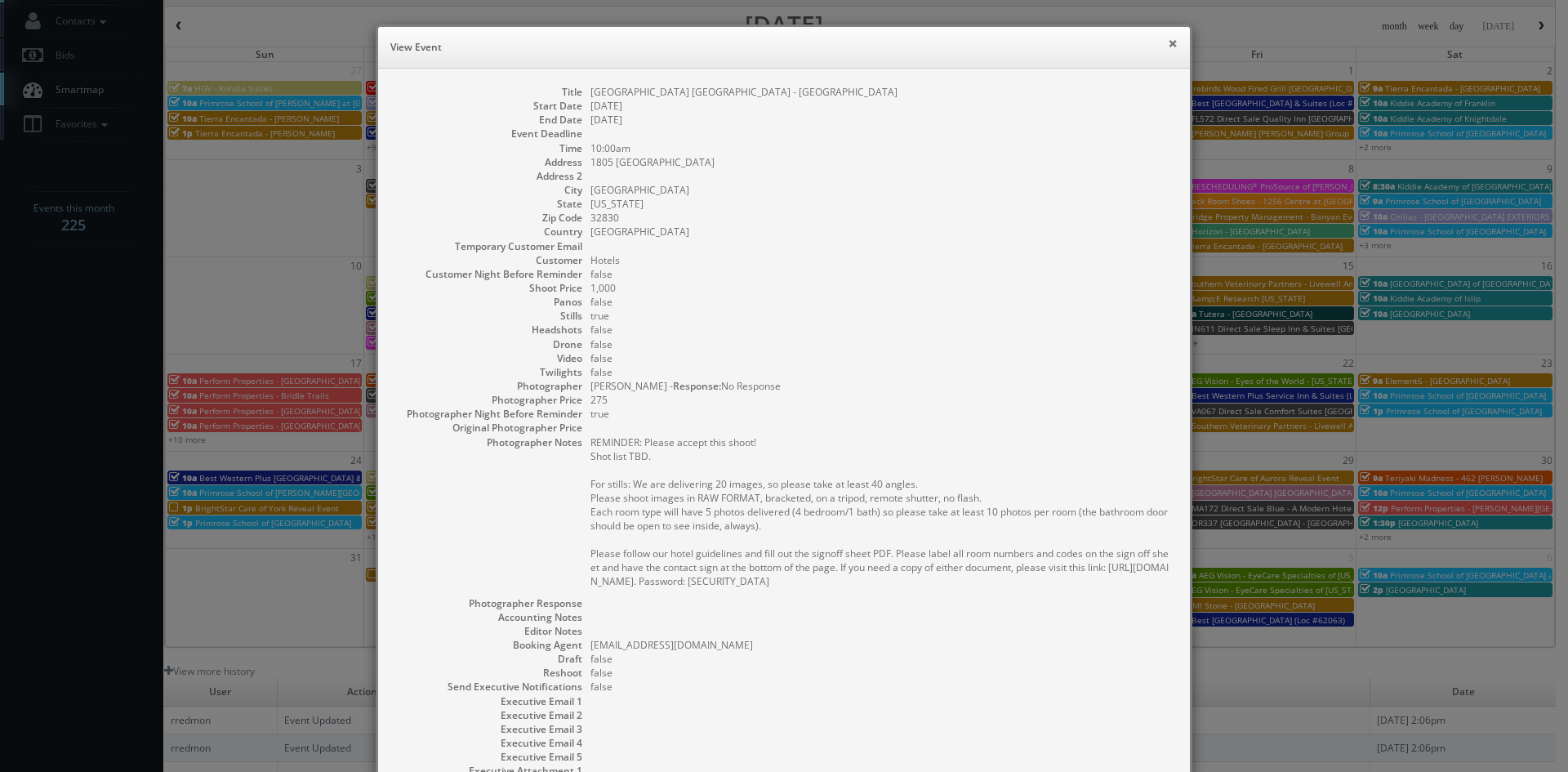
click at [1168, 44] on button "×" at bounding box center [1173, 43] width 9 height 11
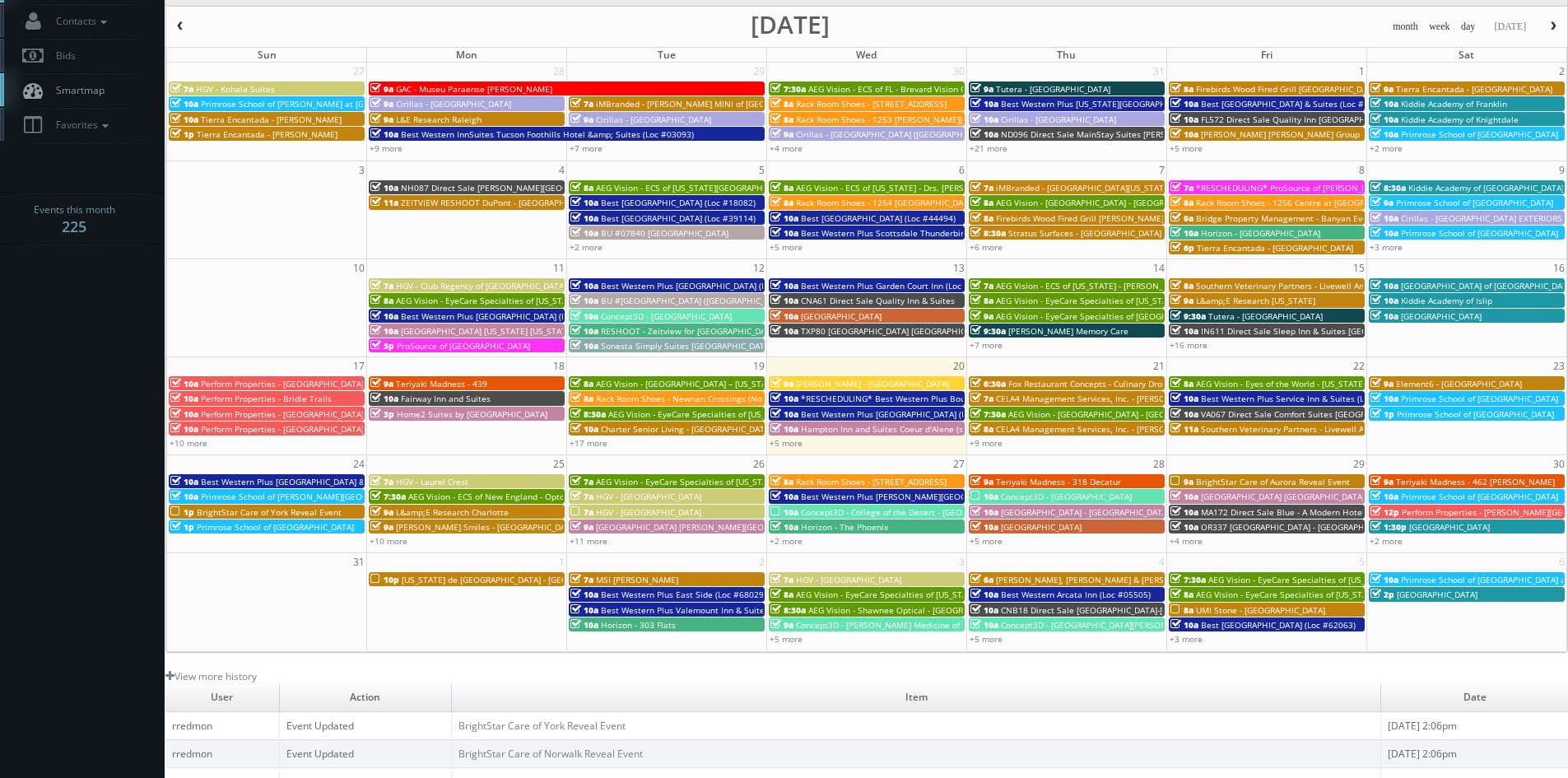
click at [274, 408] on span "Perform Properties - [GEOGRAPHIC_DATA]" at bounding box center [282, 413] width 163 height 11
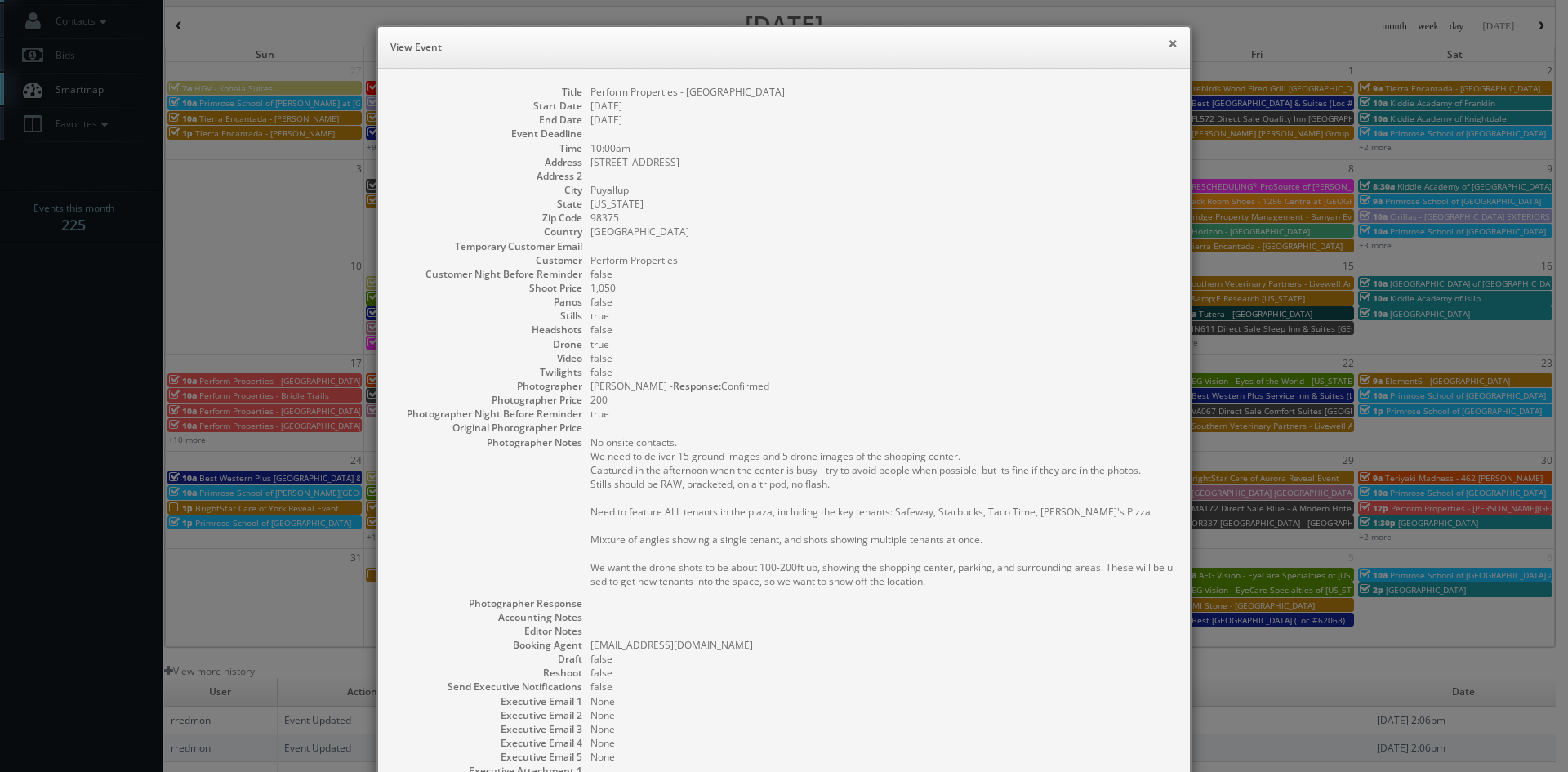
click at [1168, 41] on button "×" at bounding box center [1173, 43] width 9 height 11
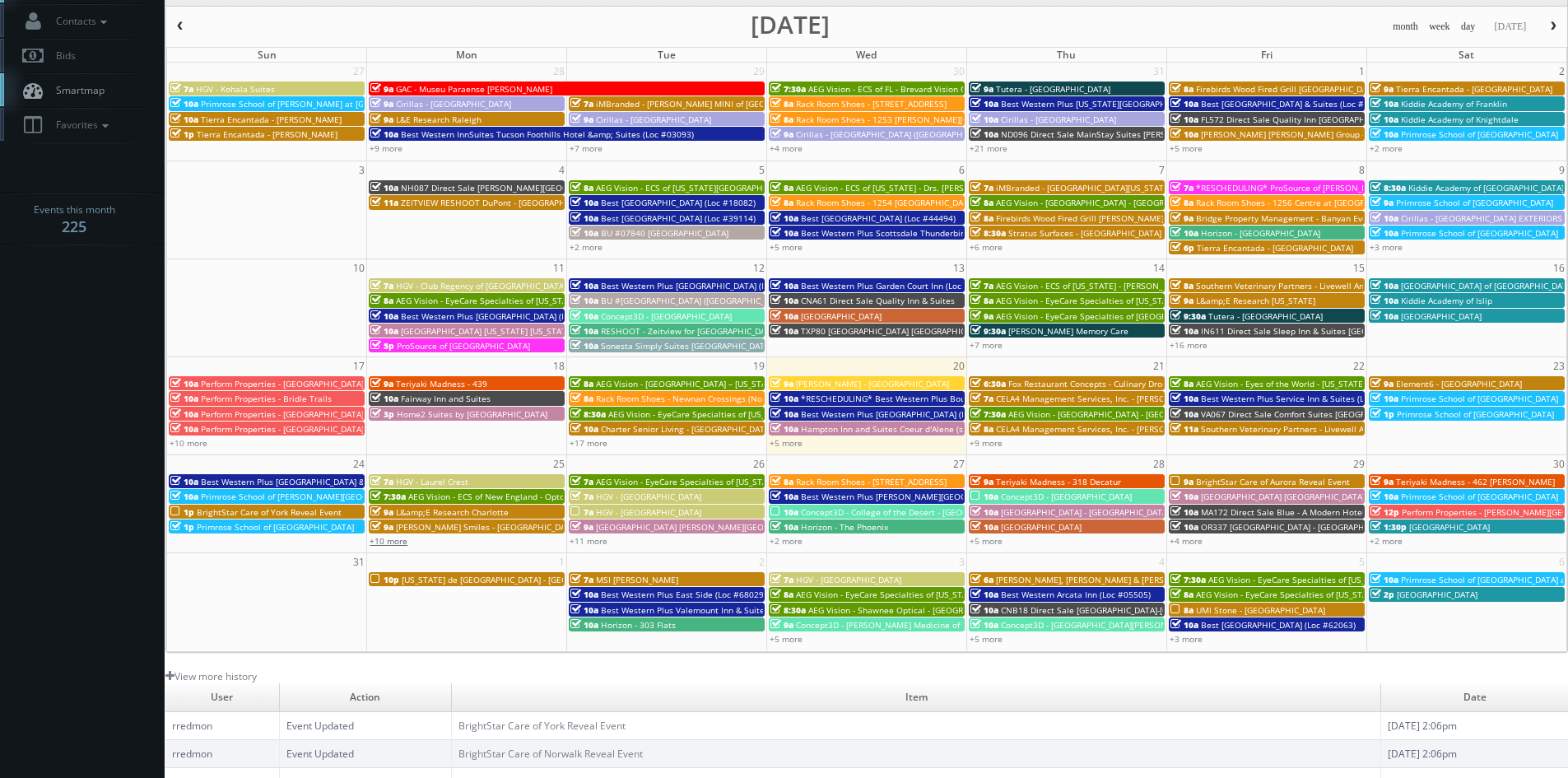
click at [390, 540] on link "+10 more" at bounding box center [389, 541] width 38 height 11
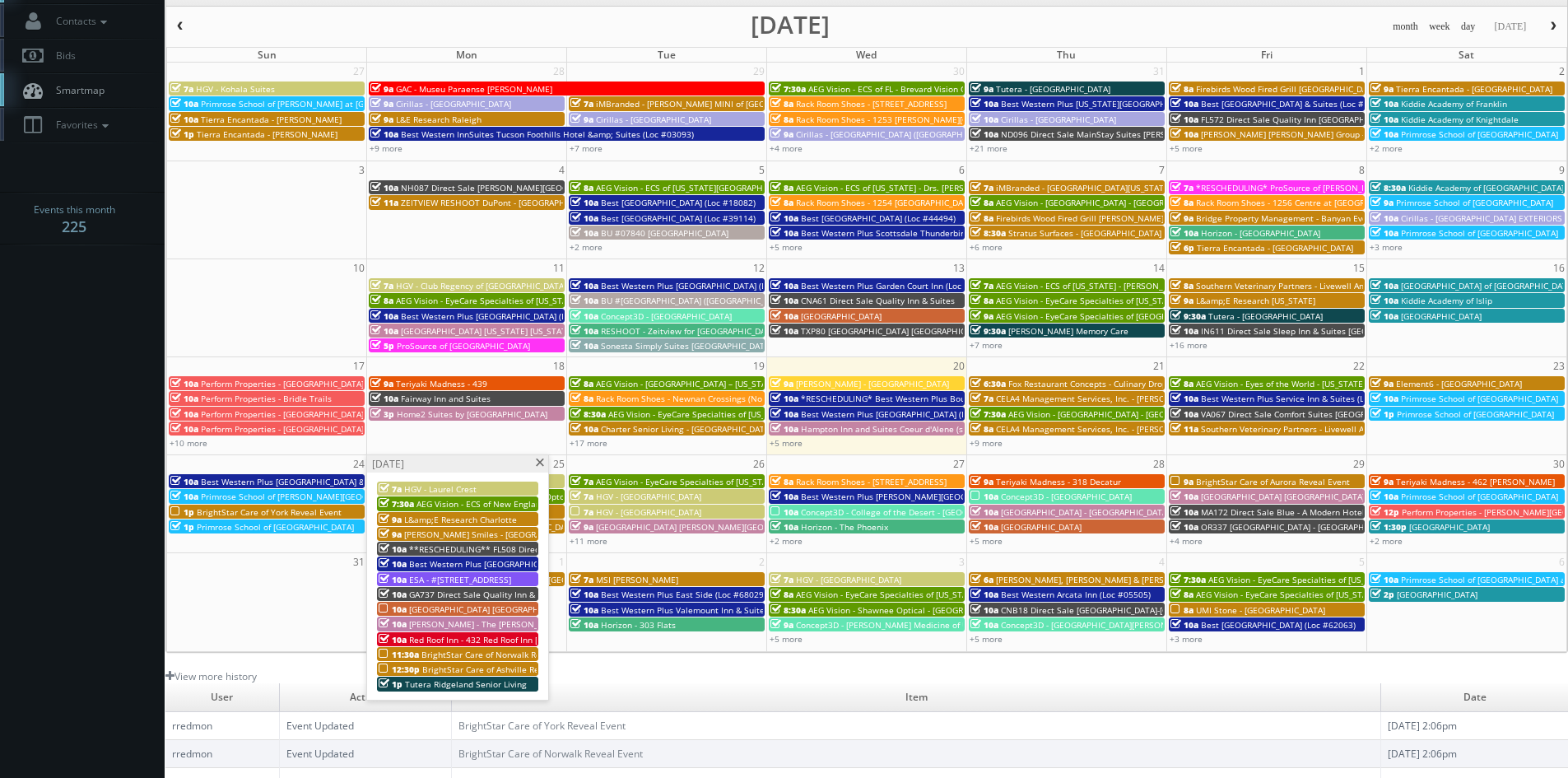
click at [541, 464] on span at bounding box center [540, 463] width 10 height 9
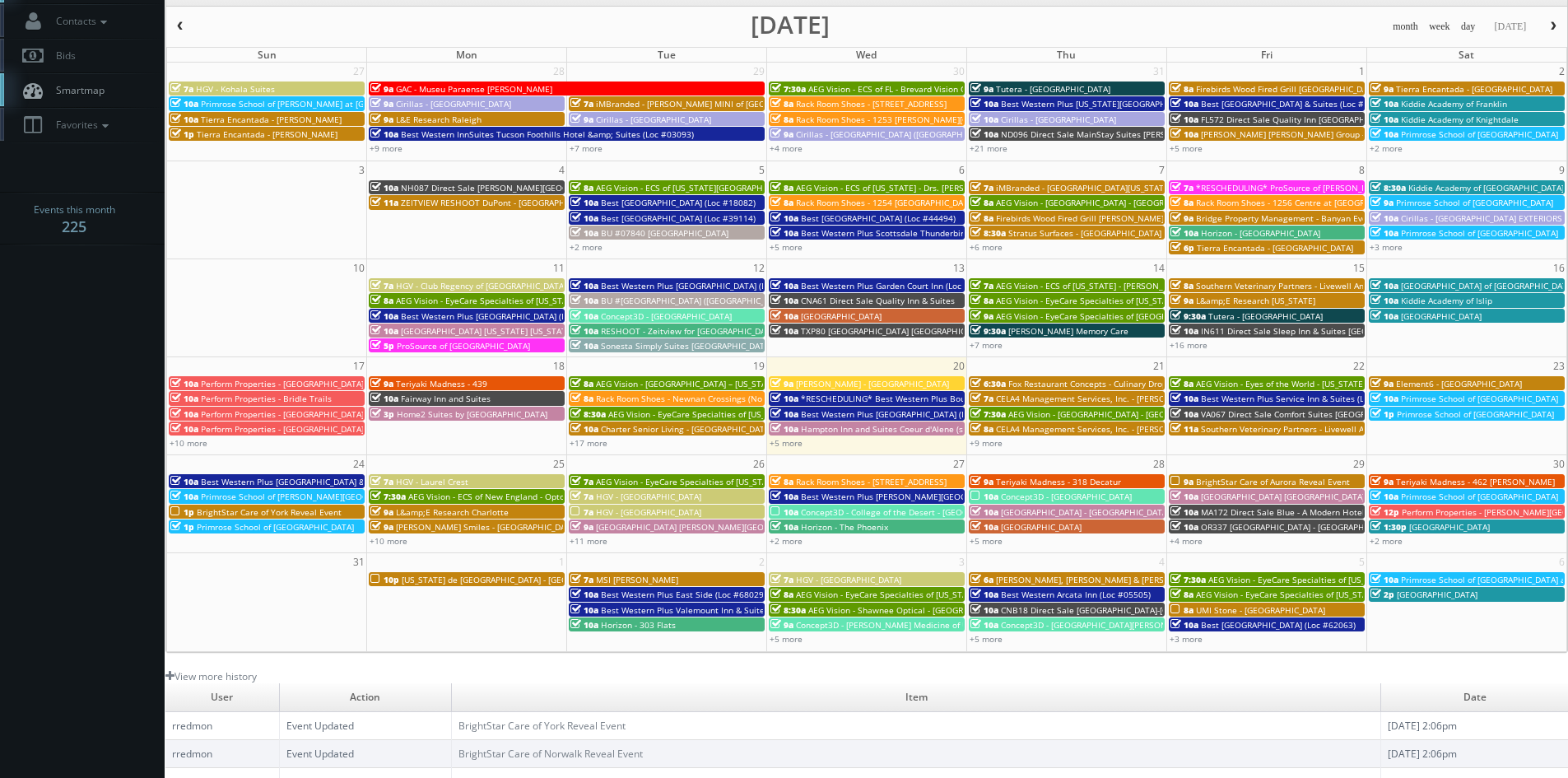
click at [644, 509] on span "HGV - [GEOGRAPHIC_DATA]" at bounding box center [649, 511] width 106 height 11
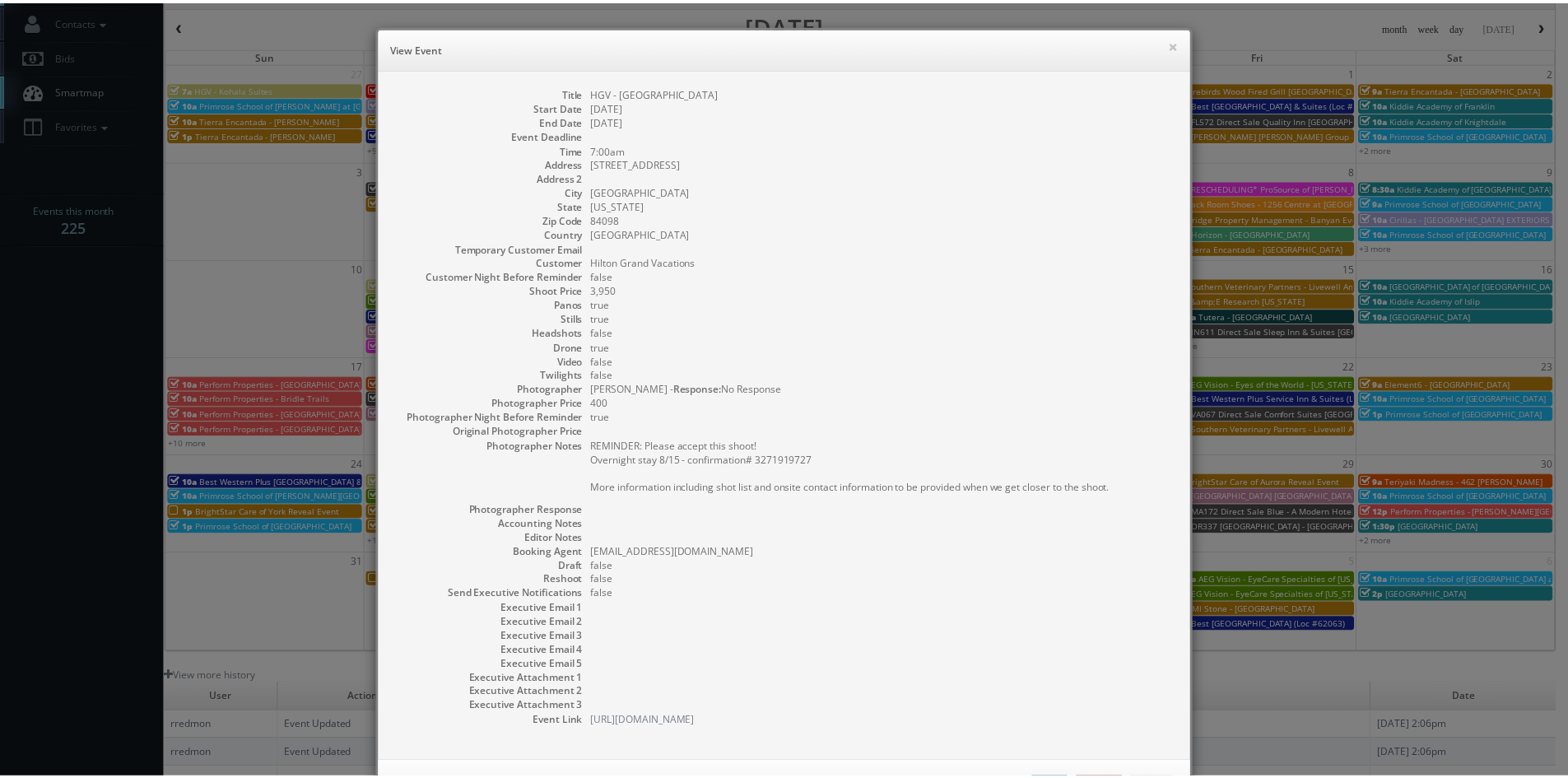
scroll to position [68, 0]
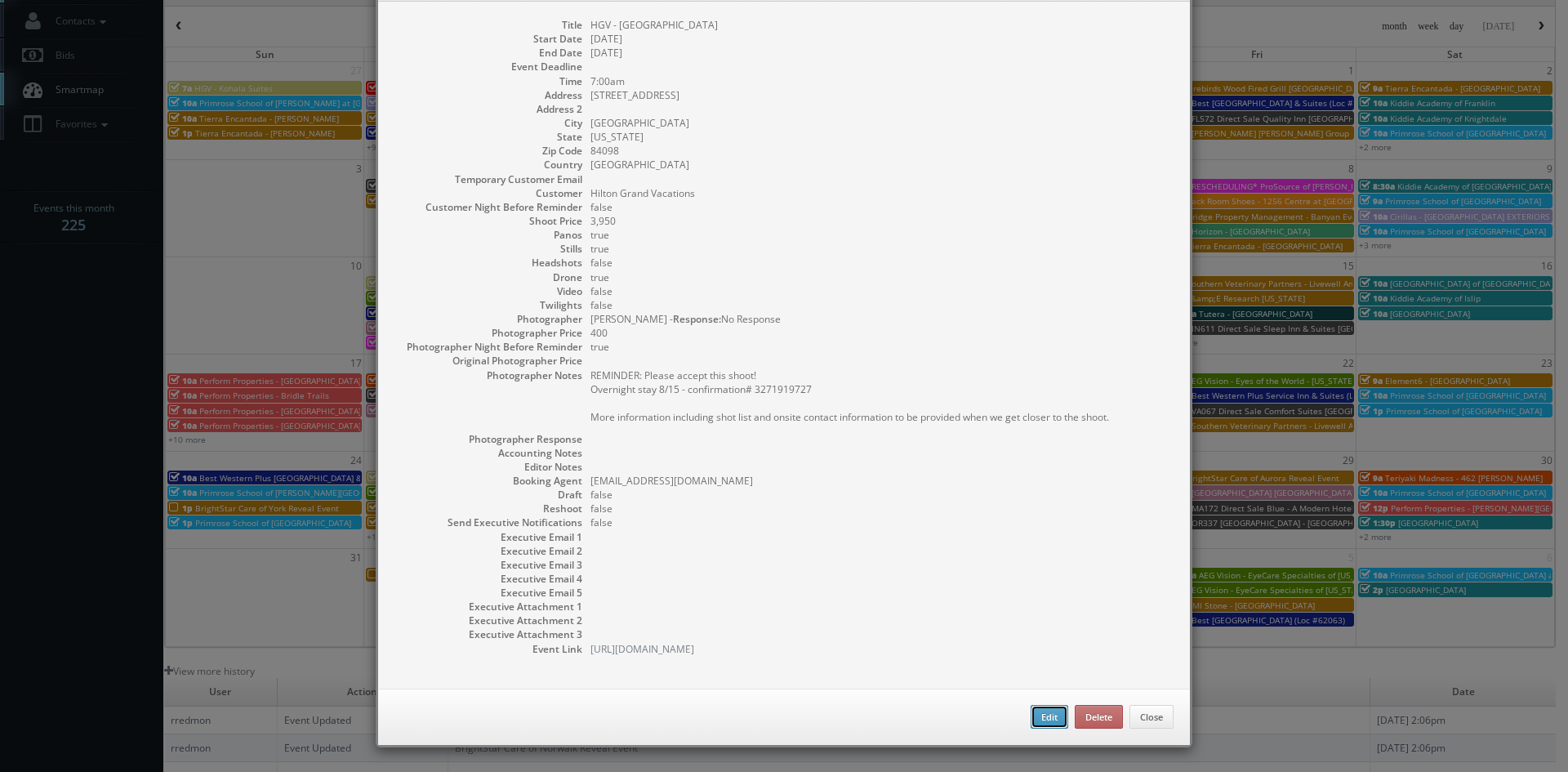
click at [1037, 720] on button "Edit" at bounding box center [1050, 717] width 38 height 25
type input "HGV - [GEOGRAPHIC_DATA]"
type input "2307 West High Mountain Road"
type input "Park City"
type input "84098"
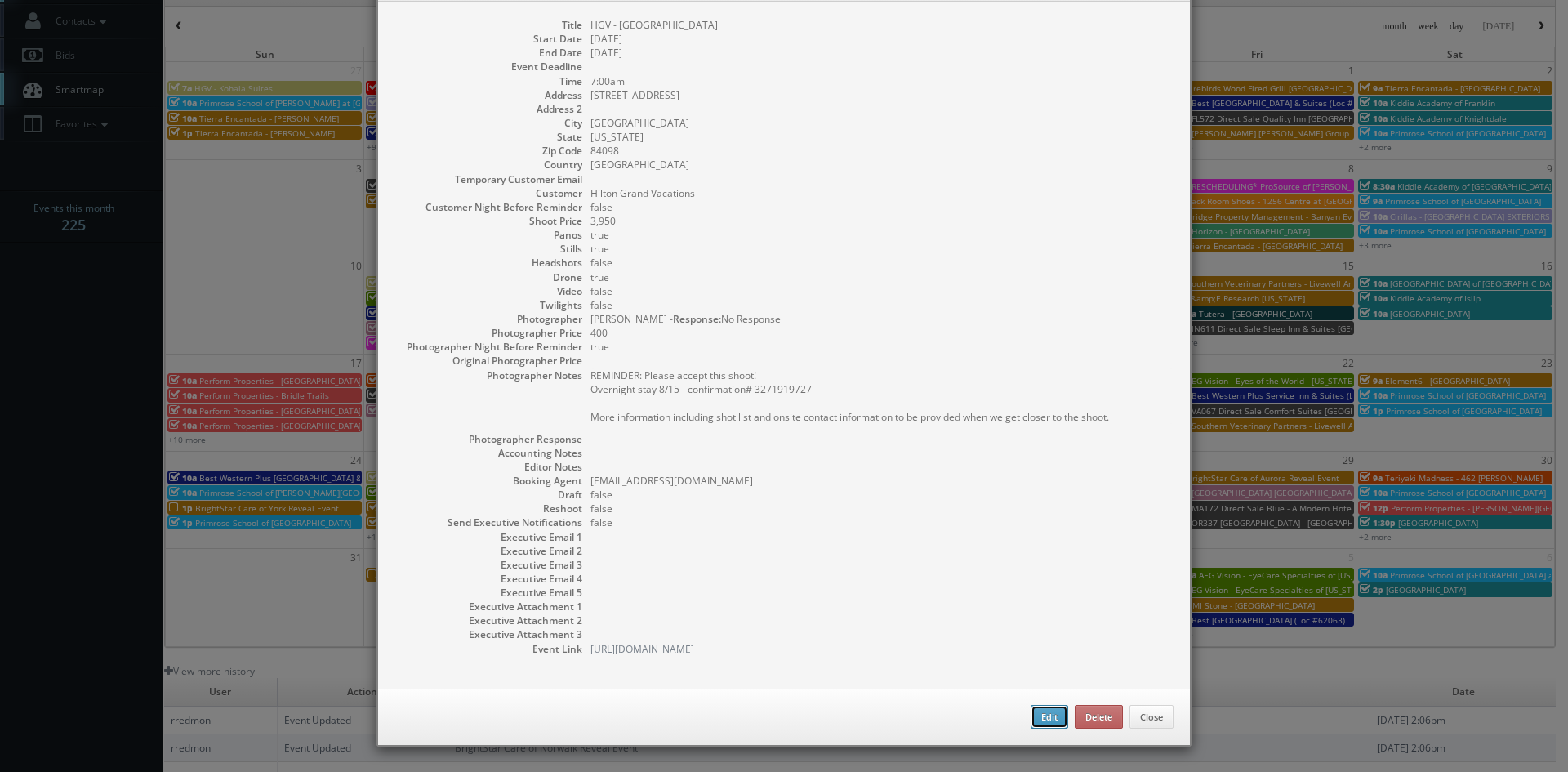
type input "3,950"
checkbox input "true"
type input "08/26/2025"
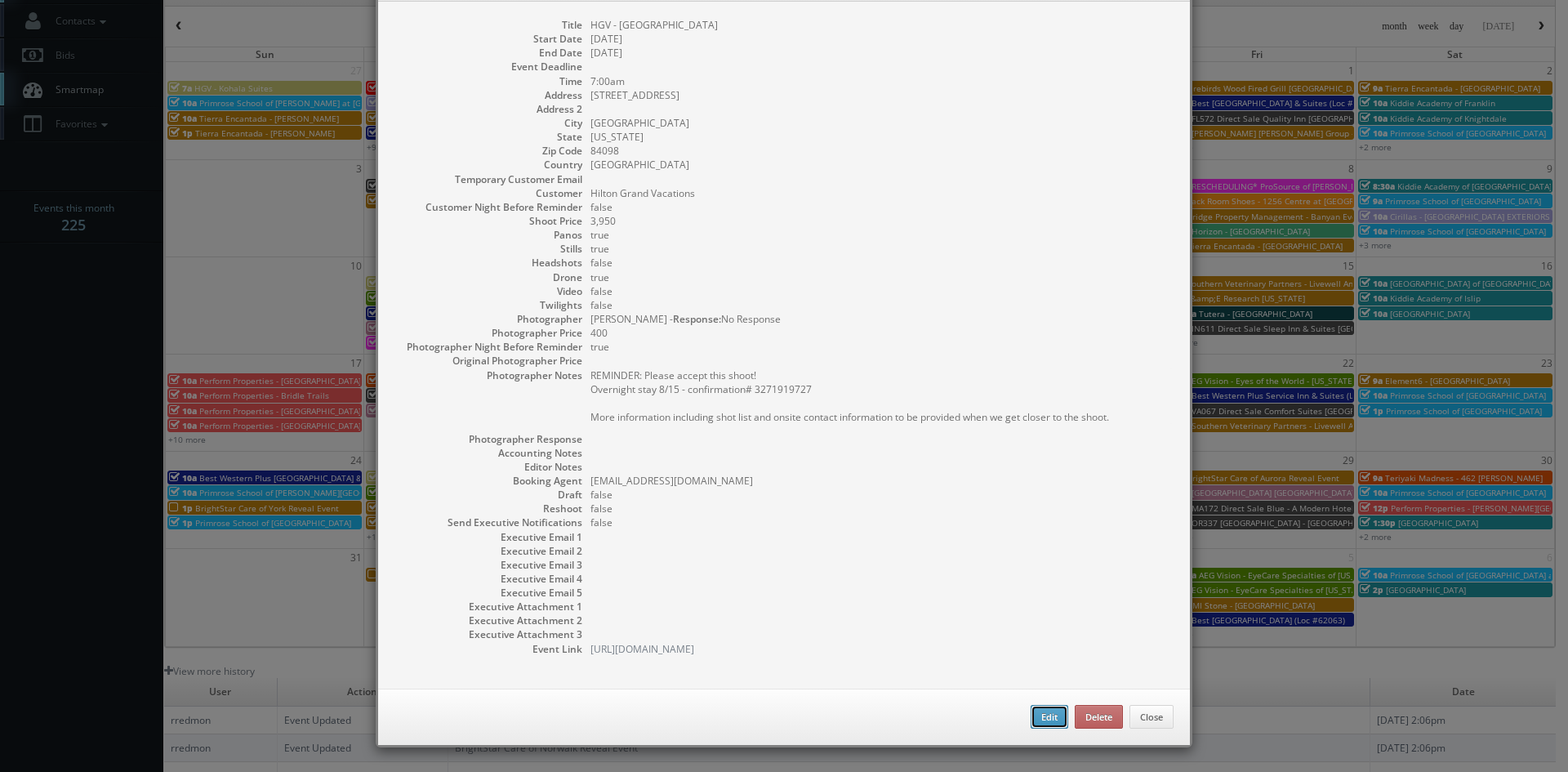
type input "08/26/2025"
type input "7:00am"
checkbox input "true"
type textarea "REMINDER: Please accept this shoot! Overnight stay 8/15 - confirmation# 3271919…"
select select "[US_STATE]"
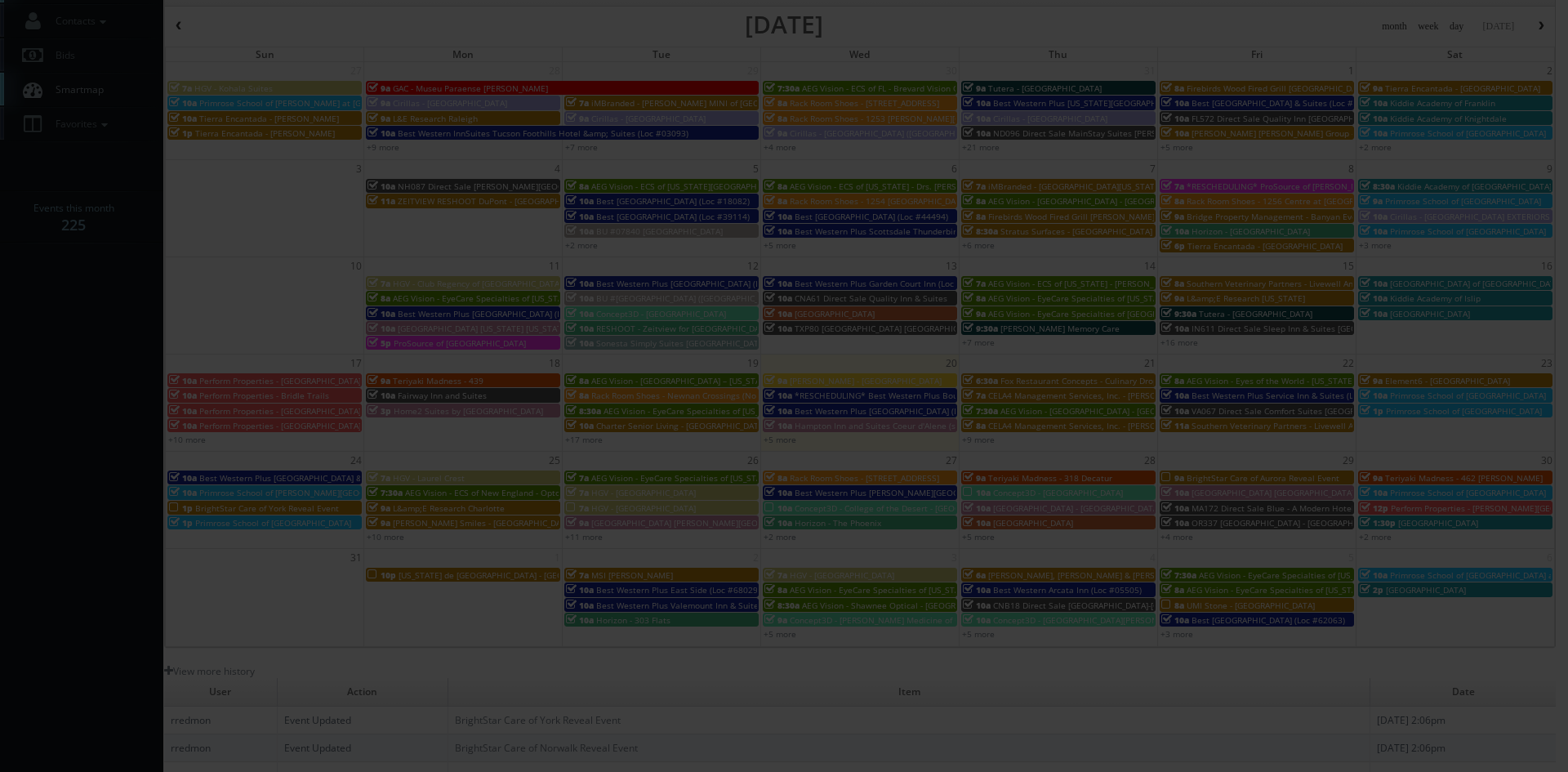
type input "3,950"
type input "400"
select select "fake87@mg.cs3calendar.com"
select select "archcheney@gmail.com"
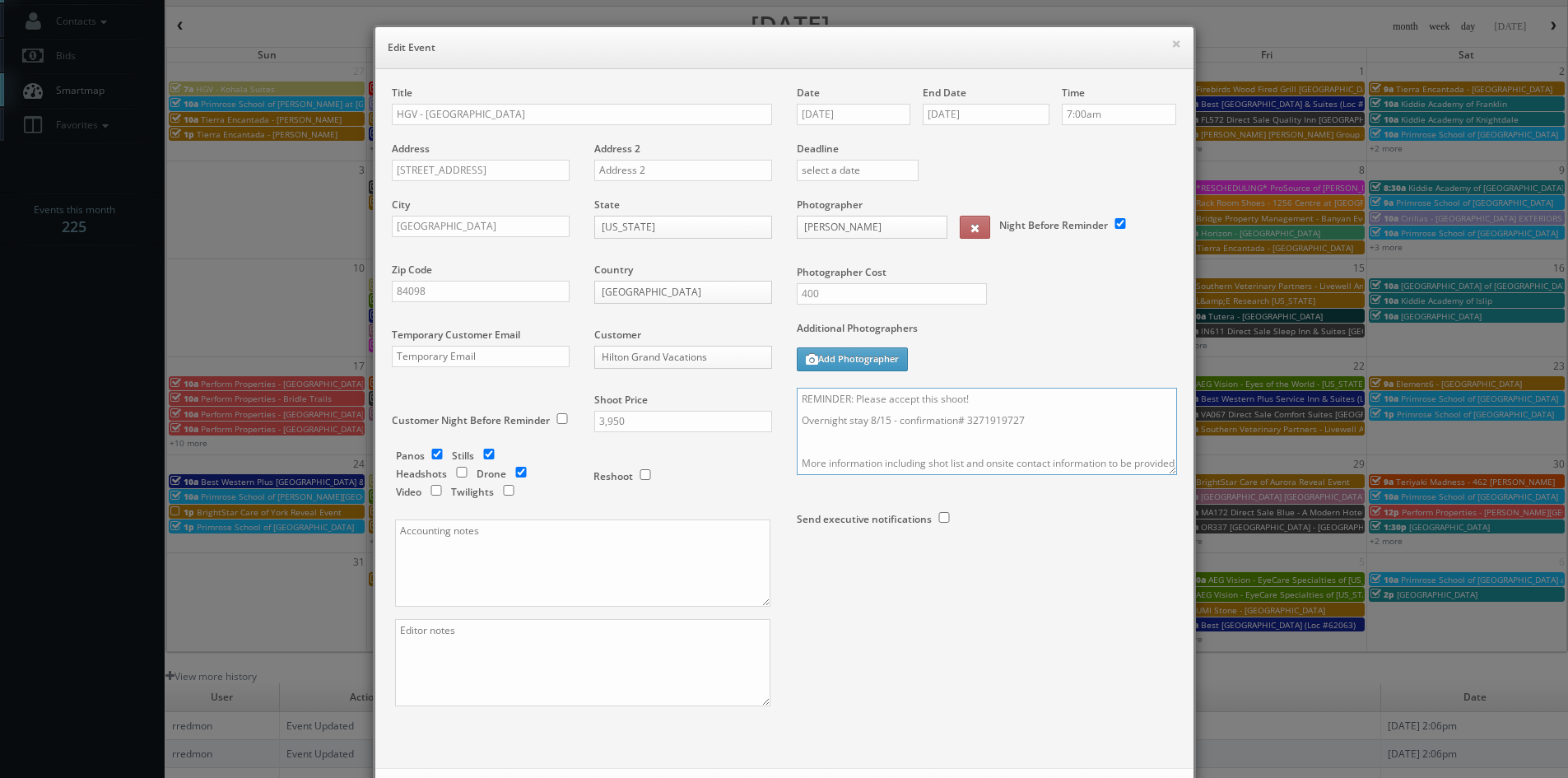
click at [986, 399] on textarea "REMINDER: Please accept this shoot! Overnight stay 8/15 - confirmation# 3271919…" at bounding box center [987, 431] width 380 height 88
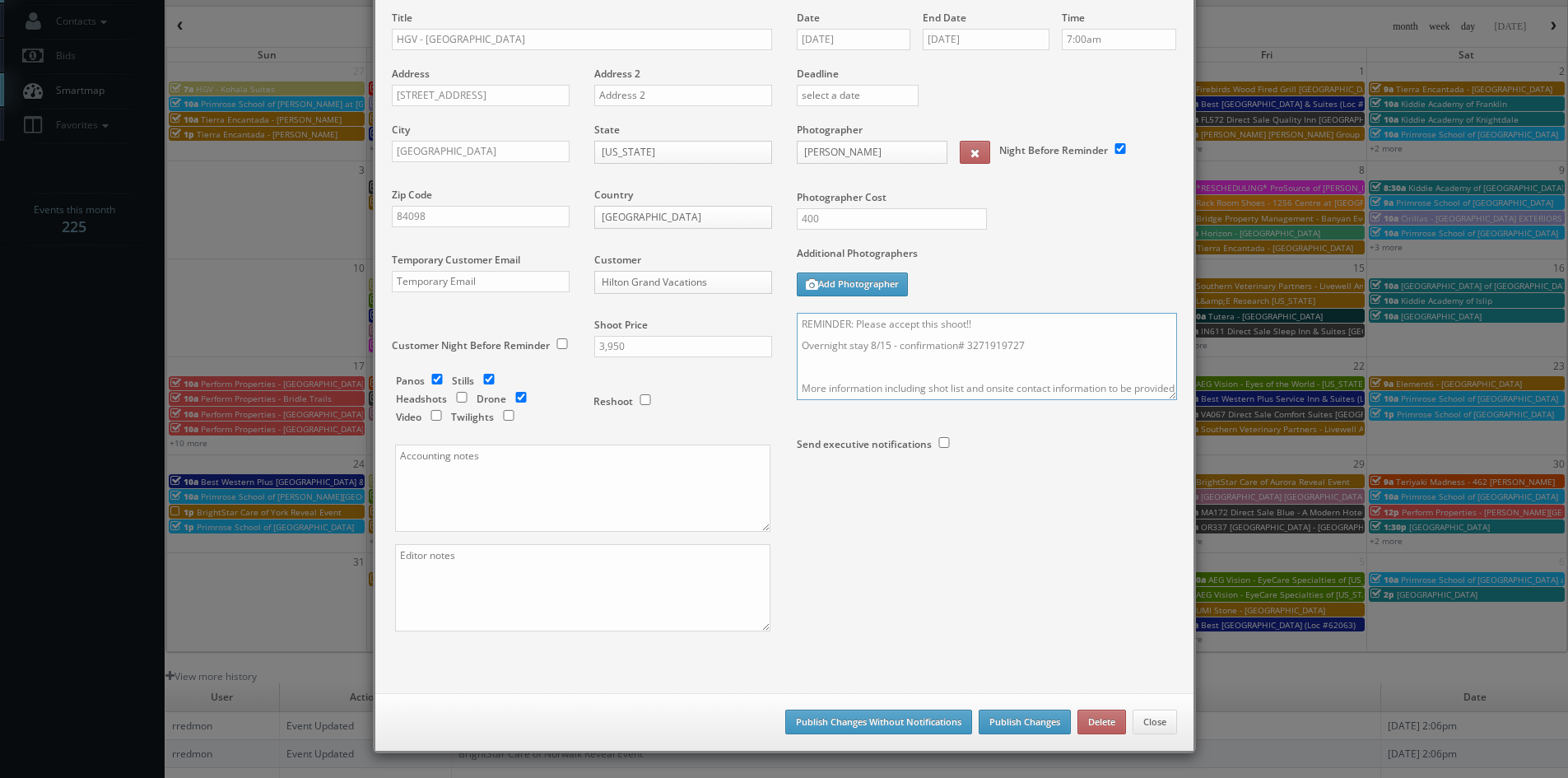
type textarea "REMINDER: Please accept this shoot!! Overnight stay 8/15 - confirmation# 327191…"
click at [1019, 717] on button "Publish Changes" at bounding box center [1025, 722] width 92 height 25
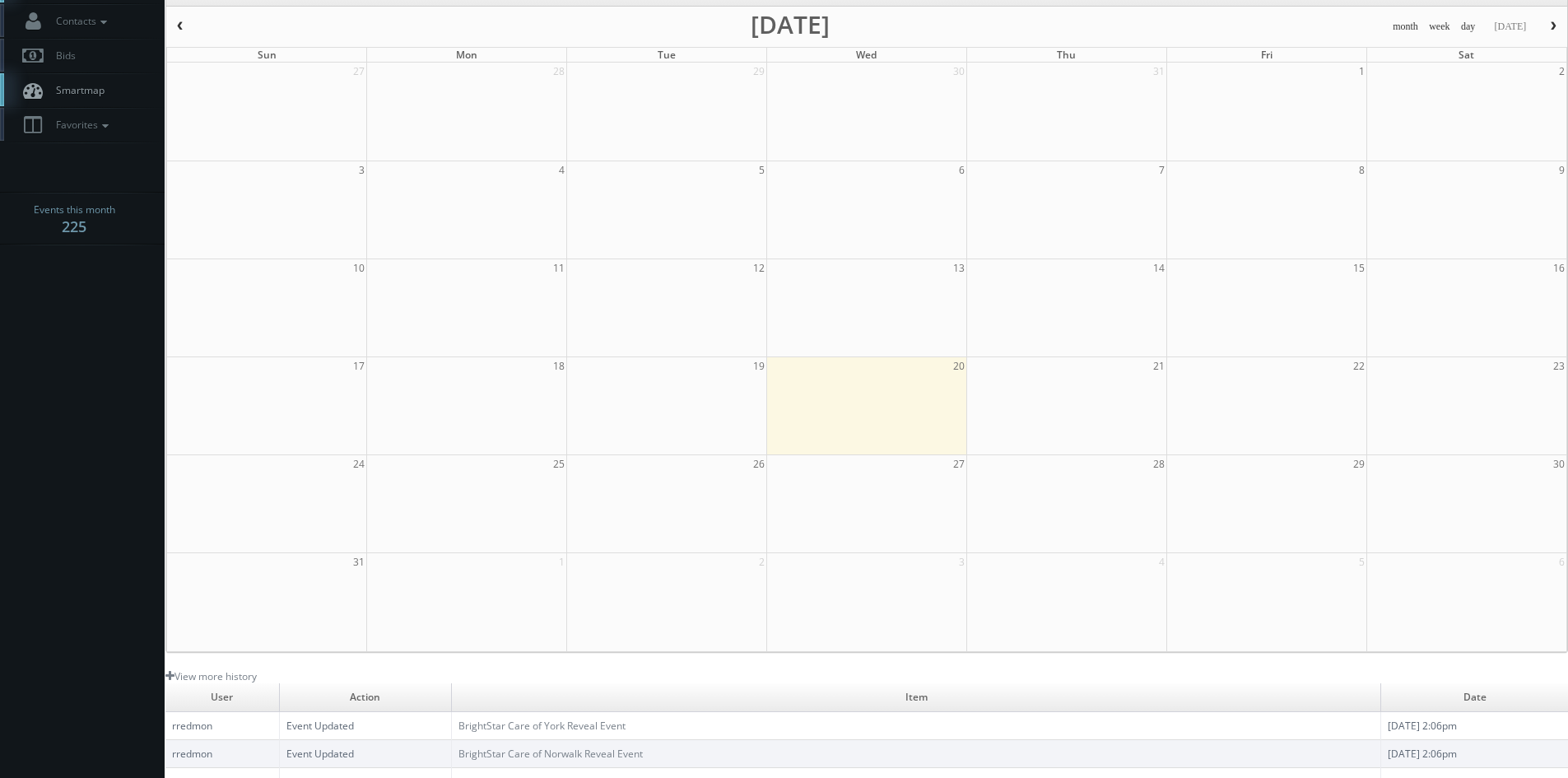
scroll to position [0, 0]
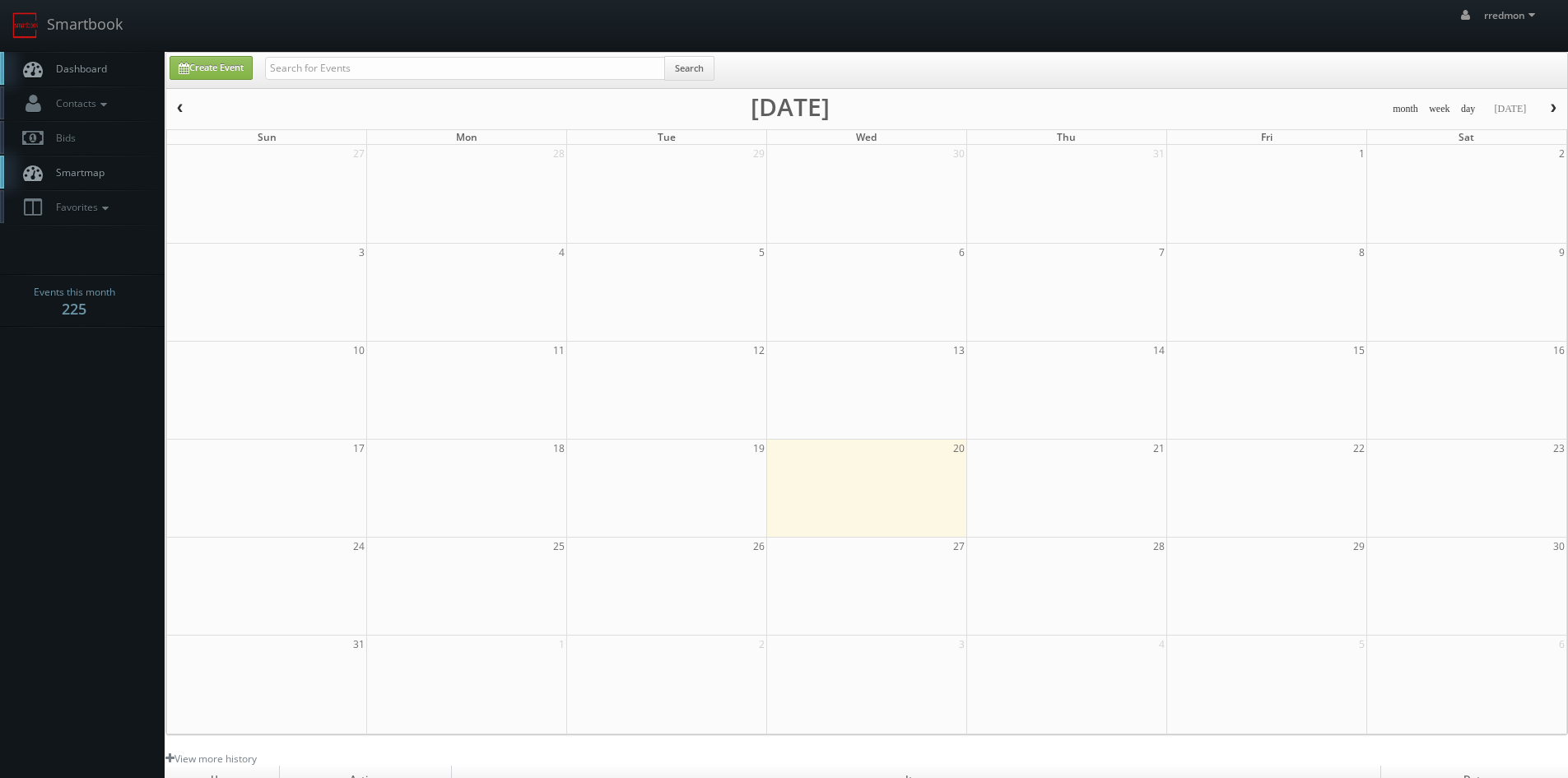
click at [82, 73] on span "Dashboard" at bounding box center [77, 68] width 59 height 14
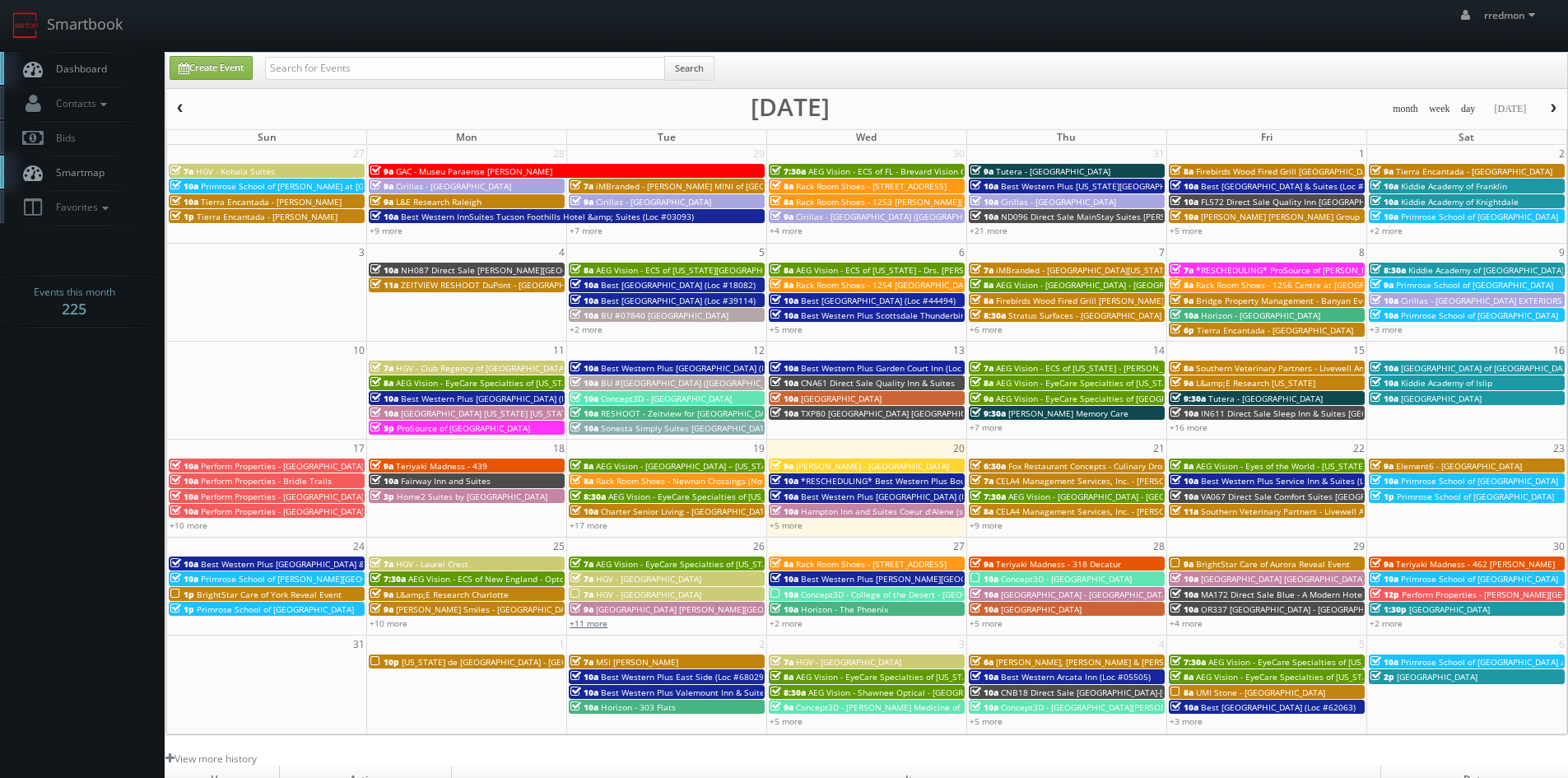
click at [605, 628] on link "+11 more" at bounding box center [589, 623] width 38 height 11
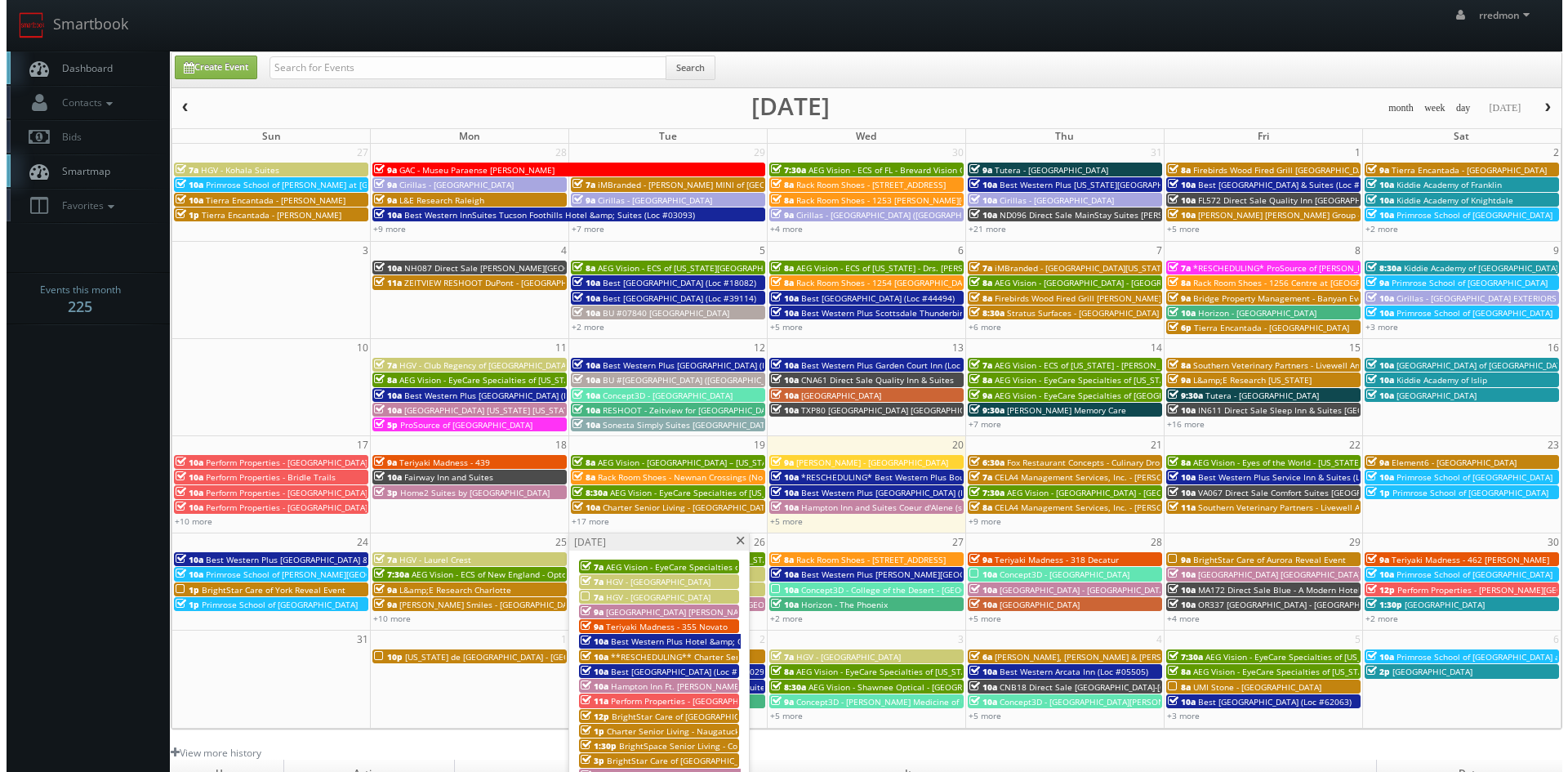
scroll to position [82, 0]
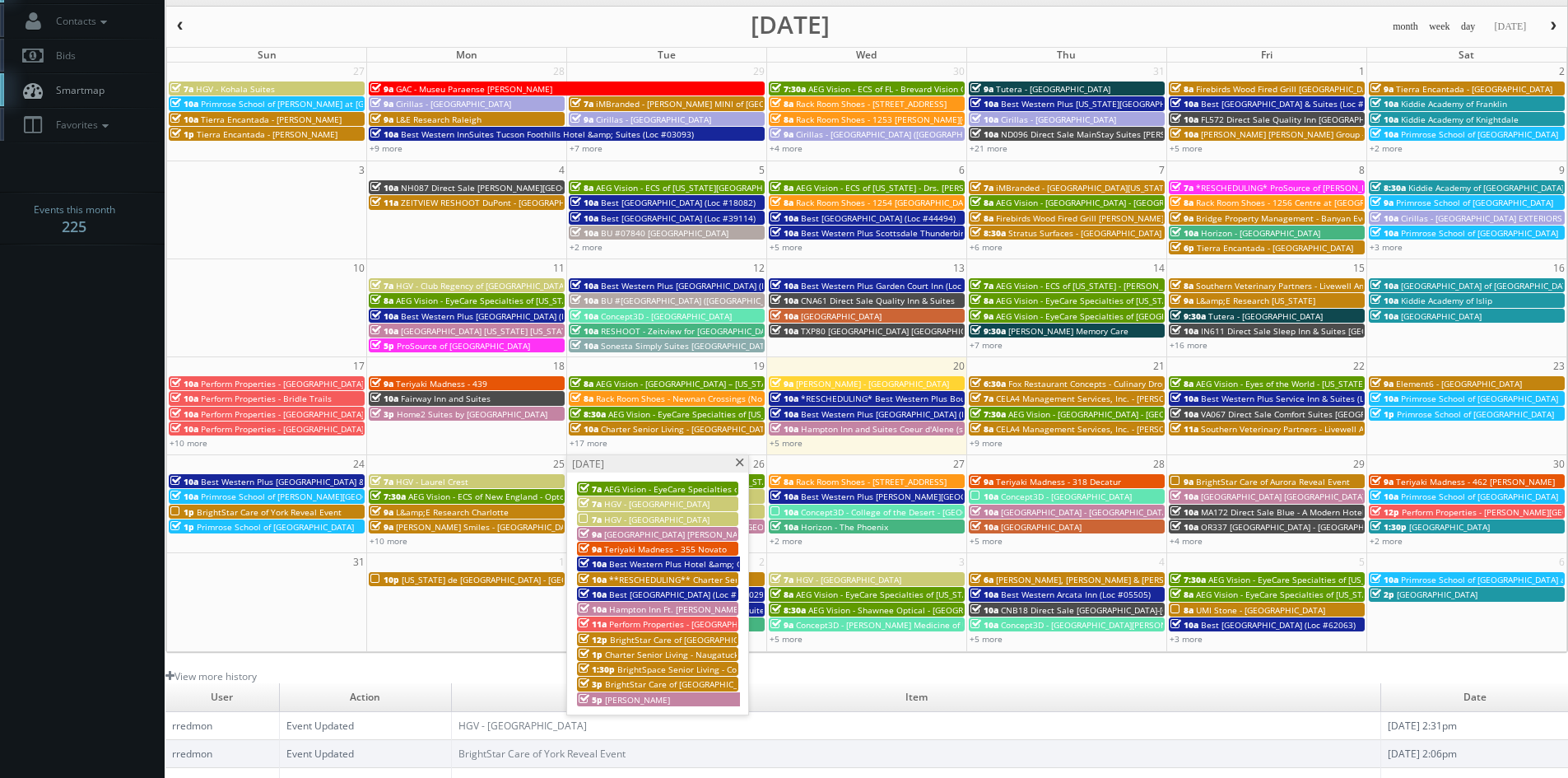
click at [741, 464] on span at bounding box center [740, 463] width 10 height 9
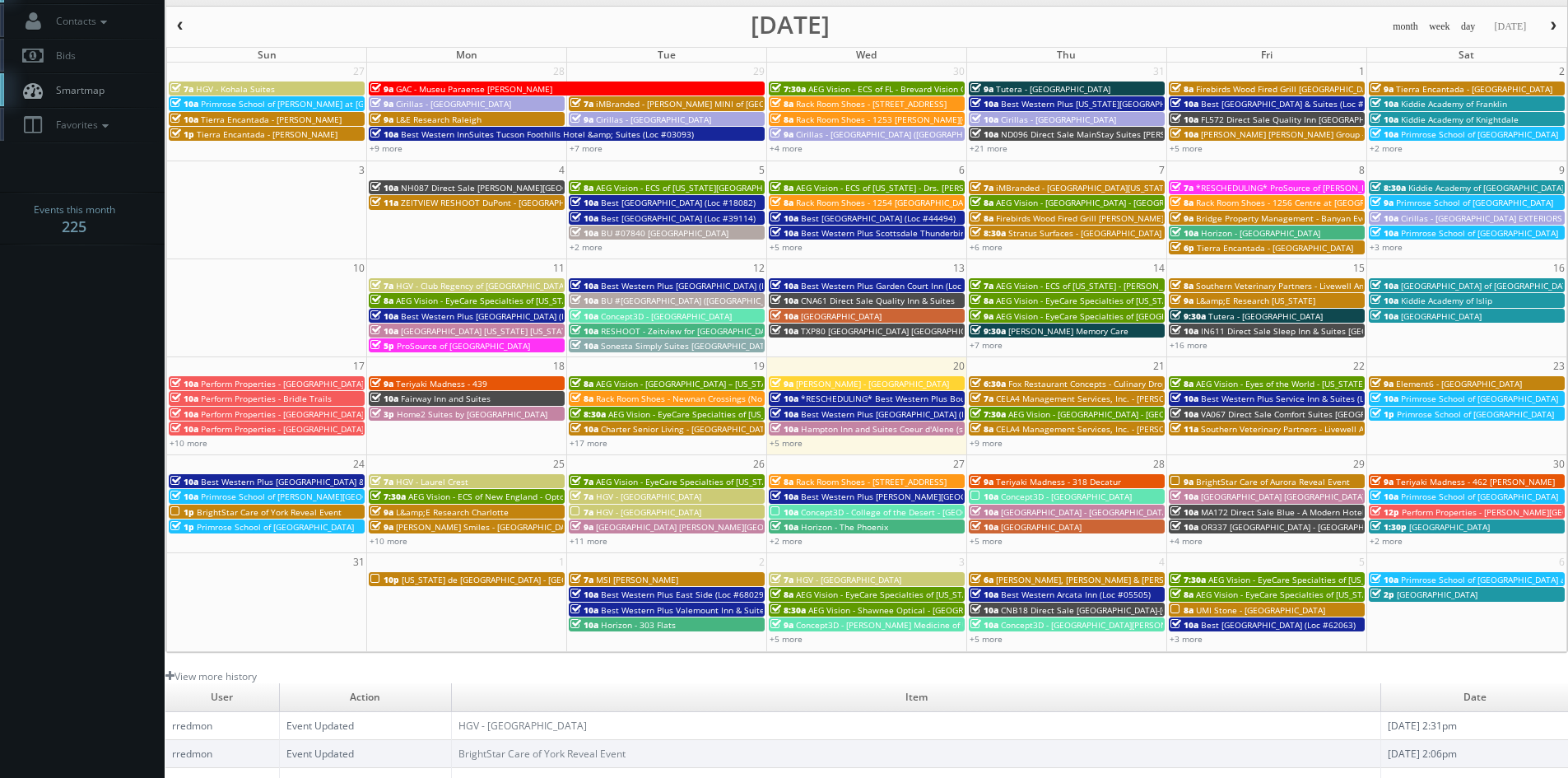
click at [816, 514] on span "Concept3D - College of the Desert - [GEOGRAPHIC_DATA]" at bounding box center [912, 511] width 223 height 11
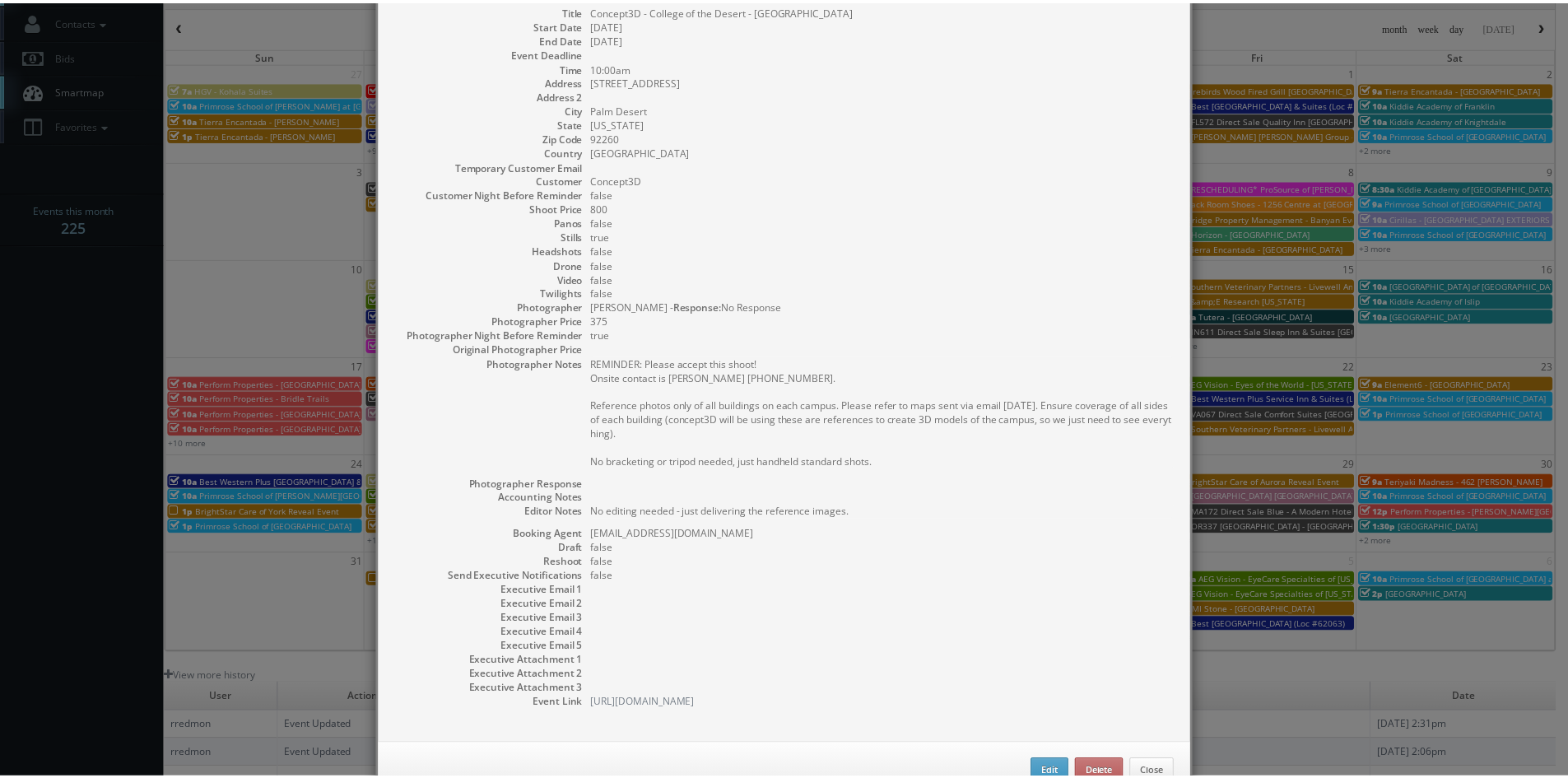
scroll to position [165, 0]
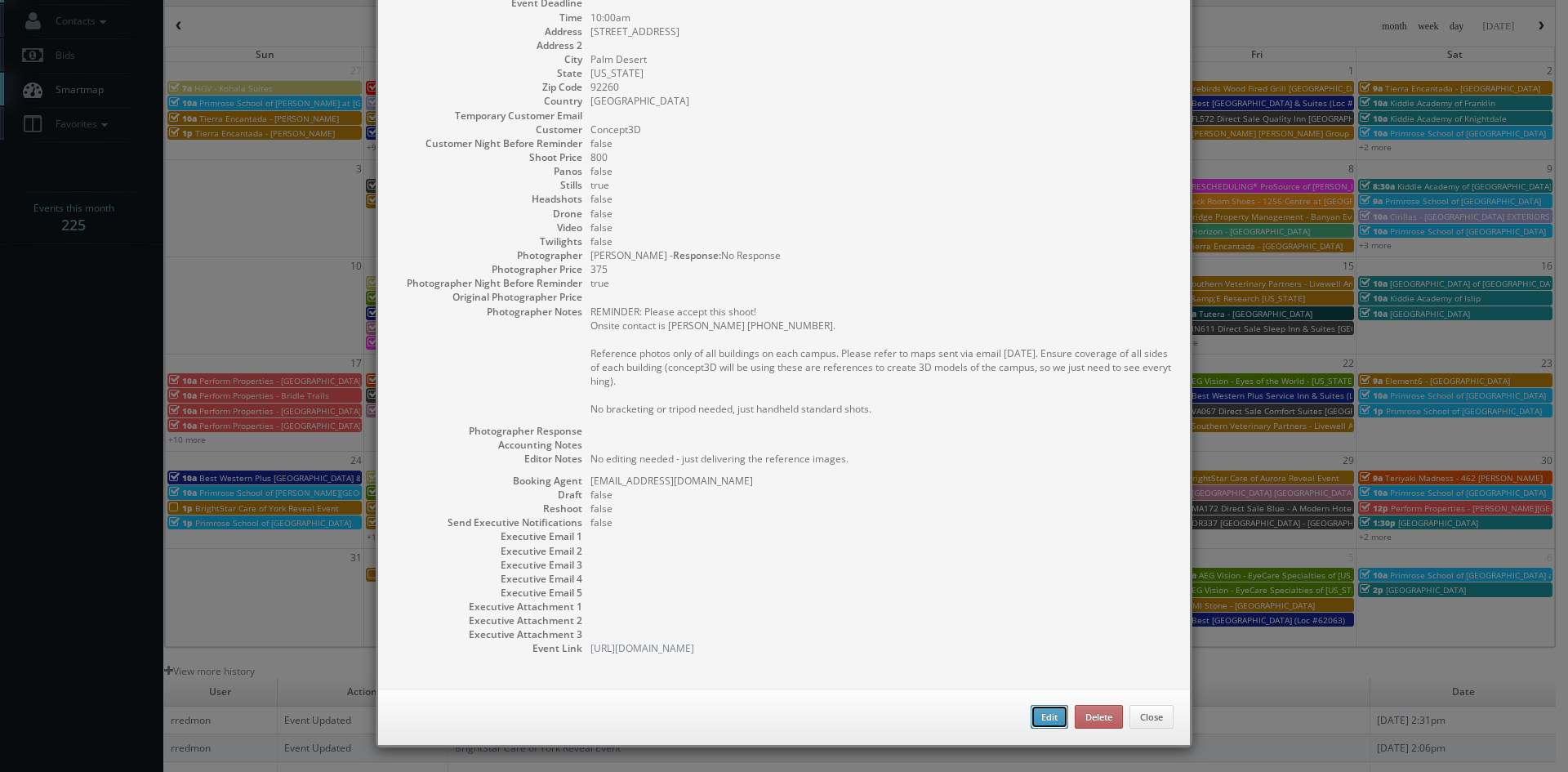
click at [1034, 721] on button "Edit" at bounding box center [1050, 717] width 38 height 25
type input "Concept3D - College of the Desert - [GEOGRAPHIC_DATA]"
type input "[STREET_ADDRESS]"
type input "Palm Desert"
type input "92260"
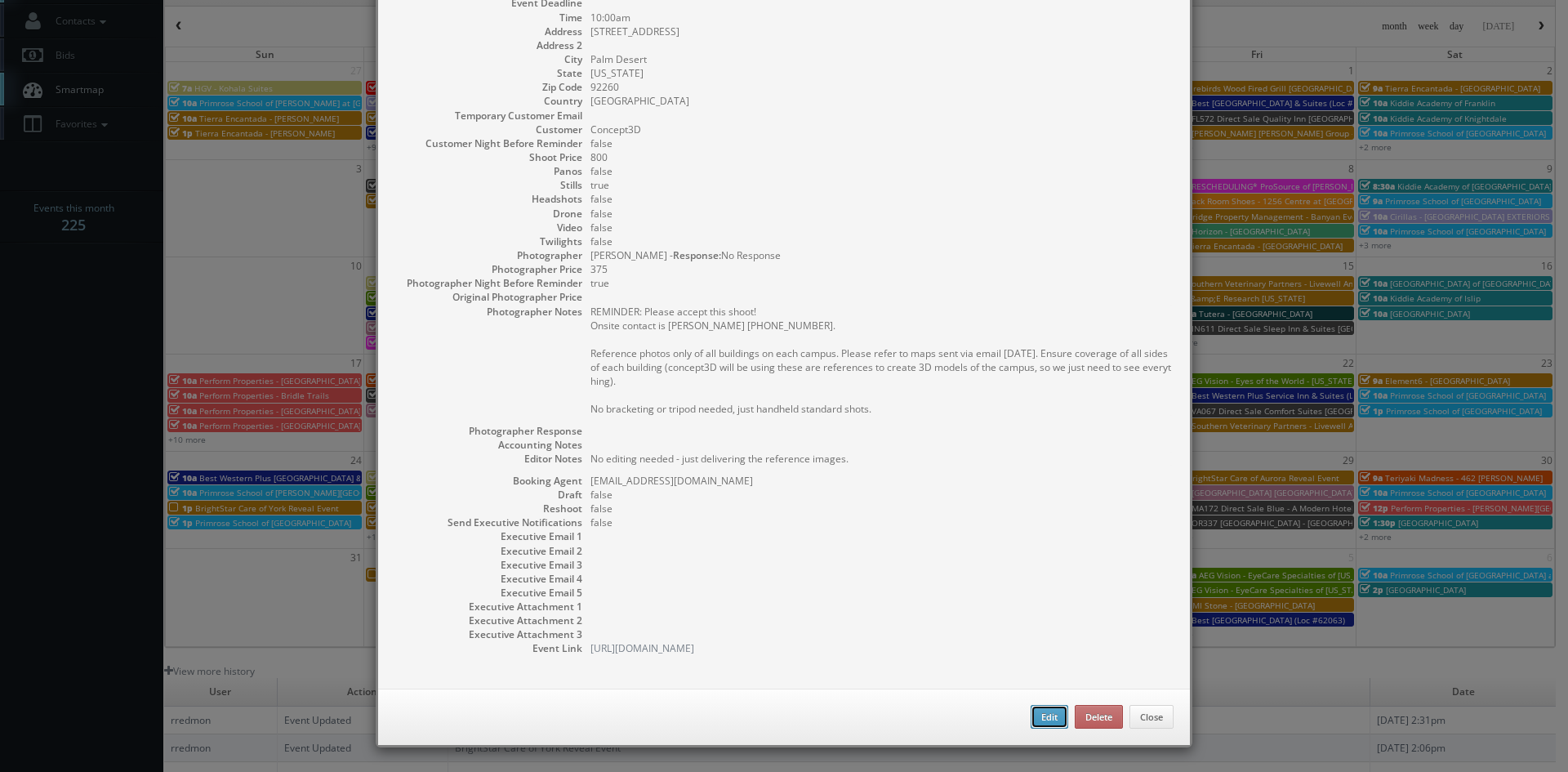
type input "800"
checkbox input "true"
type textarea "No editing needed - just delivering the reference images."
type input "[DATE]"
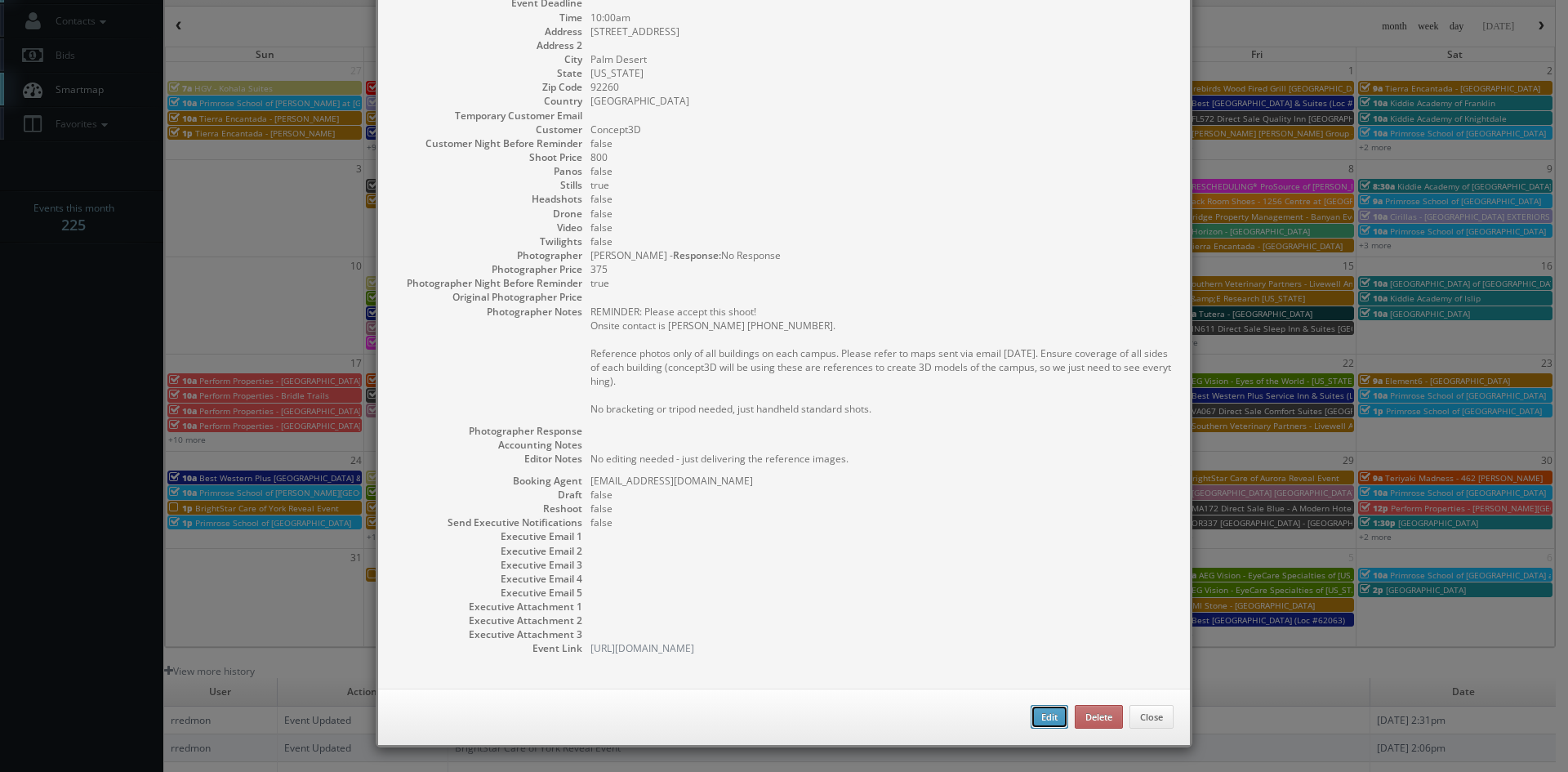
type input "10:00am"
checkbox input "true"
type textarea "REMINDER: Please accept this shoot! Onsite contact is [PERSON_NAME] [PHONE_NUMB…"
type input "800"
type input "375"
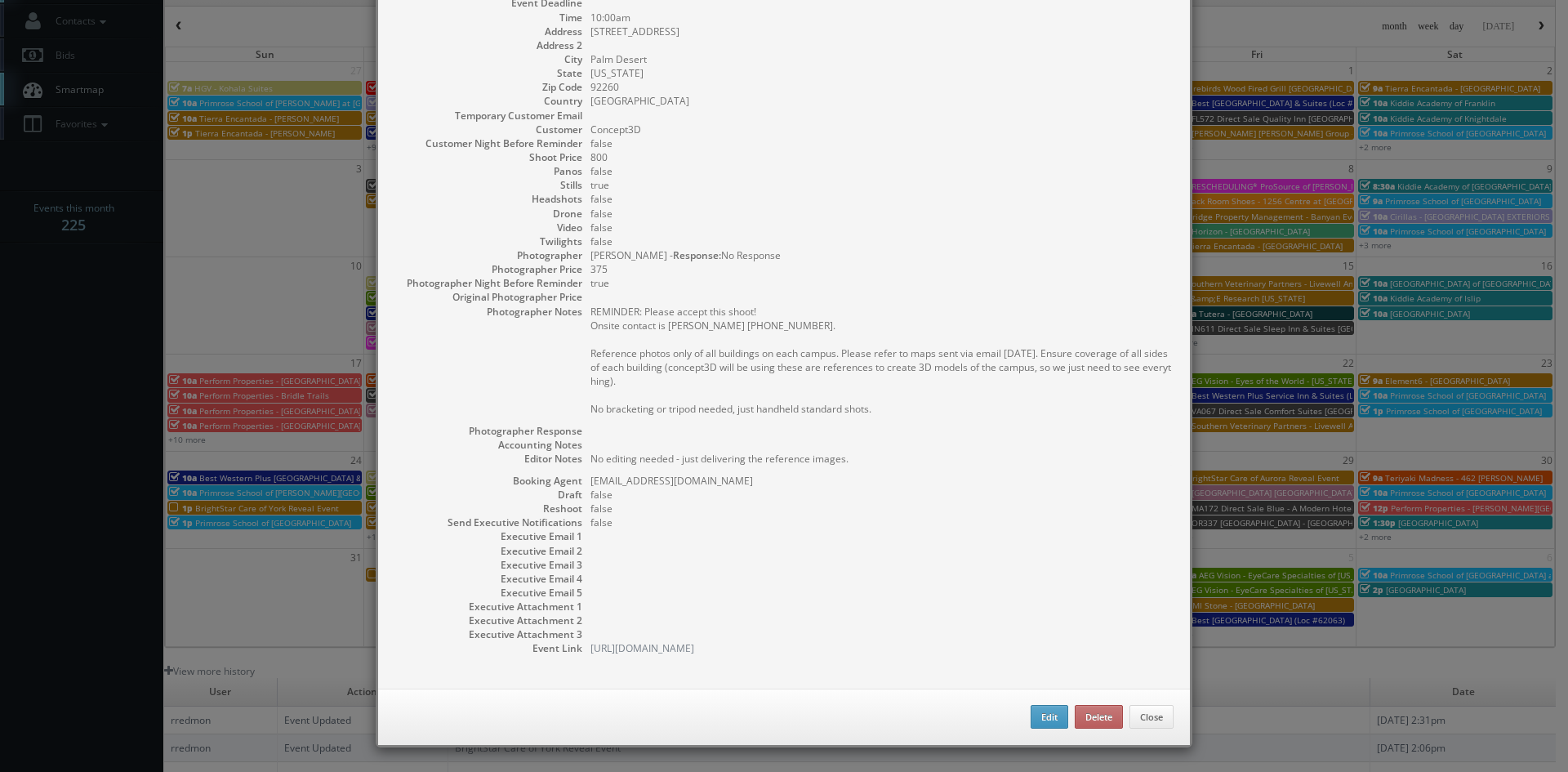
select select "[US_STATE]"
select select "[EMAIL_ADDRESS][DOMAIN_NAME]"
select select "[PERSON_NAME][EMAIL_ADDRESS][DOMAIN_NAME]"
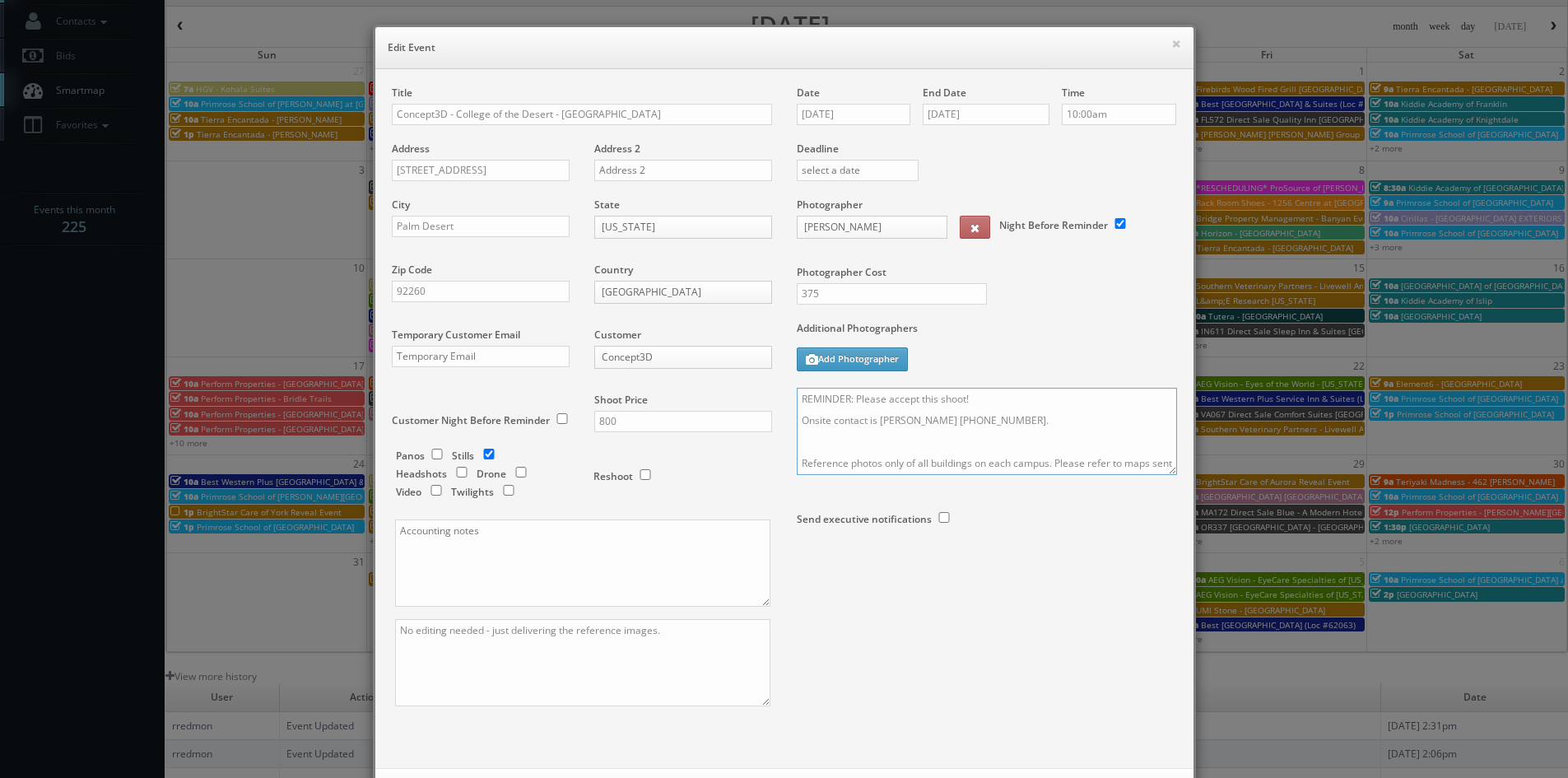
click at [990, 404] on textarea "REMINDER: Please accept this shoot! Onsite contact is [PERSON_NAME] [PHONE_NUMB…" at bounding box center [987, 431] width 380 height 88
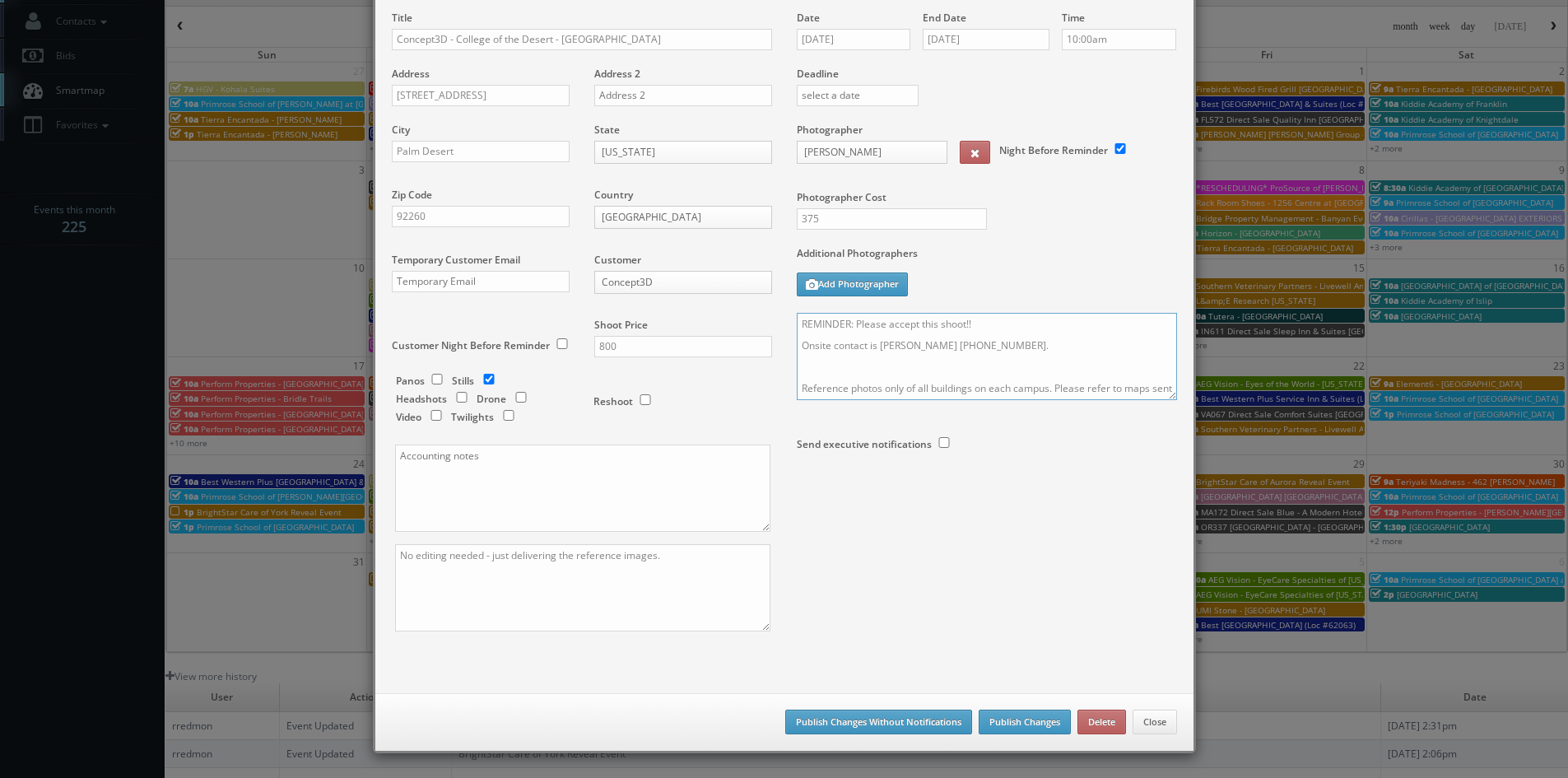
type textarea "REMINDER: Please accept this shoot!! Onsite contact is [PERSON_NAME] [PHONE_NUM…"
click at [904, 720] on button "Publish Changes Without Notifications" at bounding box center [879, 722] width 187 height 25
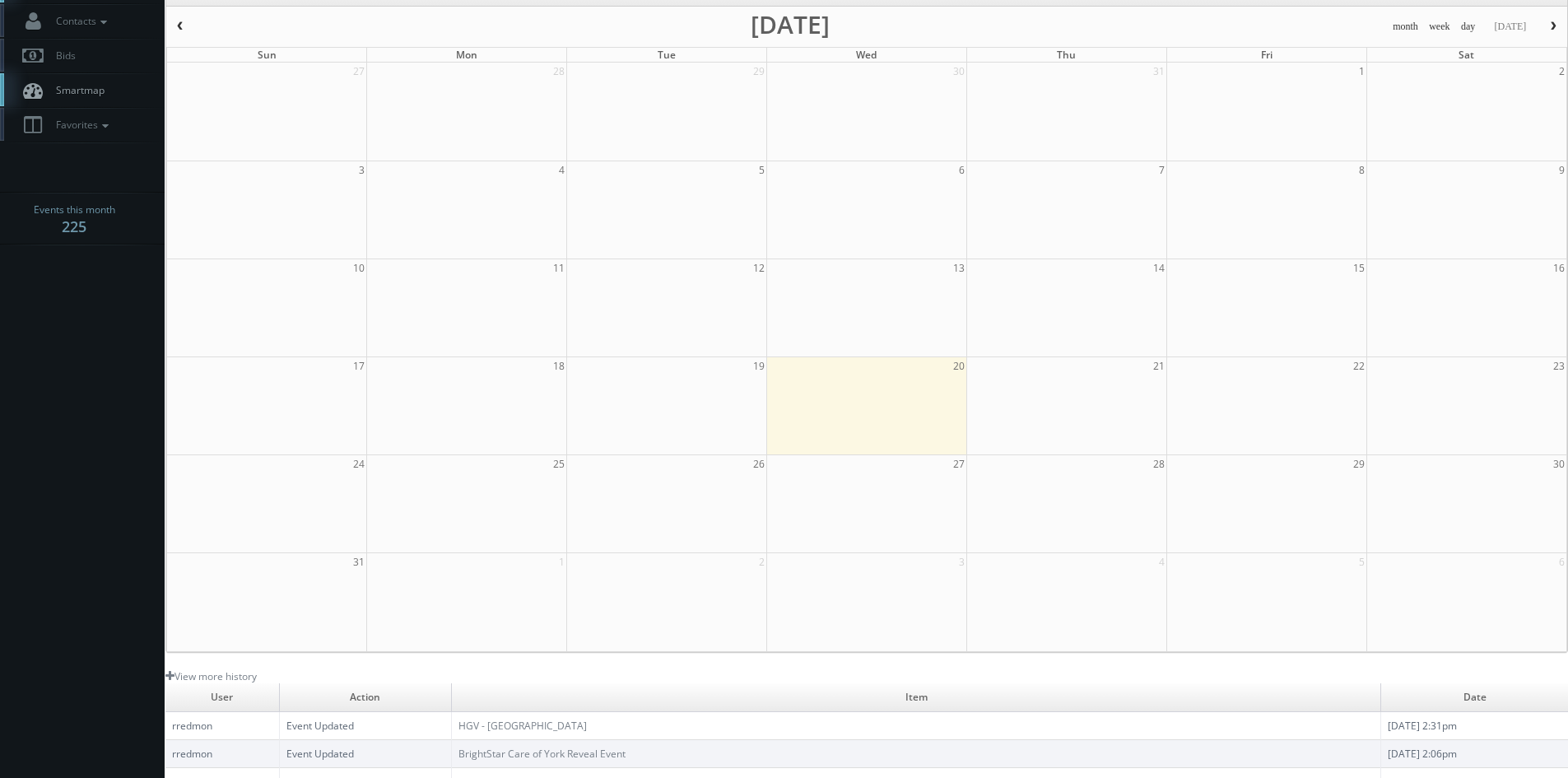
scroll to position [0, 0]
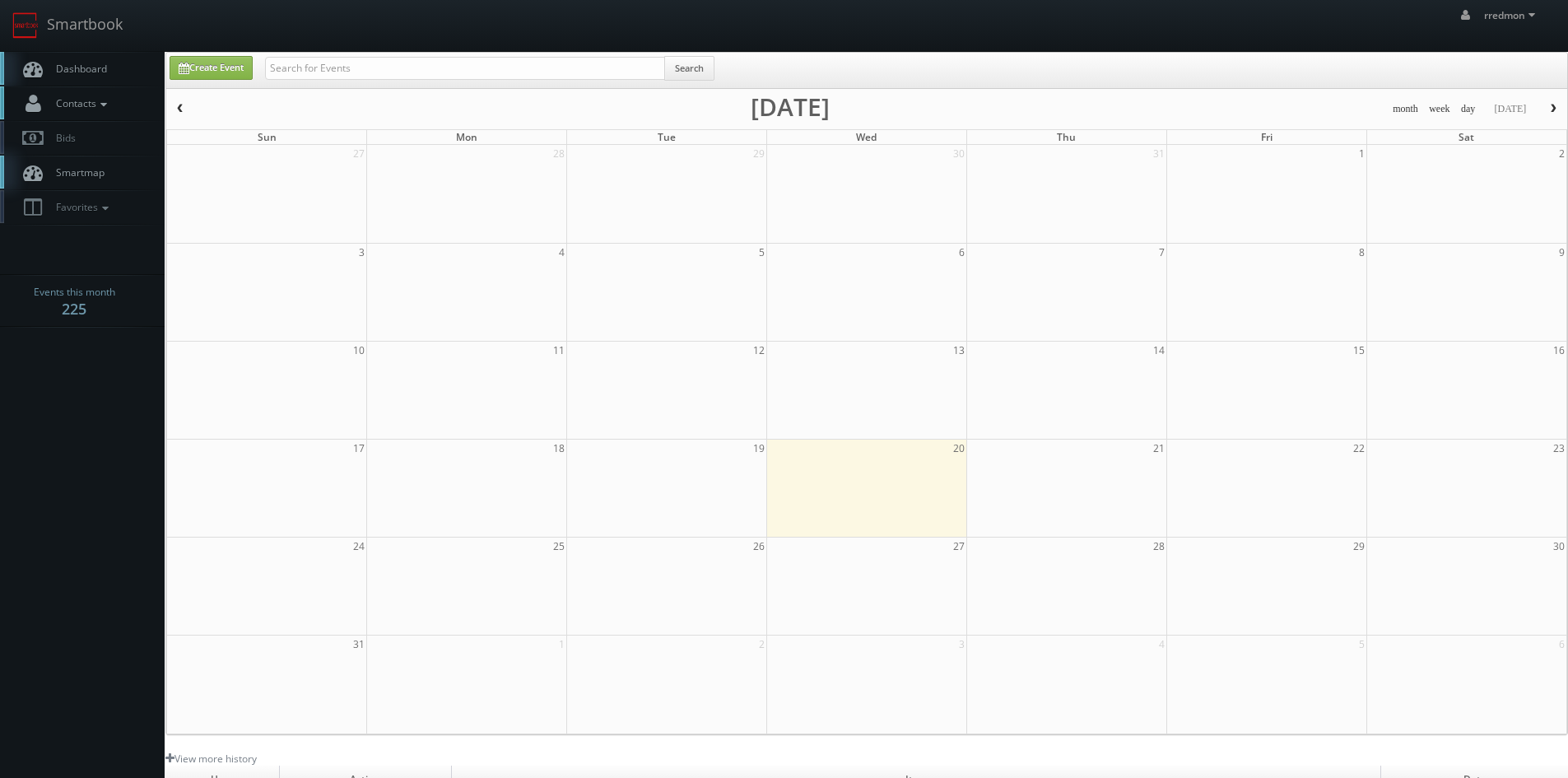
drag, startPoint x: 76, startPoint y: 67, endPoint x: 136, endPoint y: 107, distance: 72.1
click at [76, 68] on span "Dashboard" at bounding box center [77, 68] width 59 height 14
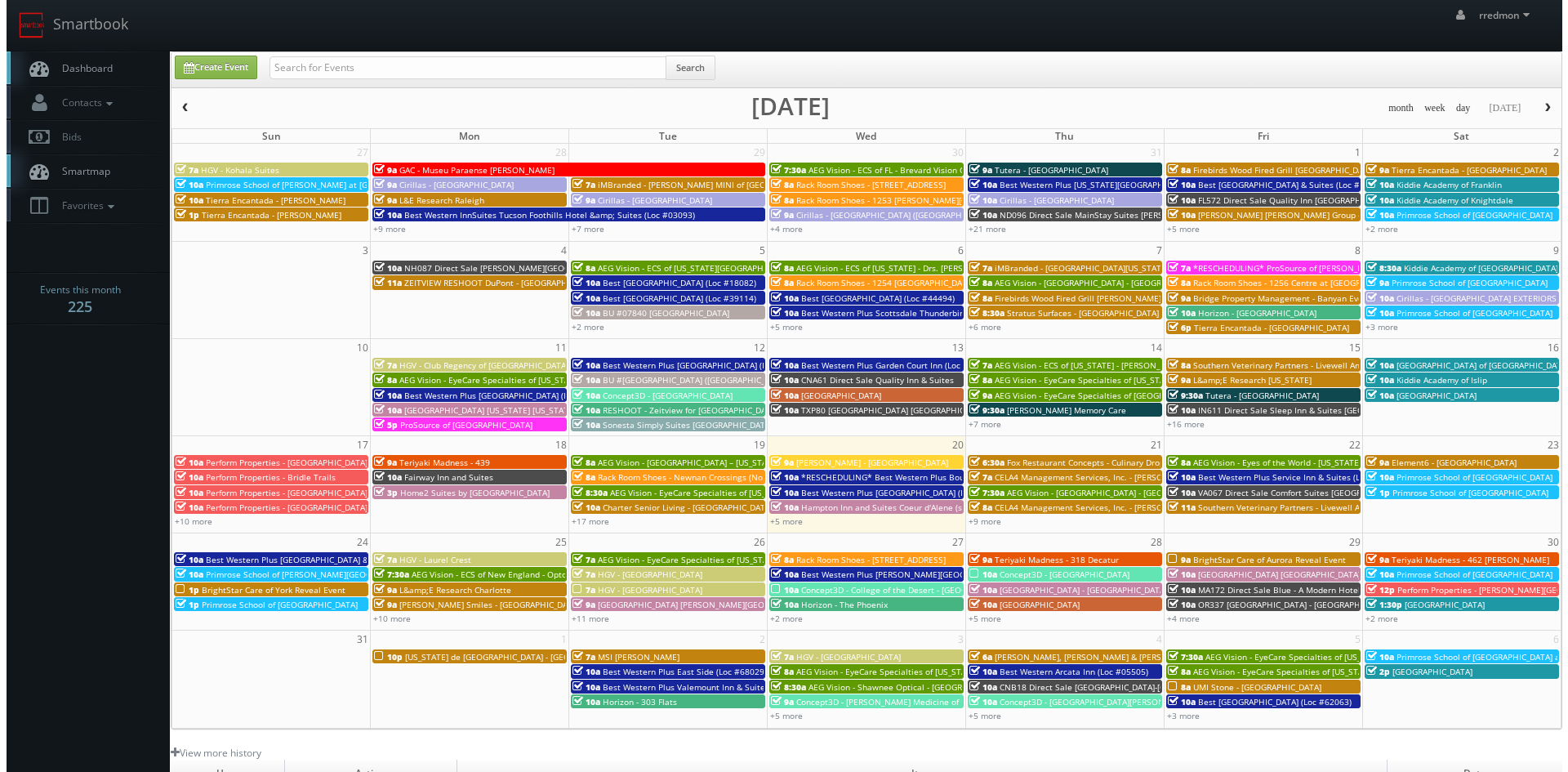
scroll to position [245, 0]
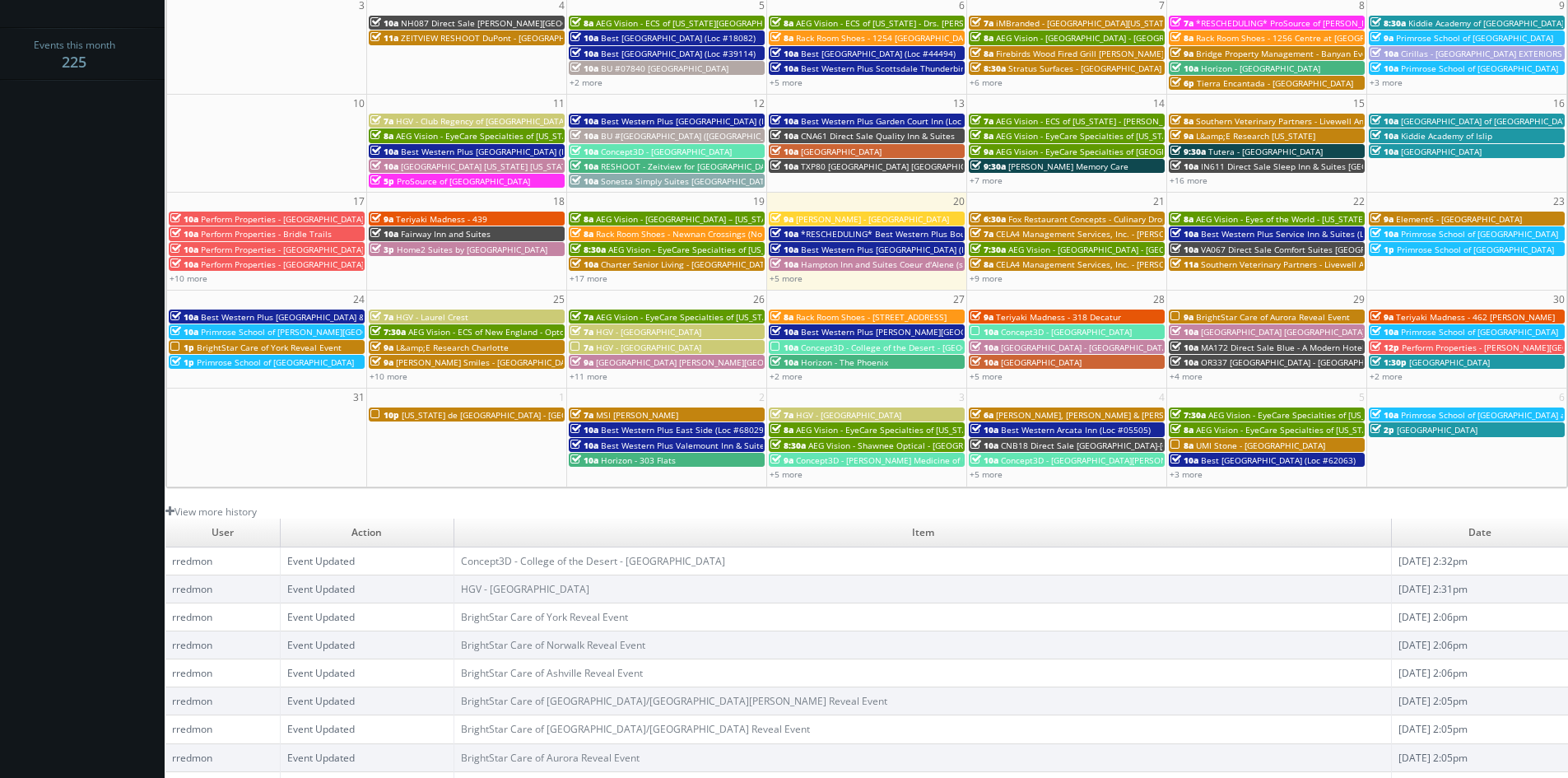
click at [811, 347] on span "Concept3D - College of the Desert - [GEOGRAPHIC_DATA]" at bounding box center [912, 347] width 223 height 11
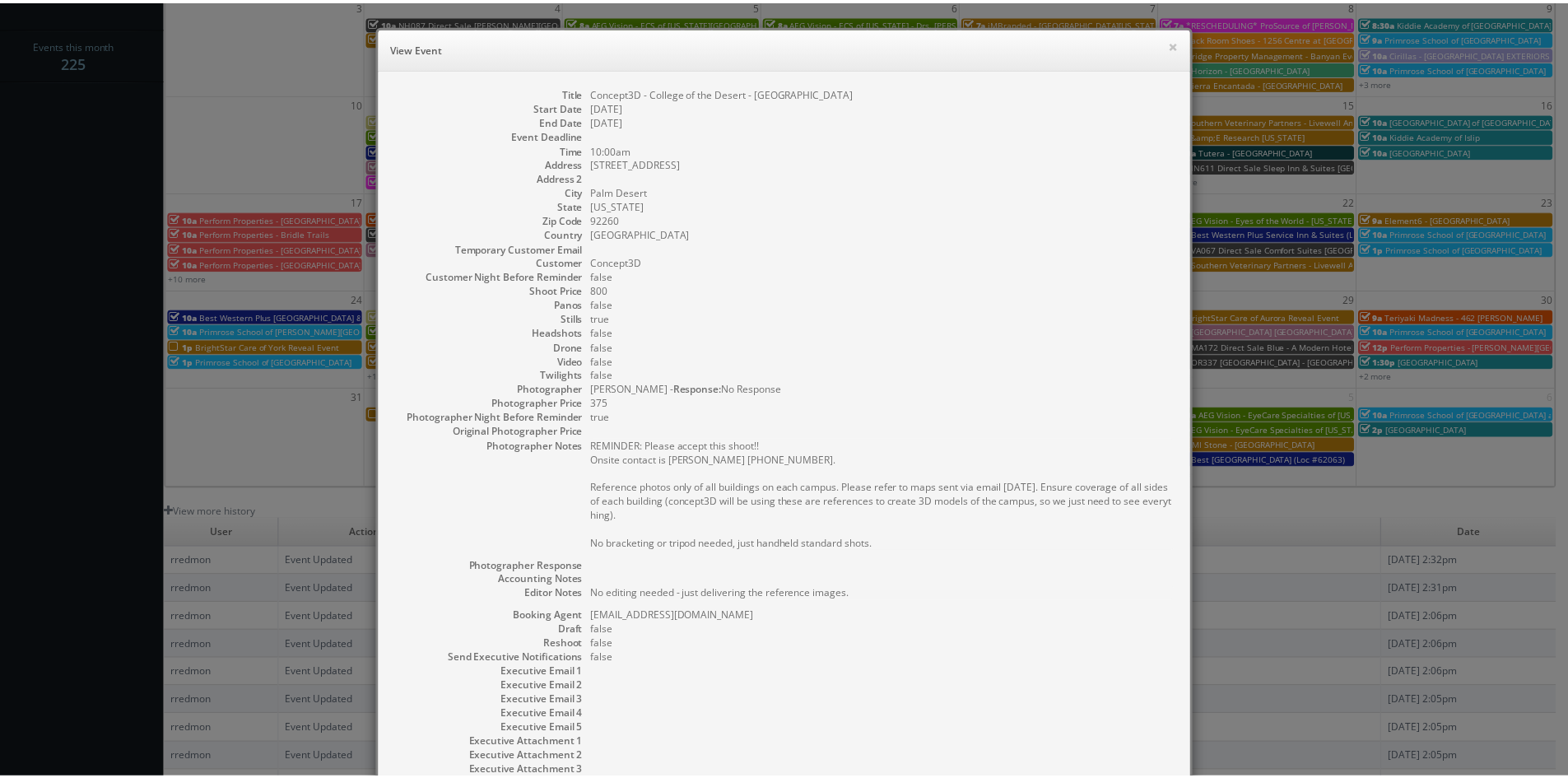
scroll to position [174, 0]
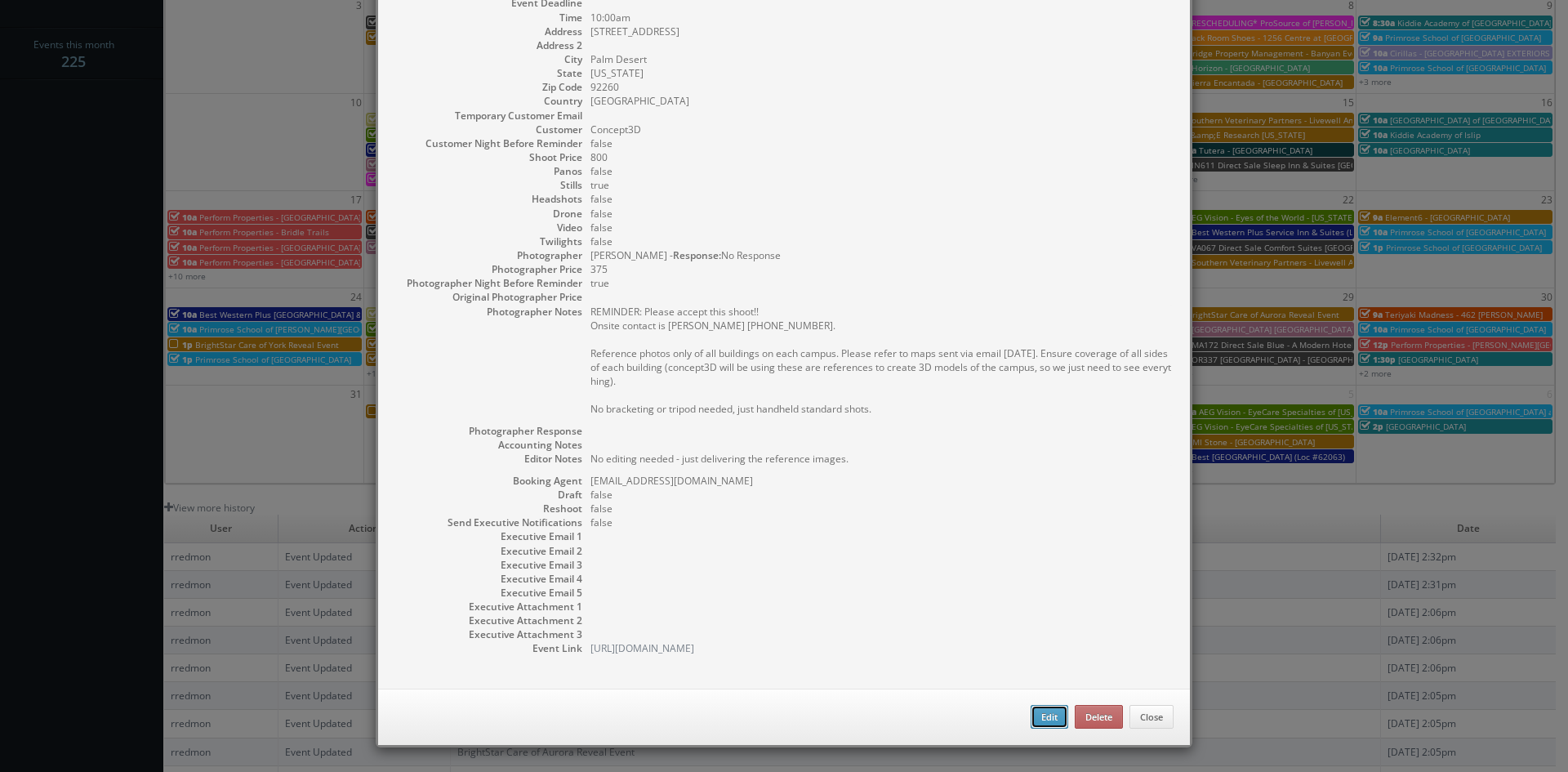
click at [1038, 710] on button "Edit" at bounding box center [1050, 717] width 38 height 25
type input "Concept3D - College of the Desert - [GEOGRAPHIC_DATA]"
type input "[STREET_ADDRESS]"
type input "Palm Desert"
type input "92260"
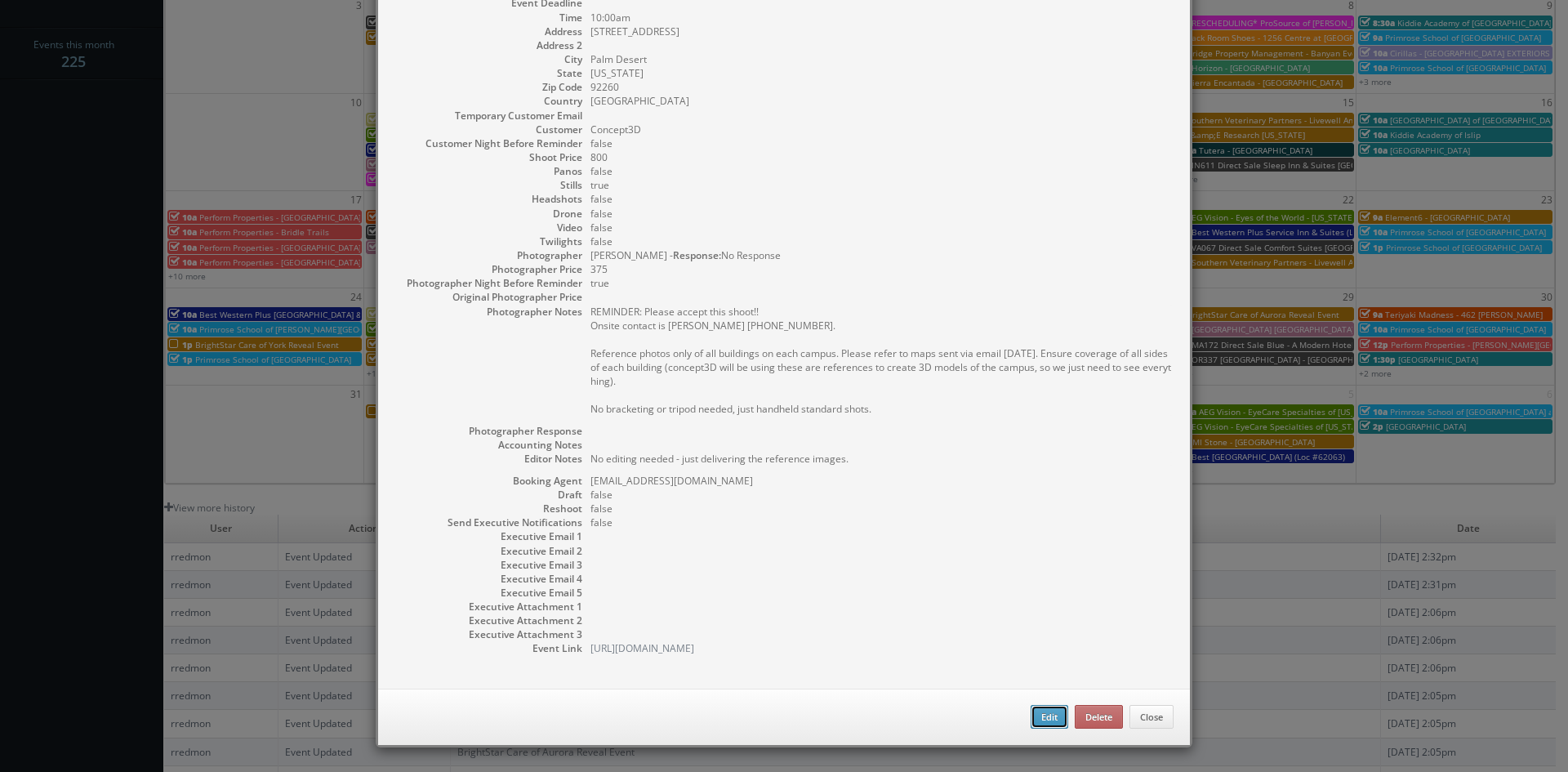
type input "800"
checkbox input "true"
type textarea "No editing needed - just delivering the reference images."
type input "08/27/2025"
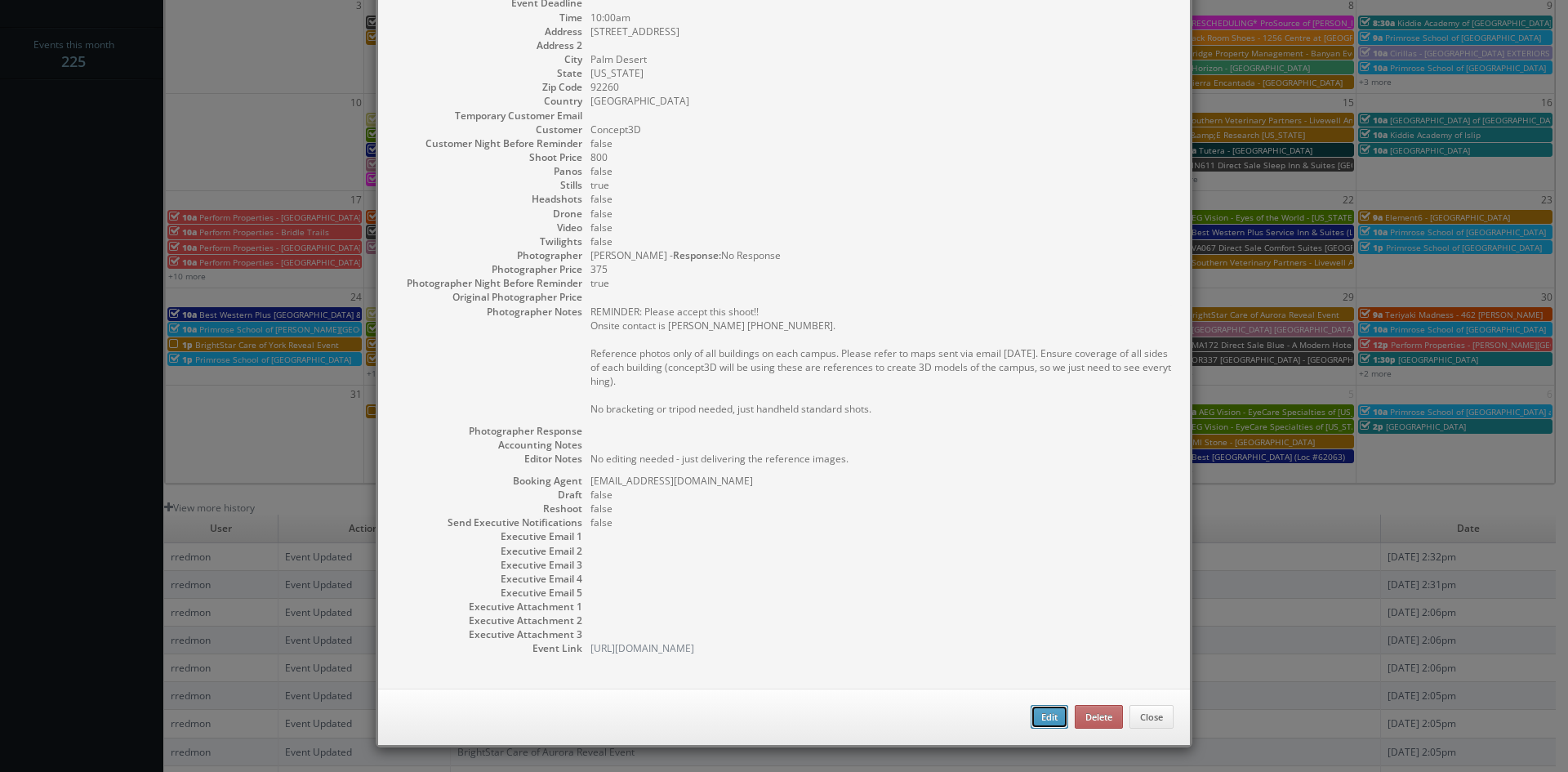
type input "10:00am"
checkbox input "true"
type textarea "REMINDER: Please accept this shoot!! Onsite contact is Stuart Davis 760-862-130…"
type input "800"
type input "375"
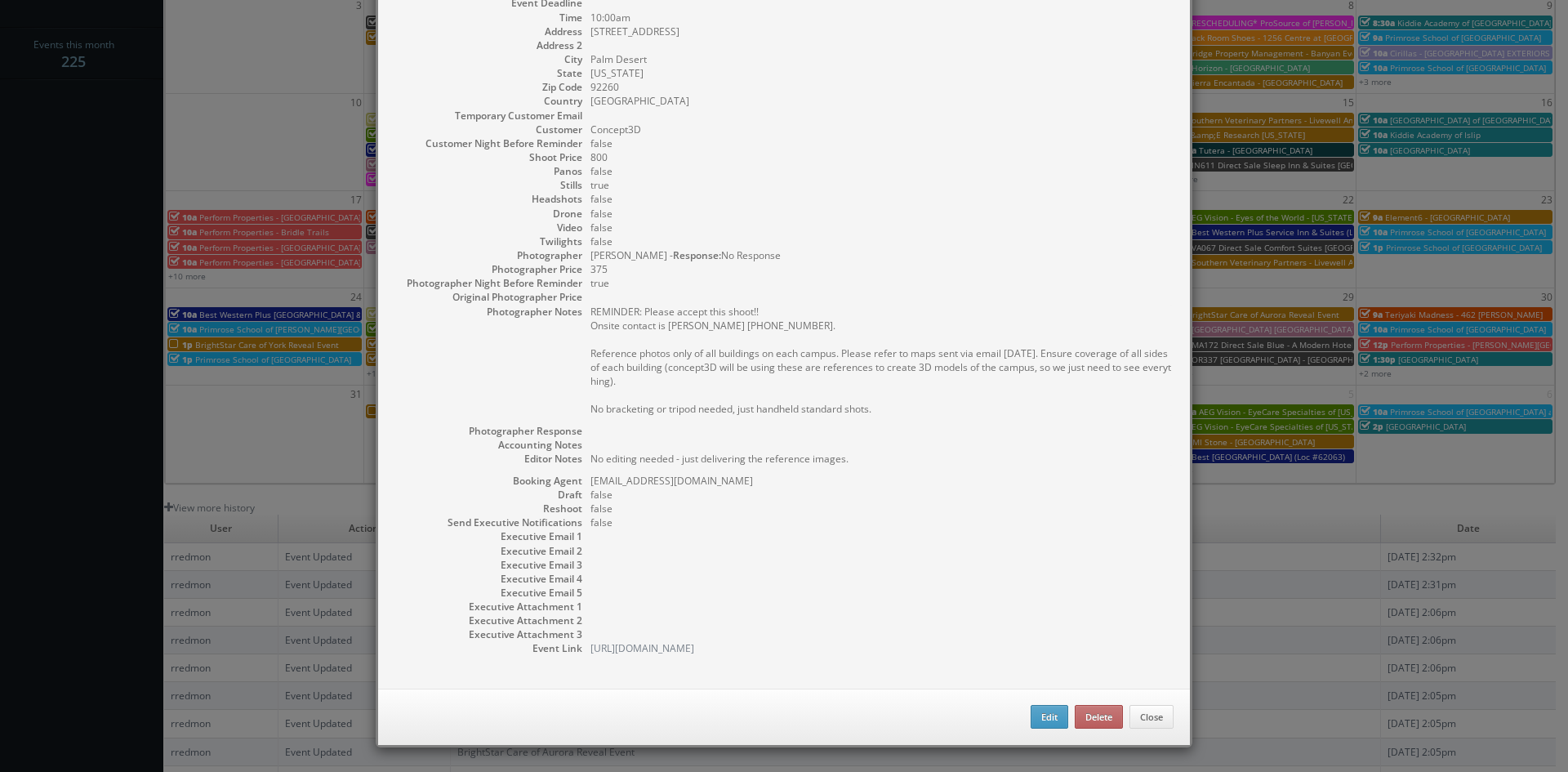
select select "[US_STATE]"
select select "clientsuccess@concept3d.com"
select select "keith@inthebarrelphoto.com"
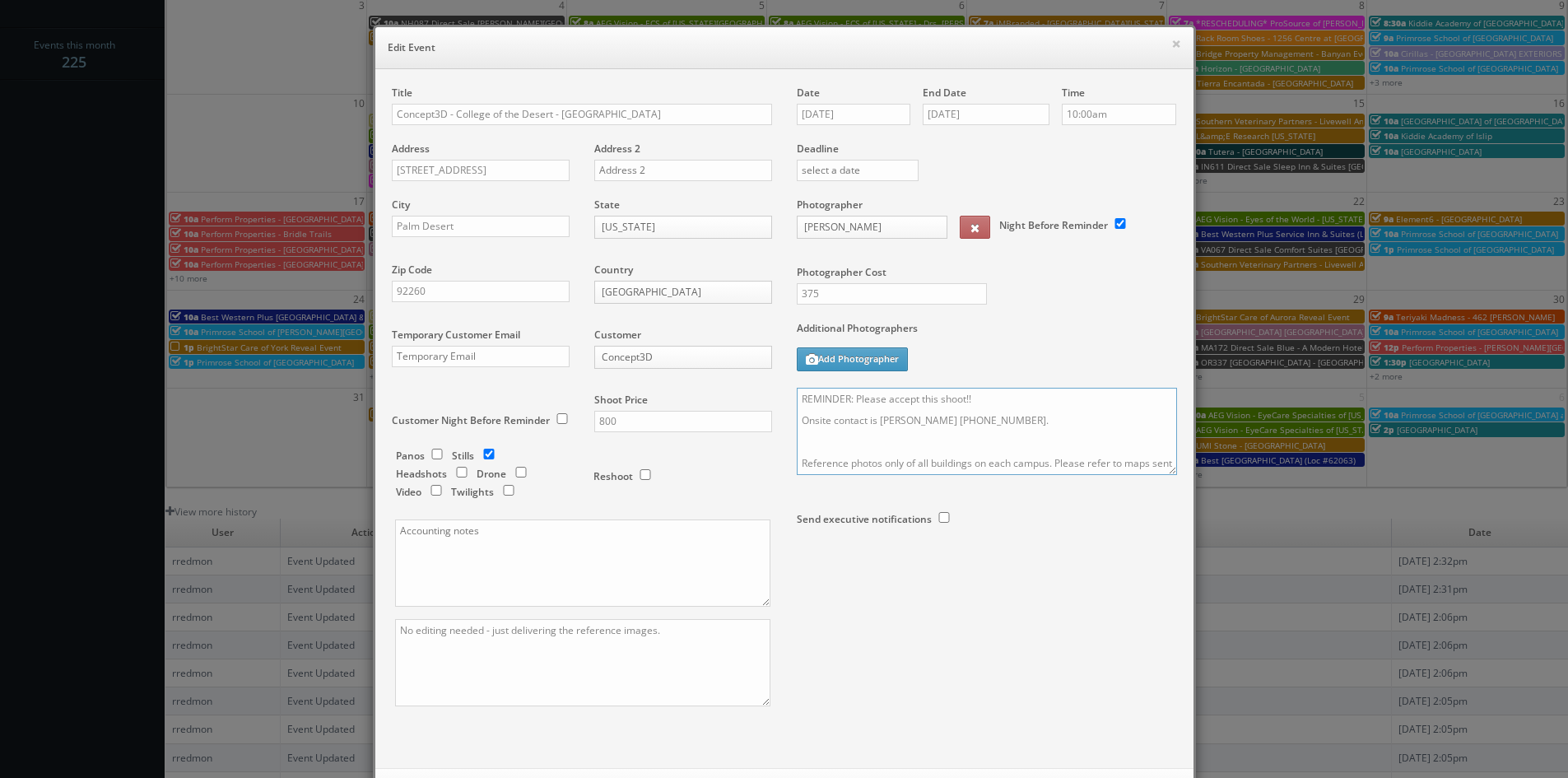
click at [989, 401] on textarea "REMINDER: Please accept this shoot!! Onsite contact is Stuart Davis 760-862-130…" at bounding box center [987, 431] width 380 height 88
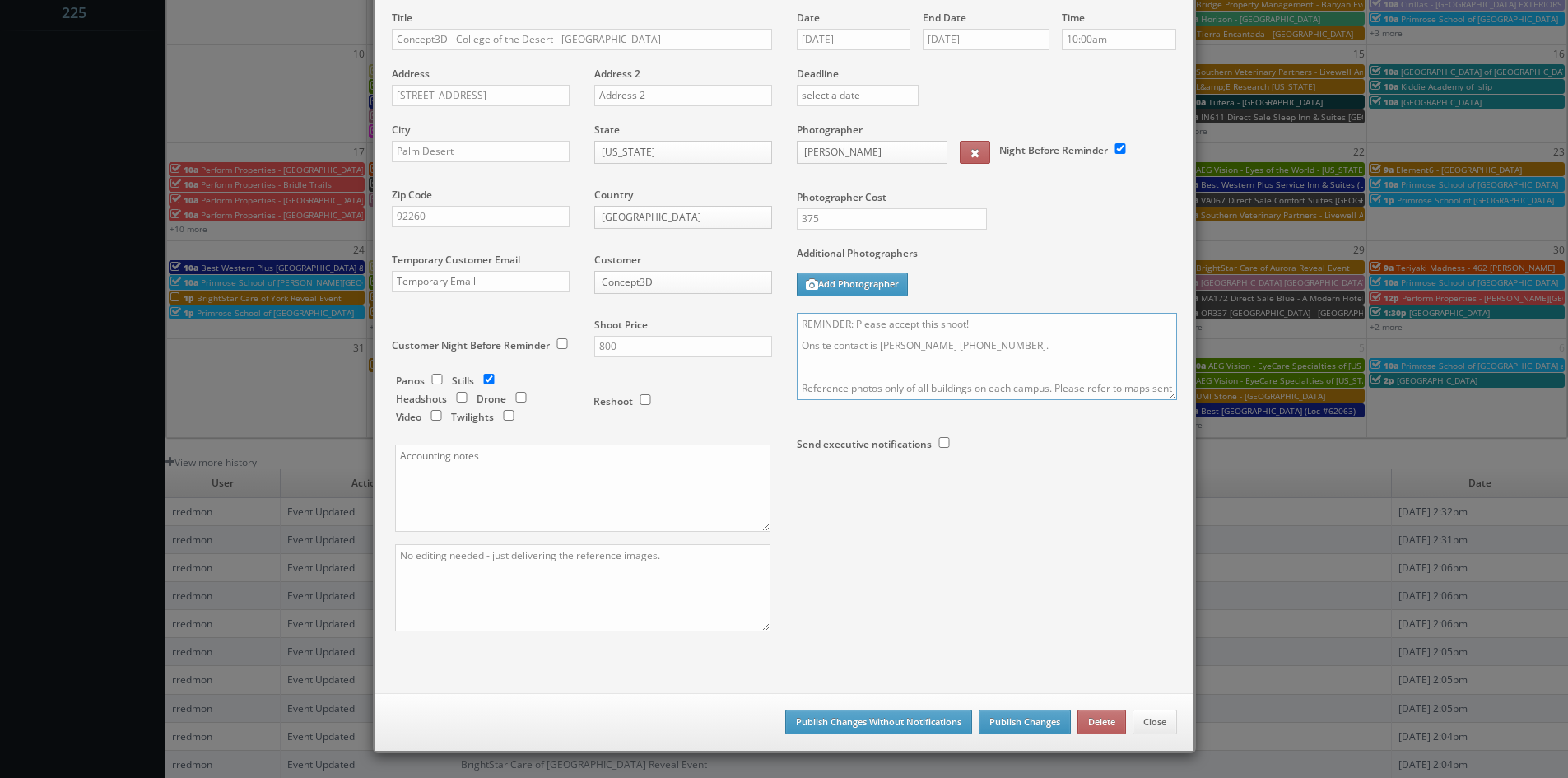
type textarea "REMINDER: Please accept this shoot! Onsite contact is Stuart Davis 760-862-1300…"
click at [1004, 729] on button "Publish Changes" at bounding box center [1025, 722] width 92 height 25
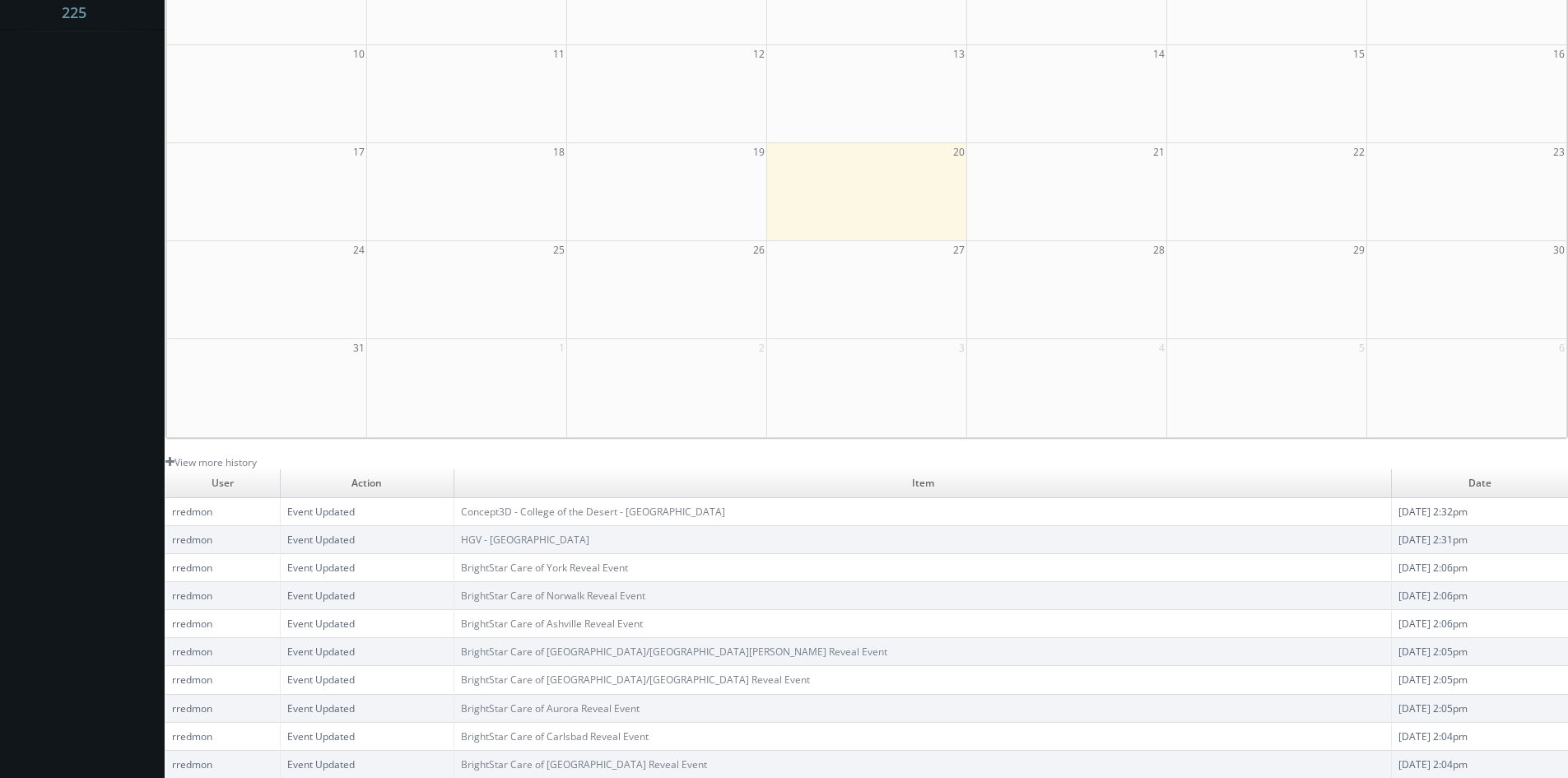
scroll to position [0, 0]
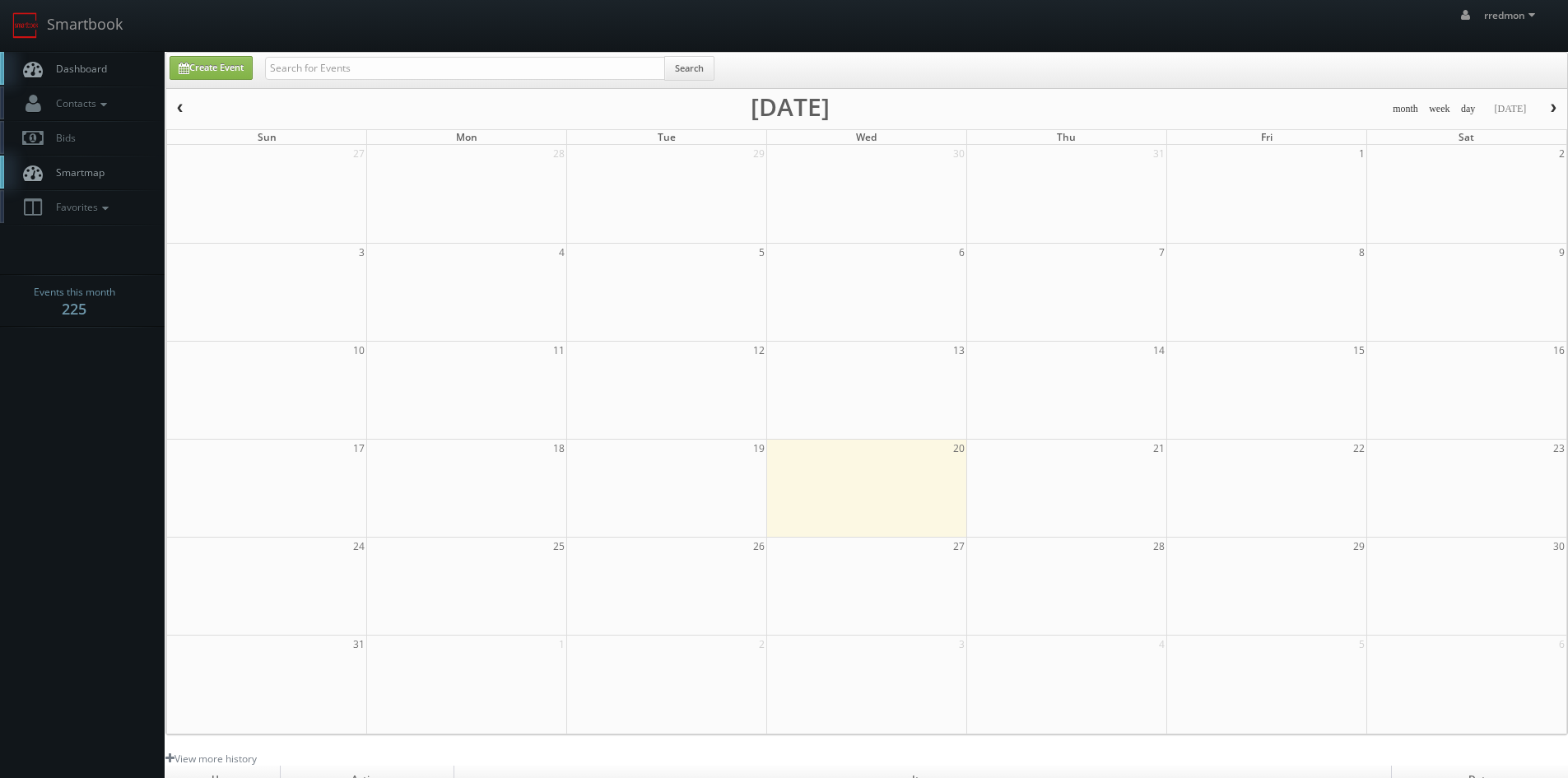
click at [85, 74] on span "Dashboard" at bounding box center [77, 68] width 59 height 14
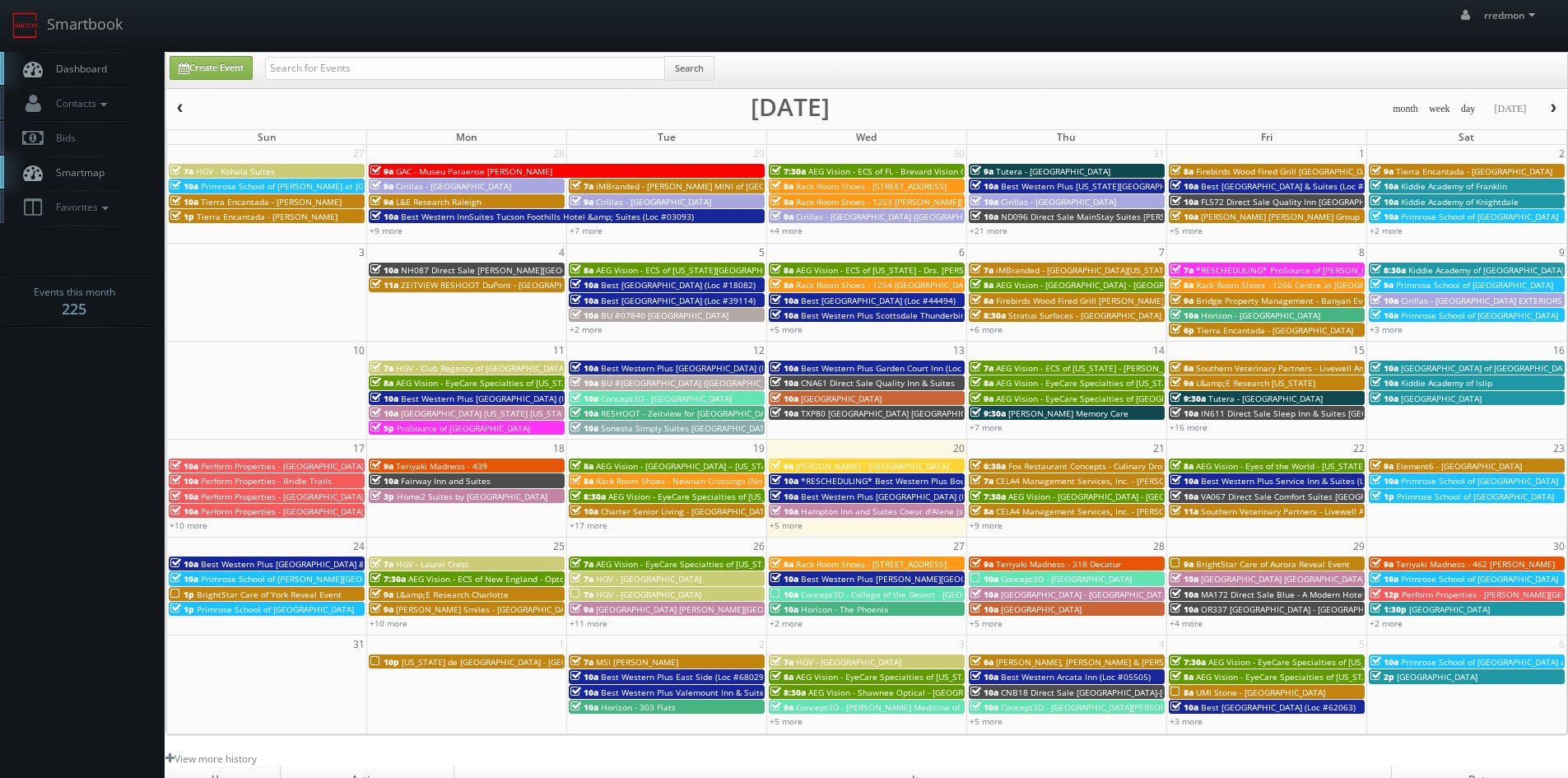
scroll to position [82, 0]
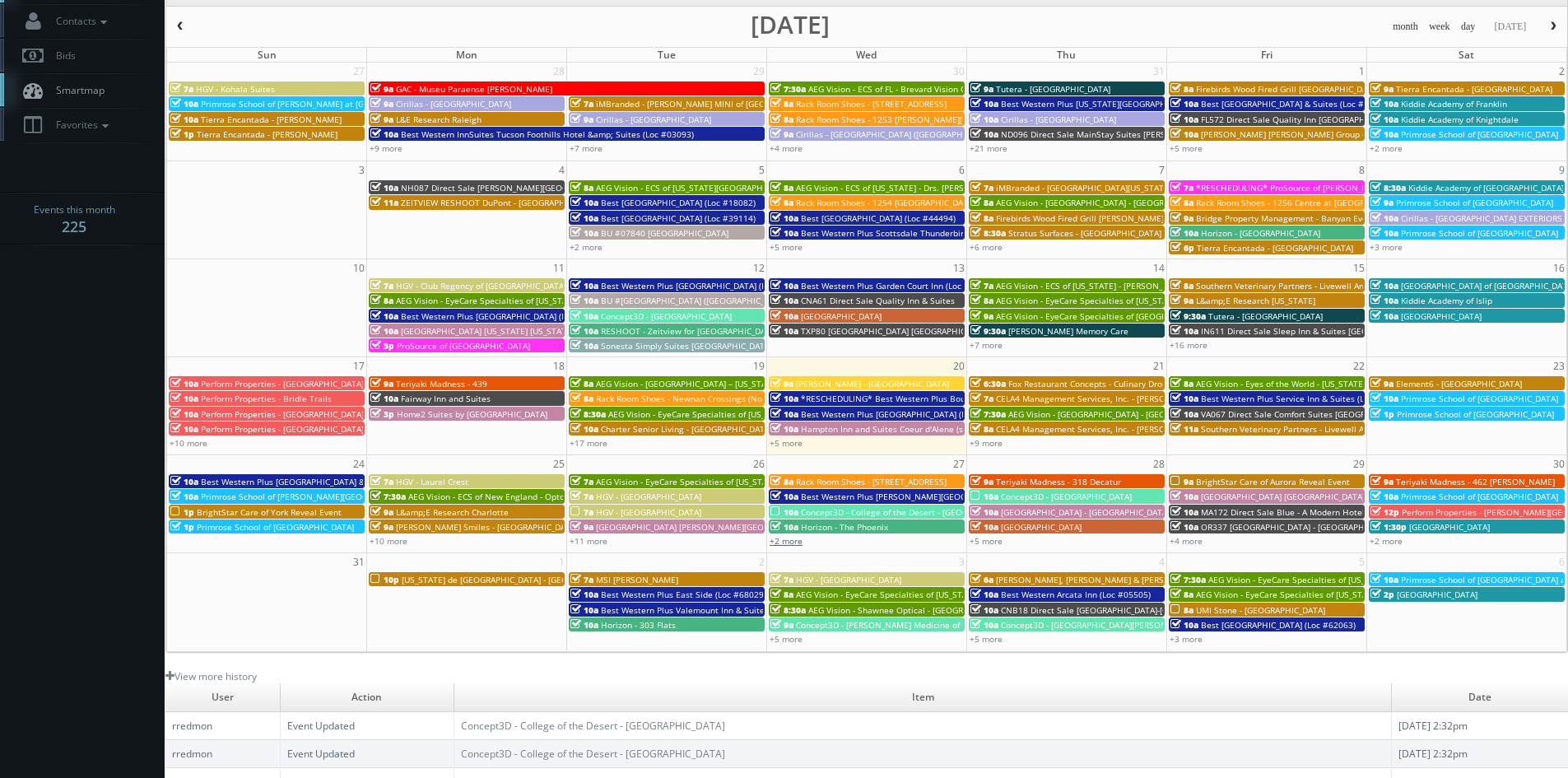
click at [787, 541] on link "+2 more" at bounding box center [786, 541] width 33 height 11
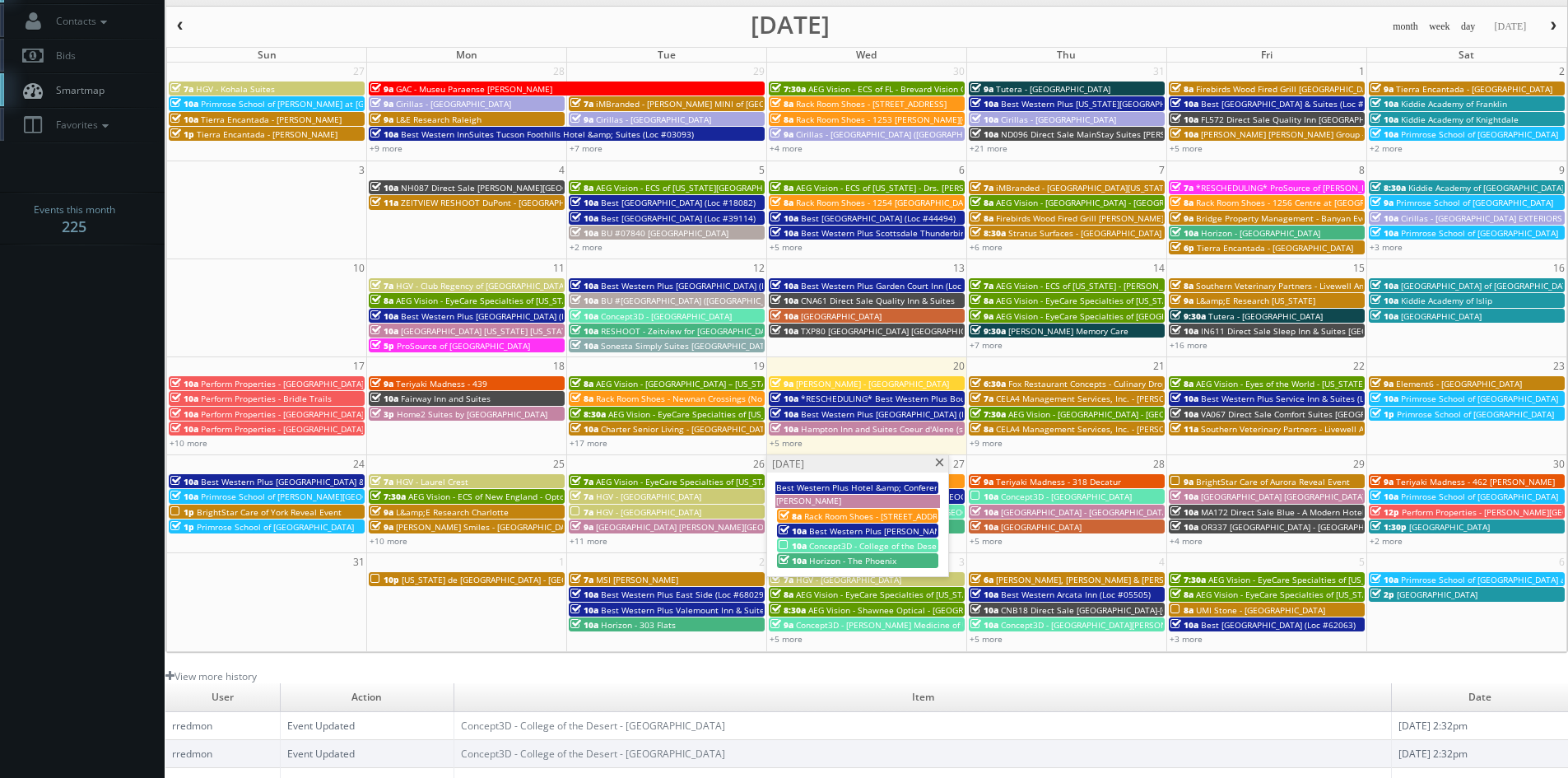
click at [937, 465] on span at bounding box center [940, 463] width 10 height 9
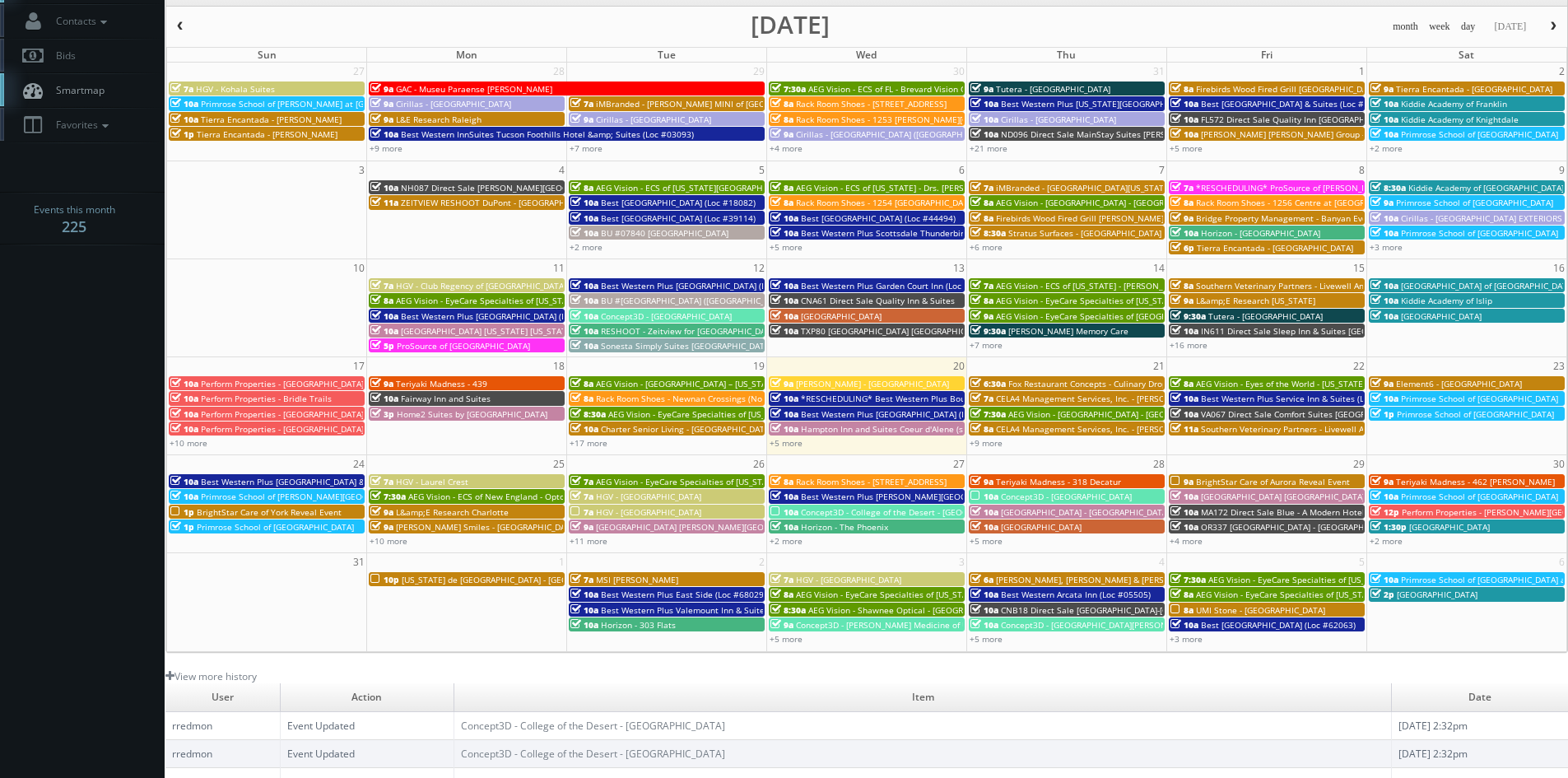
click at [1028, 496] on span "Concept3D - [GEOGRAPHIC_DATA]" at bounding box center [1066, 496] width 131 height 11
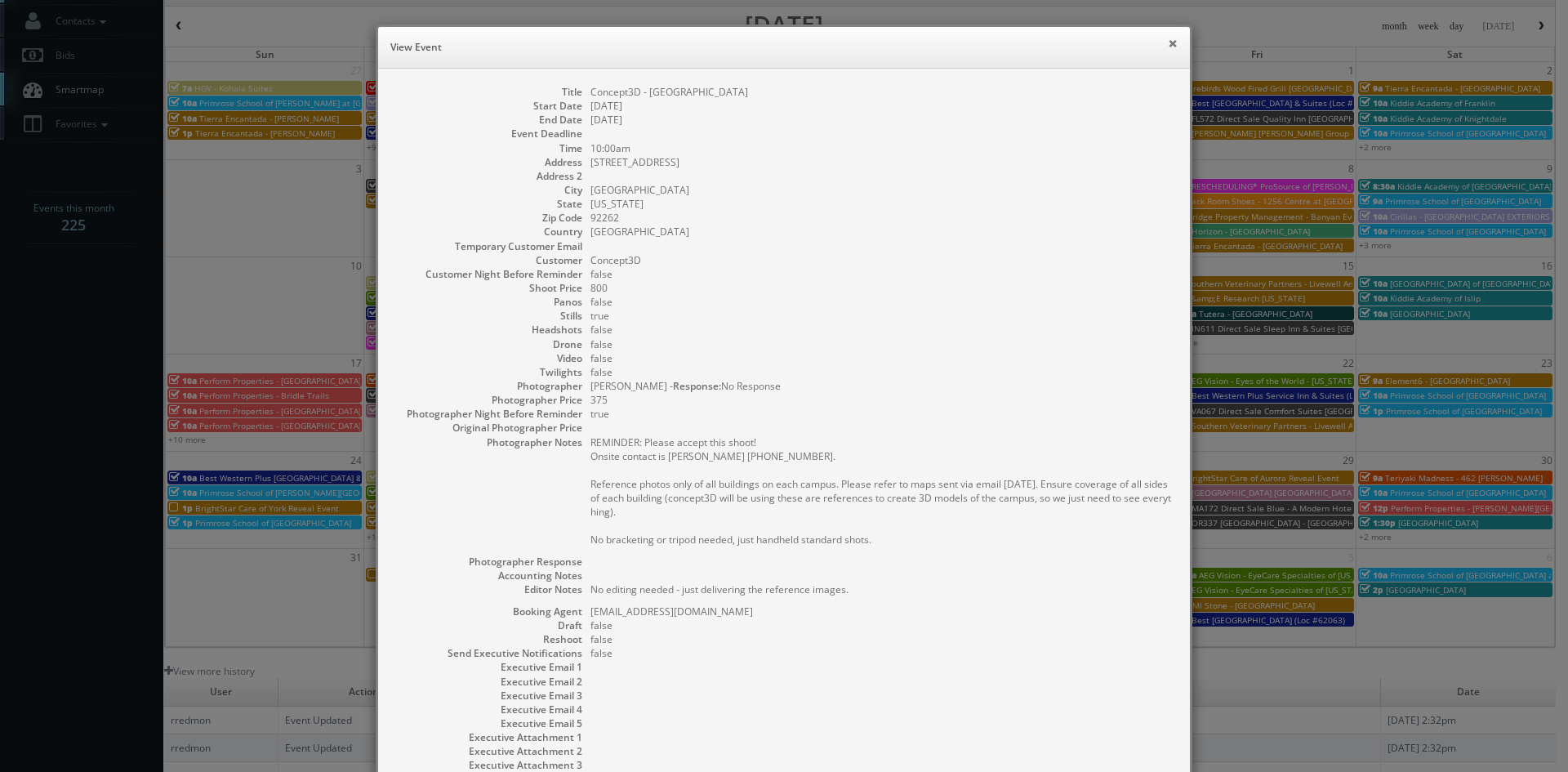
click at [1168, 43] on button "×" at bounding box center [1173, 43] width 9 height 11
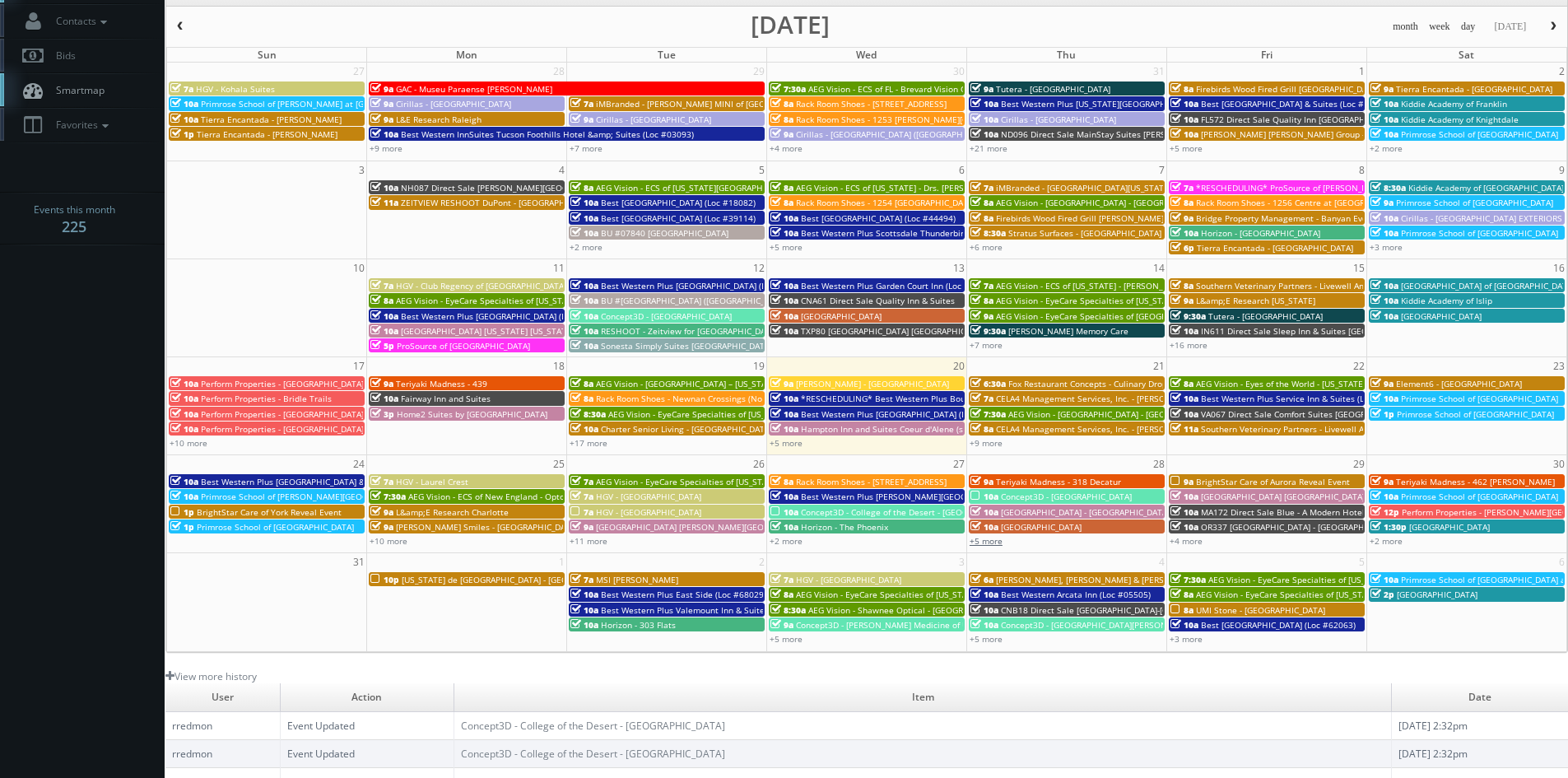
click at [979, 537] on link "+5 more" at bounding box center [986, 541] width 33 height 11
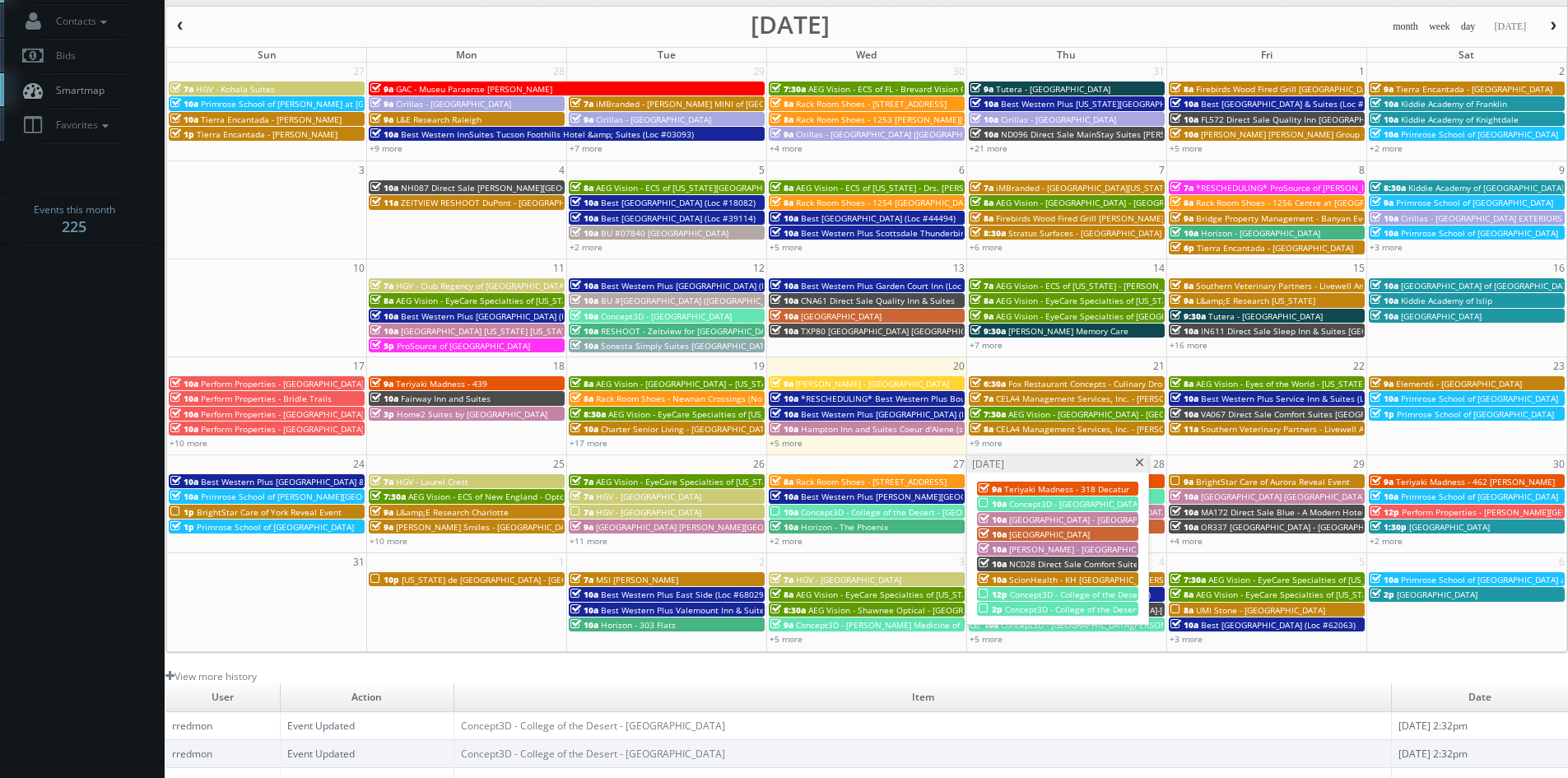
click at [1070, 593] on span "Concept3D - College of the Desert - [GEOGRAPHIC_DATA]" at bounding box center [1121, 593] width 223 height 11
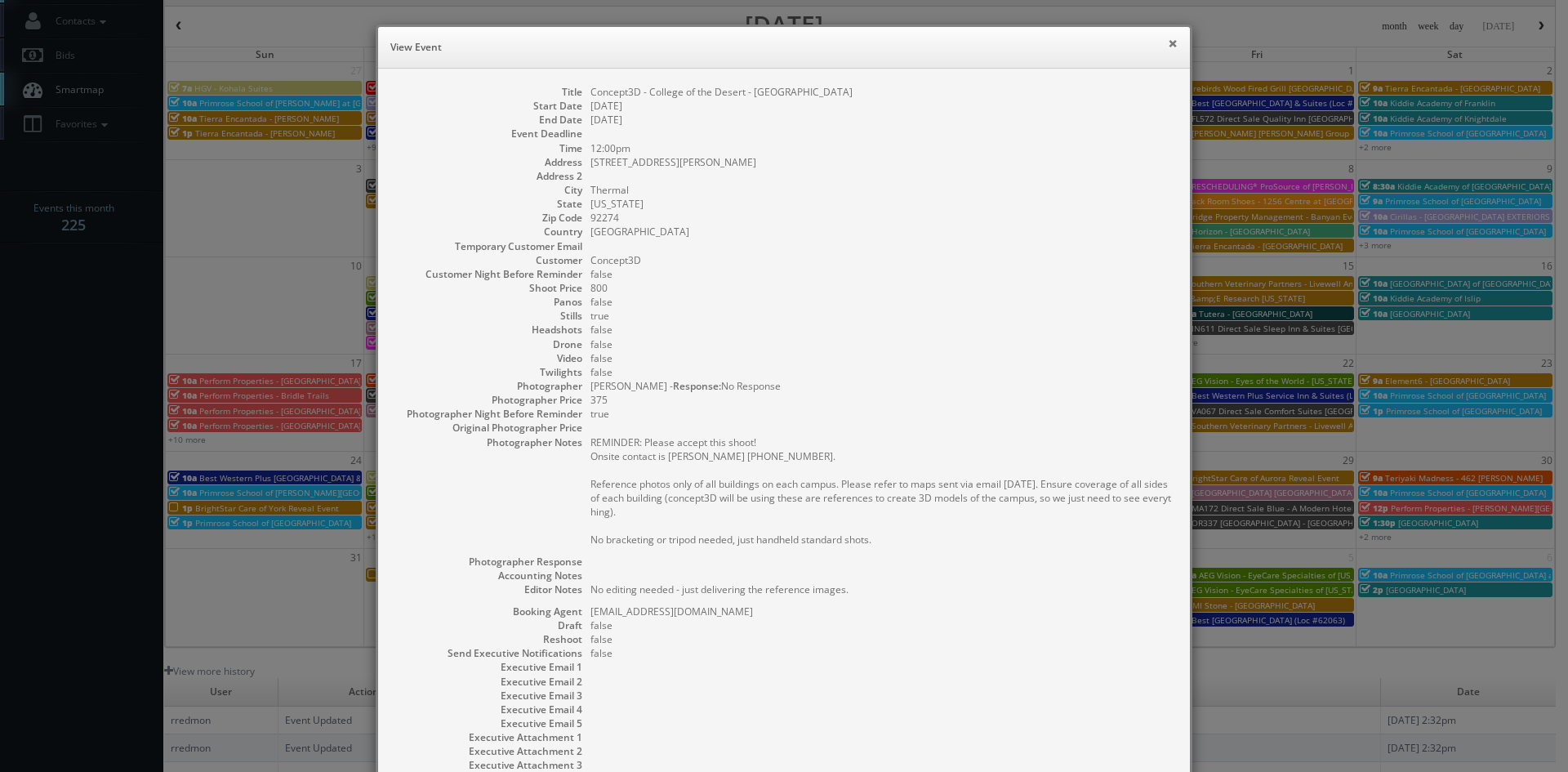
click at [1168, 43] on button "×" at bounding box center [1173, 43] width 9 height 11
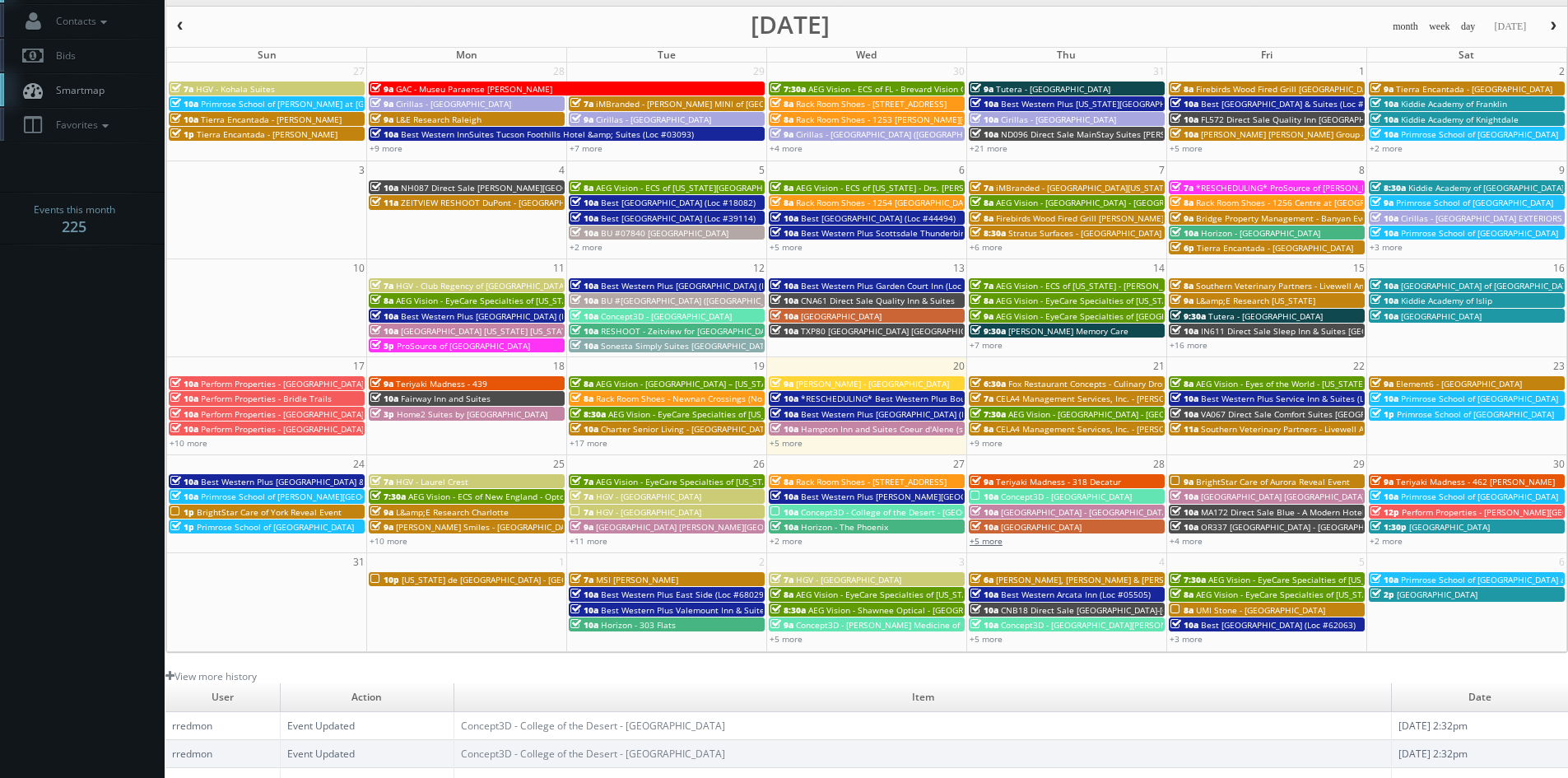
click at [988, 544] on link "+5 more" at bounding box center [986, 541] width 33 height 11
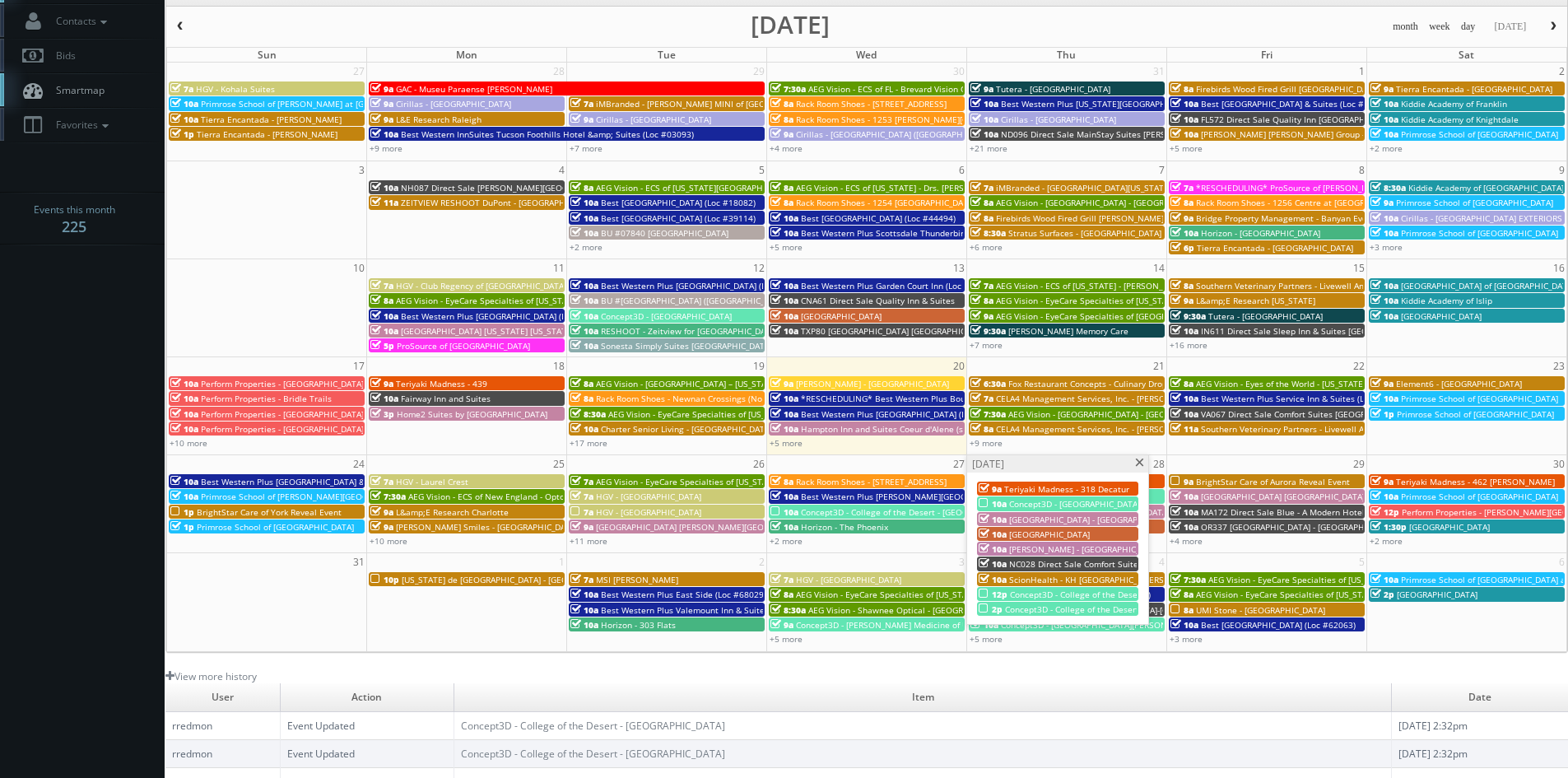
click at [1051, 607] on span "Concept3D - College of the Desert - Indio" at bounding box center [1085, 609] width 161 height 11
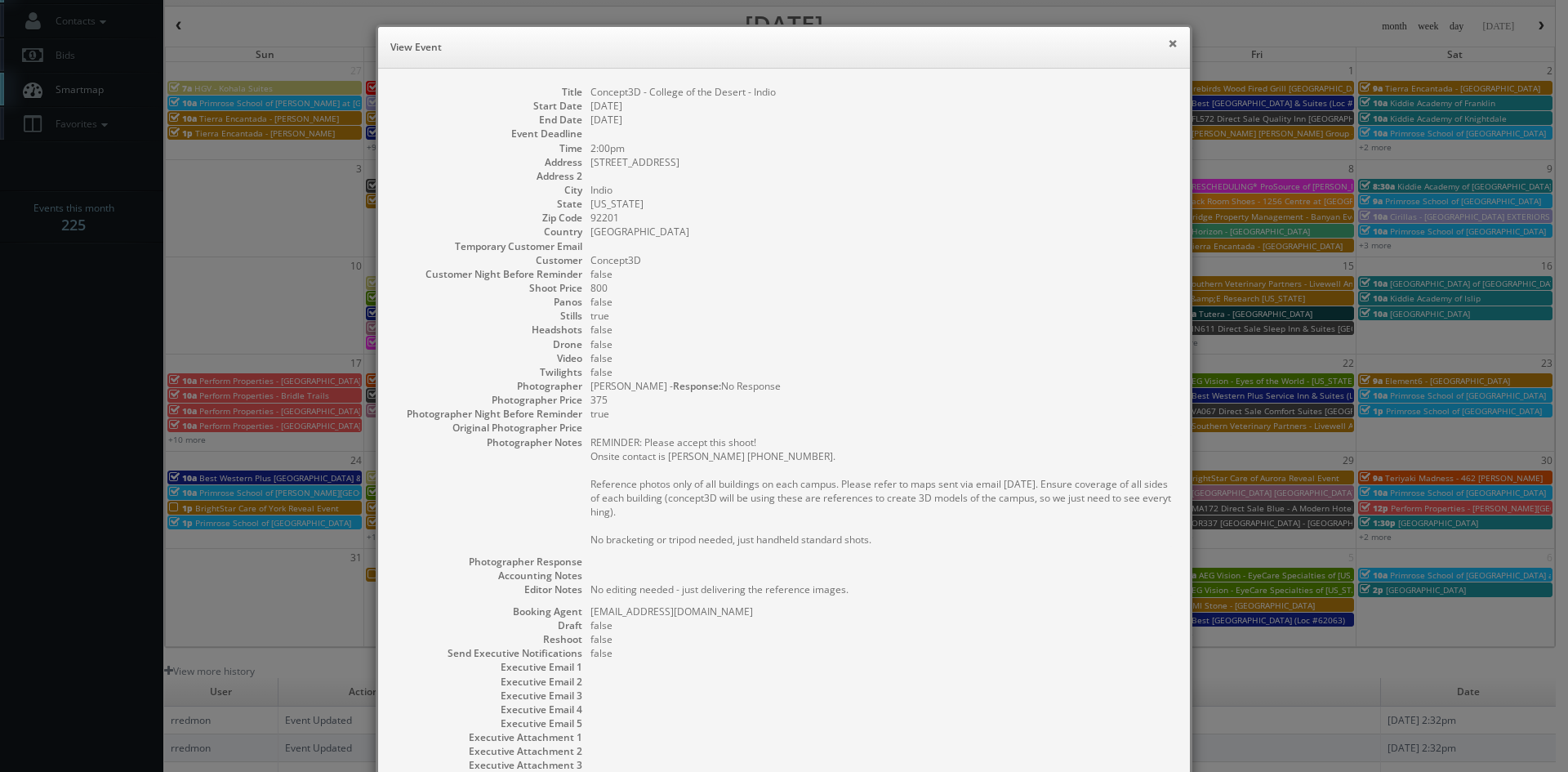
click at [1168, 45] on button "×" at bounding box center [1173, 43] width 9 height 11
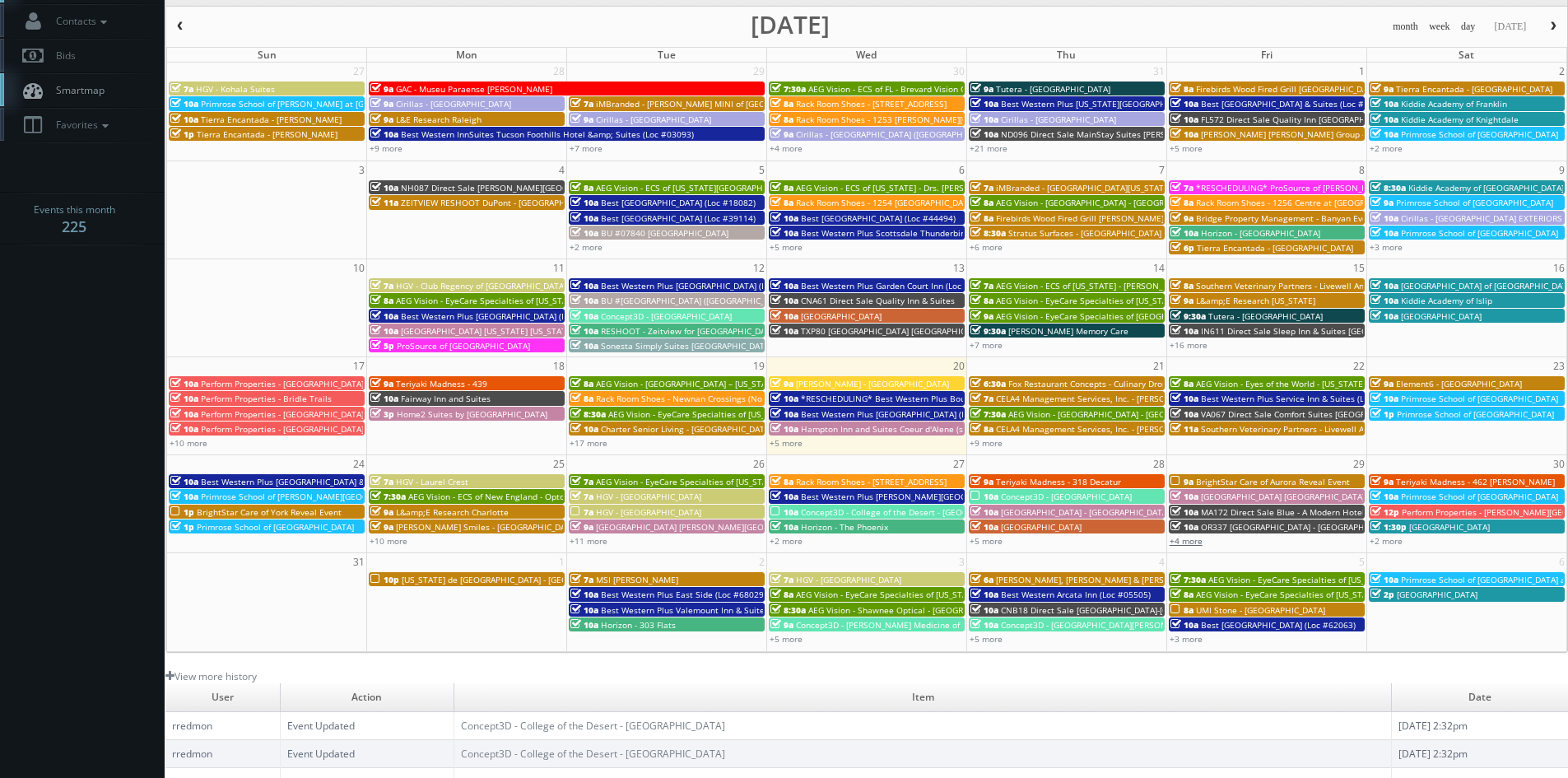
click at [1195, 541] on link "+4 more" at bounding box center [1186, 541] width 33 height 11
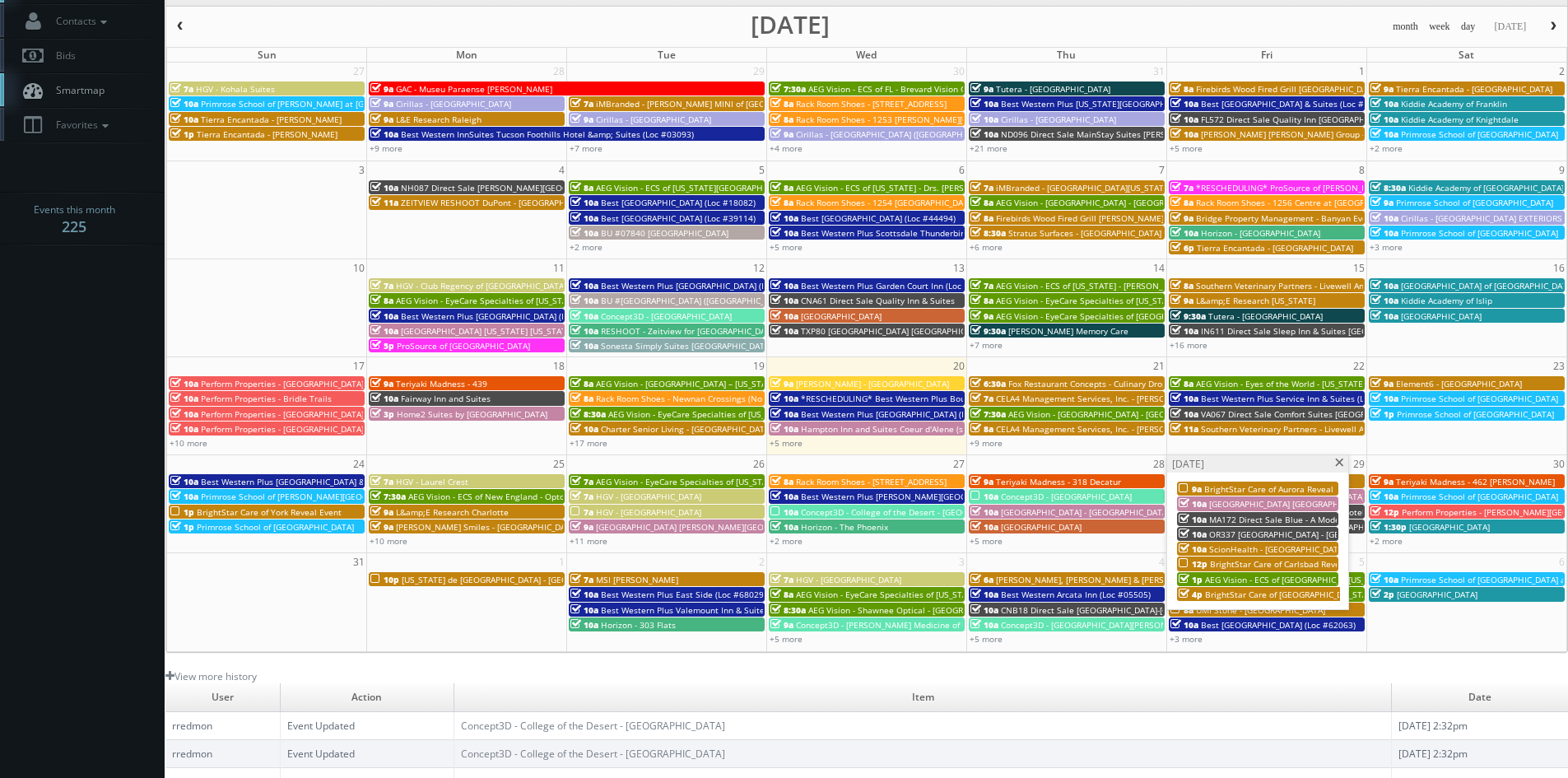
click at [1336, 461] on span at bounding box center [1339, 463] width 10 height 9
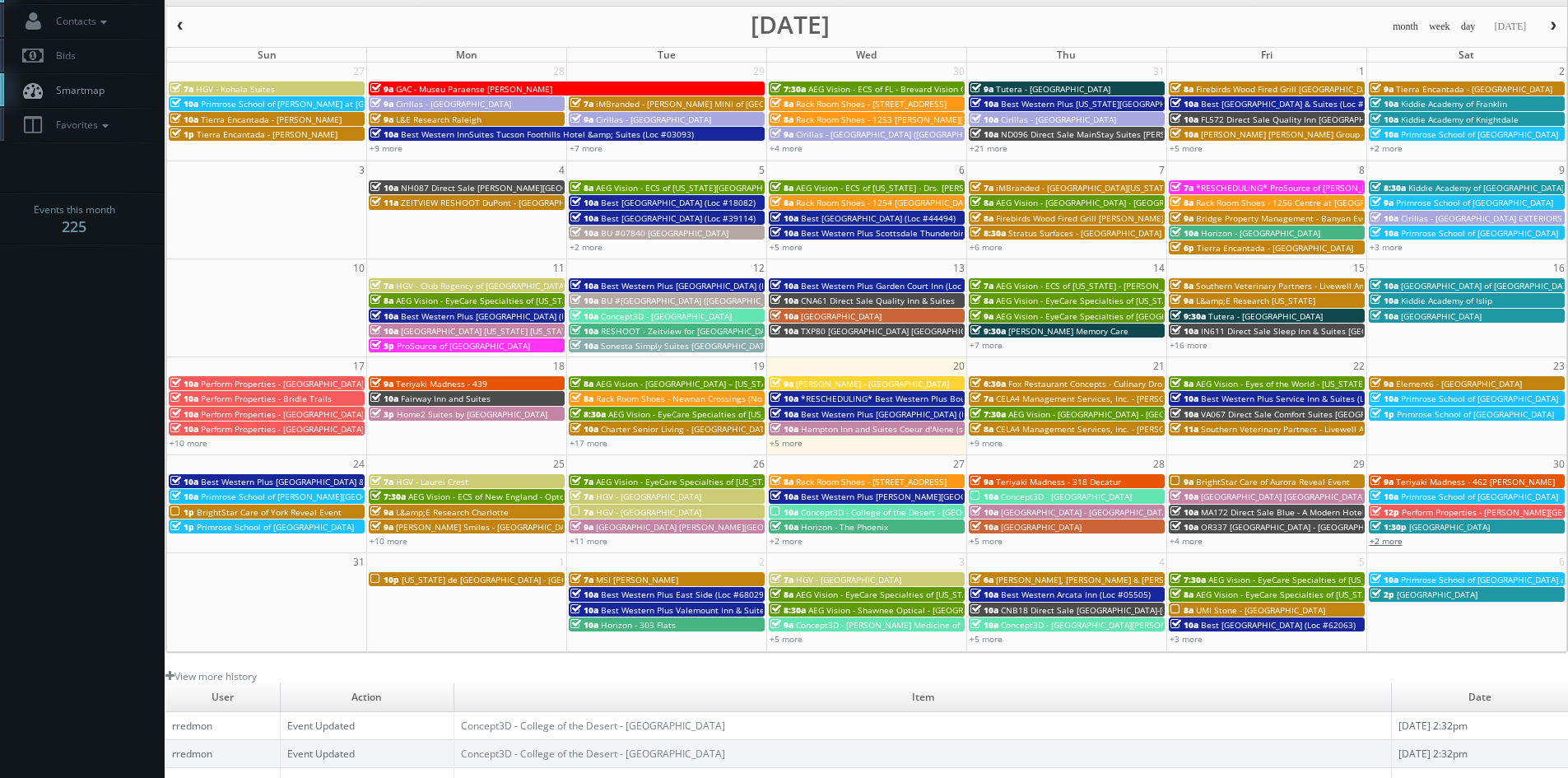
click at [1378, 537] on link "+2 more" at bounding box center [1386, 541] width 33 height 11
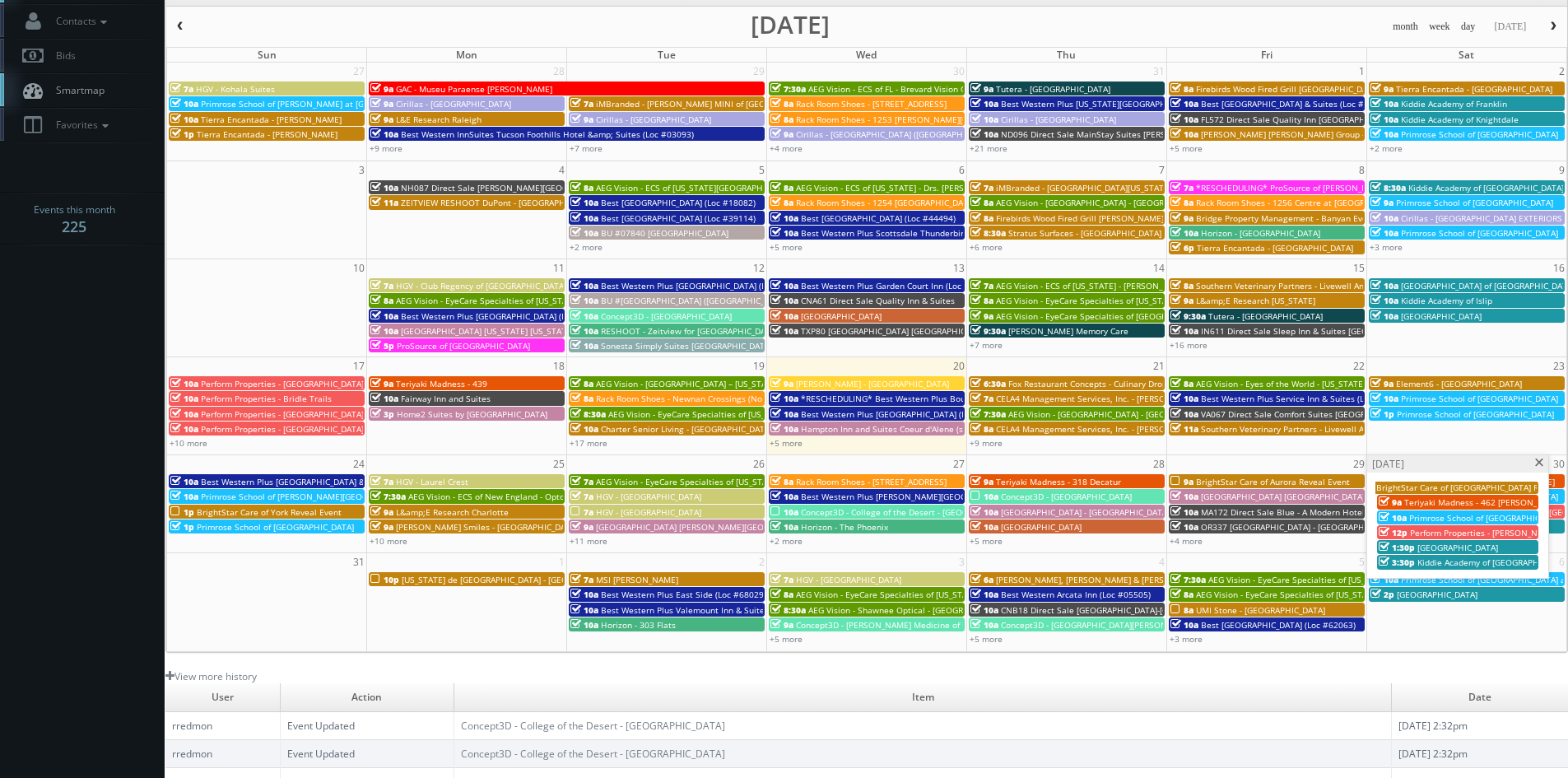
click at [1542, 464] on span at bounding box center [1539, 463] width 10 height 9
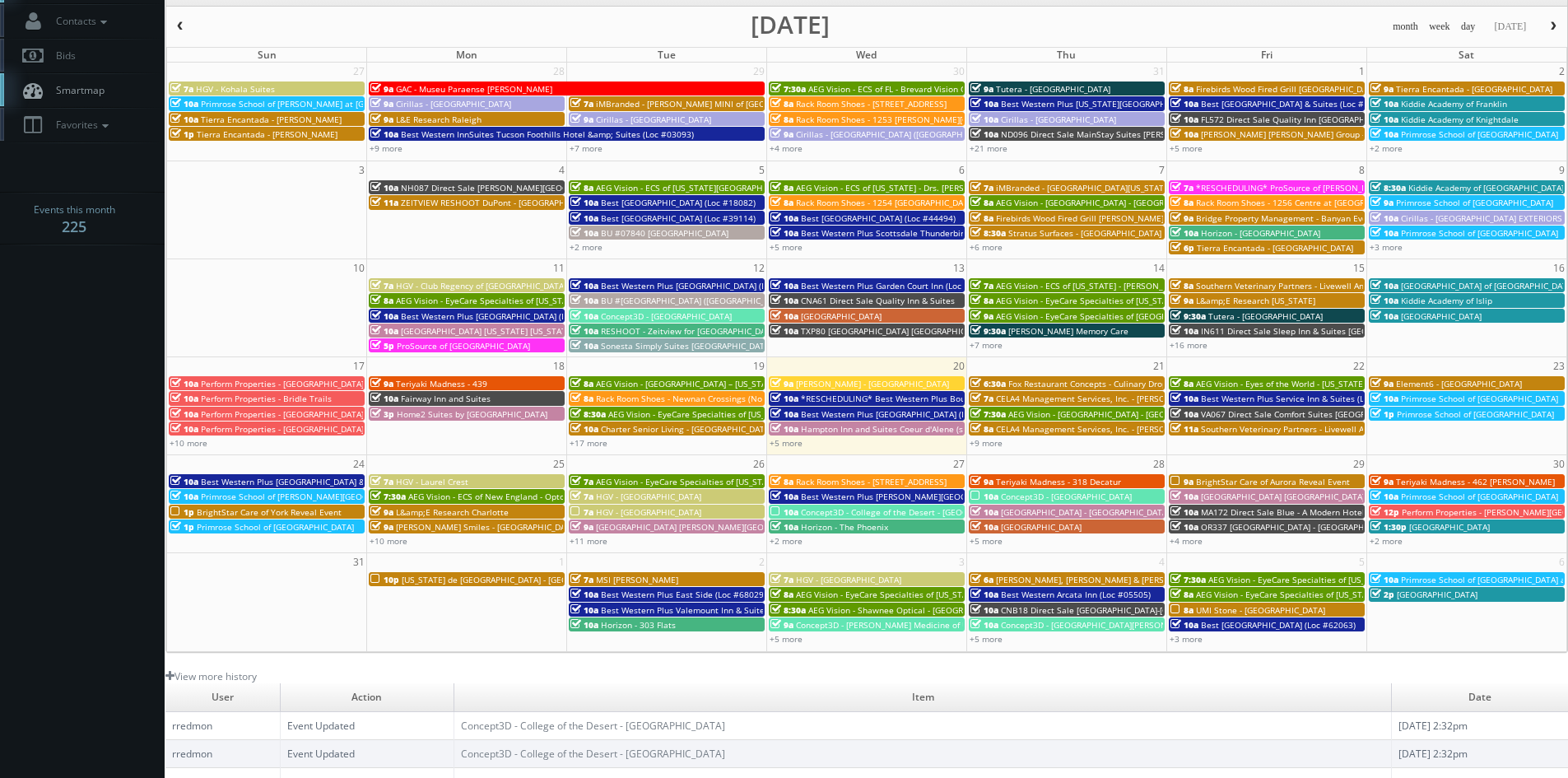
click at [411, 581] on span "[US_STATE] de [GEOGRAPHIC_DATA] - [GEOGRAPHIC_DATA]" at bounding box center [515, 579] width 227 height 11
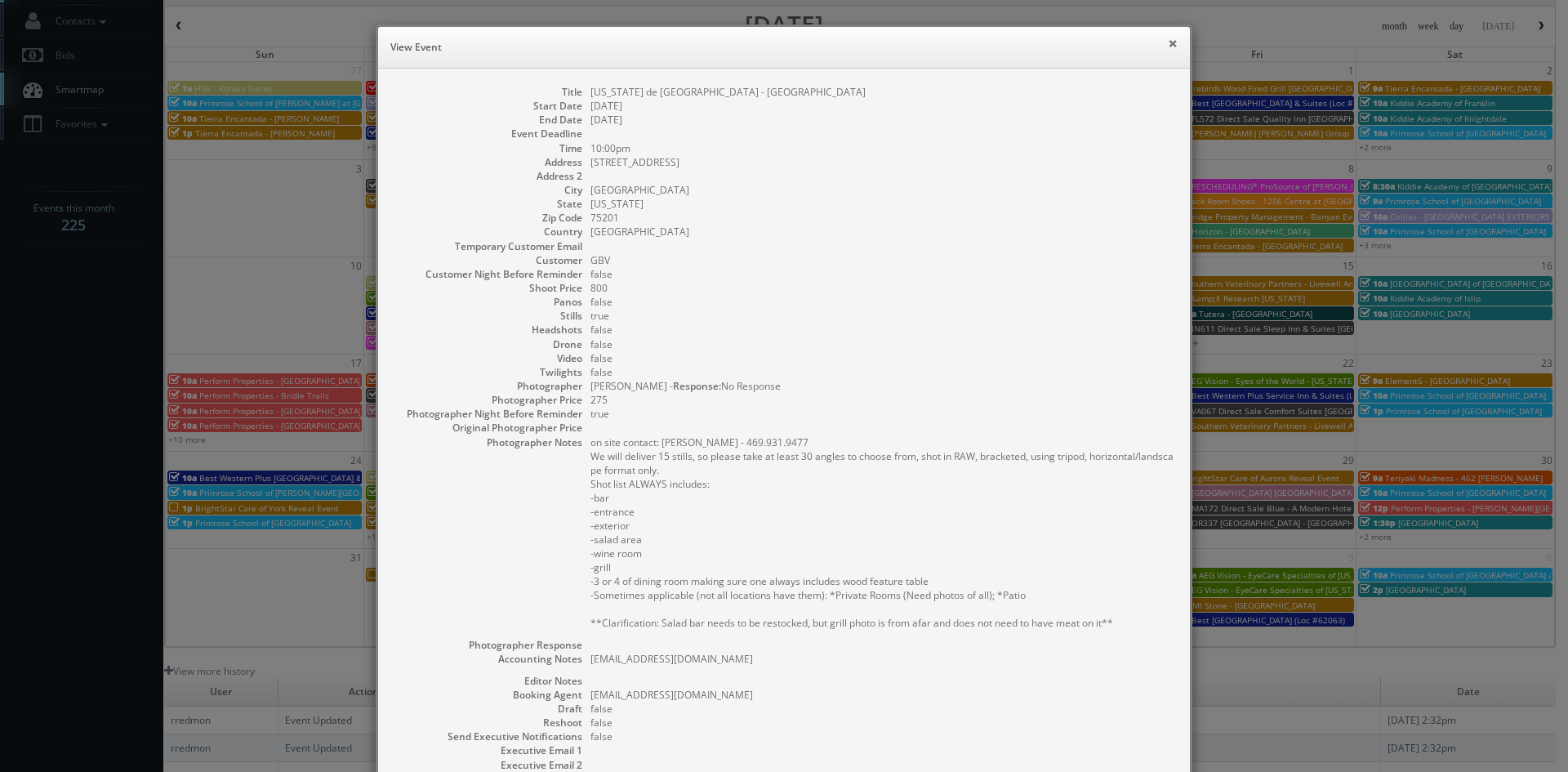
click at [1168, 47] on button "×" at bounding box center [1173, 43] width 9 height 11
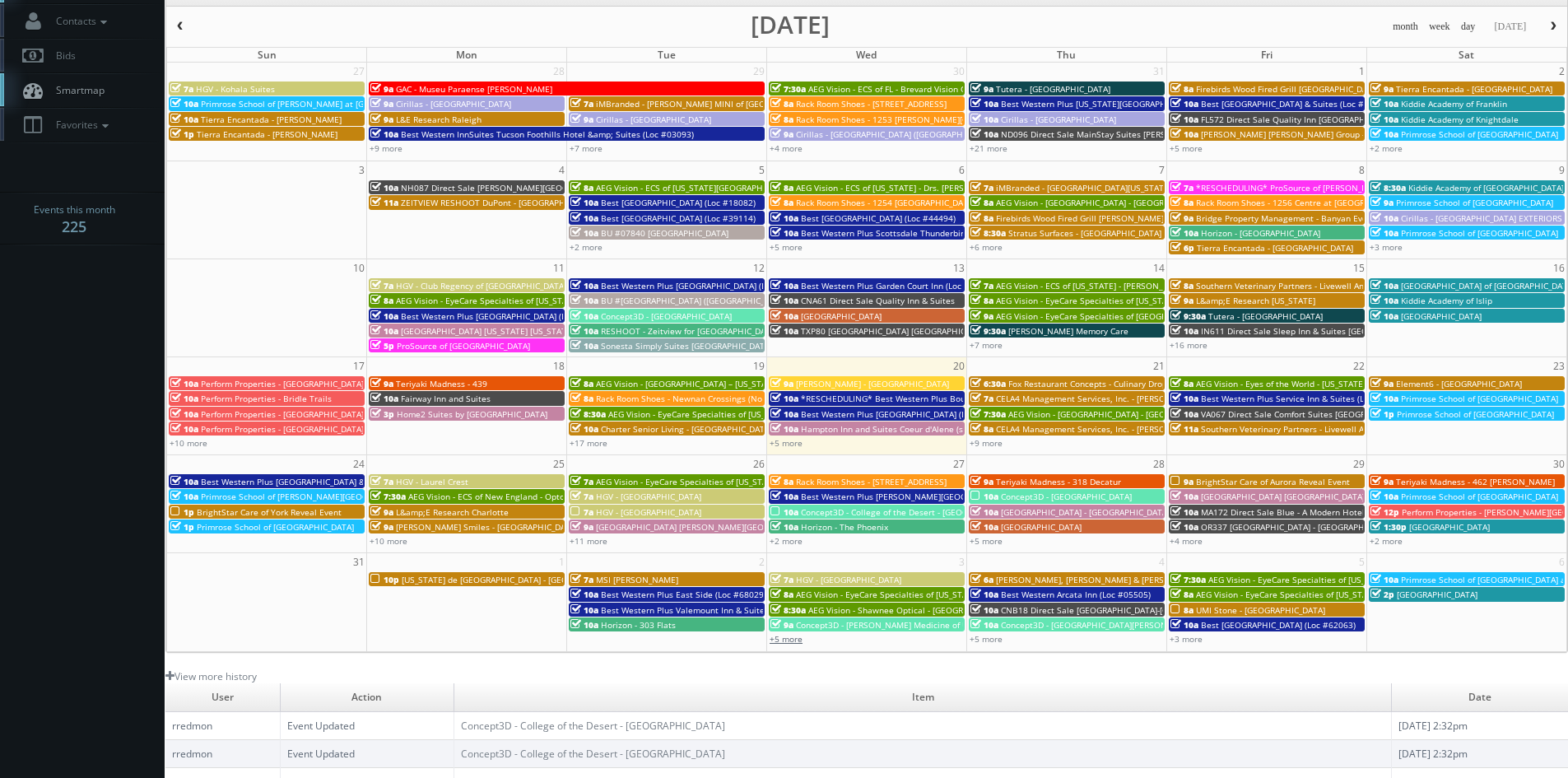
click at [785, 641] on link "+5 more" at bounding box center [786, 639] width 33 height 11
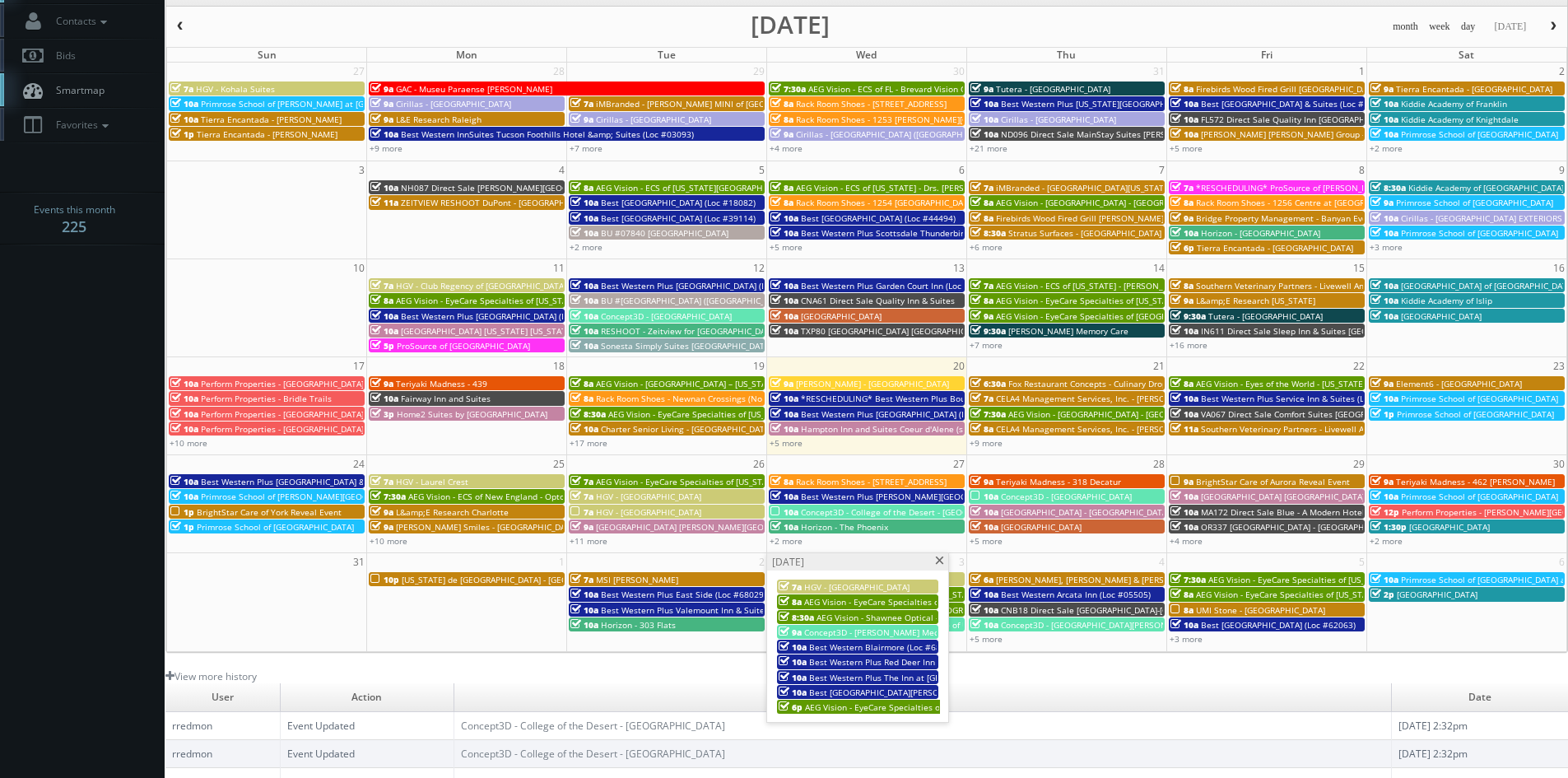
click at [940, 561] on span at bounding box center [940, 561] width 10 height 9
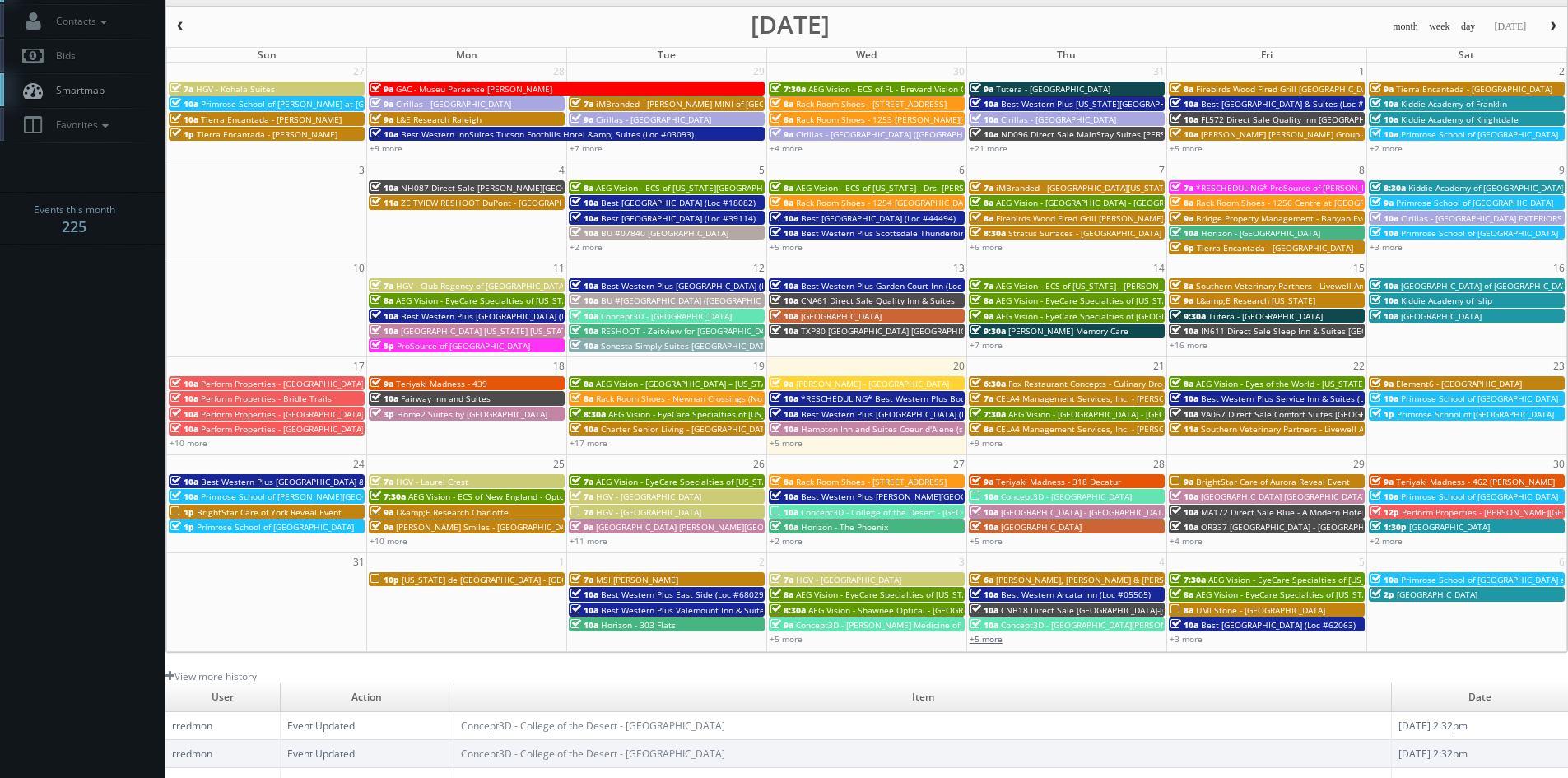
click at [991, 638] on link "+5 more" at bounding box center [986, 639] width 33 height 11
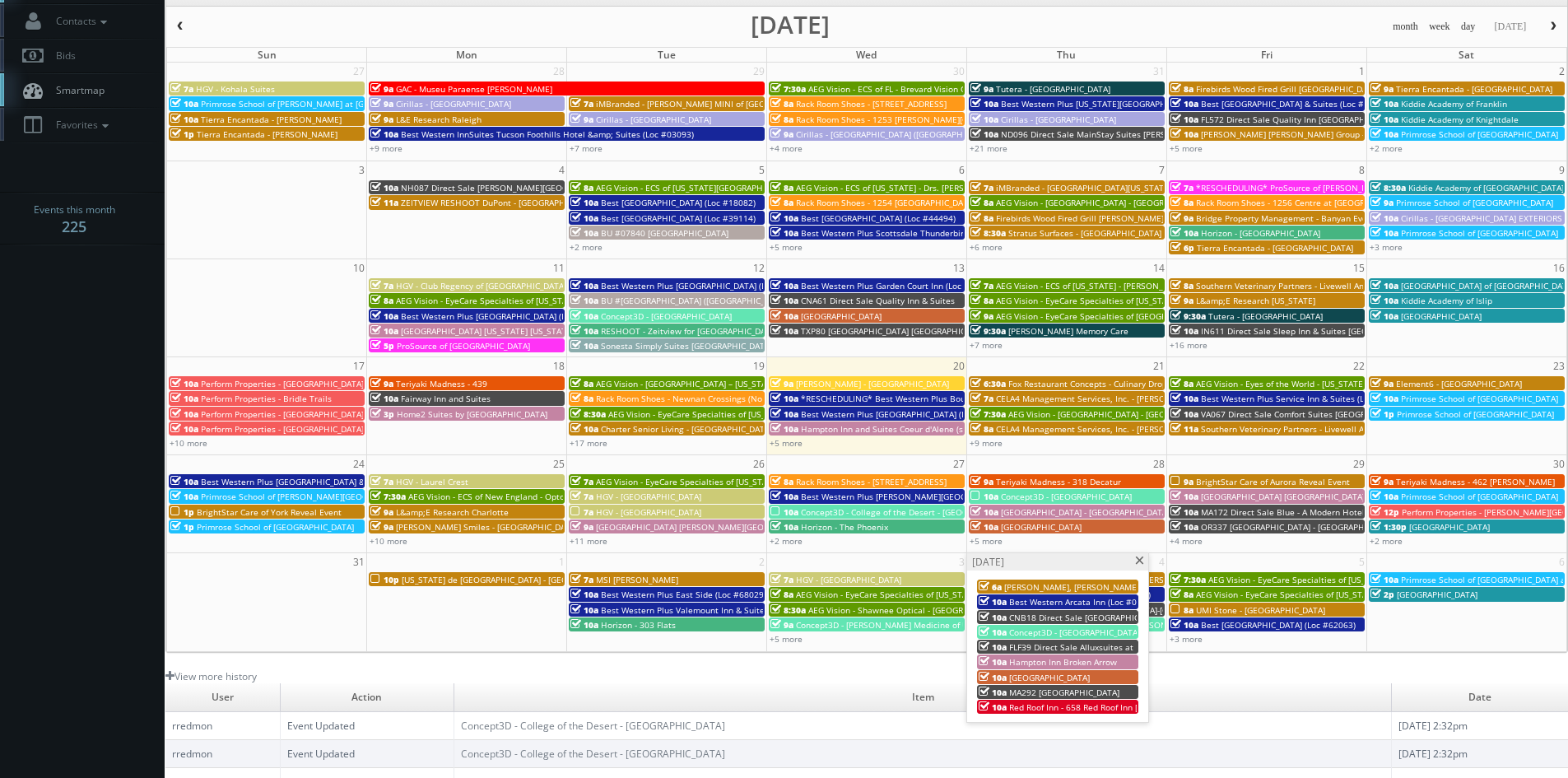
click at [1137, 563] on span at bounding box center [1139, 561] width 10 height 9
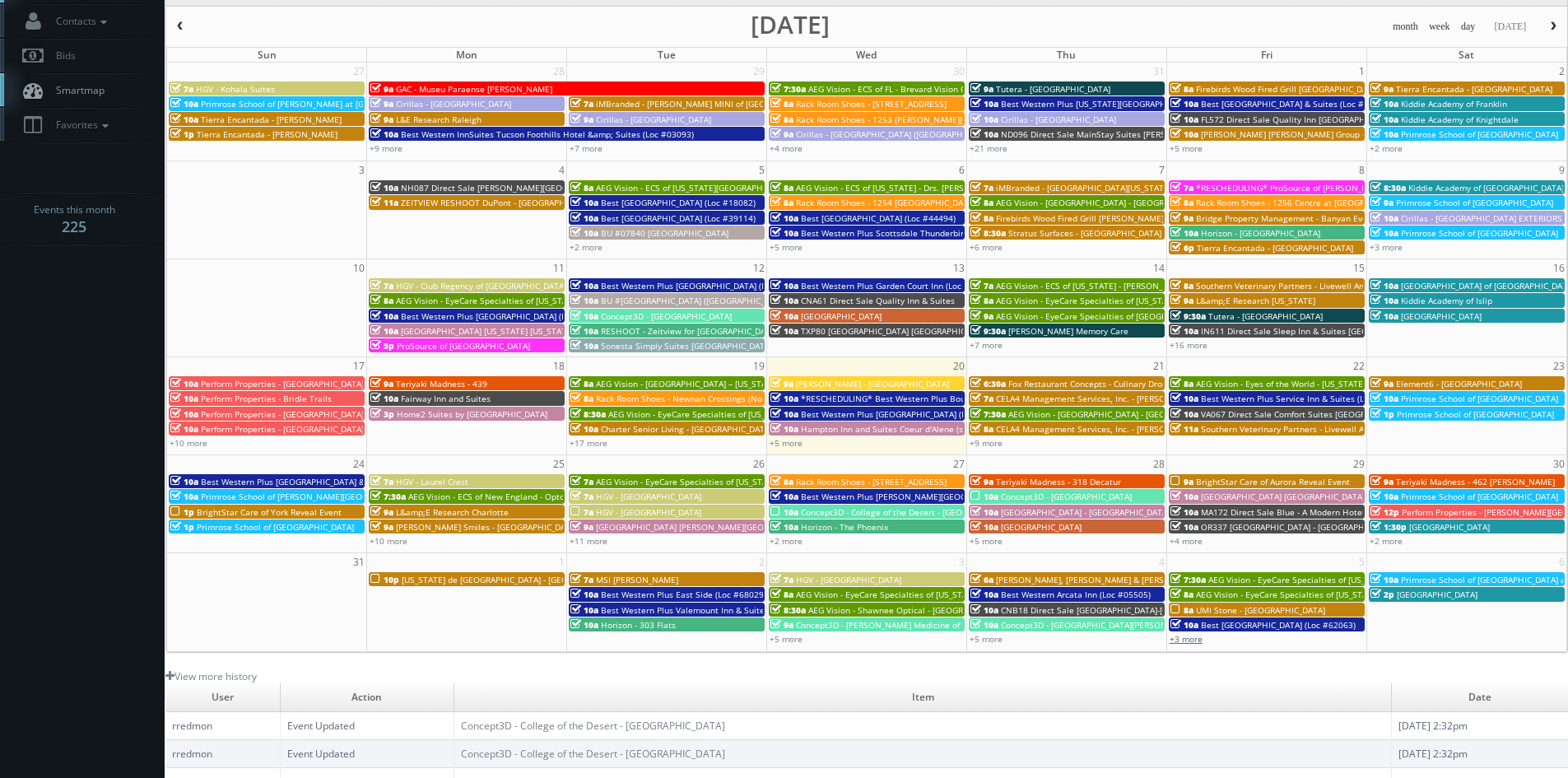
click at [1194, 639] on link "+3 more" at bounding box center [1186, 639] width 33 height 11
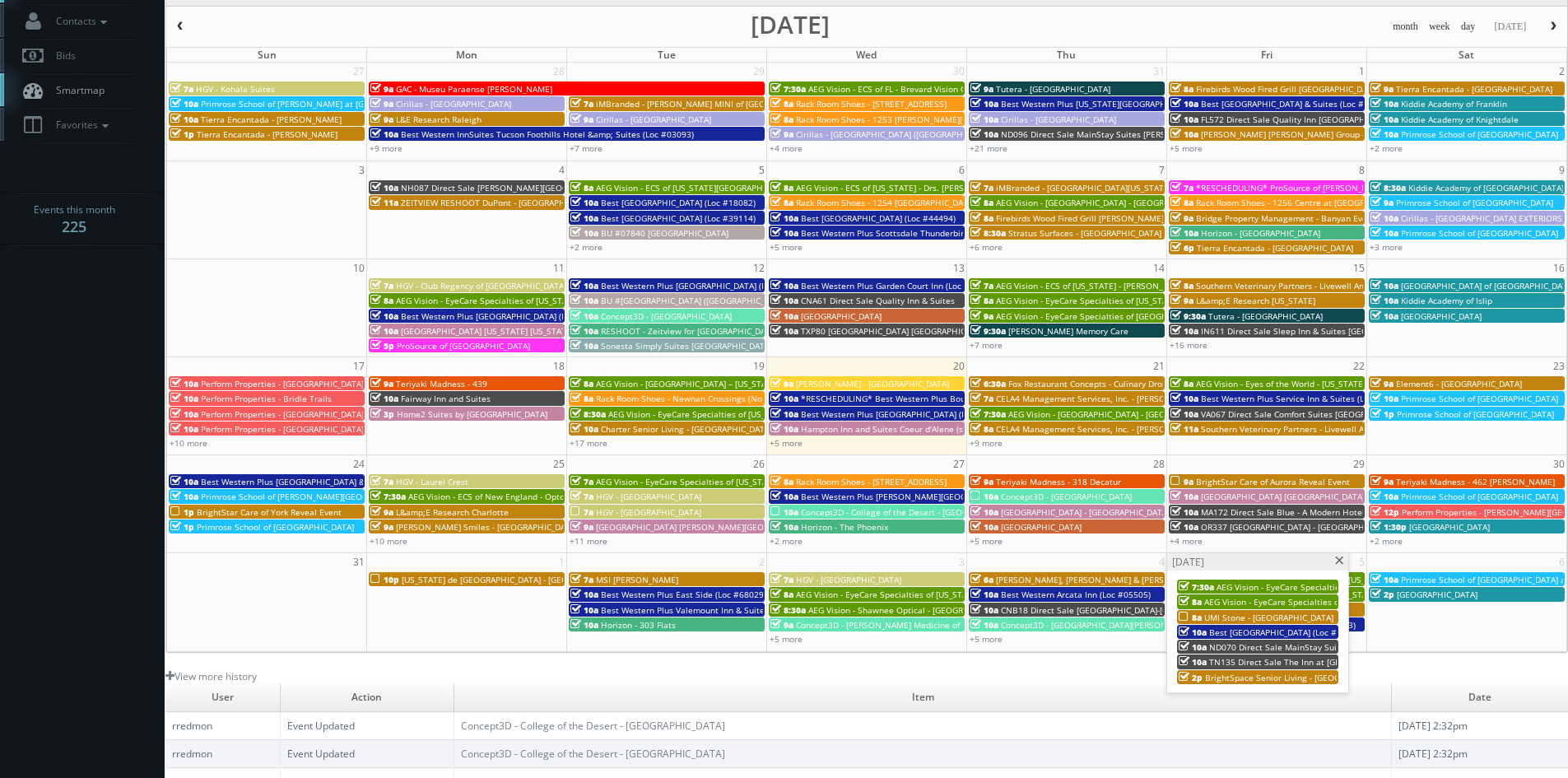
click at [1341, 563] on span at bounding box center [1339, 561] width 10 height 9
